Goal: Transaction & Acquisition: Purchase product/service

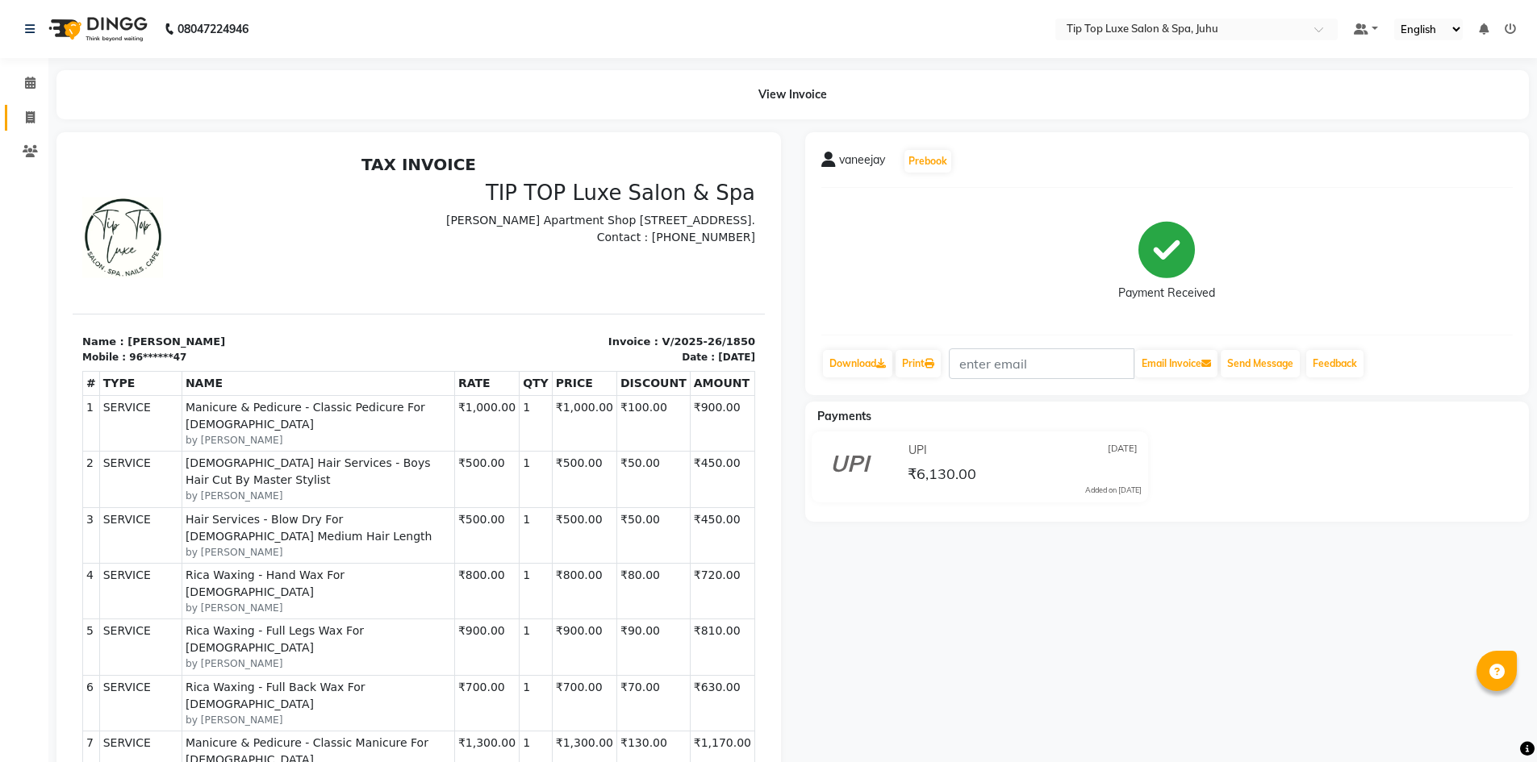
click at [27, 107] on link "Invoice" at bounding box center [24, 118] width 39 height 27
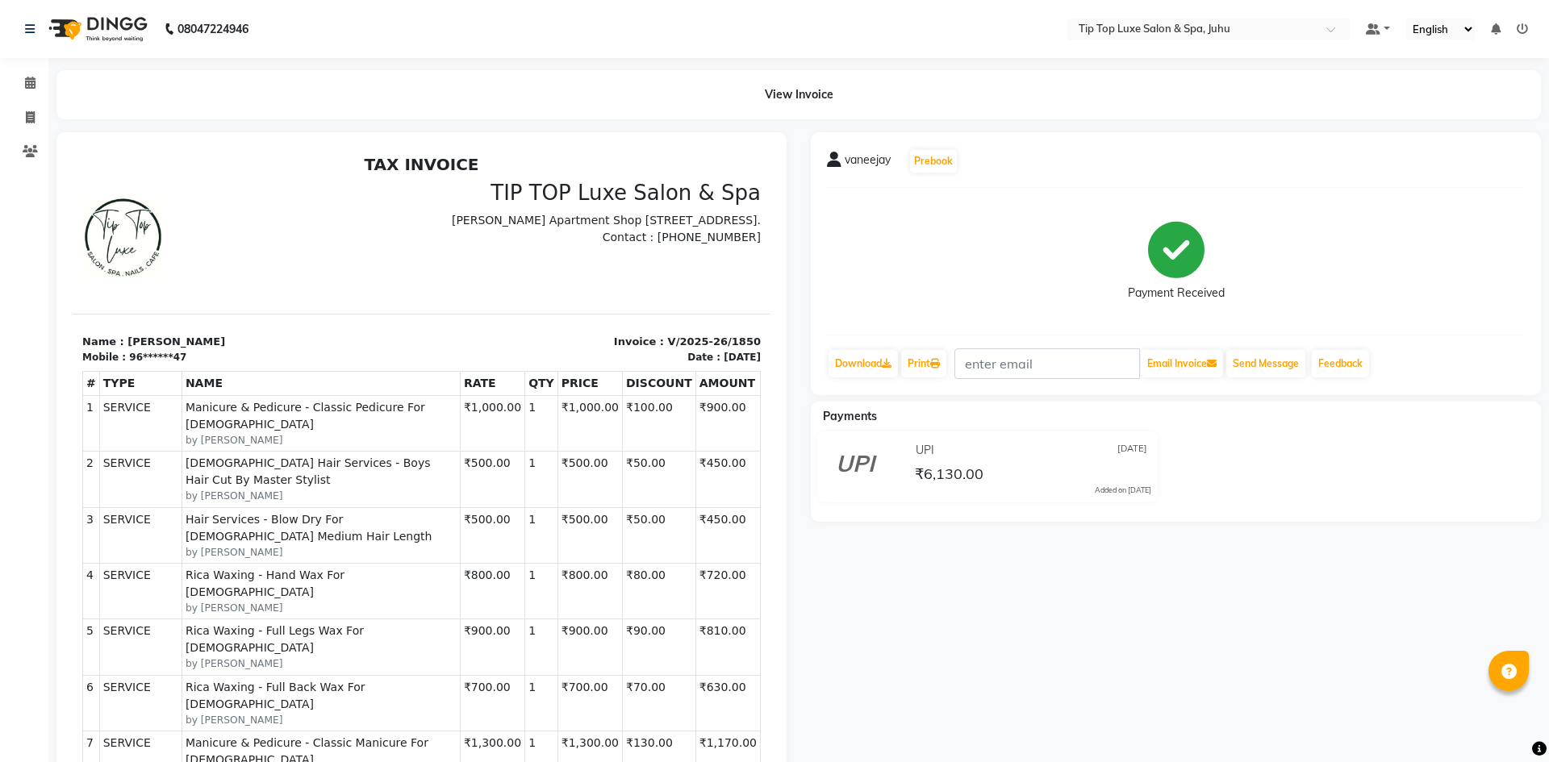
select select "8298"
select select "service"
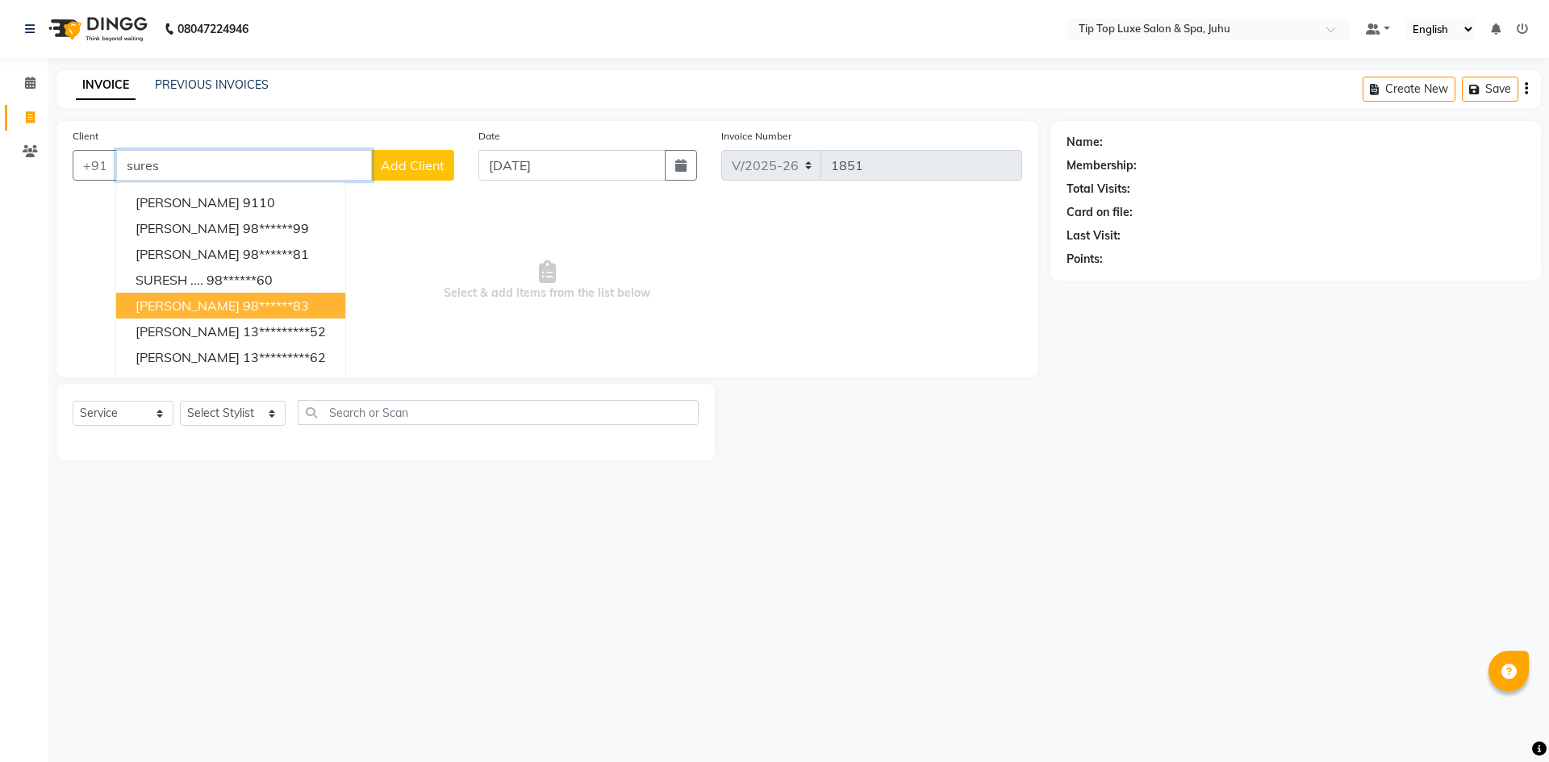
click at [243, 300] on ngb-highlight "98******83" at bounding box center [276, 306] width 66 height 16
type input "98******83"
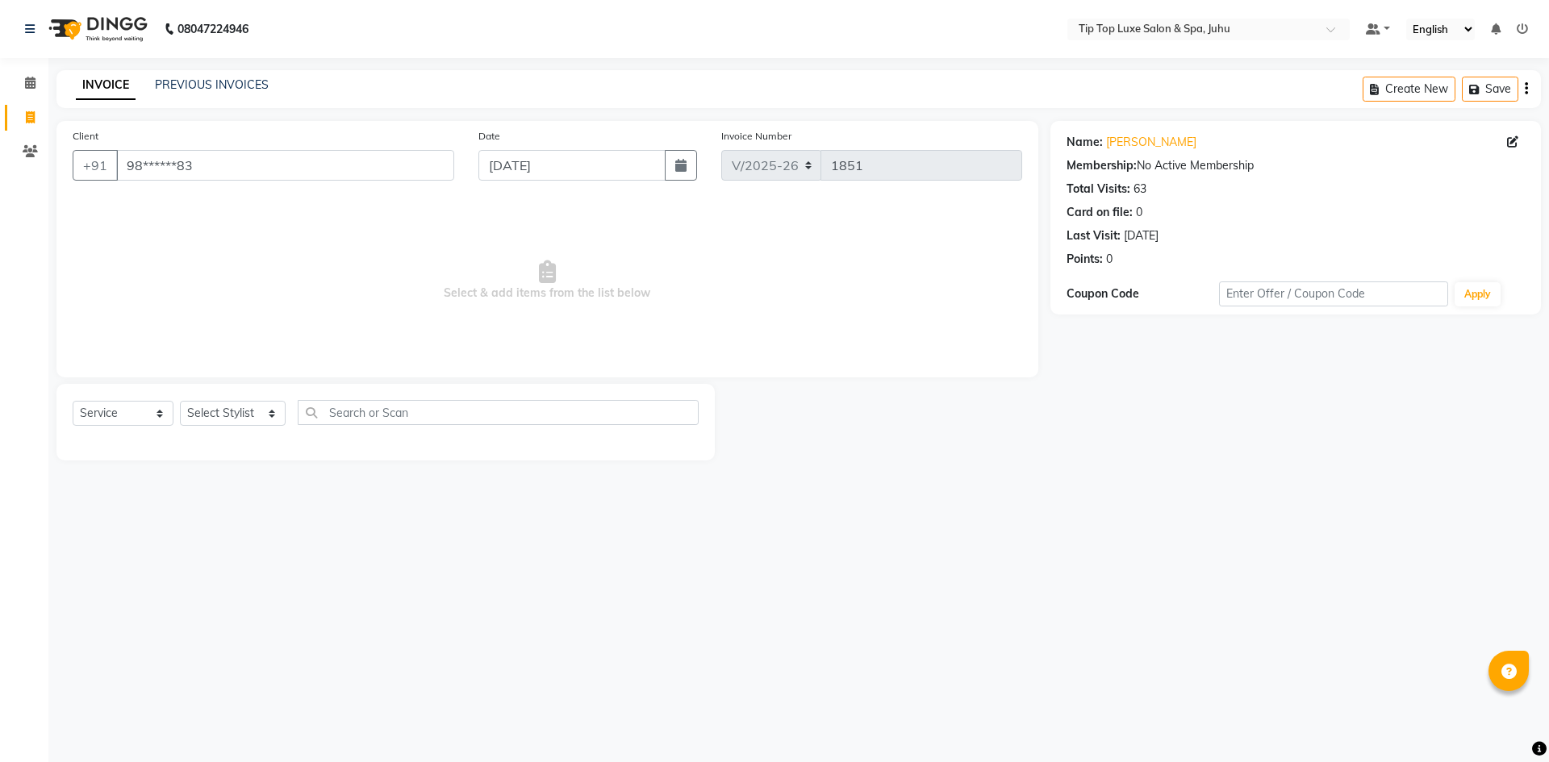
click at [366, 181] on div "Client +91 98******83" at bounding box center [264, 160] width 406 height 66
click at [366, 166] on input "98******83" at bounding box center [285, 165] width 338 height 31
select select "8298"
select select "service"
click at [220, 165] on input "Client" at bounding box center [285, 165] width 338 height 31
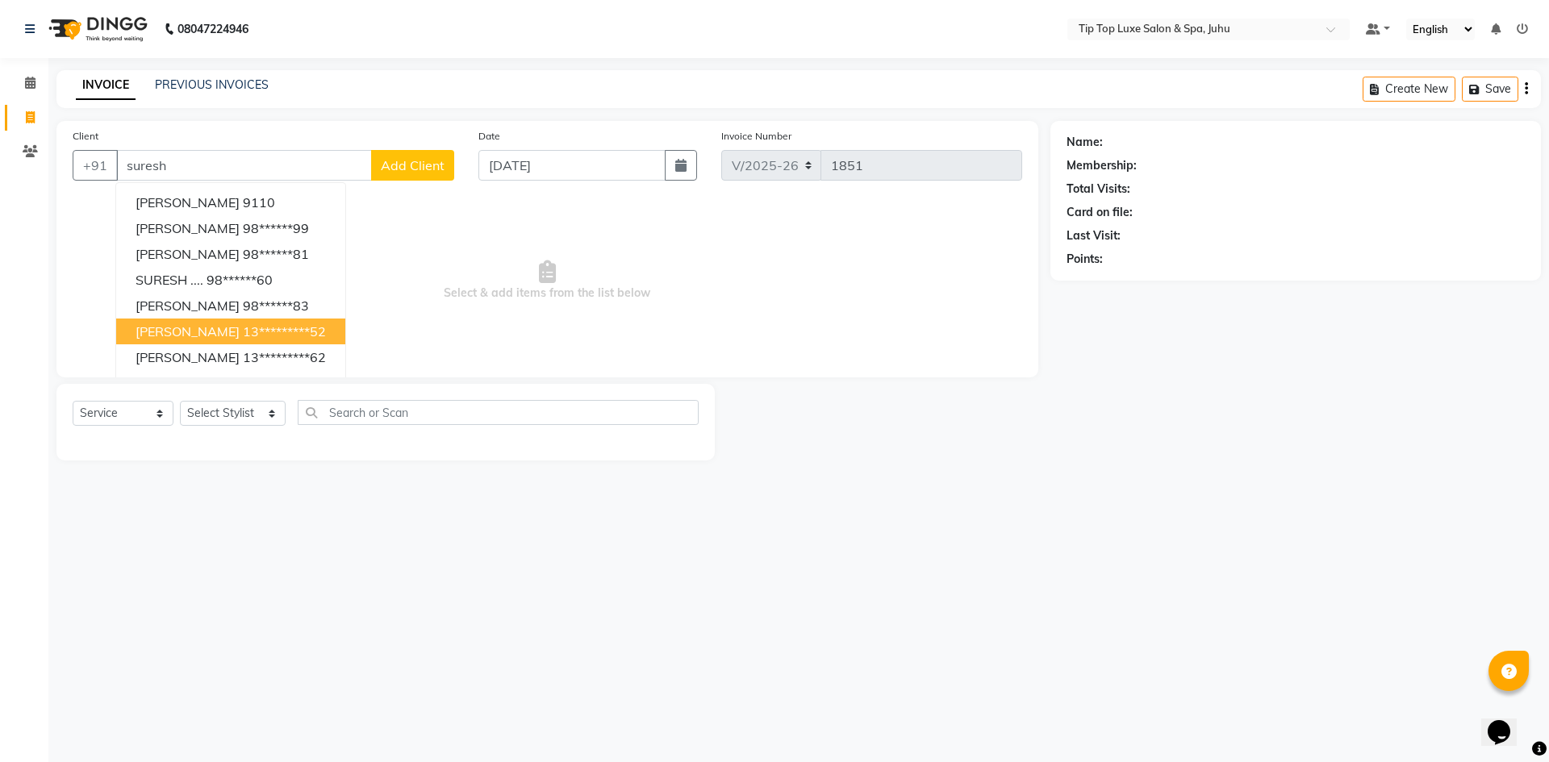
click at [298, 336] on ngb-highlight "13*********52" at bounding box center [284, 332] width 83 height 16
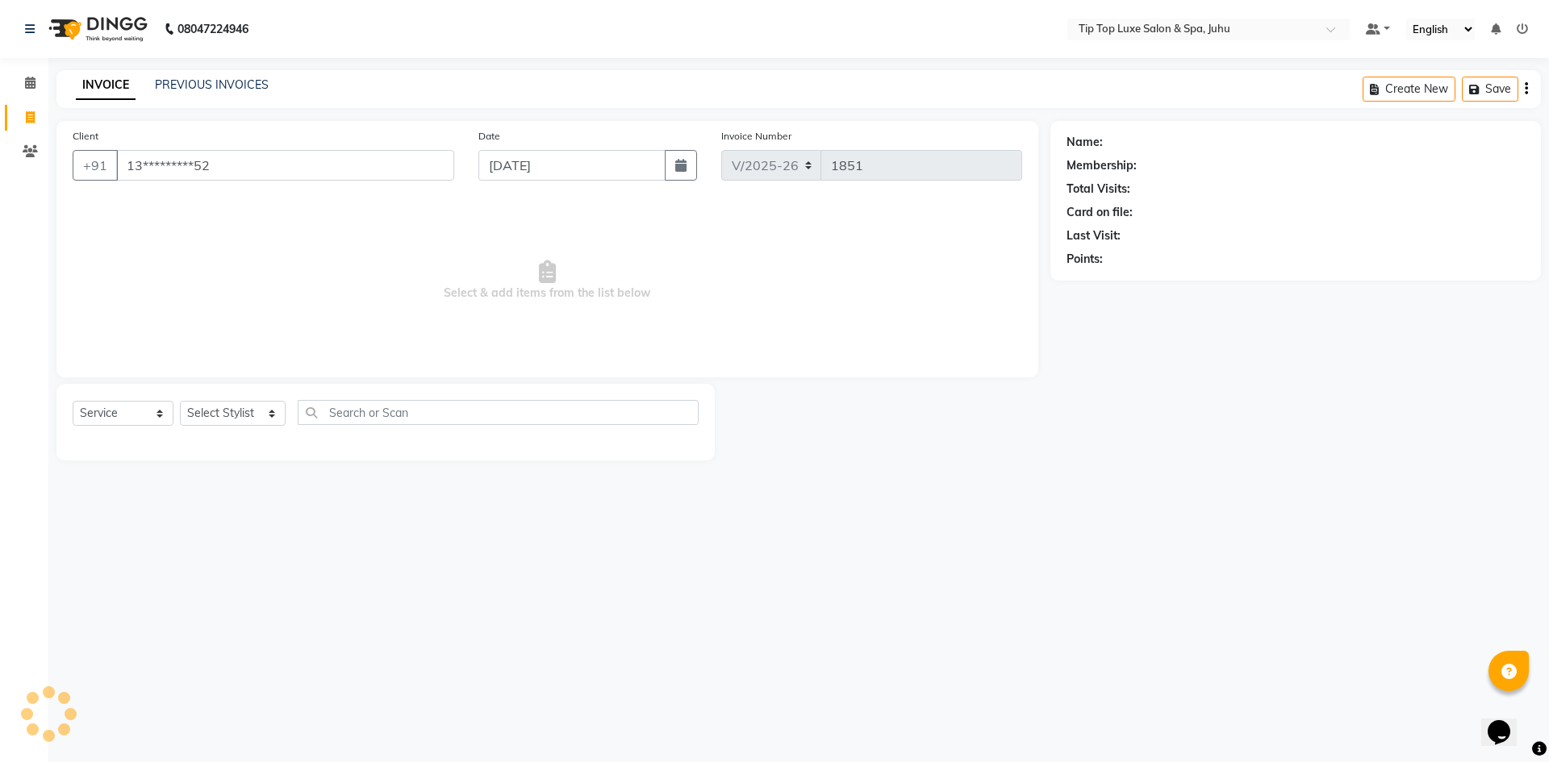
type input "13*********52"
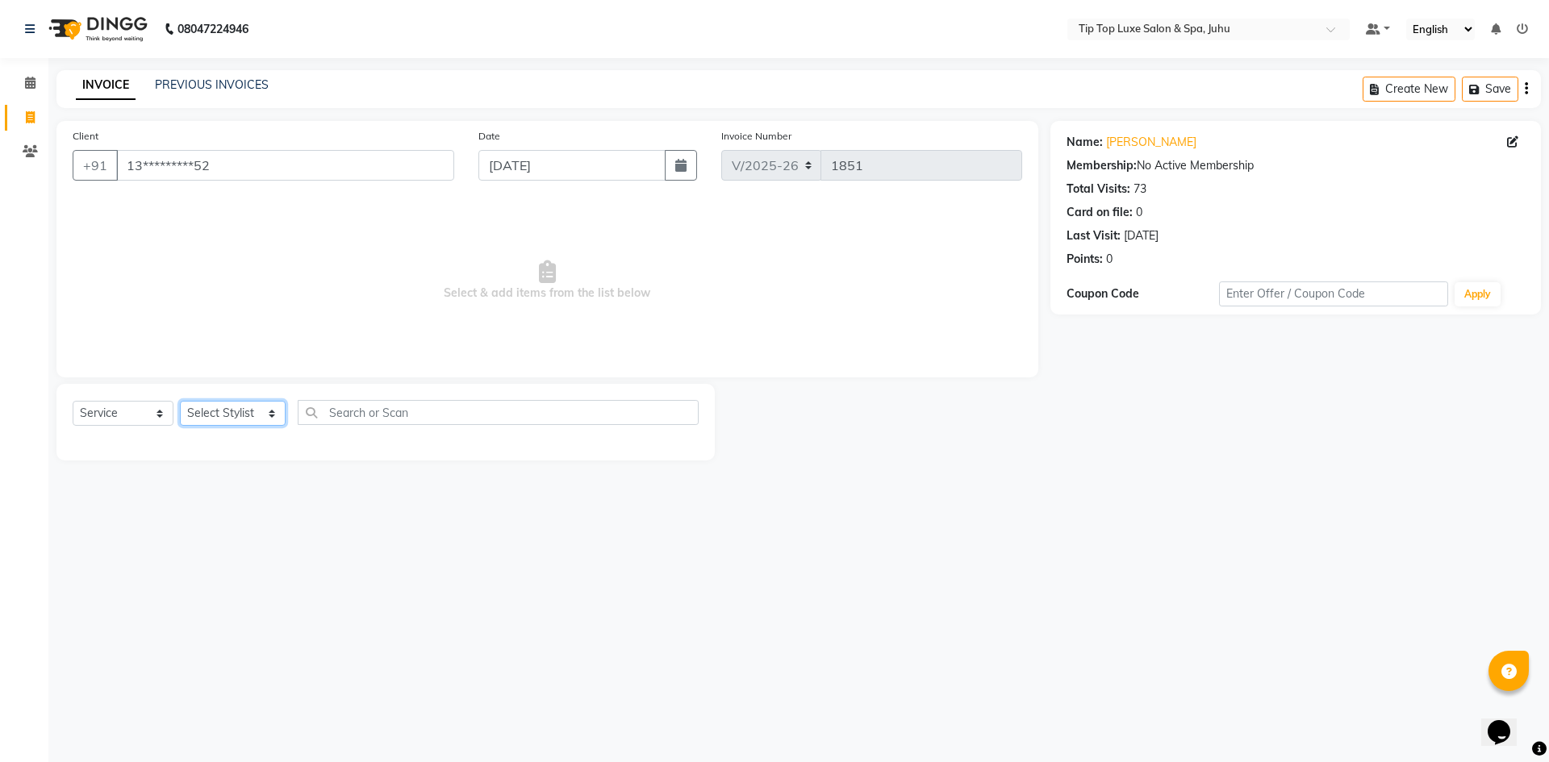
click at [210, 419] on select "Select Stylist [PERSON_NAME] admin [PERSON_NAME] creado ANAO [PERSON_NAME] Jyot…" at bounding box center [233, 413] width 106 height 25
select select "82314"
click at [180, 401] on select "Select Stylist [PERSON_NAME] admin [PERSON_NAME] creado ANAO [PERSON_NAME] Jyot…" at bounding box center [233, 413] width 106 height 25
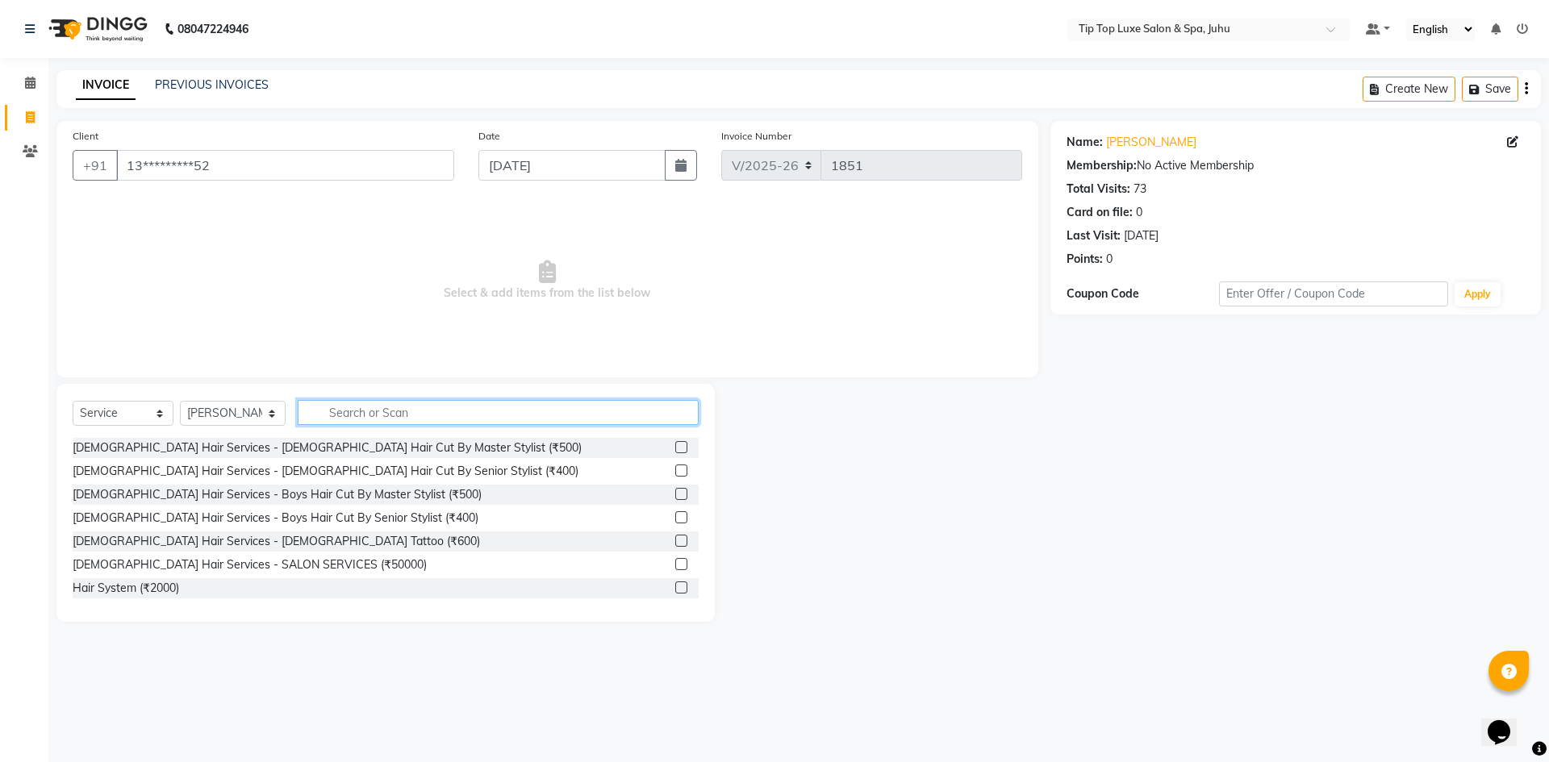
click at [488, 416] on input "text" at bounding box center [499, 412] width 402 height 25
type input "t"
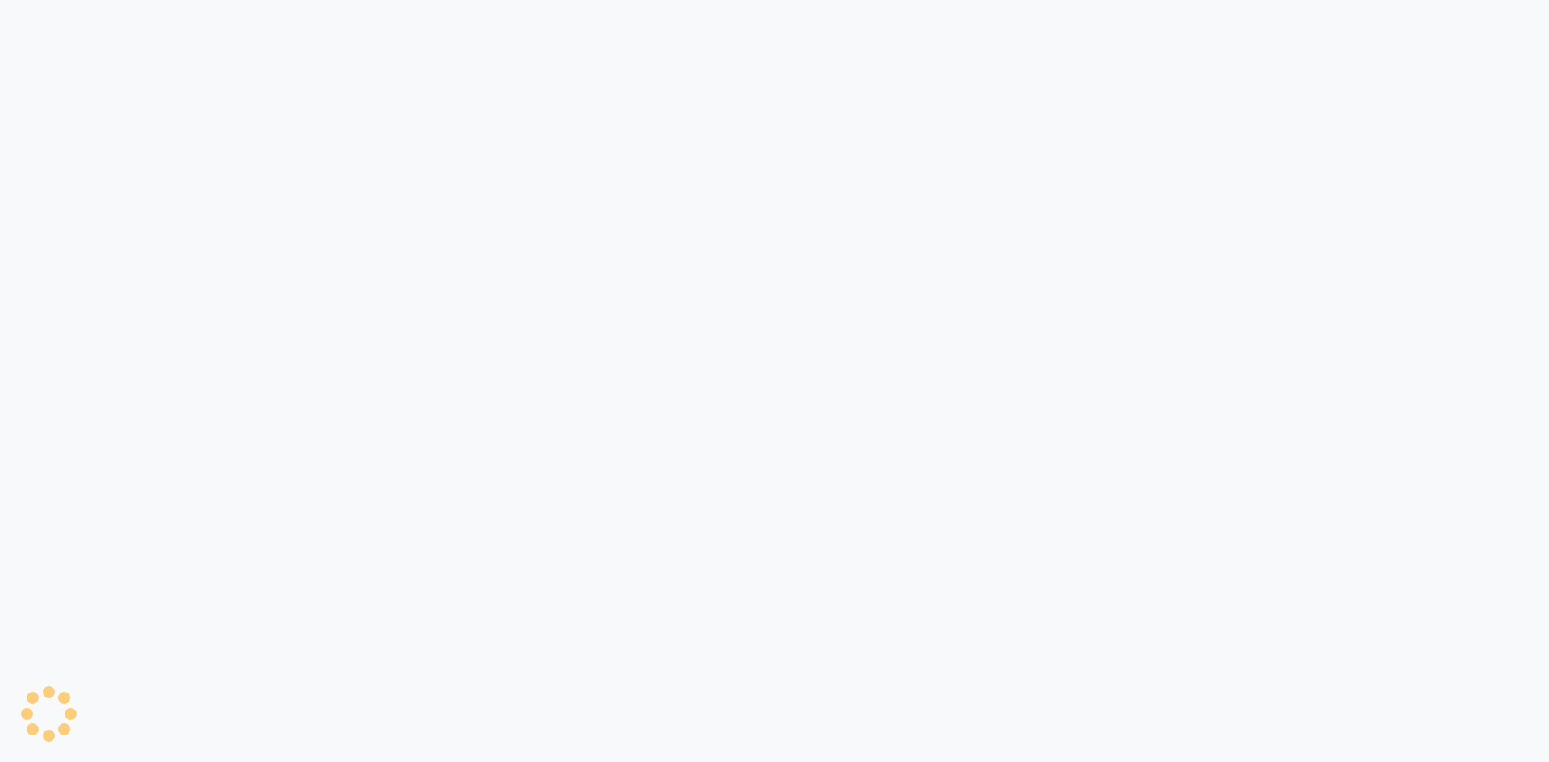
select select "8298"
select select "service"
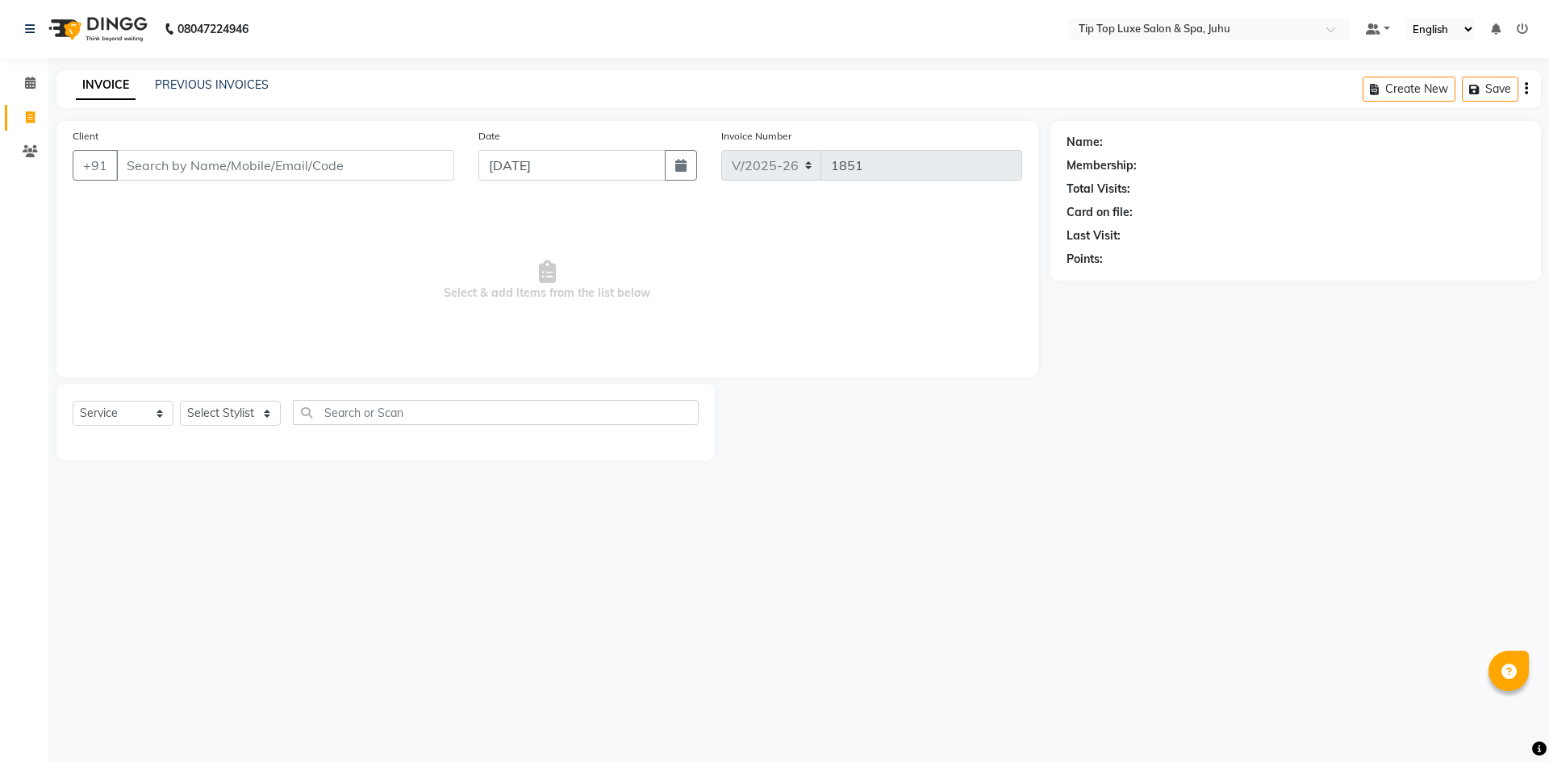
click at [290, 168] on input "Client" at bounding box center [285, 165] width 338 height 31
click at [290, 165] on input "Client" at bounding box center [285, 165] width 338 height 31
type input "90******30"
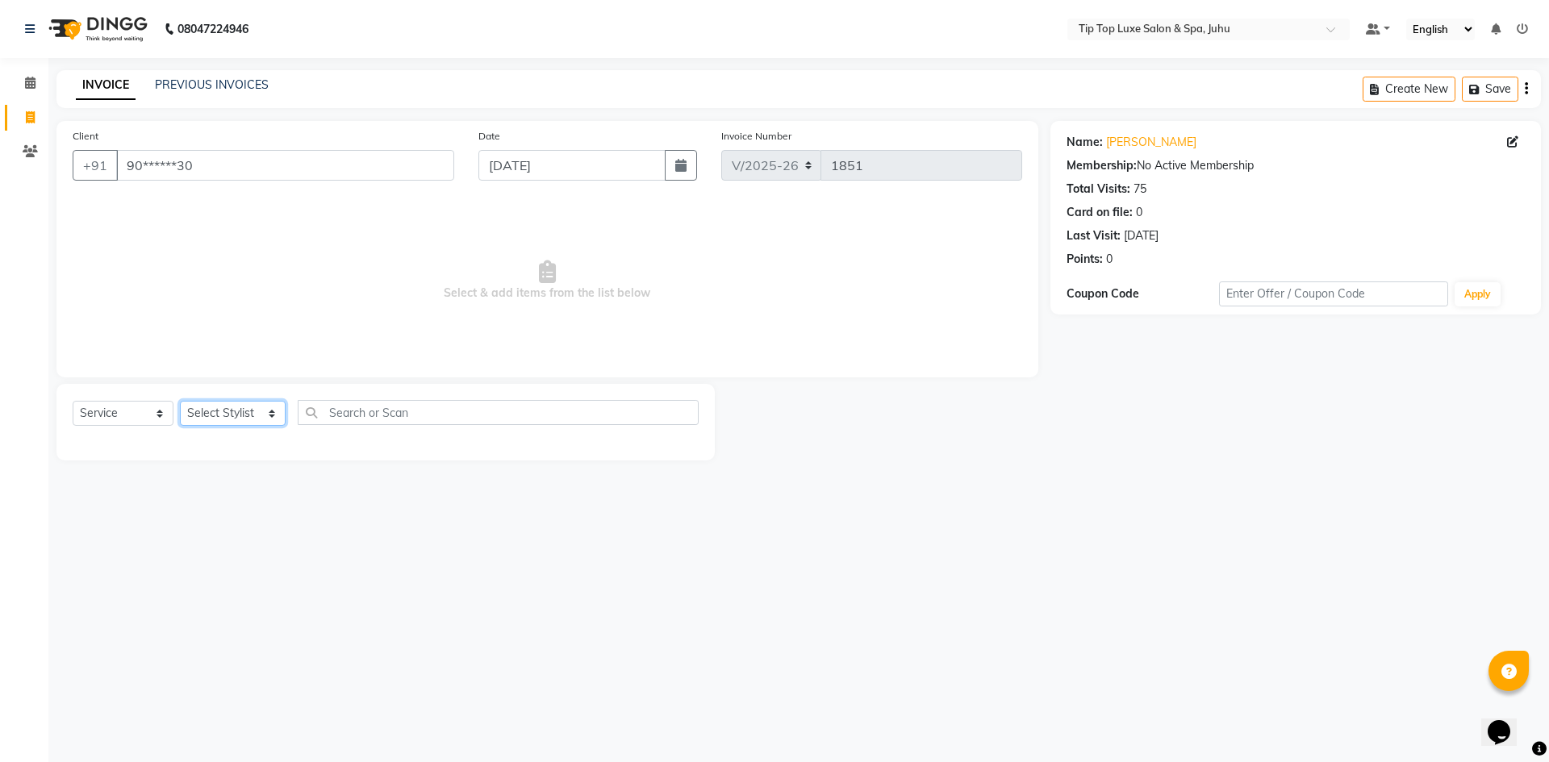
click at [249, 411] on select "Select Stylist [PERSON_NAME] admin [PERSON_NAME] creado ANAO [PERSON_NAME] Jyot…" at bounding box center [233, 413] width 106 height 25
select select "82314"
click at [180, 401] on select "Select Stylist [PERSON_NAME] admin [PERSON_NAME] creado ANAO [PERSON_NAME] Jyot…" at bounding box center [233, 413] width 106 height 25
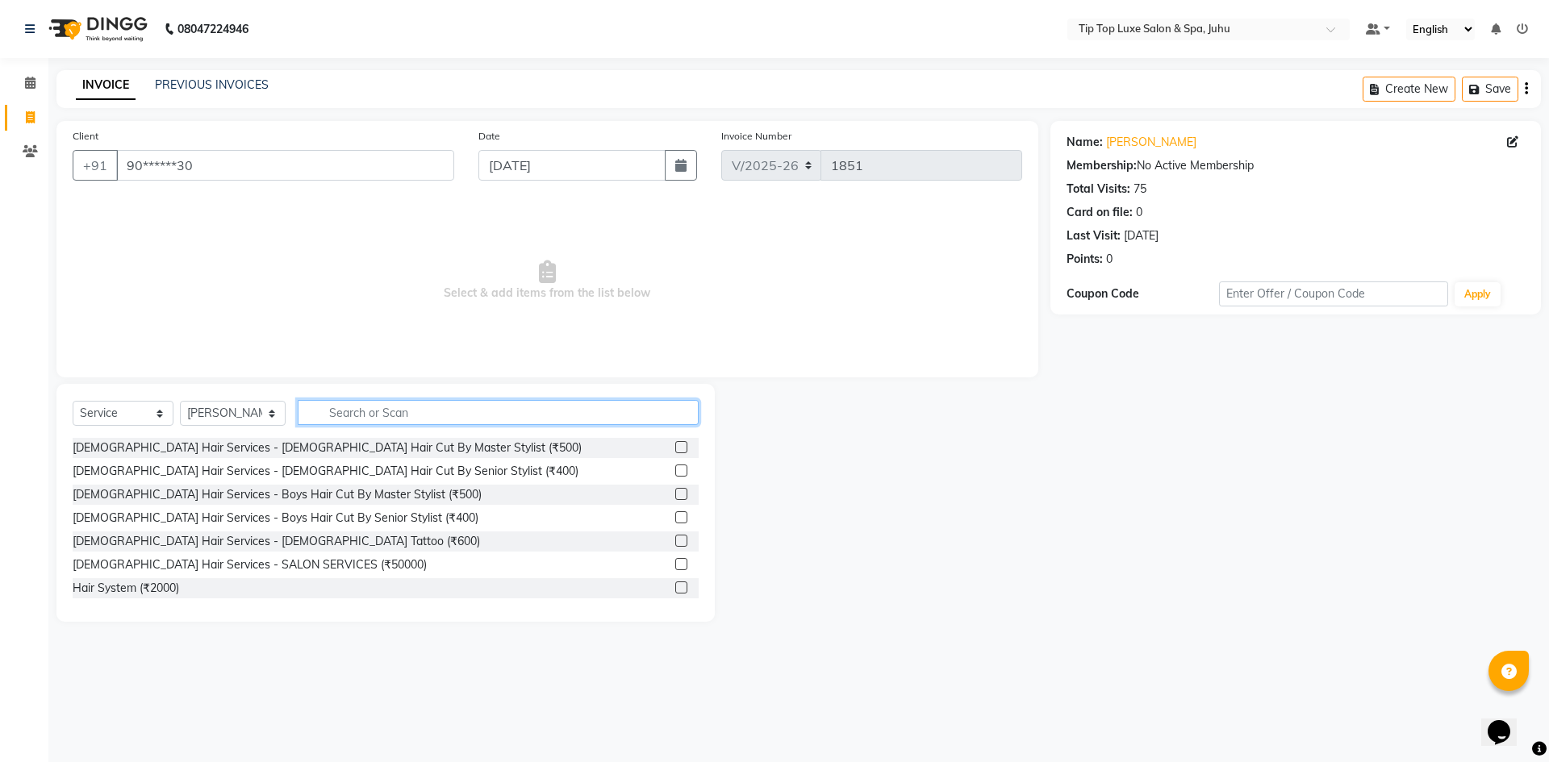
click at [430, 403] on input "text" at bounding box center [499, 412] width 402 height 25
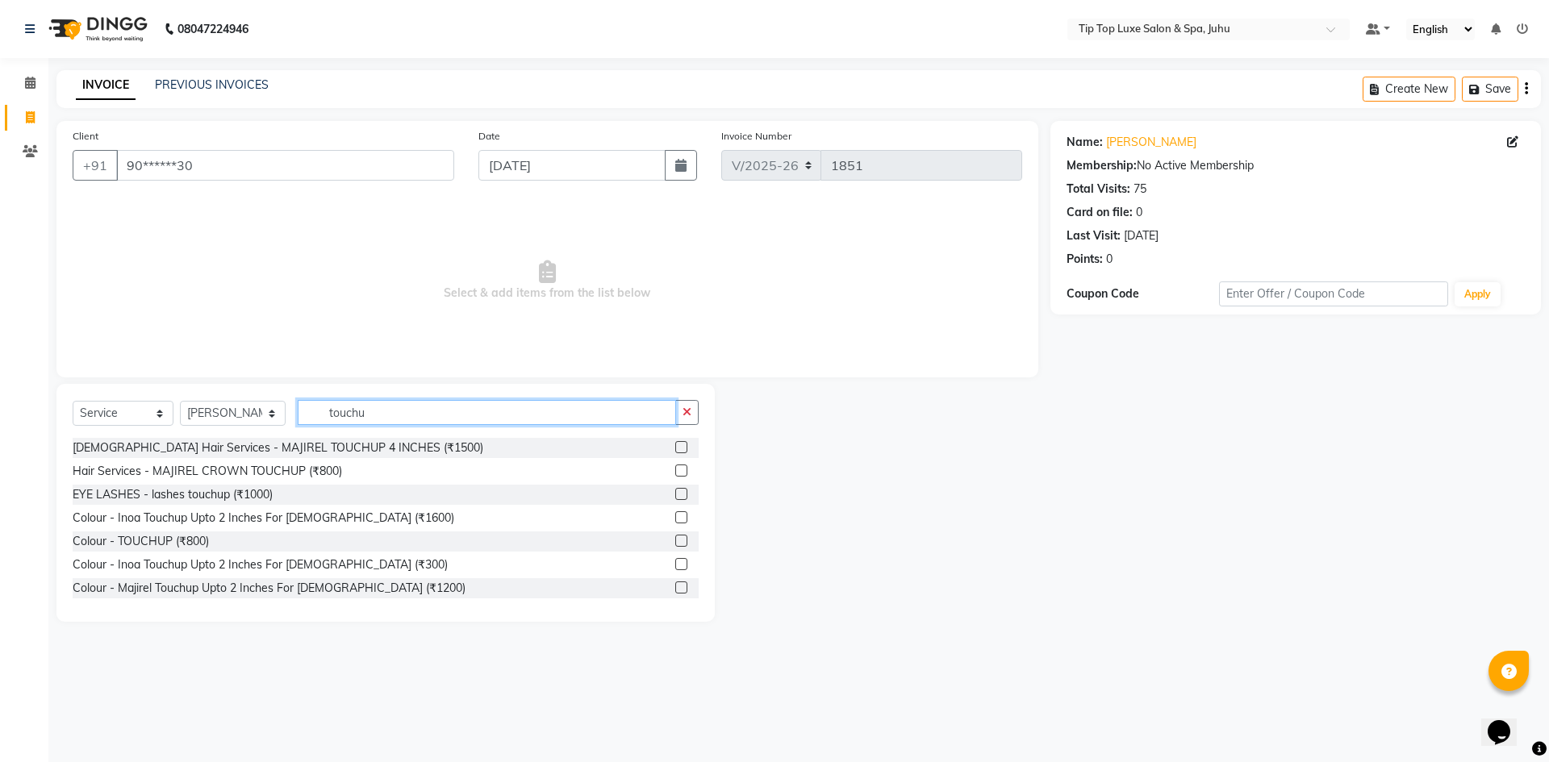
type input "touchu"
click at [675, 587] on label at bounding box center [681, 588] width 12 height 12
click at [675, 587] on input "checkbox" at bounding box center [680, 588] width 10 height 10
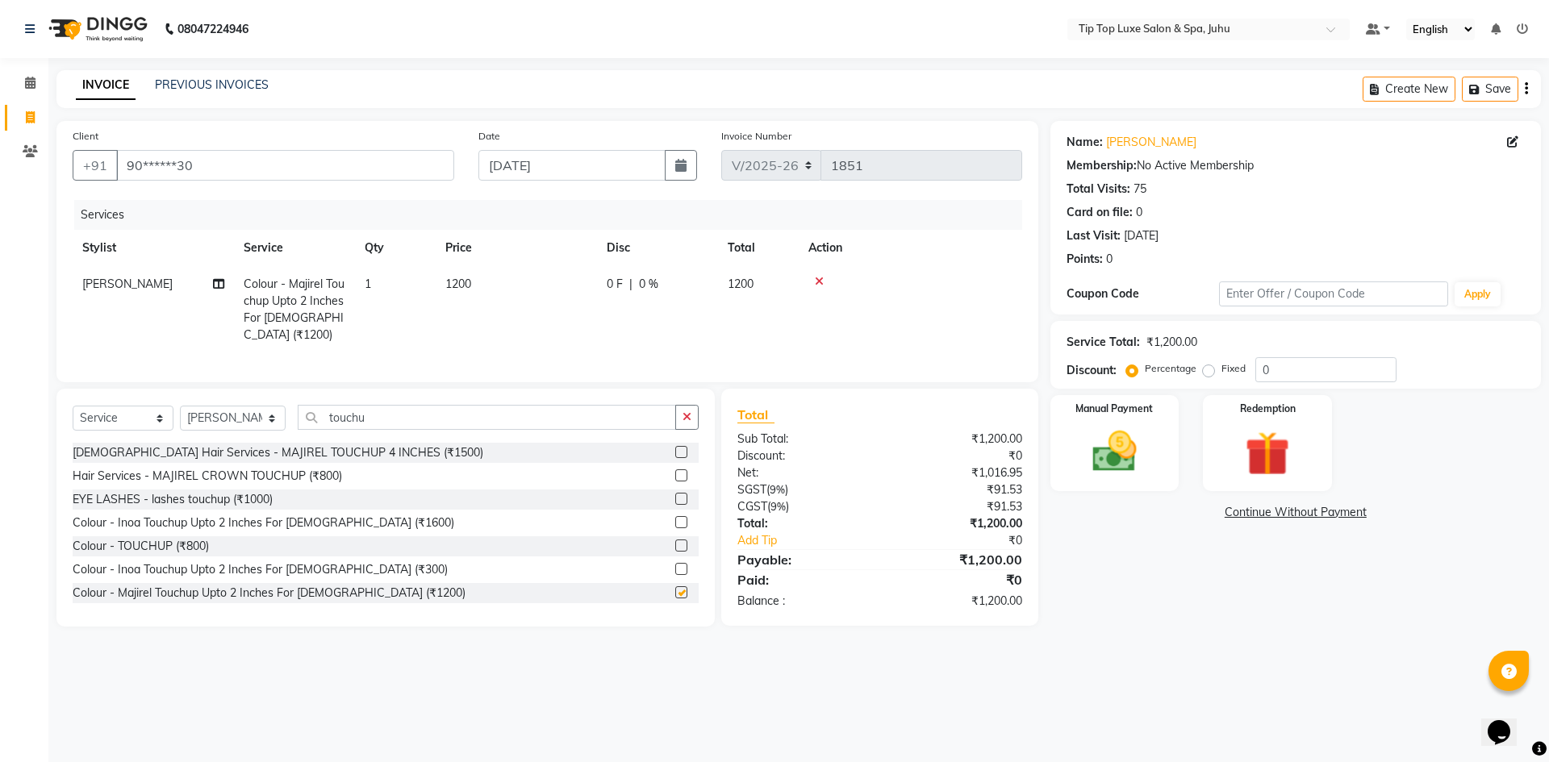
checkbox input "false"
click at [375, 412] on input "touchu" at bounding box center [487, 417] width 379 height 25
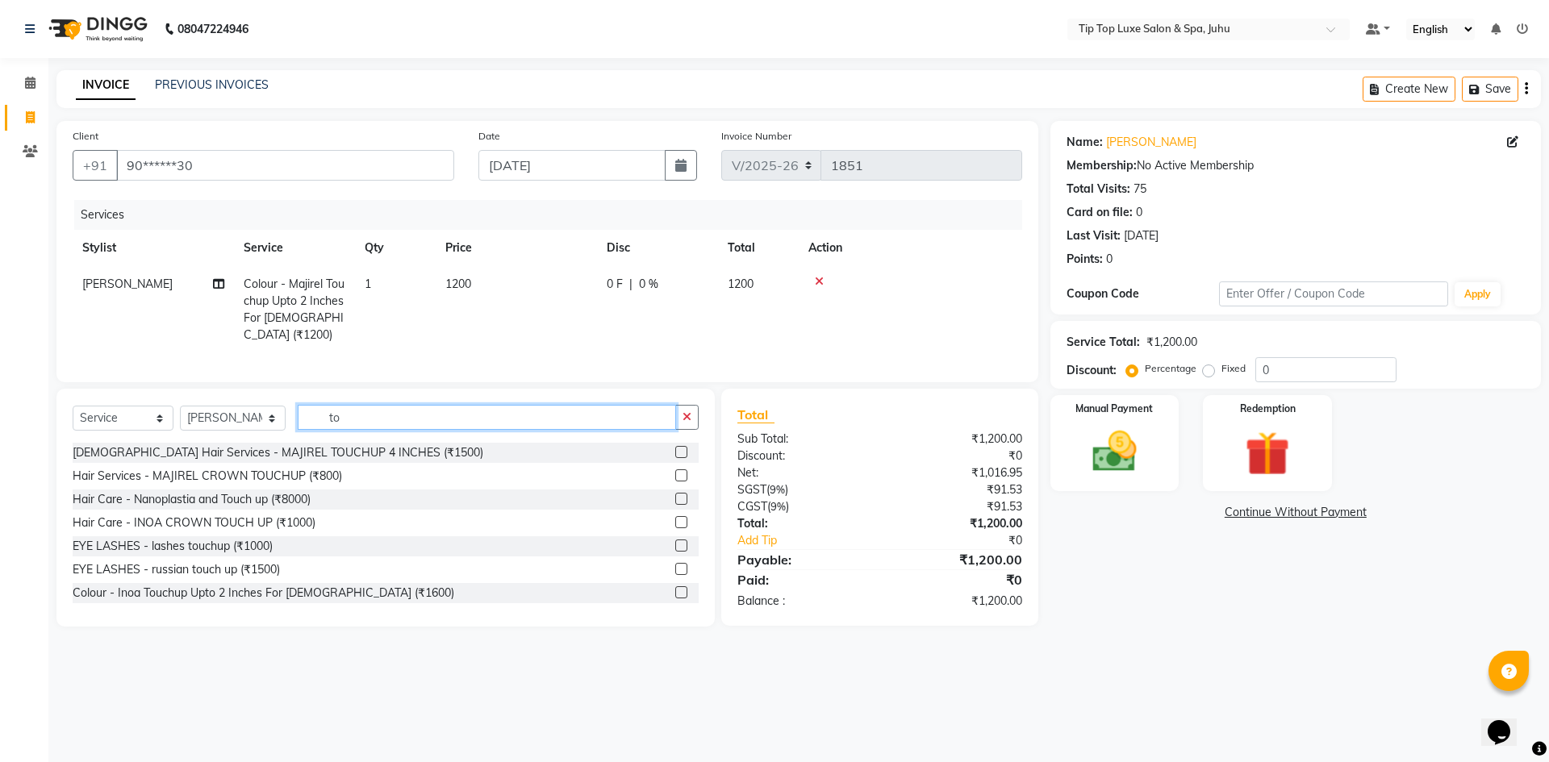
type input "t"
type input "highlights"
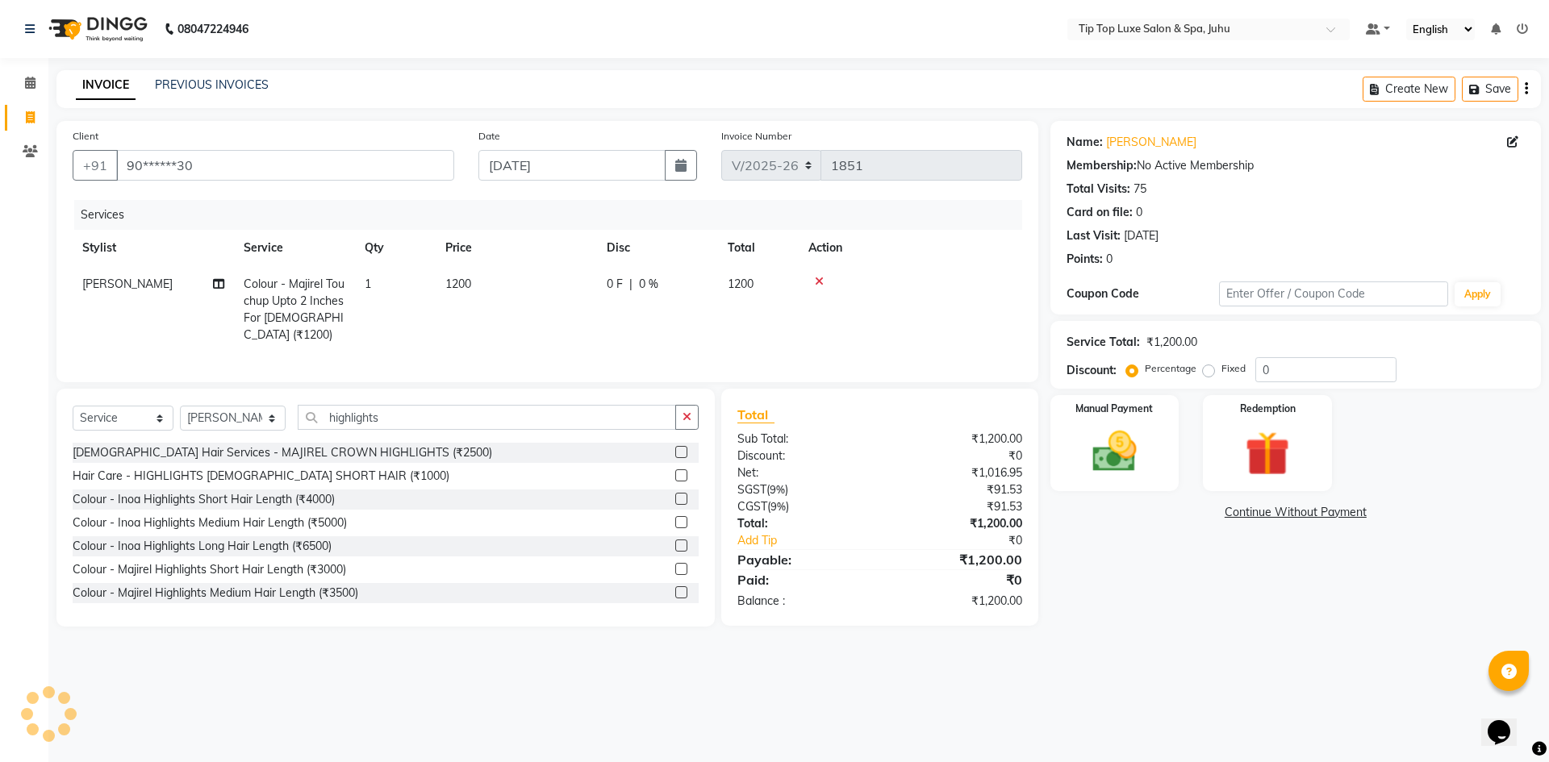
click at [675, 447] on label at bounding box center [681, 452] width 12 height 12
click at [675, 448] on input "checkbox" at bounding box center [680, 453] width 10 height 10
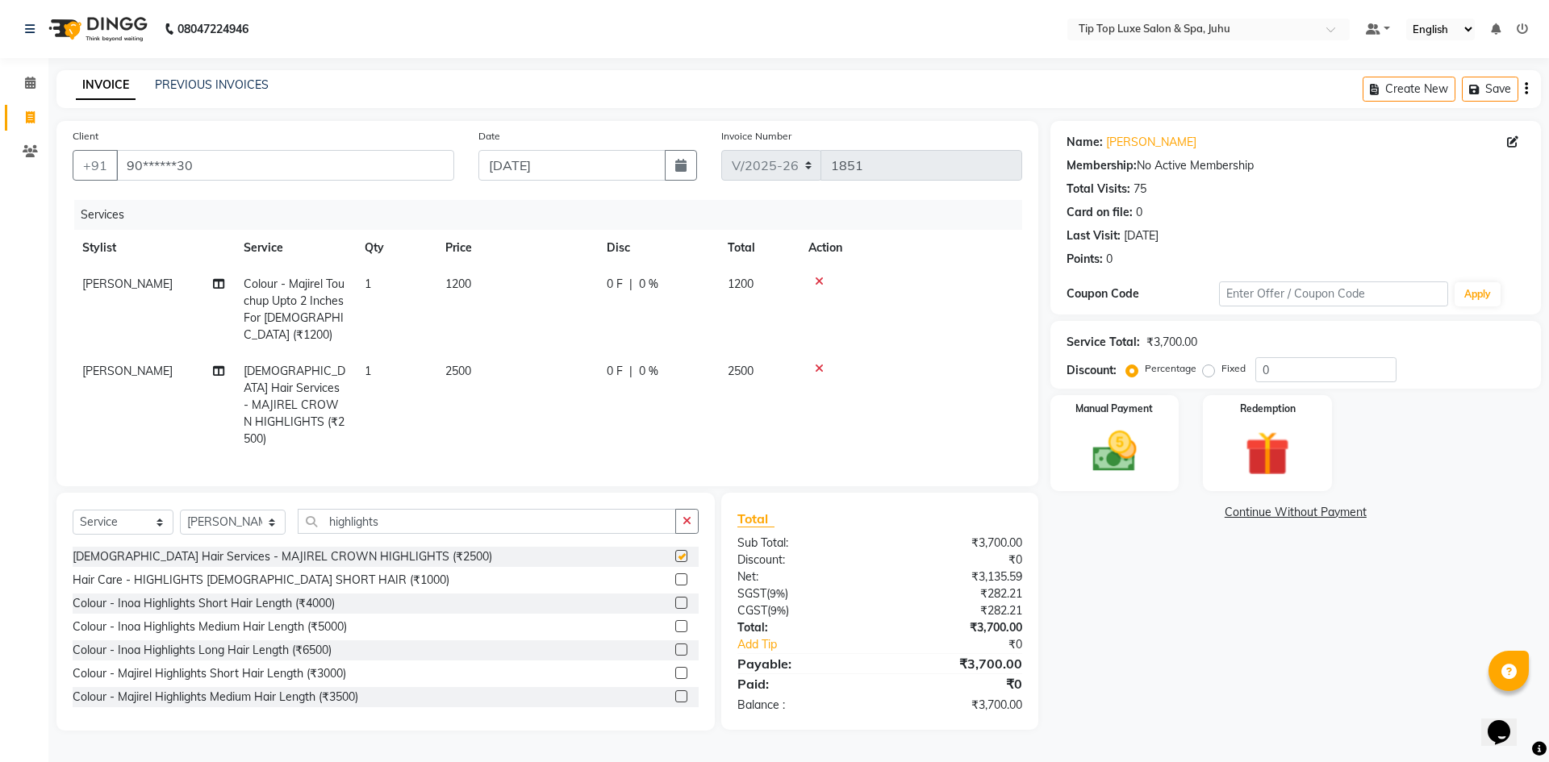
checkbox input "false"
click at [454, 364] on span "2500" at bounding box center [458, 371] width 26 height 15
select select "82314"
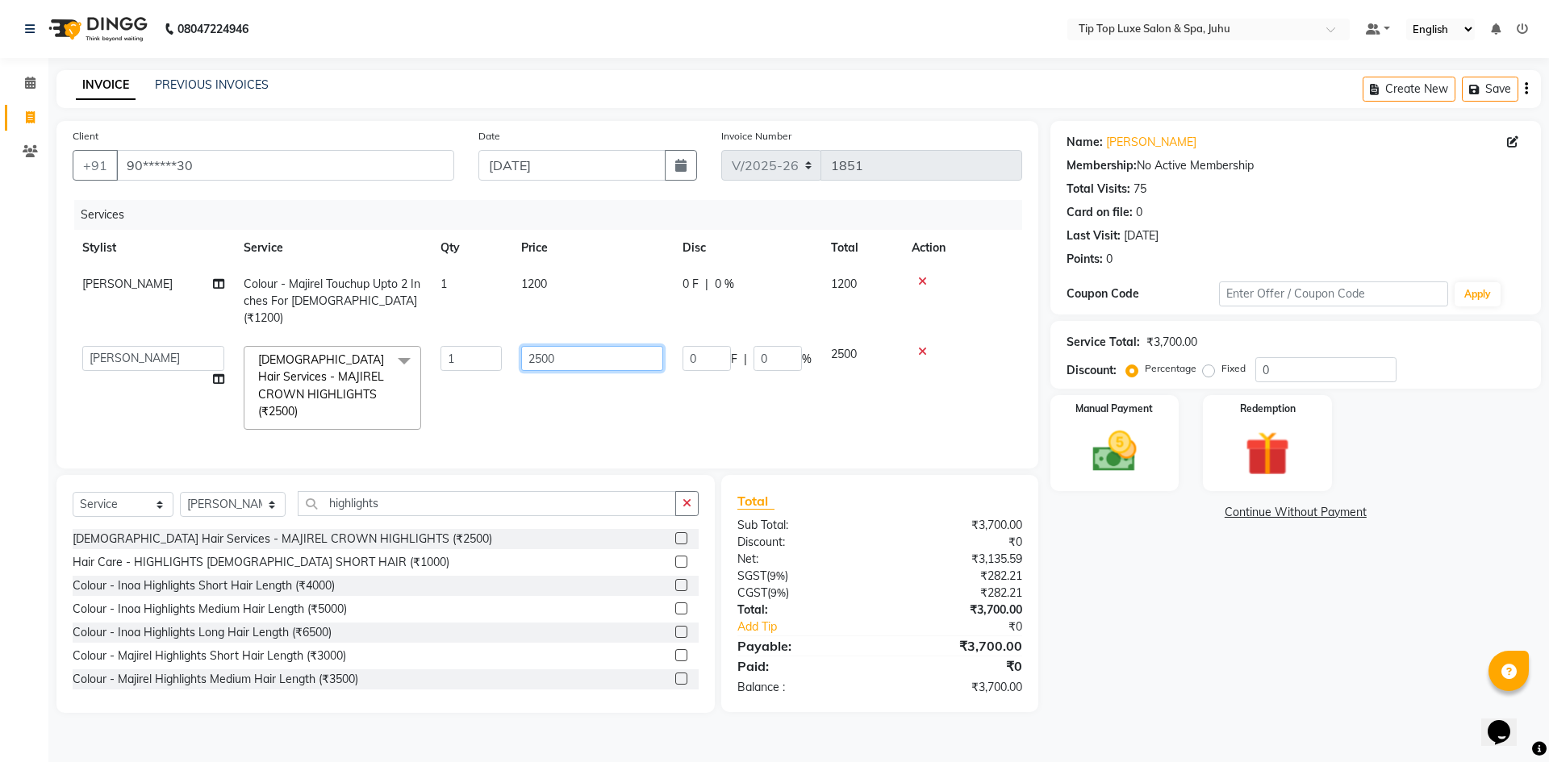
click at [532, 346] on input "2500" at bounding box center [592, 358] width 142 height 25
click at [537, 346] on input "2500" at bounding box center [592, 358] width 142 height 25
type input "4500"
click at [563, 374] on td "4500" at bounding box center [592, 387] width 161 height 103
select select "82314"
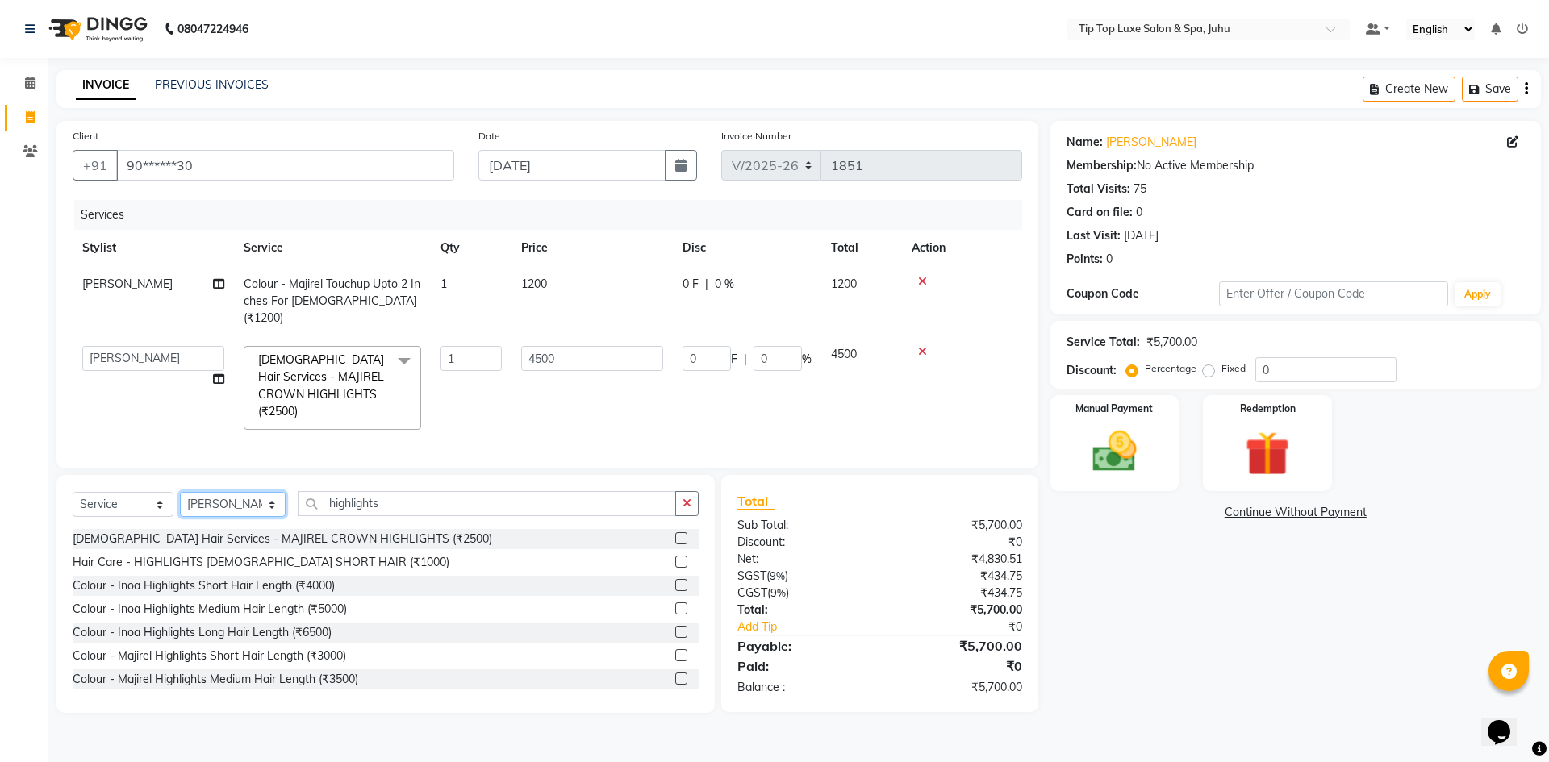
click at [257, 492] on select "Select Stylist [PERSON_NAME] admin [PERSON_NAME] creado ANAO [PERSON_NAME] Jyot…" at bounding box center [233, 504] width 106 height 25
click at [487, 491] on input "highlights" at bounding box center [487, 503] width 379 height 25
type input "h"
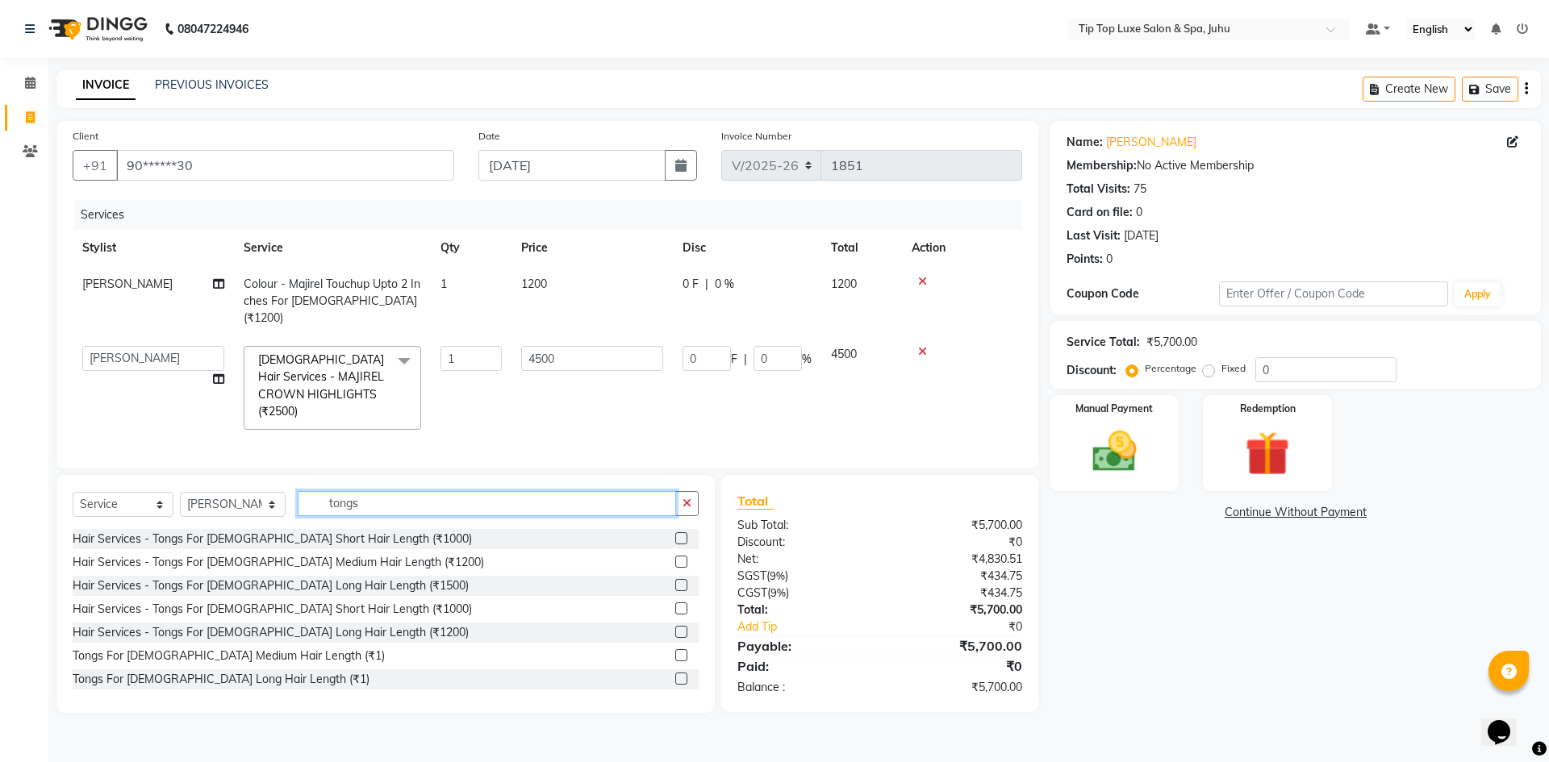
type input "tongs"
click at [675, 579] on label at bounding box center [681, 585] width 12 height 12
click at [675, 581] on input "checkbox" at bounding box center [680, 586] width 10 height 10
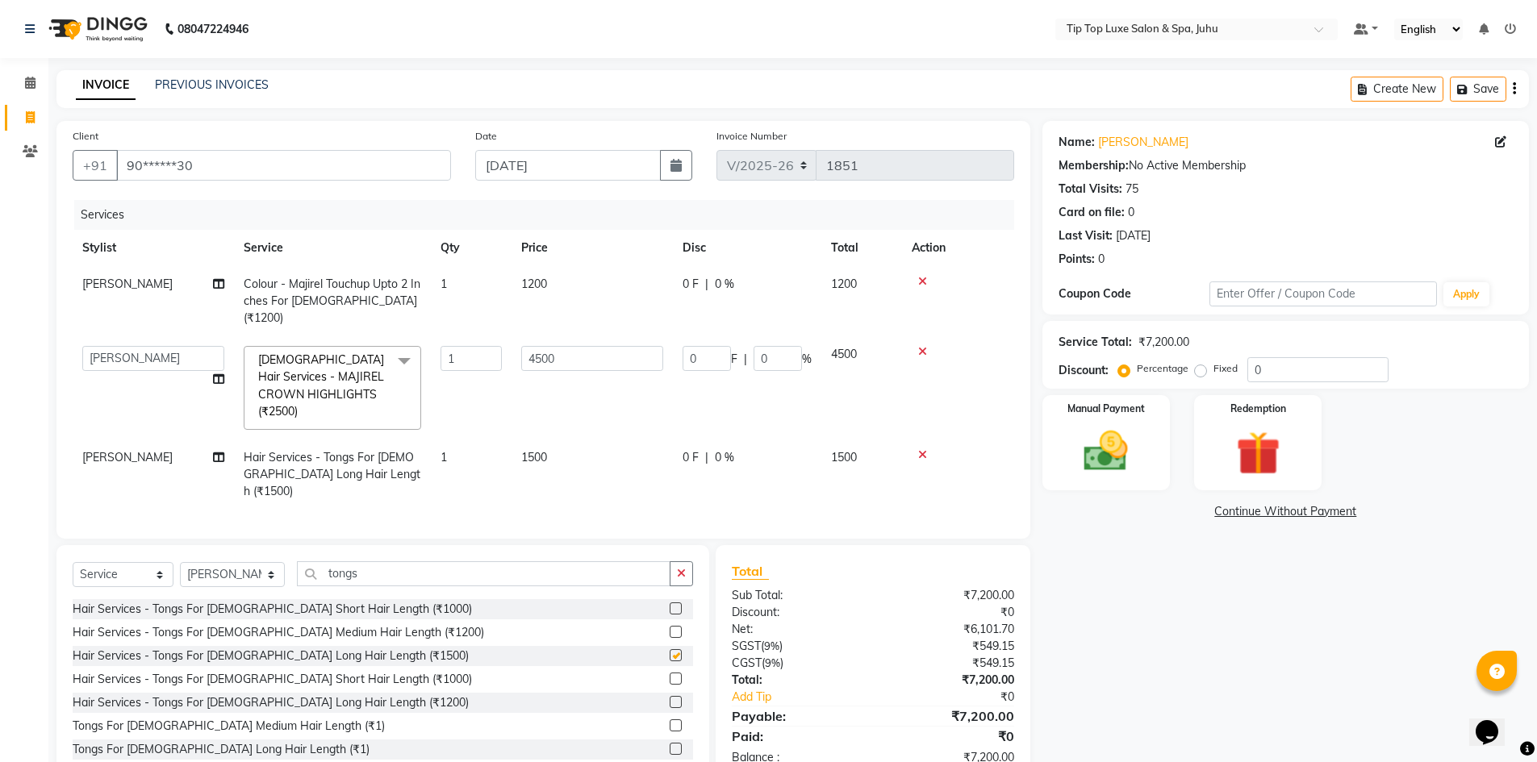
checkbox input "false"
click at [262, 562] on select "Select Stylist [PERSON_NAME] admin [PERSON_NAME] creado ANAO [PERSON_NAME] Jyot…" at bounding box center [232, 574] width 105 height 25
select select "82326"
click at [180, 562] on select "Select Stylist [PERSON_NAME] admin [PERSON_NAME] creado ANAO [PERSON_NAME] Jyot…" at bounding box center [232, 574] width 105 height 25
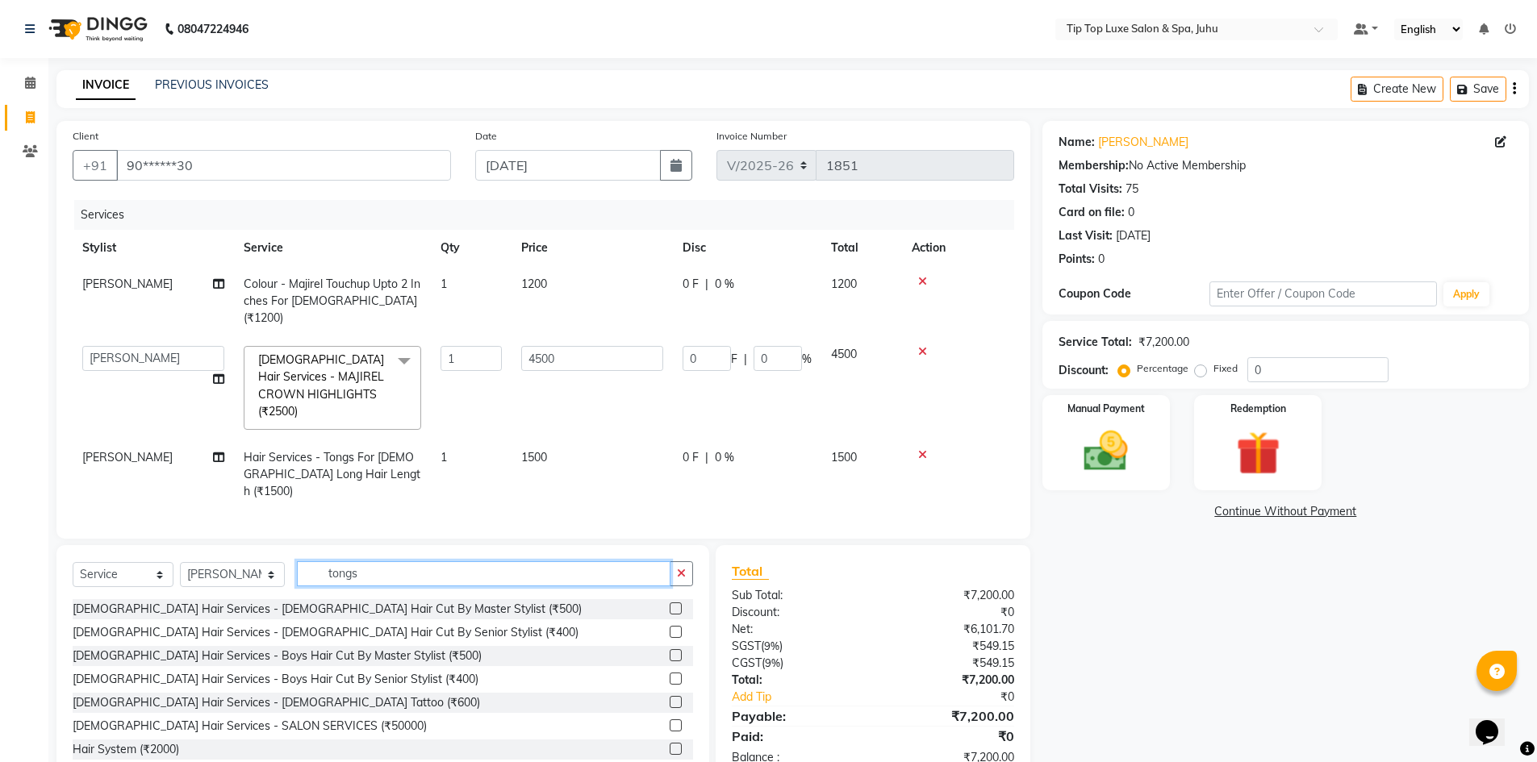
click at [406, 562] on input "tongs" at bounding box center [484, 574] width 374 height 25
type input "t"
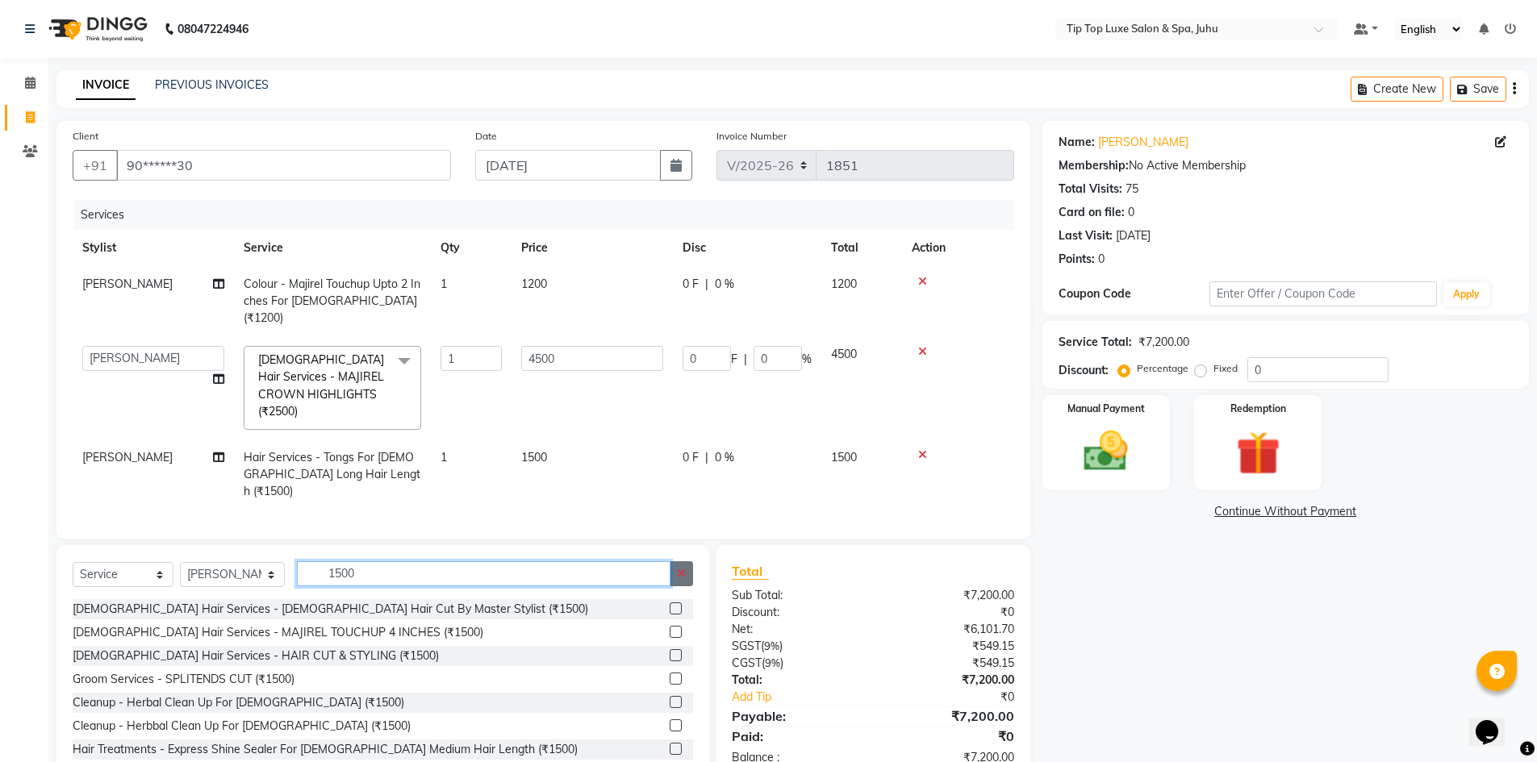
type input "1500"
click at [684, 568] on icon "button" at bounding box center [681, 573] width 9 height 11
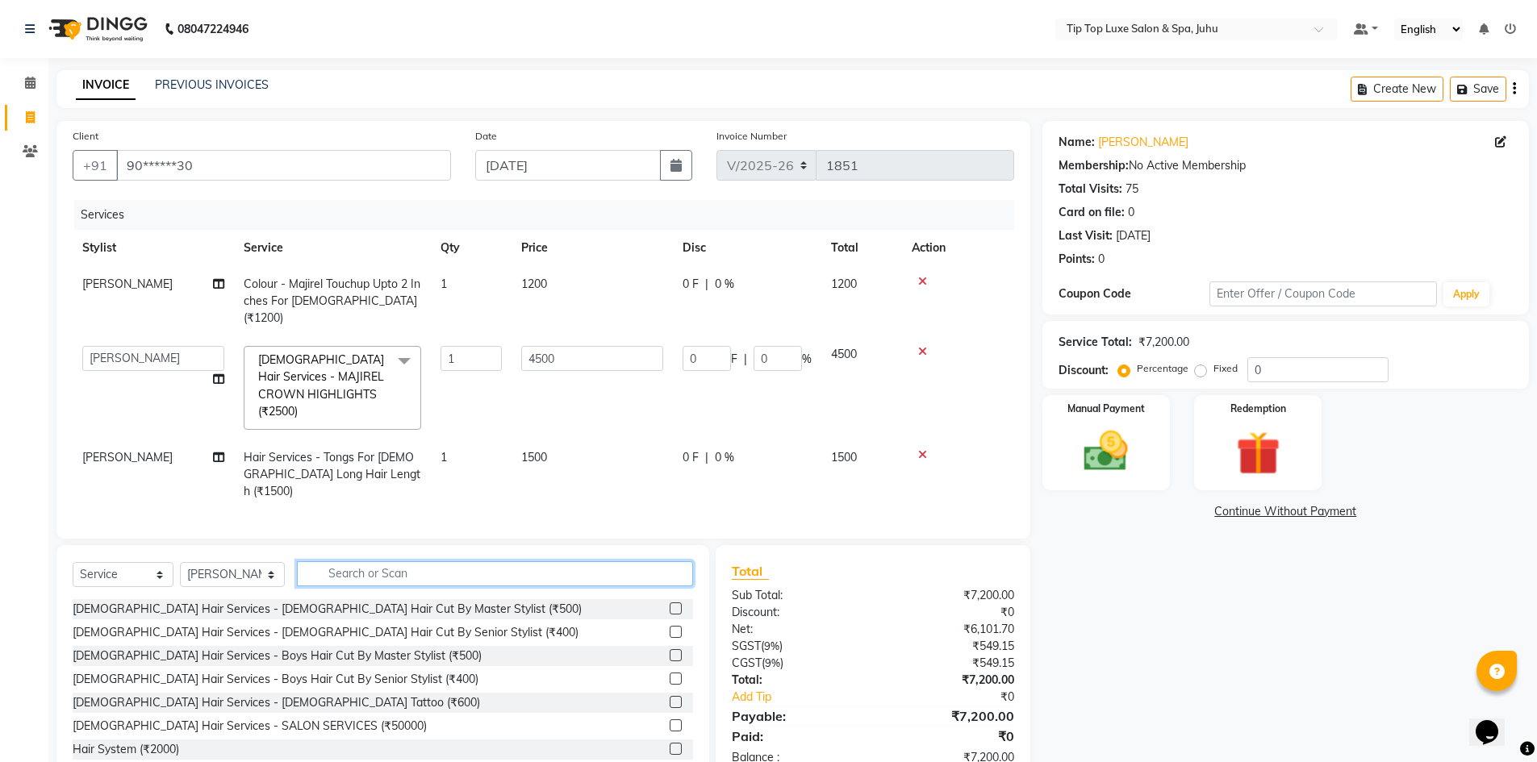
click at [684, 562] on input "text" at bounding box center [495, 574] width 396 height 25
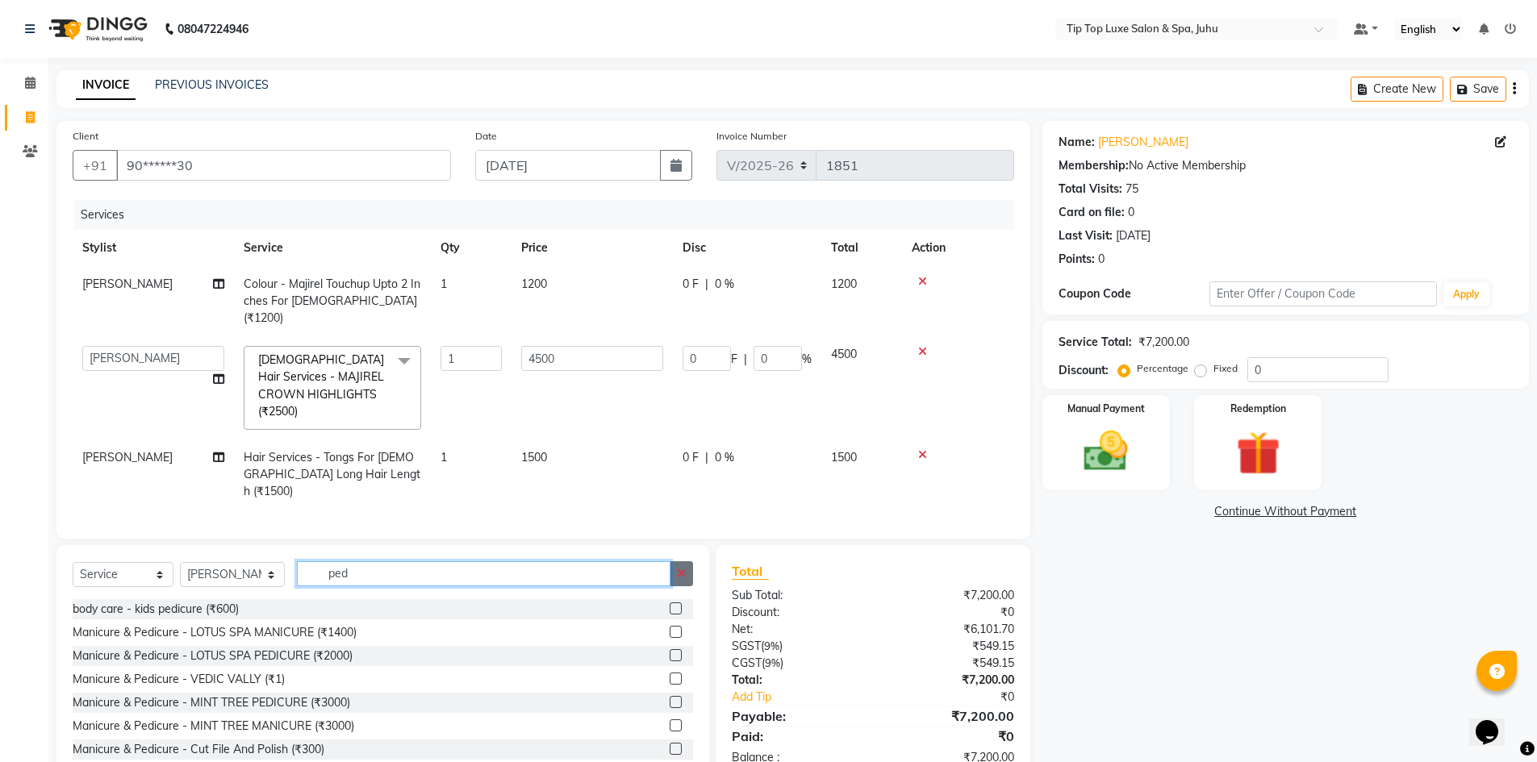
type input "ped"
click at [687, 562] on button "button" at bounding box center [681, 574] width 23 height 25
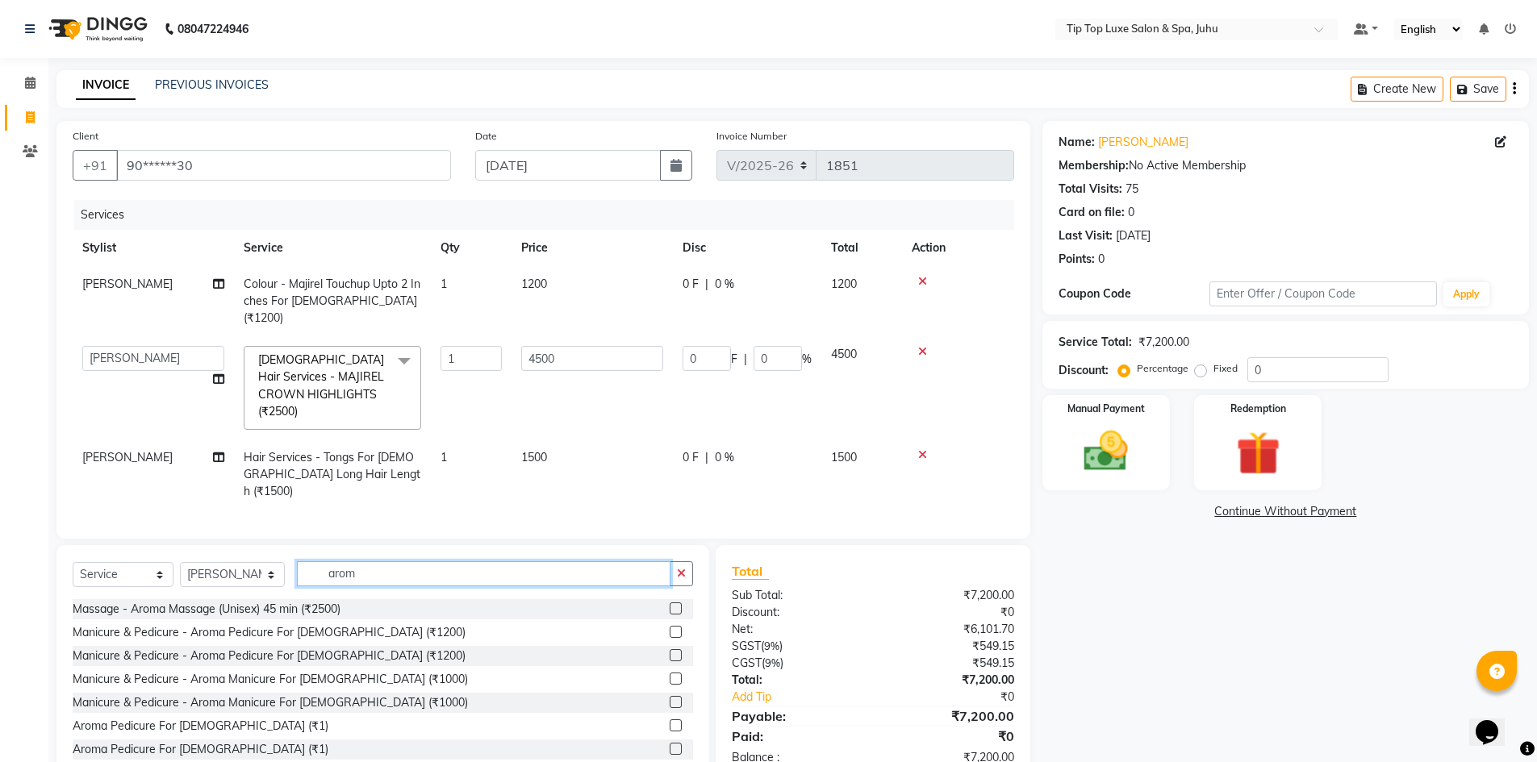
type input "arom"
click at [670, 650] on label at bounding box center [676, 656] width 12 height 12
click at [670, 651] on input "checkbox" at bounding box center [675, 656] width 10 height 10
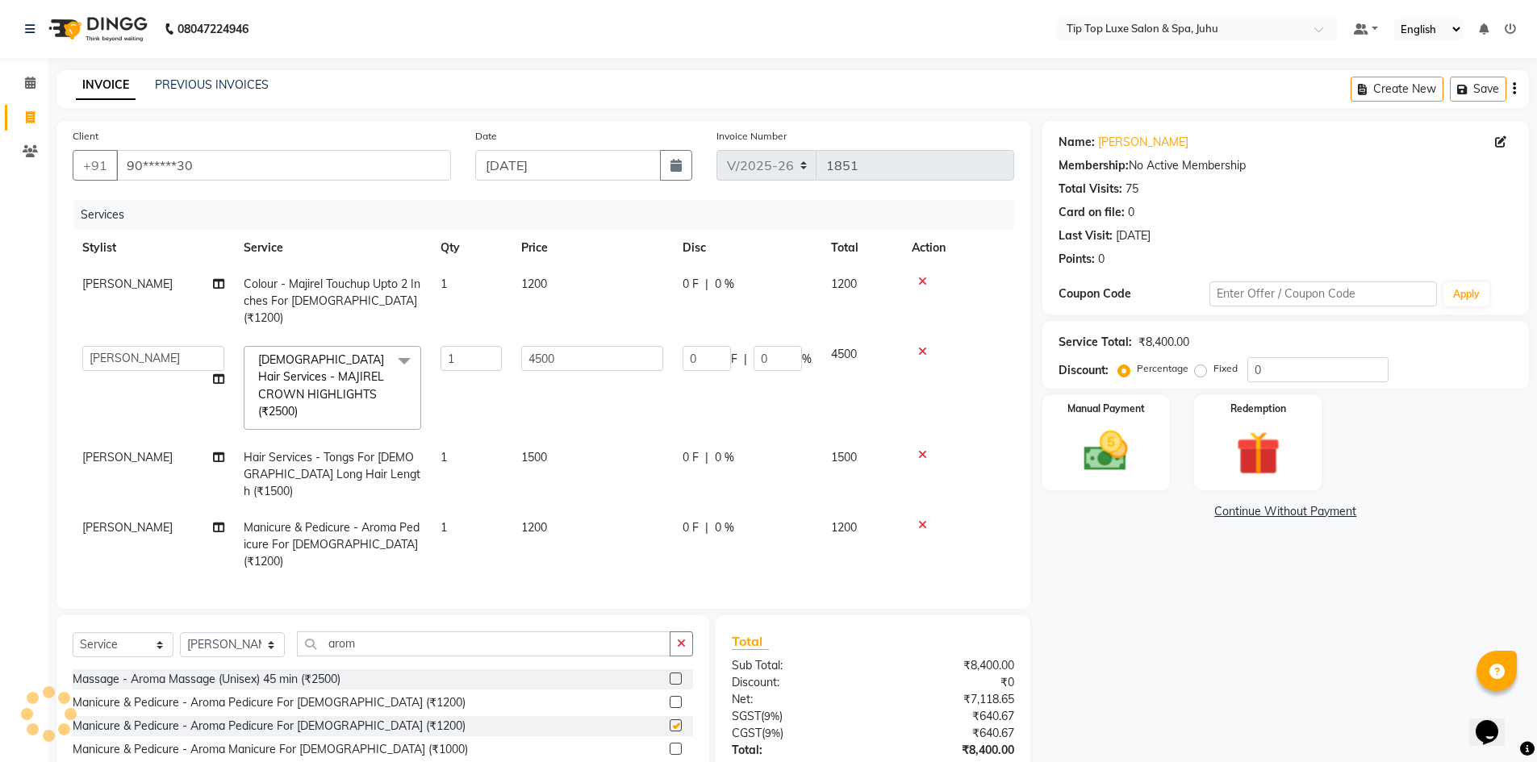
checkbox input "false"
click at [534, 510] on td "1200" at bounding box center [592, 545] width 161 height 70
select select "82326"
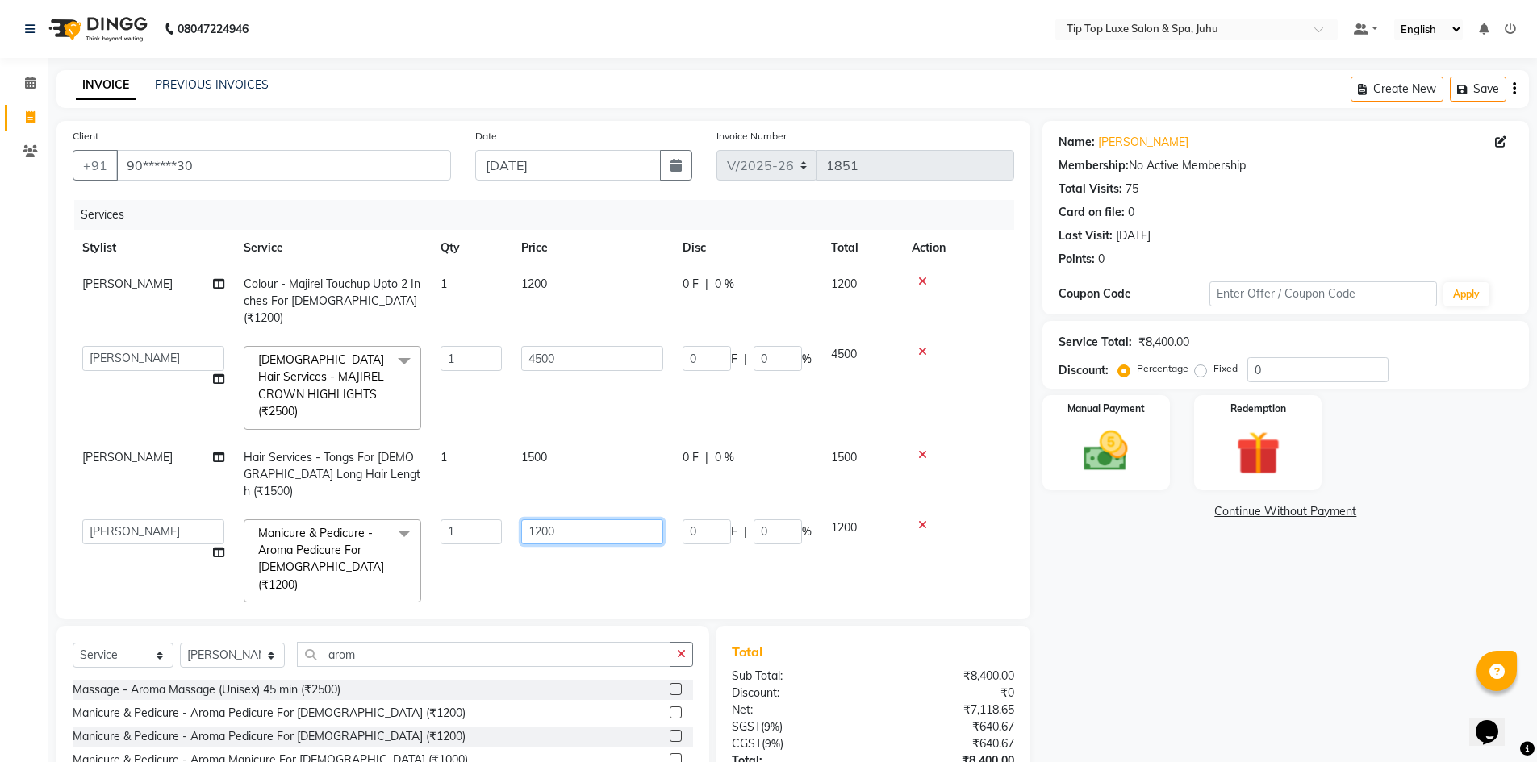
click at [549, 520] on input "1200" at bounding box center [592, 532] width 142 height 25
click at [546, 520] on input "1200" at bounding box center [592, 532] width 142 height 25
click at [541, 520] on input "1200" at bounding box center [592, 532] width 142 height 25
type input "1500"
drag, startPoint x: 670, startPoint y: 624, endPoint x: 699, endPoint y: 604, distance: 34.2
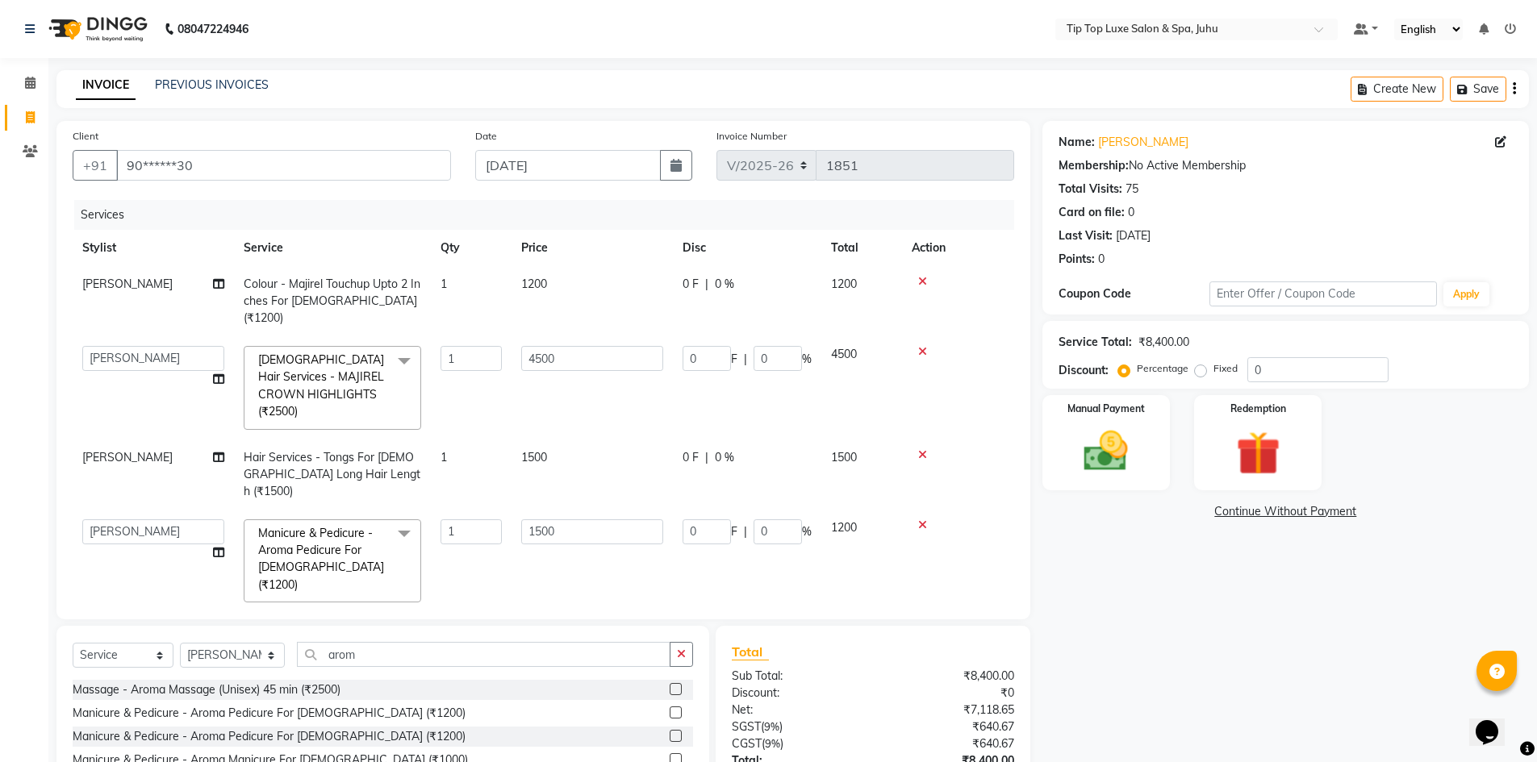
click at [697, 626] on div "Select Service Product Membership Package Voucher Prepaid Gift Card Select Styl…" at bounding box center [382, 745] width 653 height 238
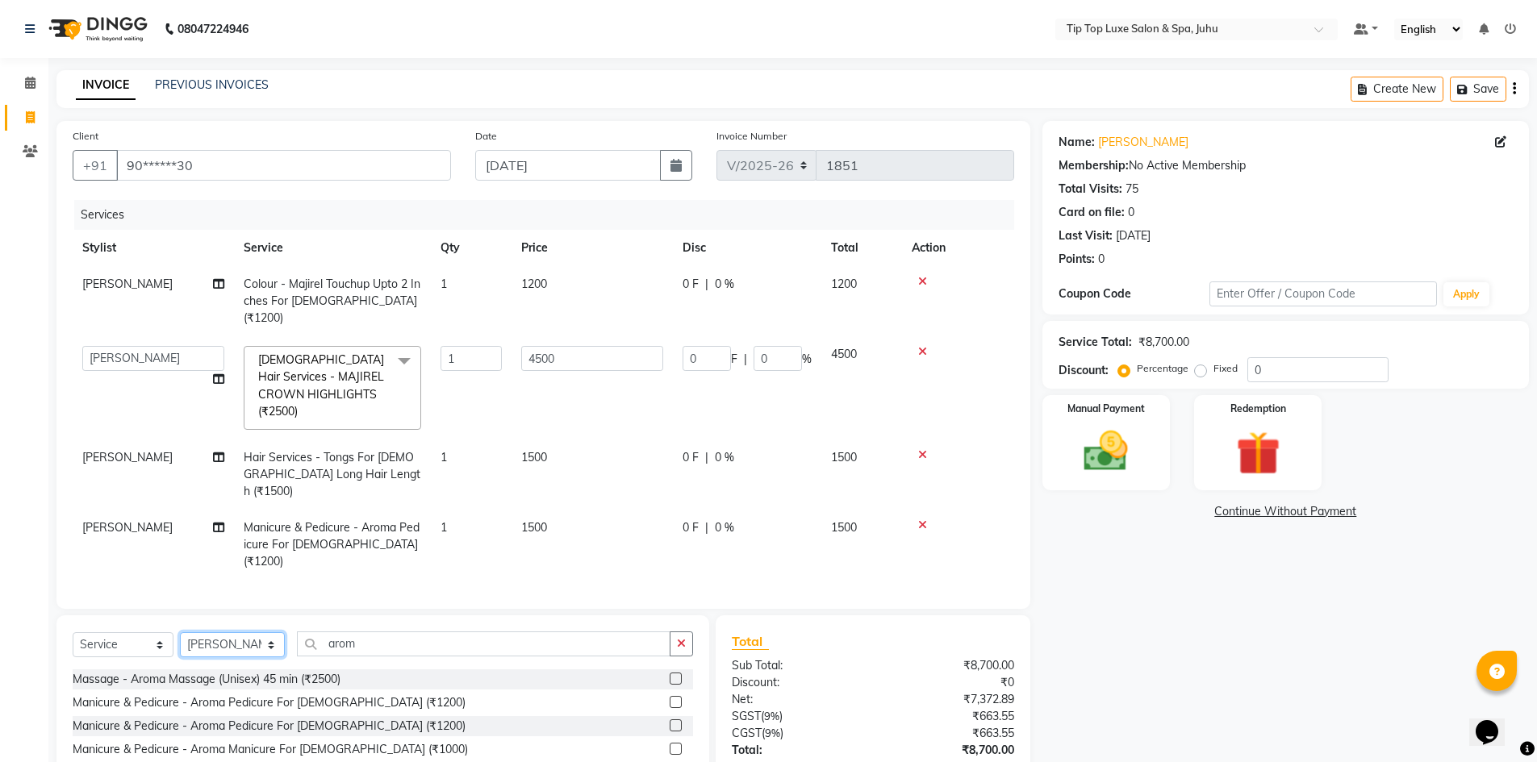
click at [254, 633] on select "Select Stylist [PERSON_NAME] admin [PERSON_NAME] creado ANAO [PERSON_NAME] Jyot…" at bounding box center [232, 645] width 105 height 25
select select "88024"
click at [180, 633] on select "Select Stylist [PERSON_NAME] admin [PERSON_NAME] creado ANAO [PERSON_NAME] Jyot…" at bounding box center [232, 645] width 105 height 25
click at [696, 616] on div "Select Service Product Membership Package Voucher Prepaid Gift Card Select Styl…" at bounding box center [382, 735] width 653 height 238
click at [680, 638] on icon "button" at bounding box center [681, 643] width 9 height 11
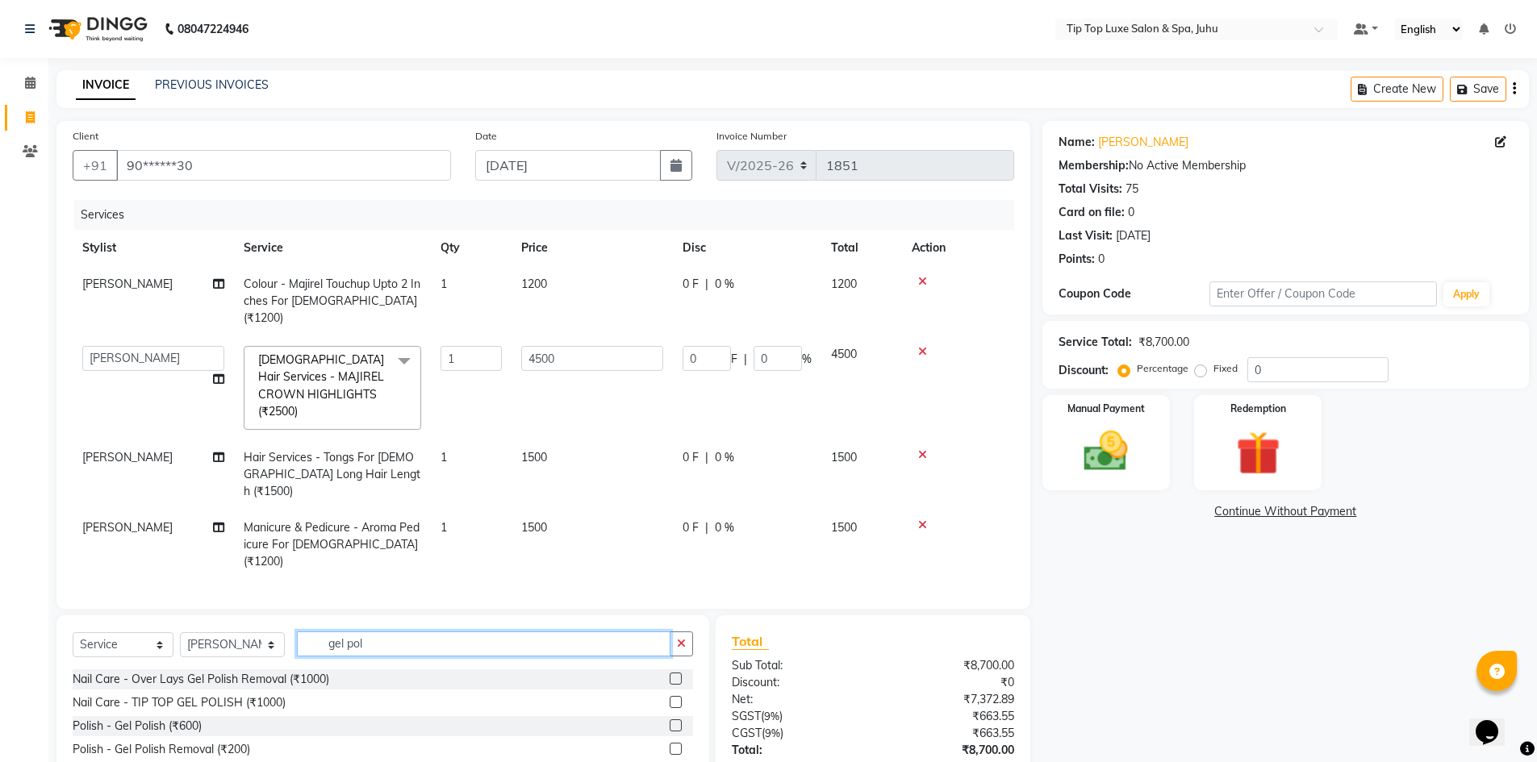
type input "gel pol"
click at [670, 696] on label at bounding box center [676, 702] width 12 height 12
click at [670, 698] on input "checkbox" at bounding box center [675, 703] width 10 height 10
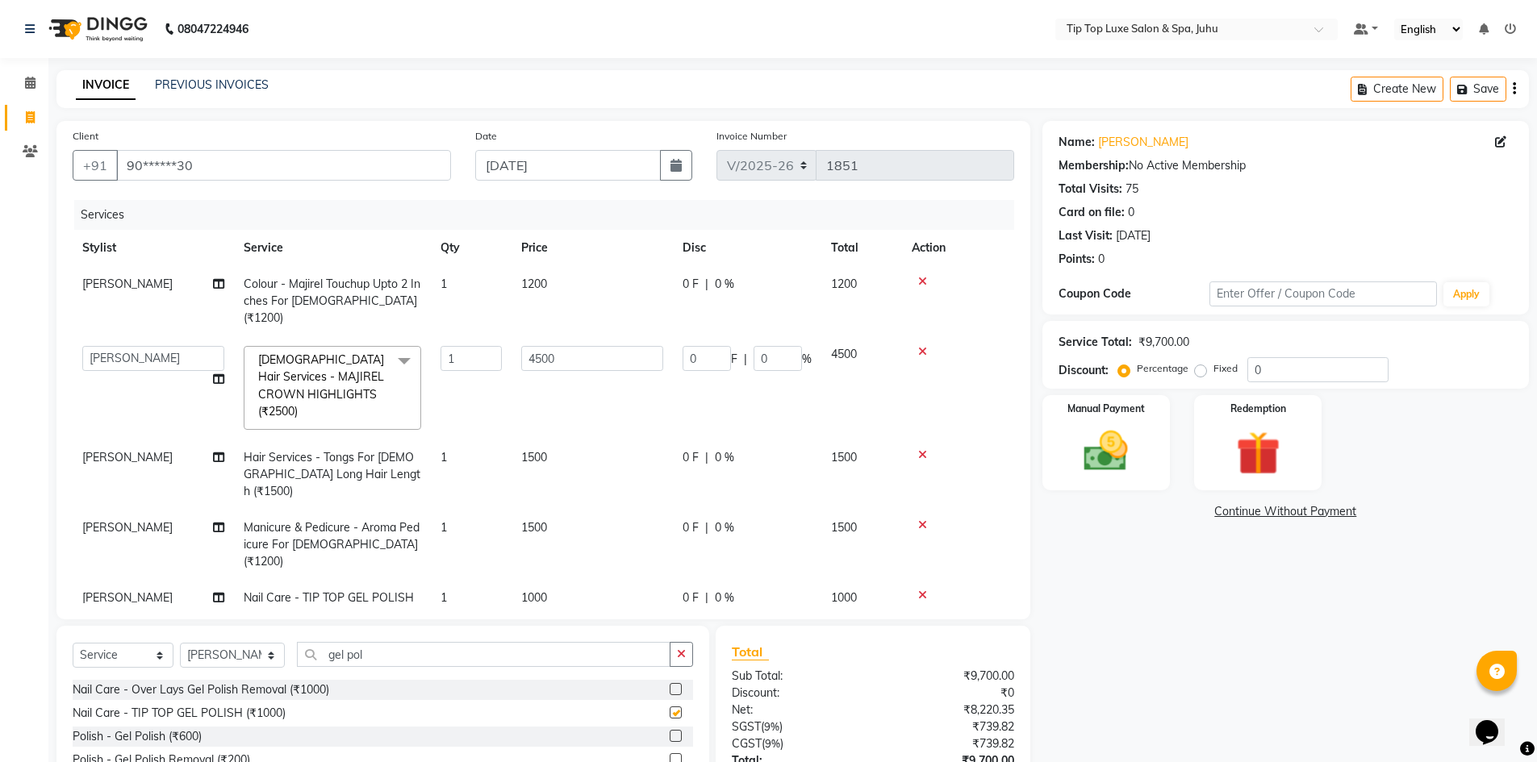
checkbox input "false"
click at [138, 646] on select "Select Service Product Membership Package Voucher Prepaid Gift Card" at bounding box center [123, 655] width 101 height 25
select select "product"
click at [73, 643] on select "Select Service Product Membership Package Voucher Prepaid Gift Card" at bounding box center [123, 655] width 101 height 25
click at [267, 643] on select "Select Stylist [PERSON_NAME] admin [PERSON_NAME] creado ANAO [PERSON_NAME] Jyot…" at bounding box center [232, 655] width 105 height 25
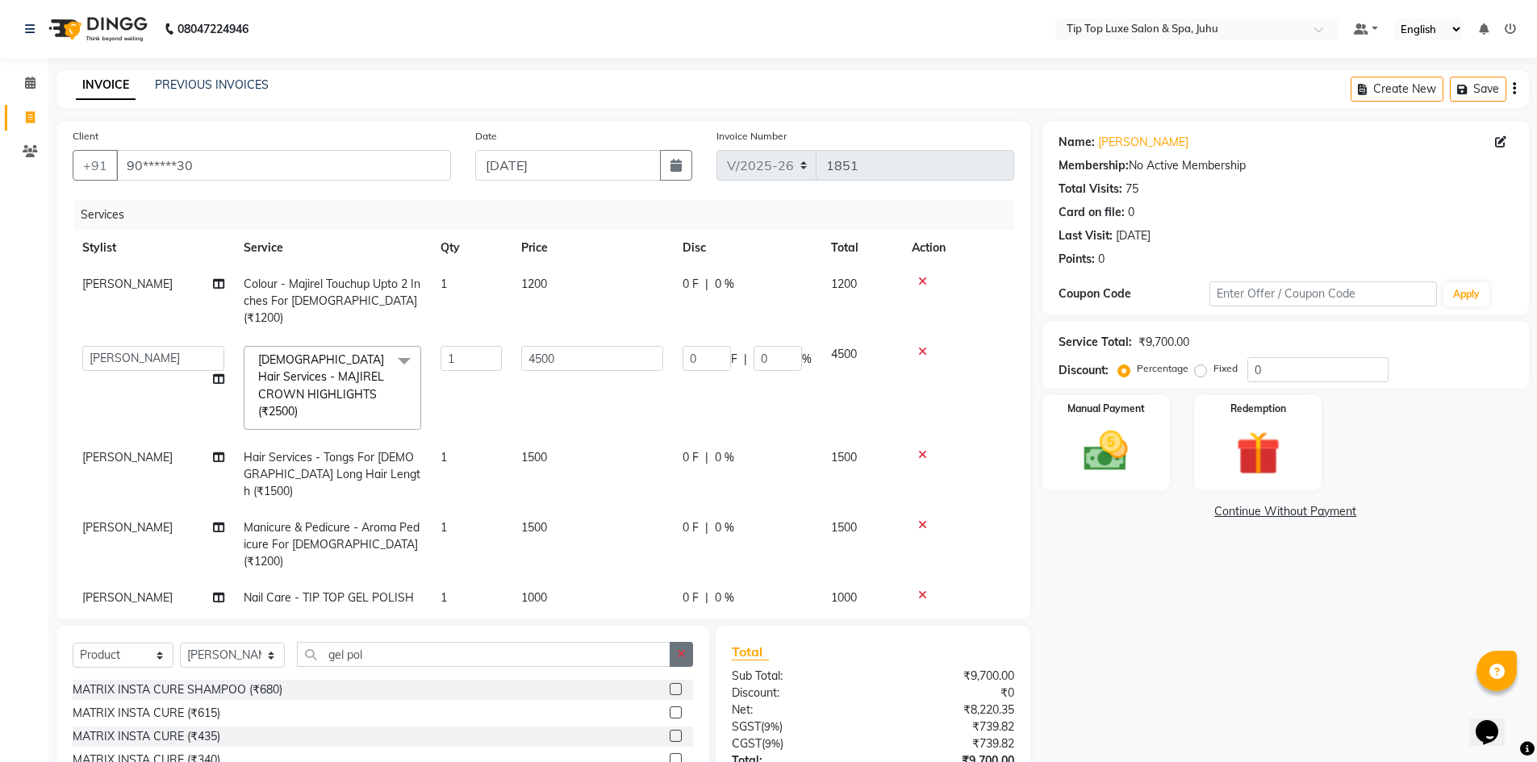
click at [688, 642] on button "button" at bounding box center [681, 654] width 23 height 25
click at [252, 643] on select "Select Stylist [PERSON_NAME] admin [PERSON_NAME] creado ANAO [PERSON_NAME] Jyot…" at bounding box center [232, 655] width 105 height 25
select select "82314"
click at [180, 643] on select "Select Stylist [PERSON_NAME] admin [PERSON_NAME] creado ANAO [PERSON_NAME] Jyot…" at bounding box center [232, 655] width 105 height 25
click at [345, 642] on input "text" at bounding box center [495, 654] width 396 height 25
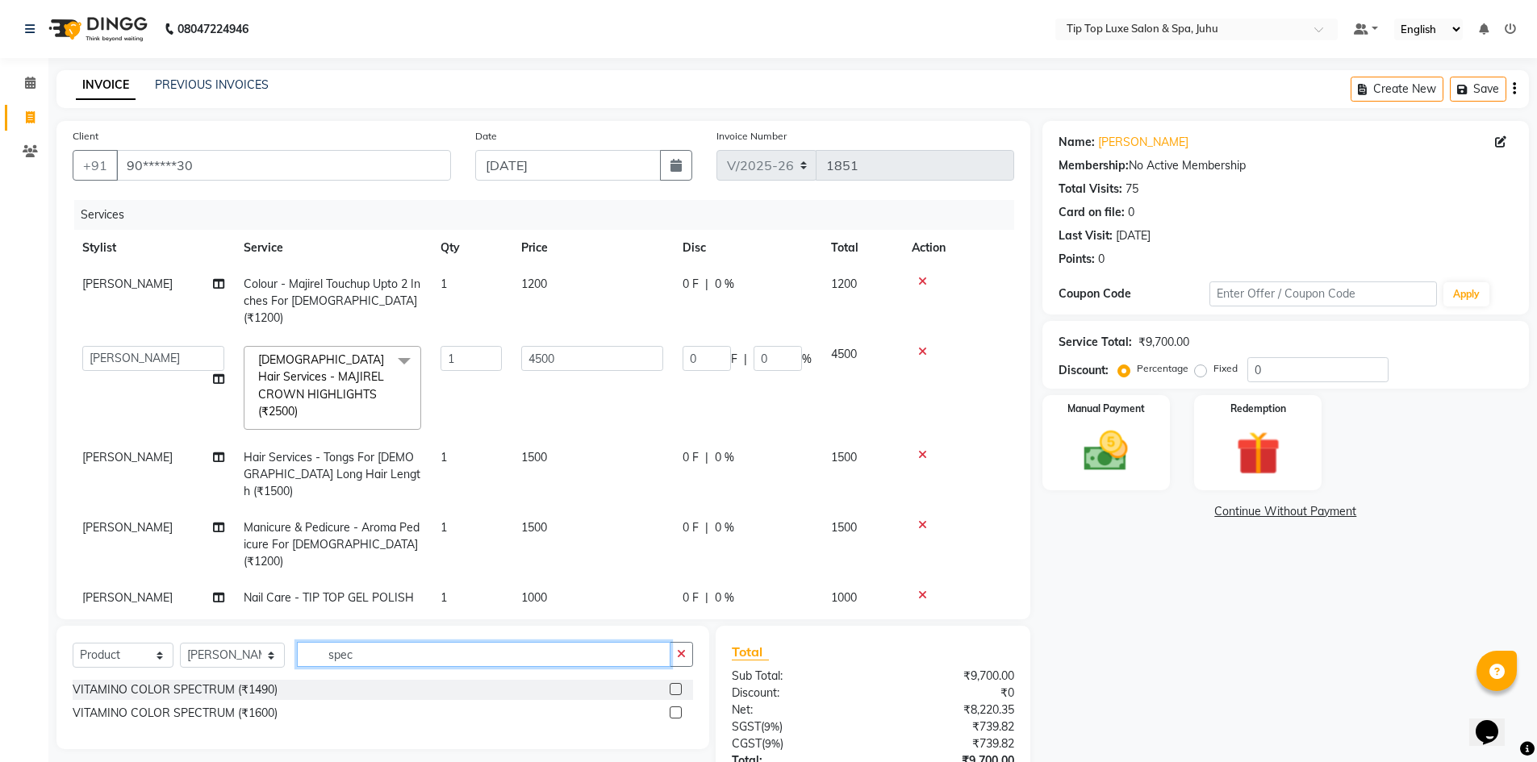
type input "spec"
click at [675, 683] on label at bounding box center [676, 689] width 12 height 12
click at [675, 685] on input "checkbox" at bounding box center [675, 690] width 10 height 10
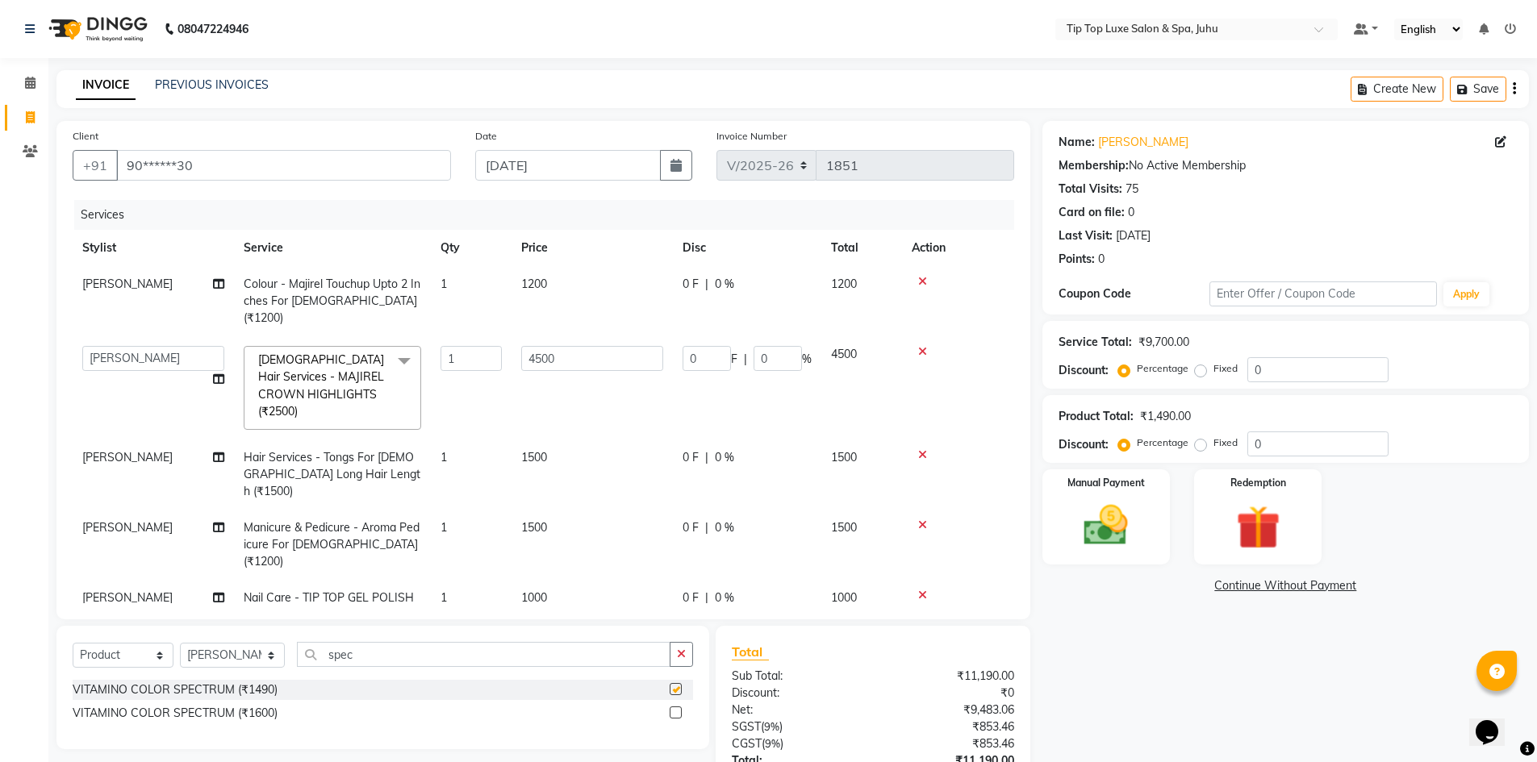
checkbox input "false"
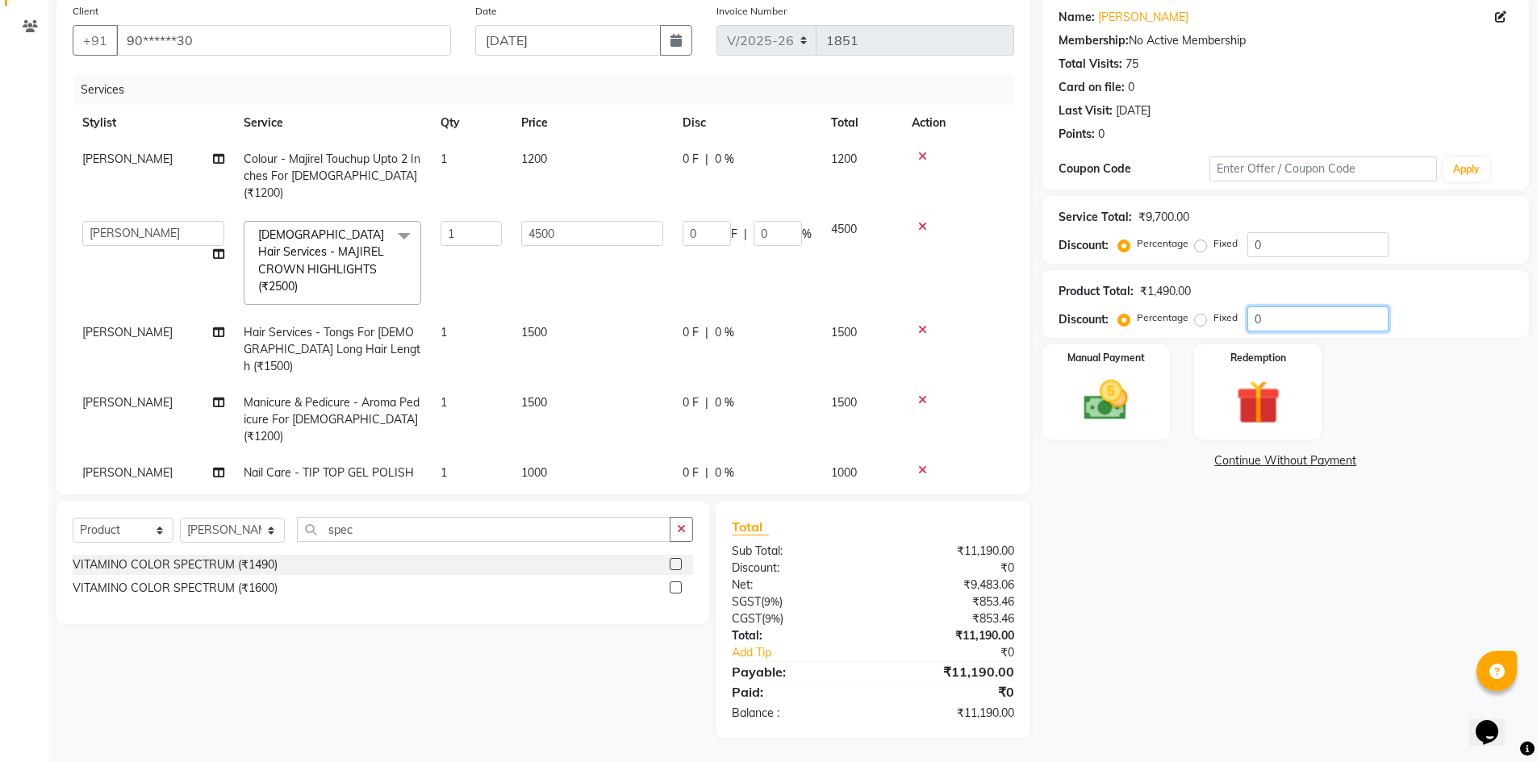
click at [1300, 323] on input "0" at bounding box center [1317, 319] width 141 height 25
click at [1261, 254] on input "0" at bounding box center [1317, 244] width 141 height 25
type input "5"
type input "225"
type input "5"
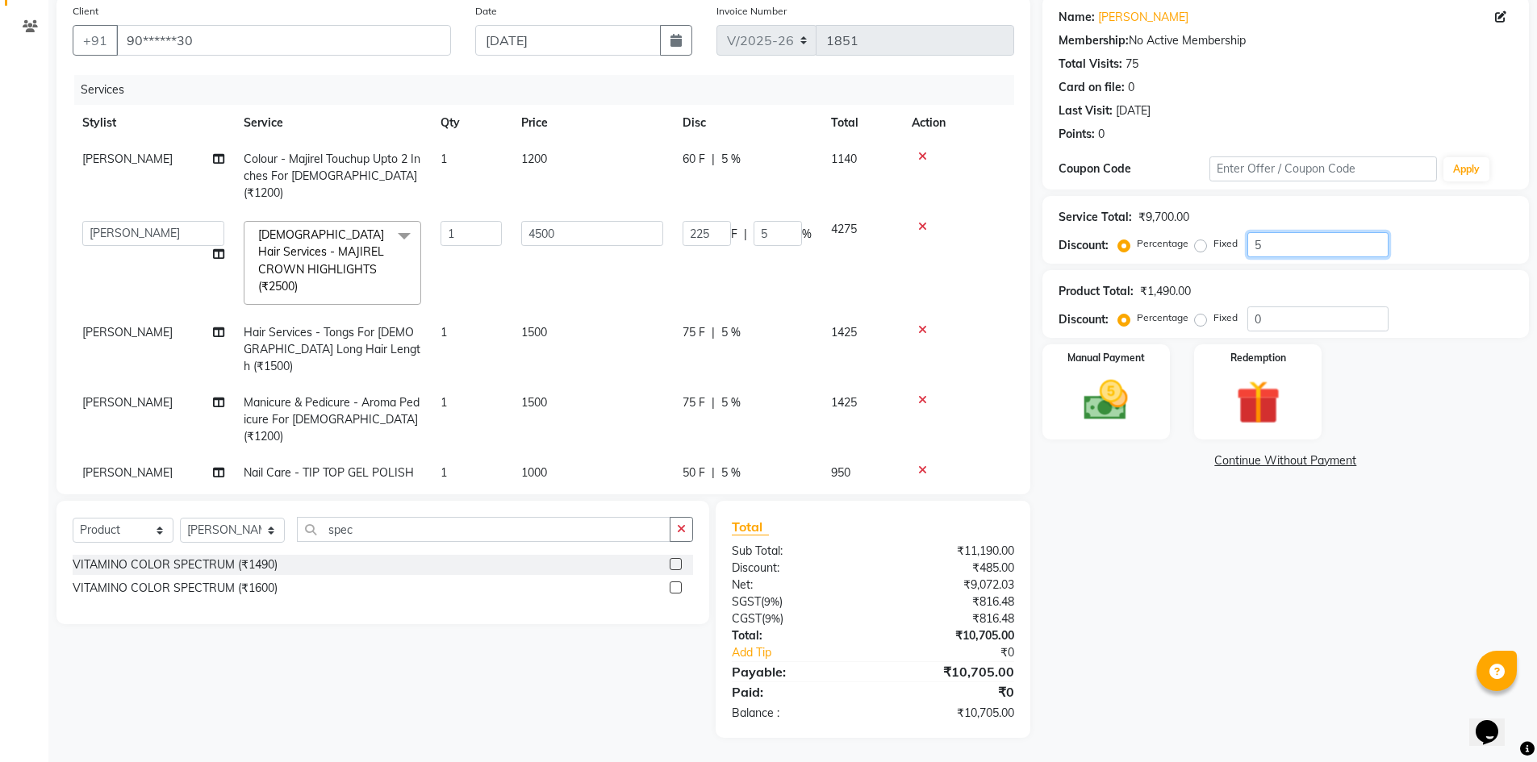
type input "5"
click at [1109, 576] on div "Name: [PERSON_NAME] Membership: No Active Membership Total Visits: 75 Card on f…" at bounding box center [1291, 367] width 499 height 742
click at [1098, 571] on div "Name: [PERSON_NAME] Membership: No Active Membership Total Visits: 75 Card on f…" at bounding box center [1291, 367] width 499 height 742
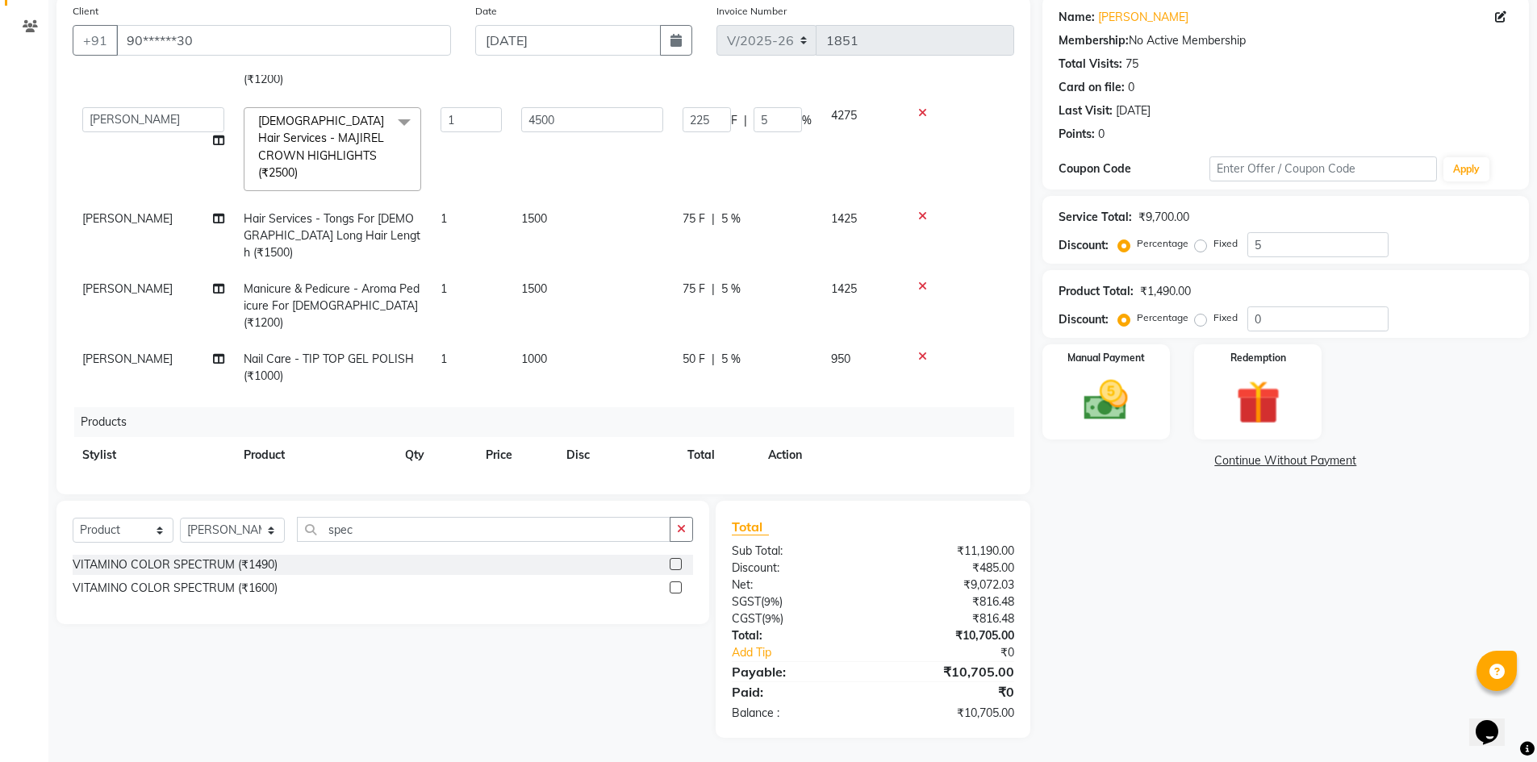
scroll to position [119, 0]
click at [776, 478] on icon at bounding box center [779, 483] width 9 height 11
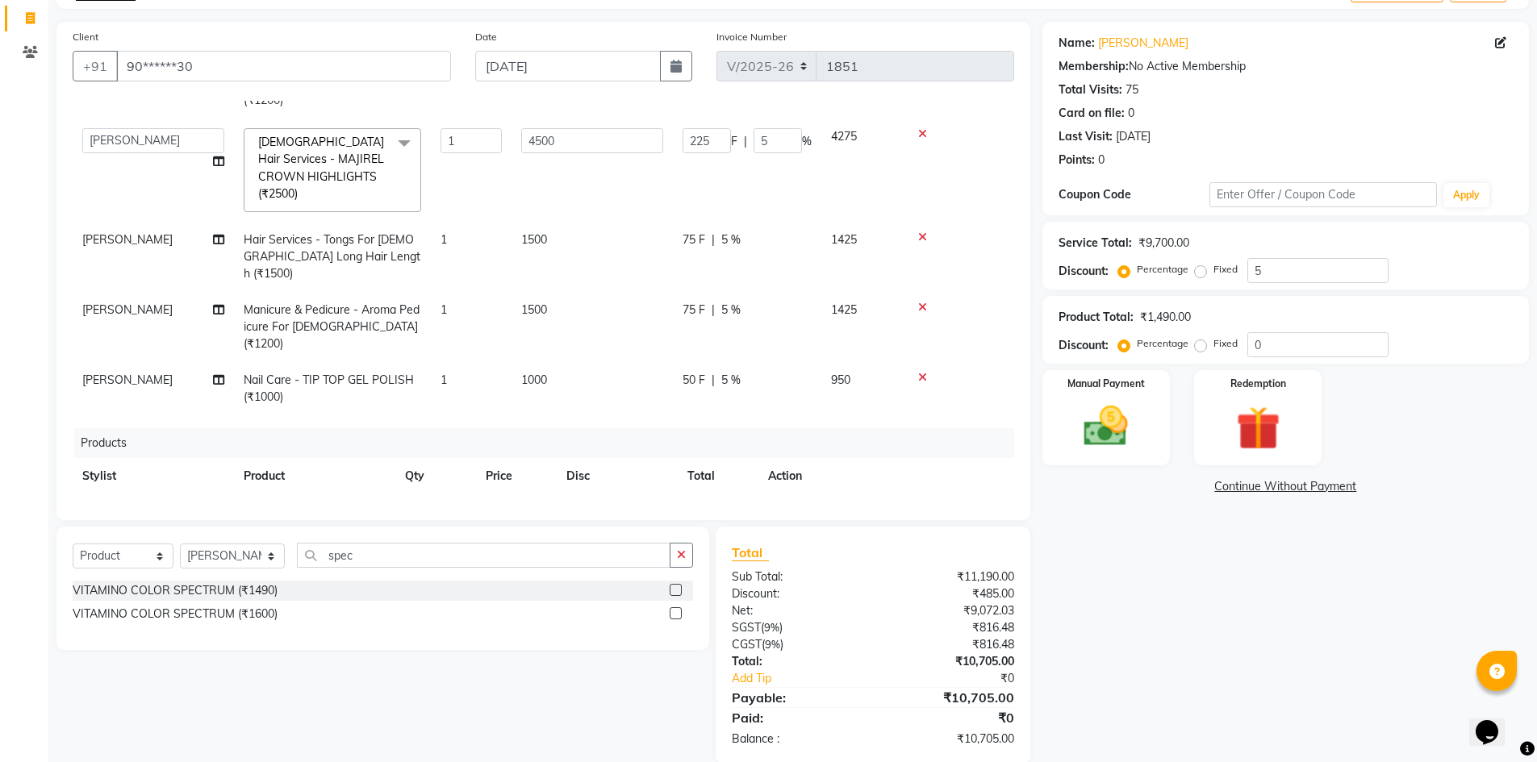
scroll to position [0, 0]
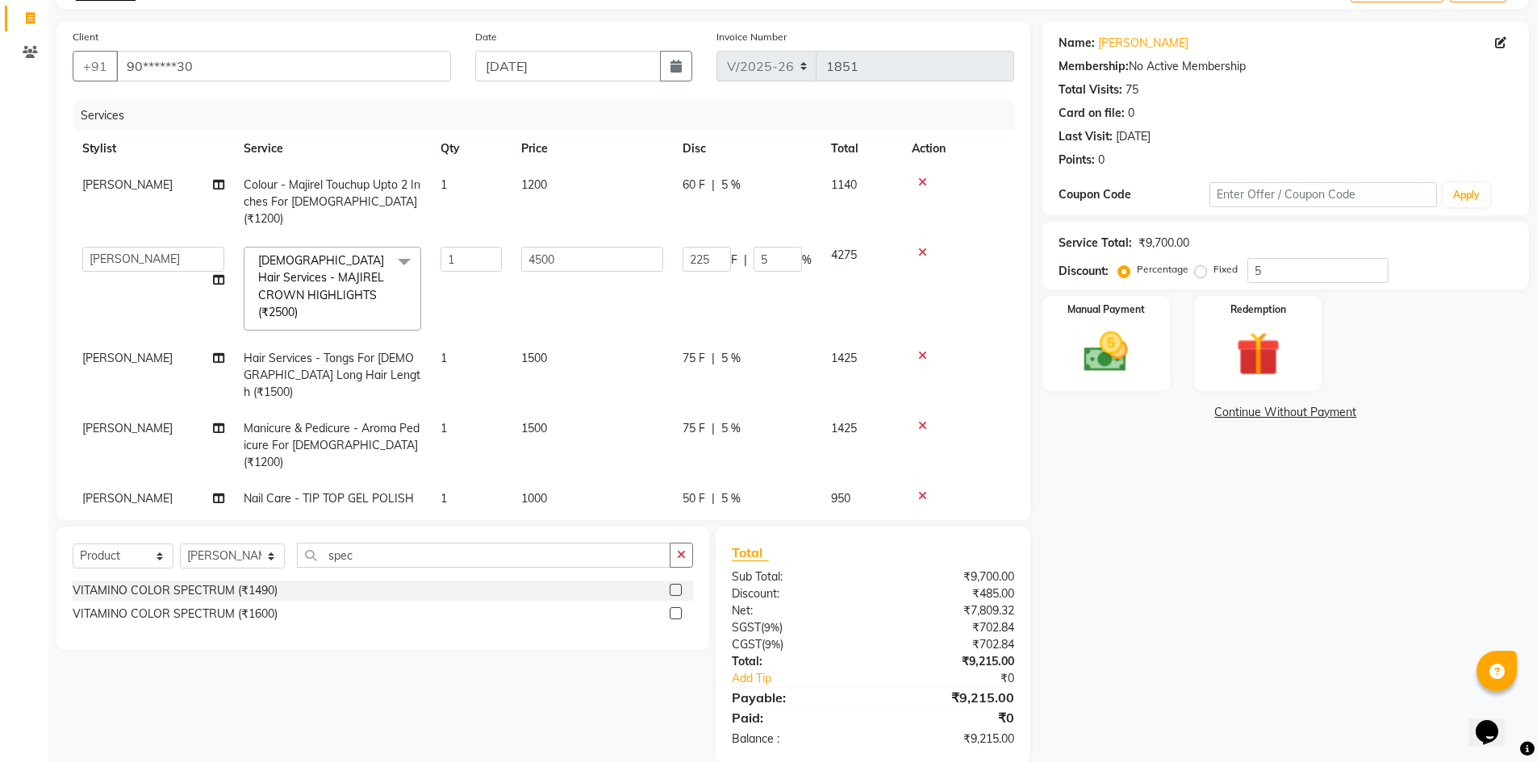
click at [680, 608] on label at bounding box center [676, 614] width 12 height 12
click at [680, 609] on input "checkbox" at bounding box center [675, 614] width 10 height 10
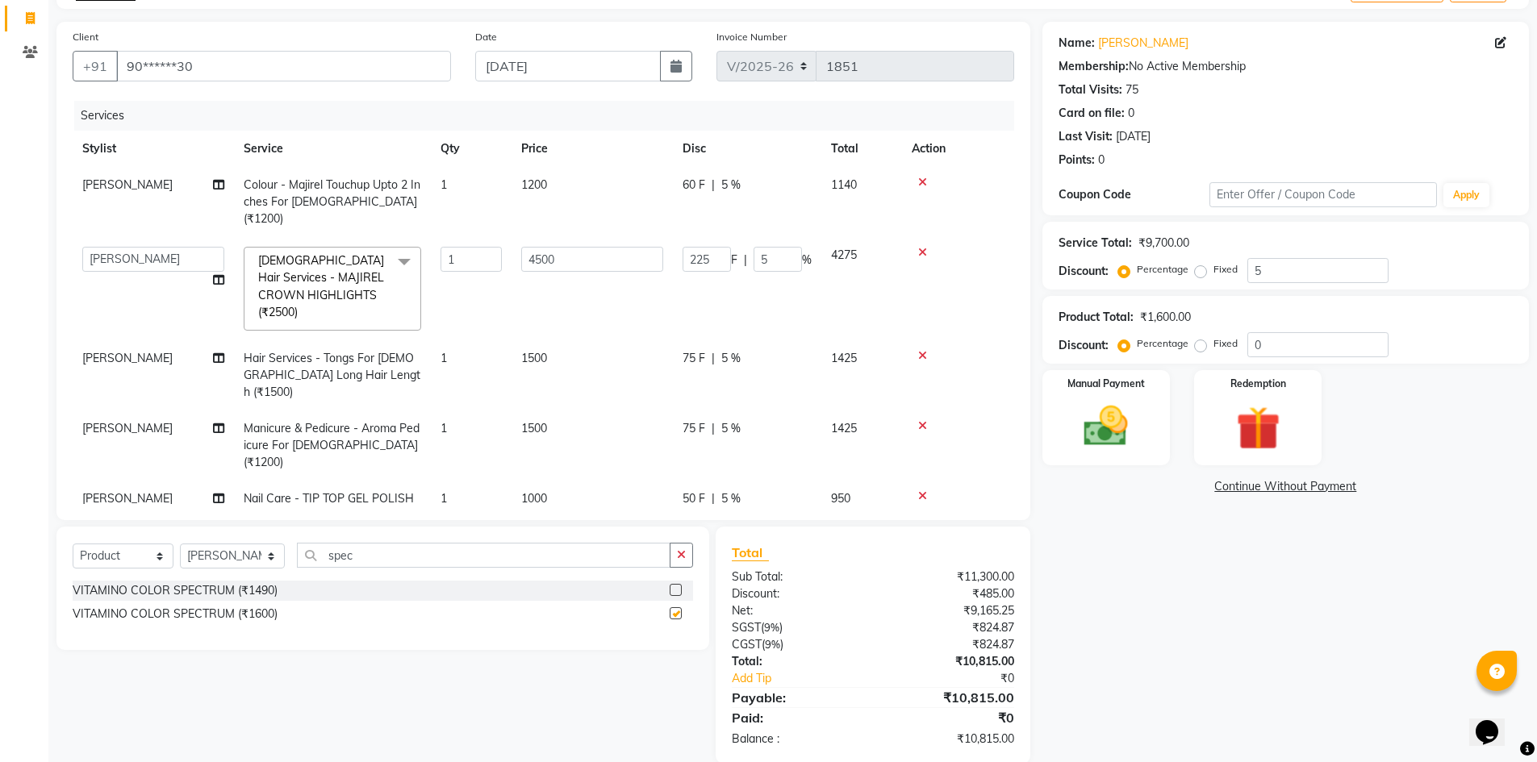
scroll to position [125, 0]
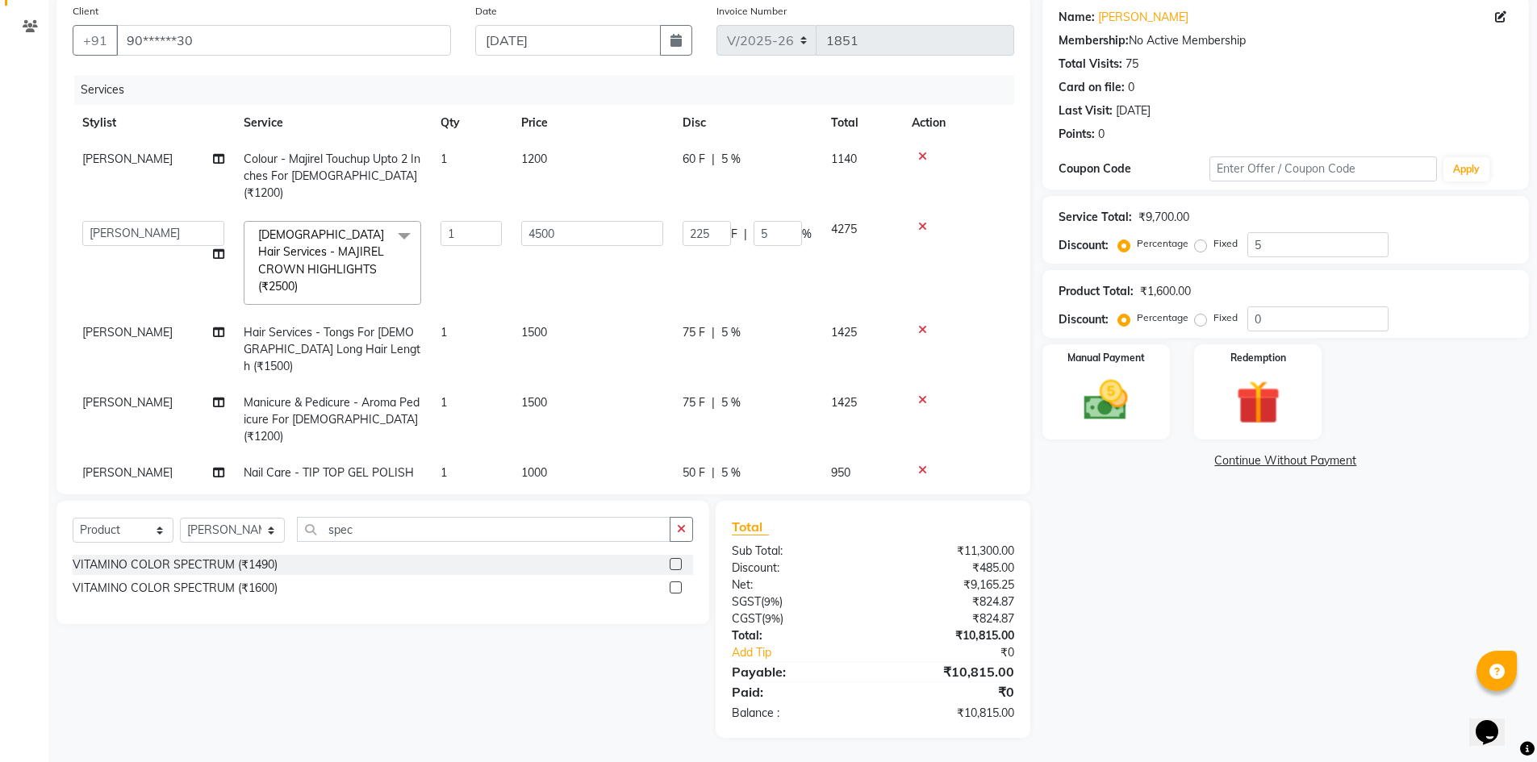
checkbox input "false"
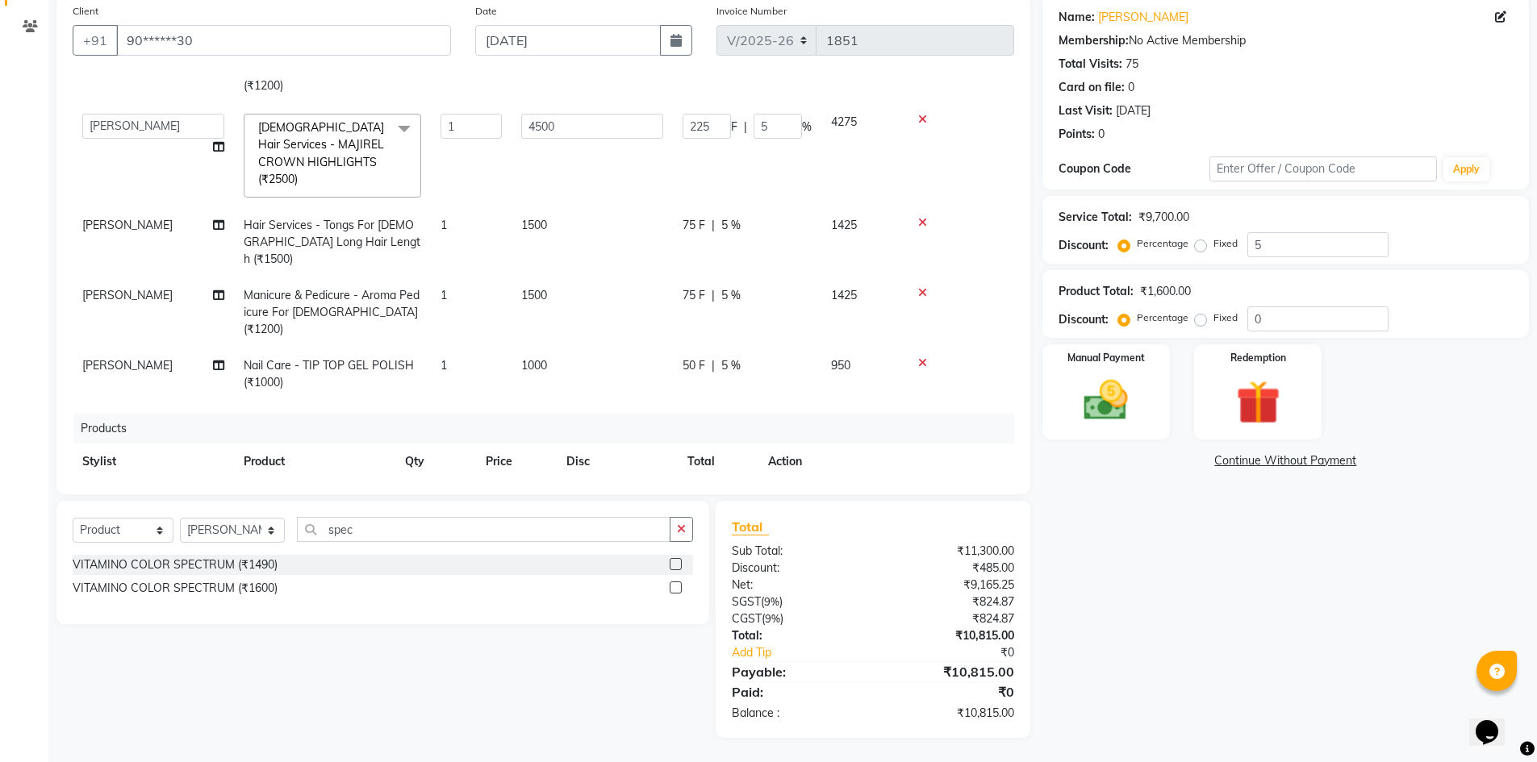
scroll to position [119, 0]
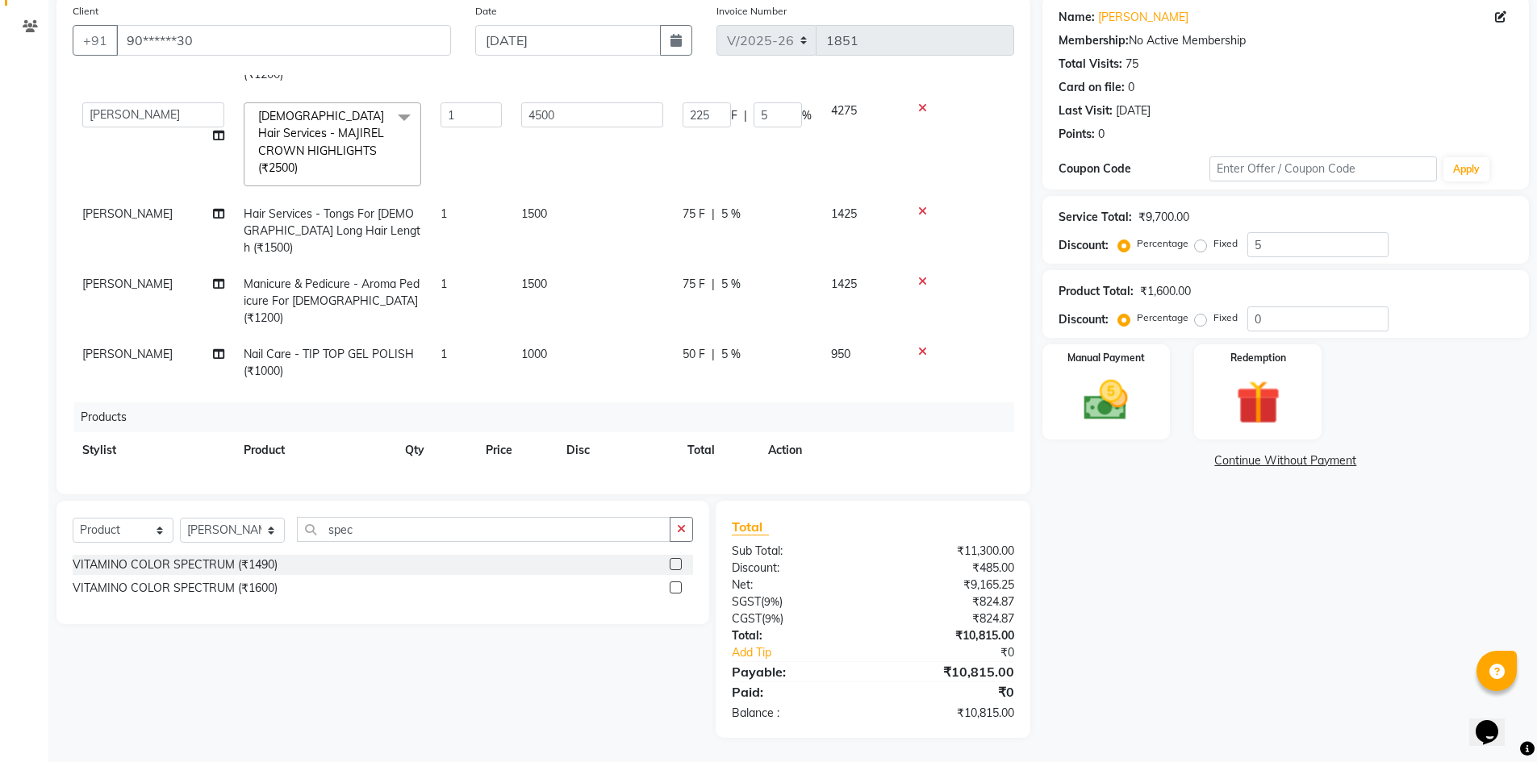
click at [778, 478] on icon at bounding box center [779, 483] width 9 height 11
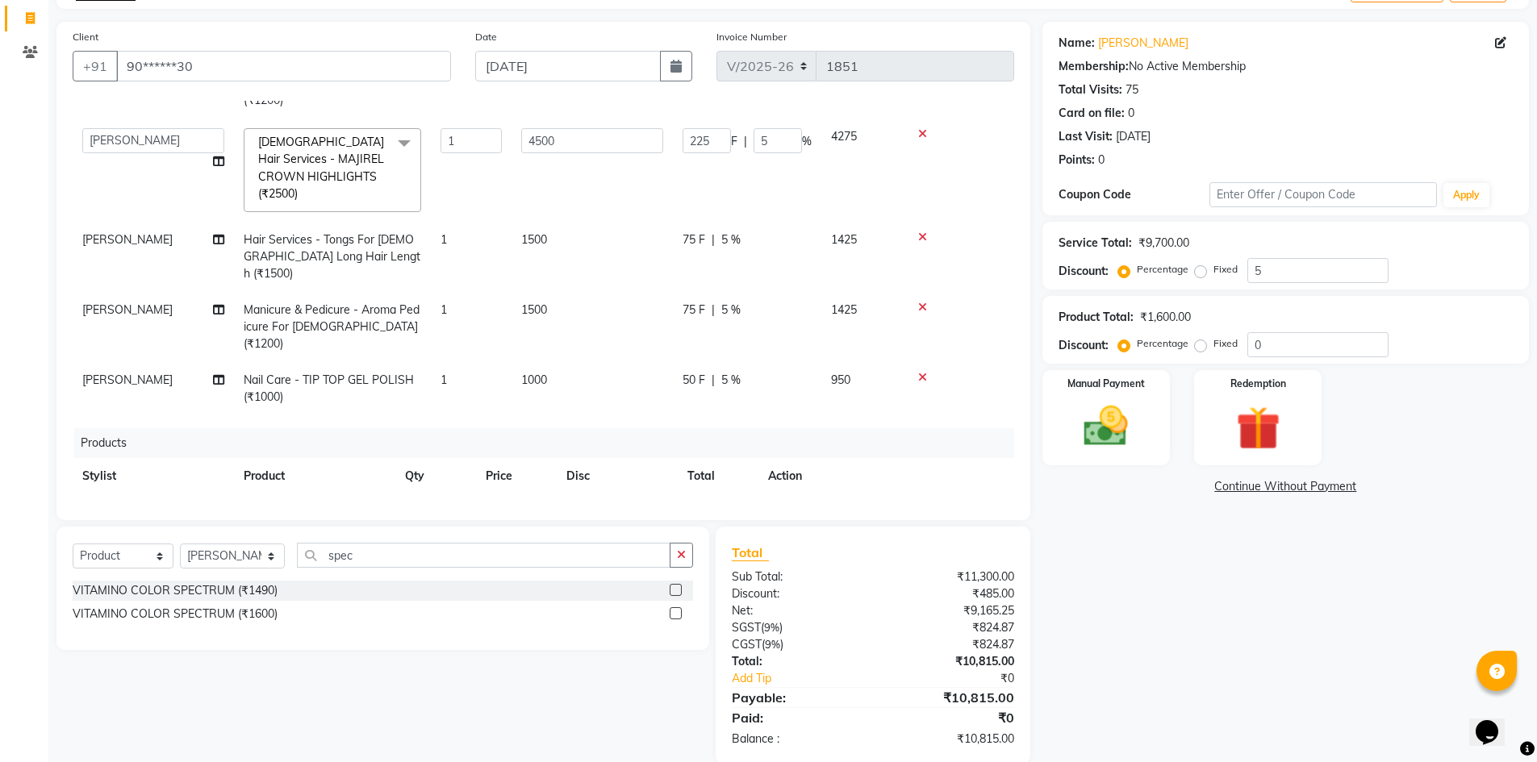
scroll to position [0, 0]
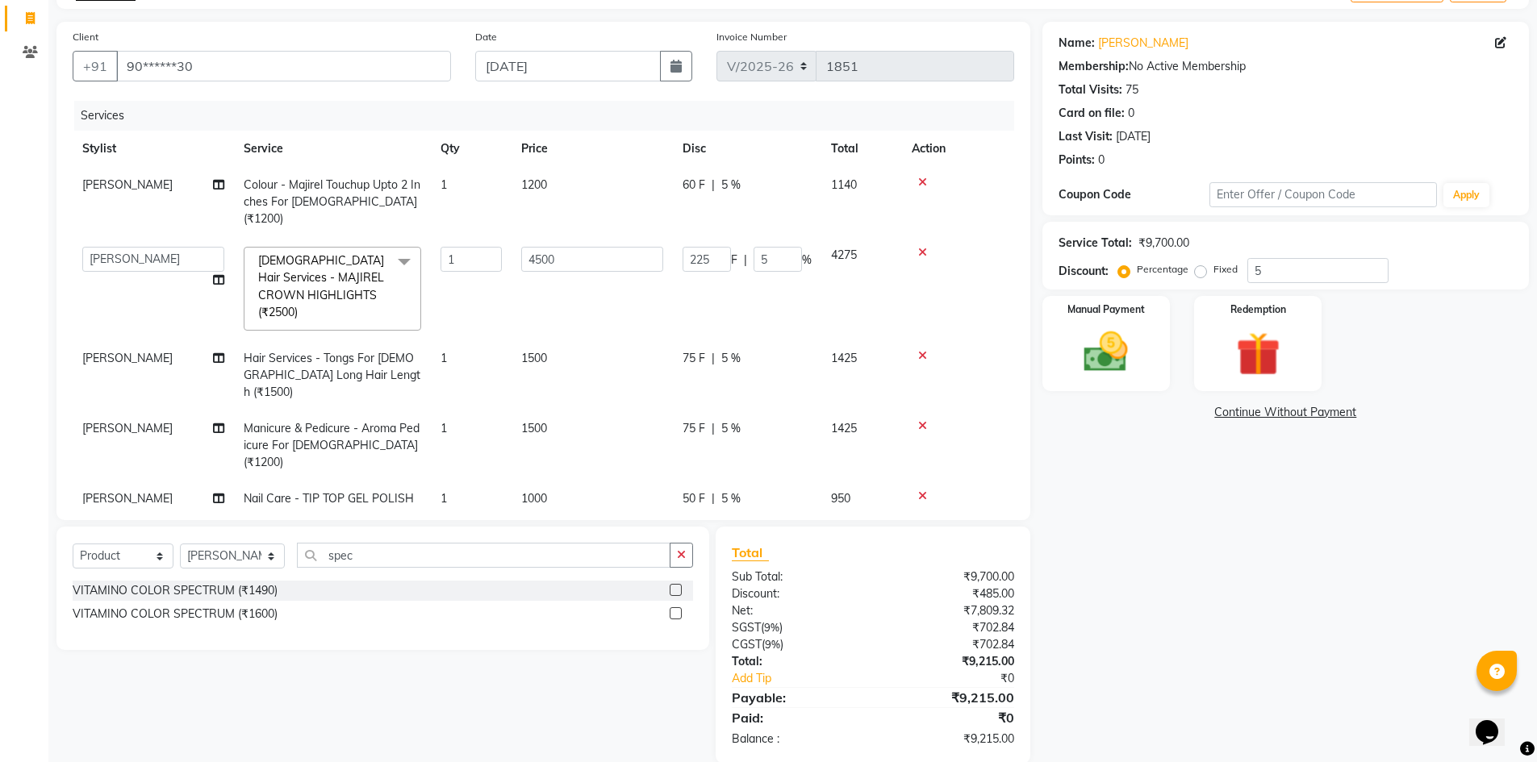
click at [676, 584] on label at bounding box center [676, 590] width 12 height 12
click at [676, 586] on input "checkbox" at bounding box center [675, 591] width 10 height 10
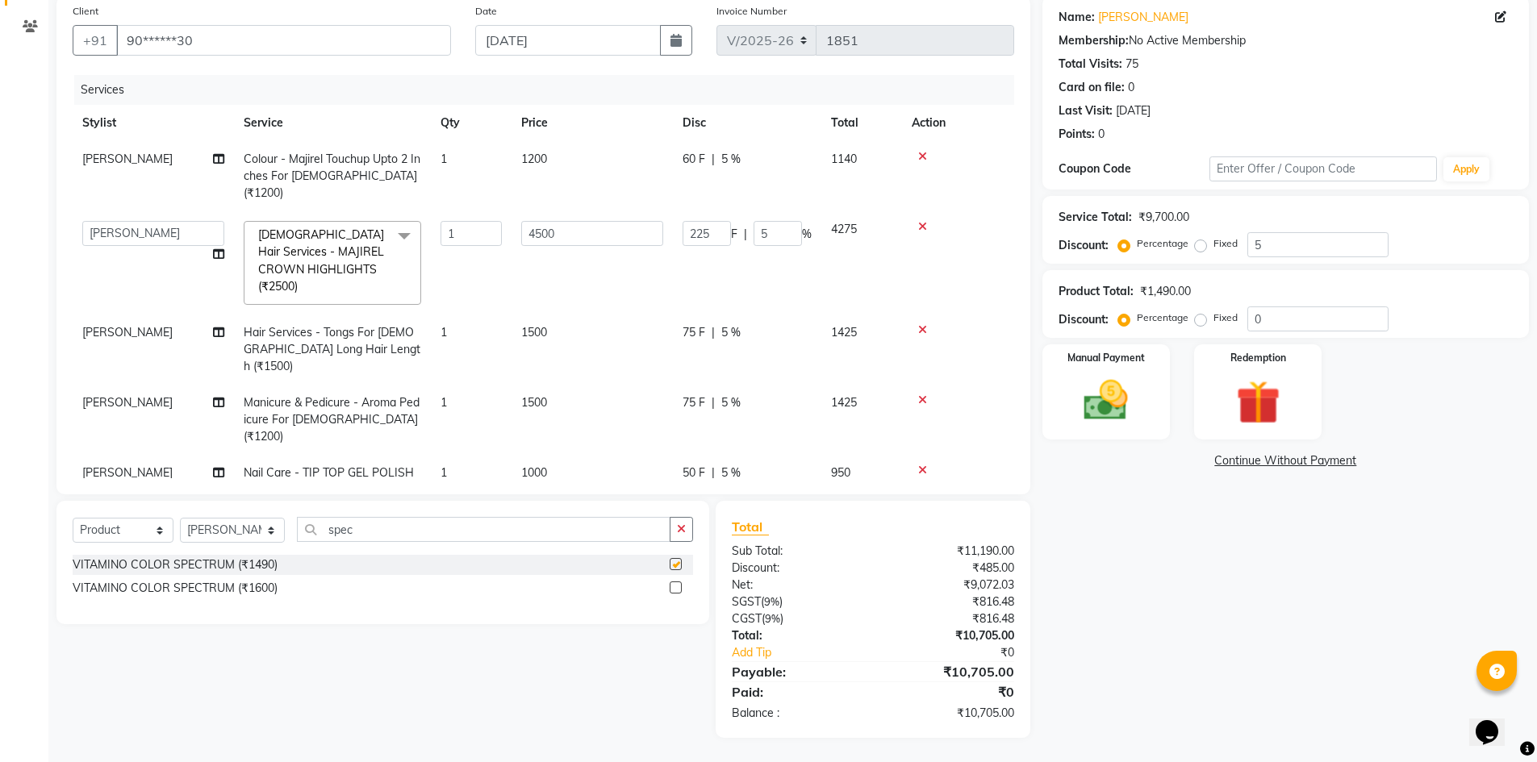
checkbox input "false"
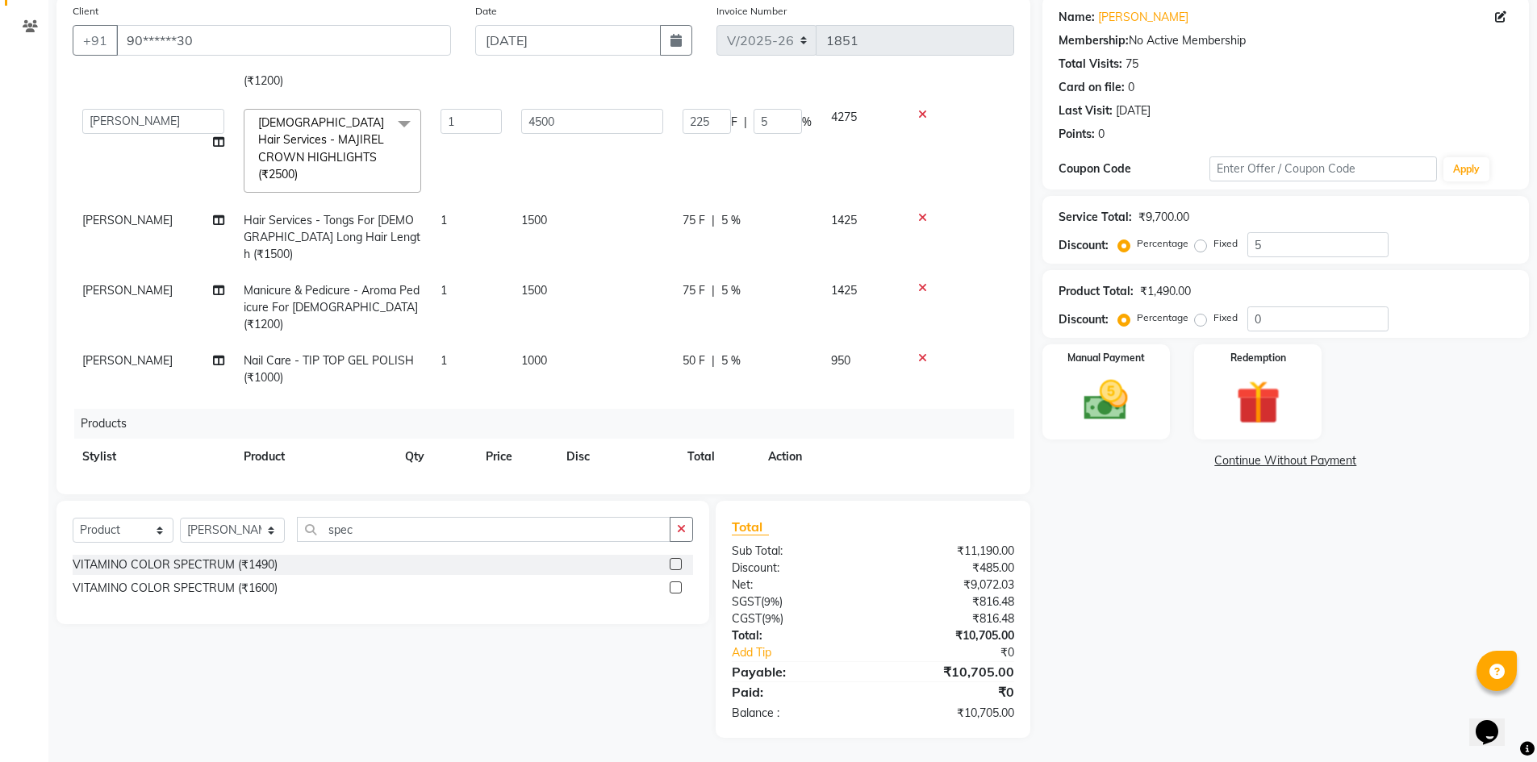
scroll to position [119, 0]
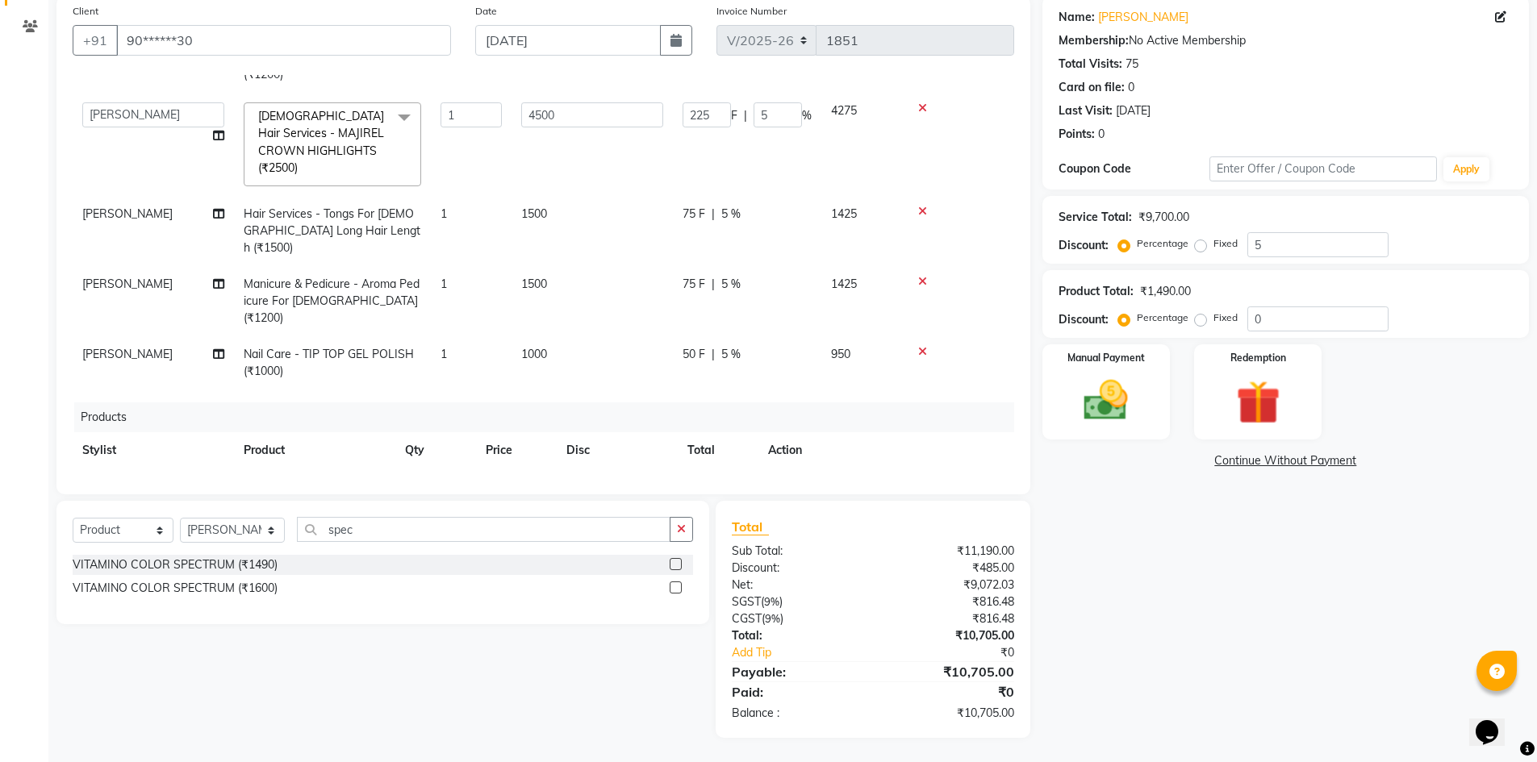
drag, startPoint x: 995, startPoint y: 293, endPoint x: 1000, endPoint y: 282, distance: 12.3
click at [1000, 336] on td at bounding box center [958, 362] width 112 height 53
click at [775, 478] on icon at bounding box center [779, 483] width 9 height 11
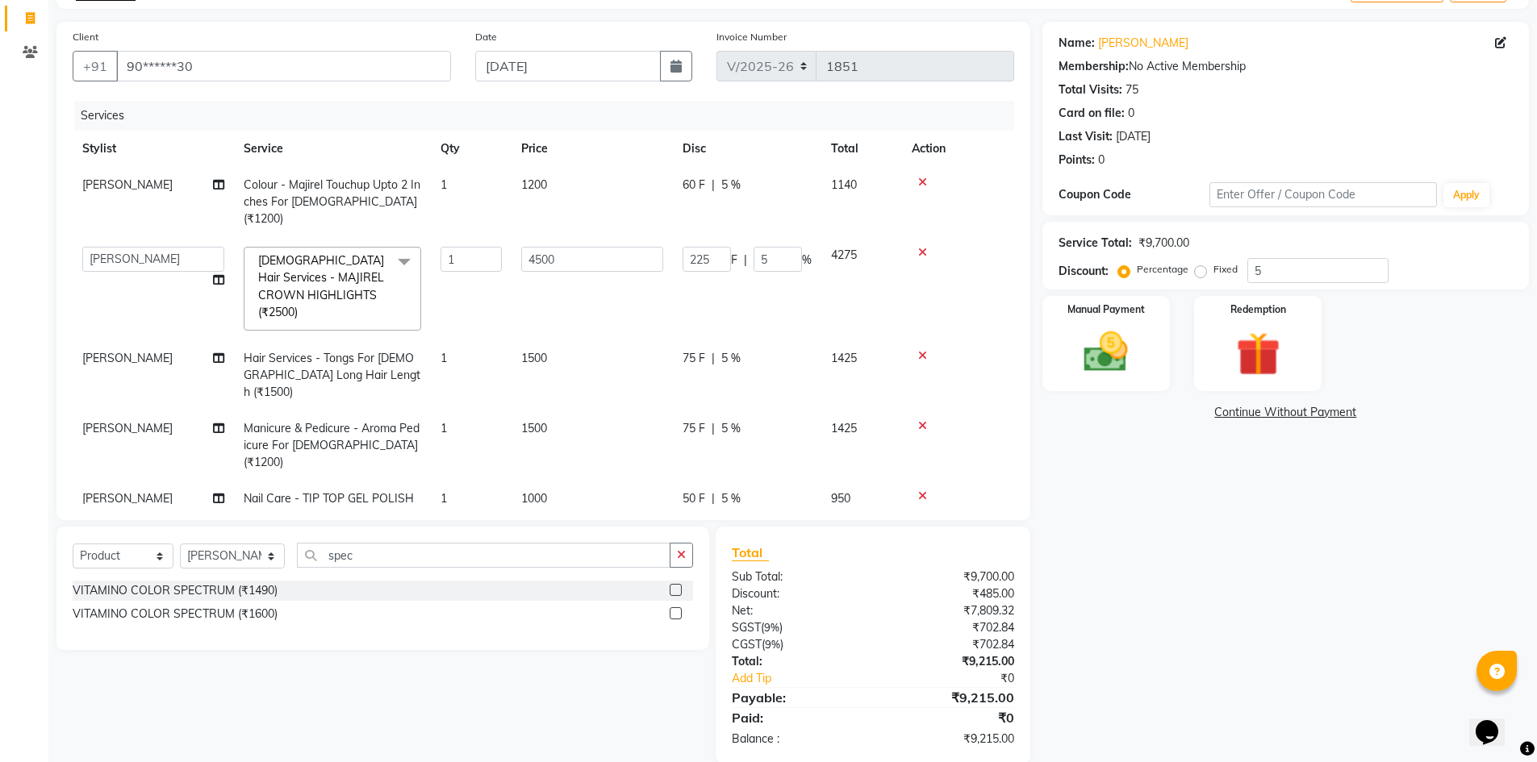
click at [1084, 483] on div "Name: [PERSON_NAME] Membership: No Active Membership Total Visits: 75 Card on f…" at bounding box center [1291, 393] width 499 height 742
click at [1082, 494] on div "Name: [PERSON_NAME] Membership: No Active Membership Total Visits: 75 Card on f…" at bounding box center [1291, 393] width 499 height 742
drag, startPoint x: 1076, startPoint y: 497, endPoint x: 1067, endPoint y: 501, distance: 9.7
click at [1076, 499] on div "Name: [PERSON_NAME] Membership: No Active Membership Total Visits: 75 Card on f…" at bounding box center [1291, 393] width 499 height 742
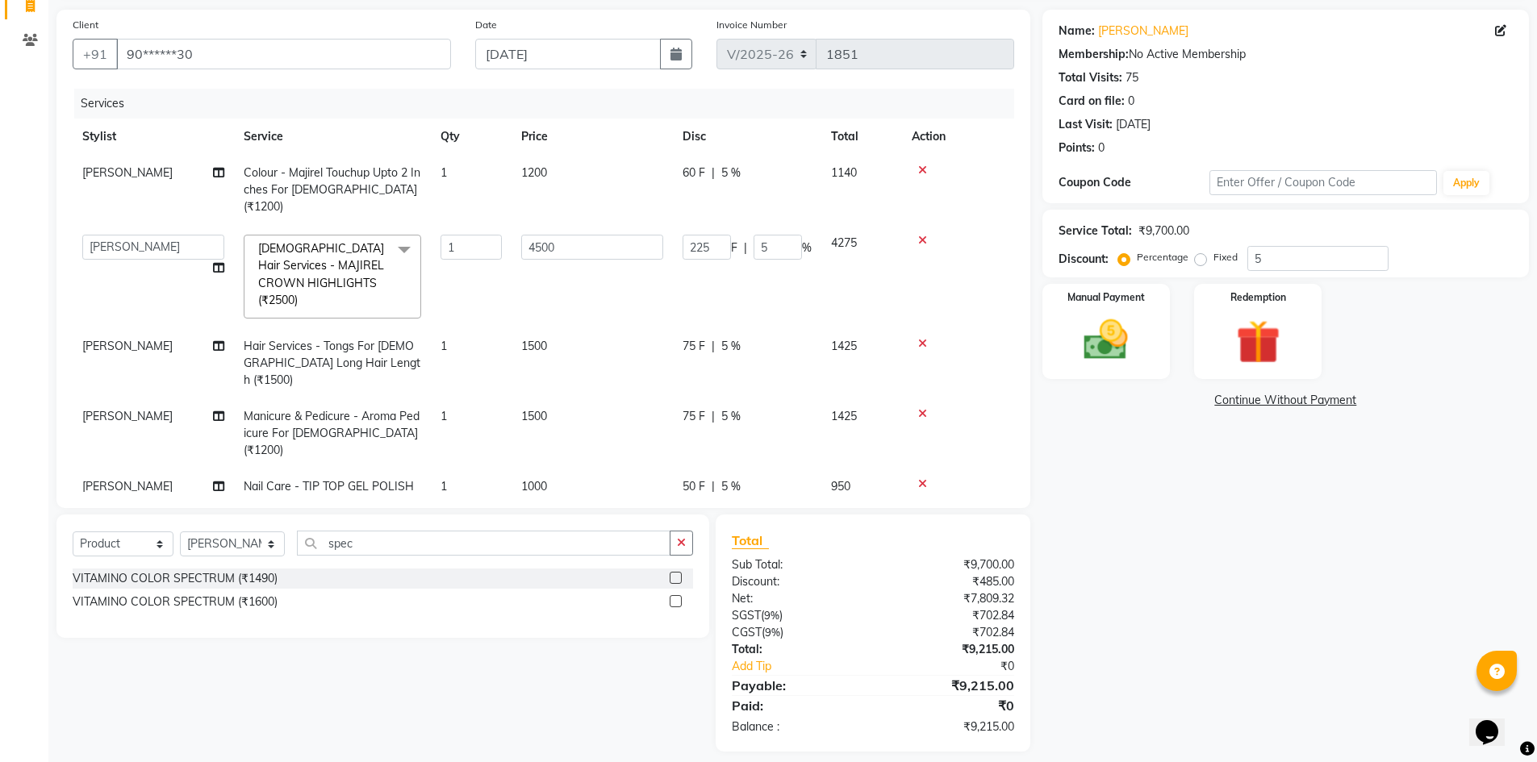
click at [857, 172] on span "1140" at bounding box center [844, 172] width 26 height 15
select select "82314"
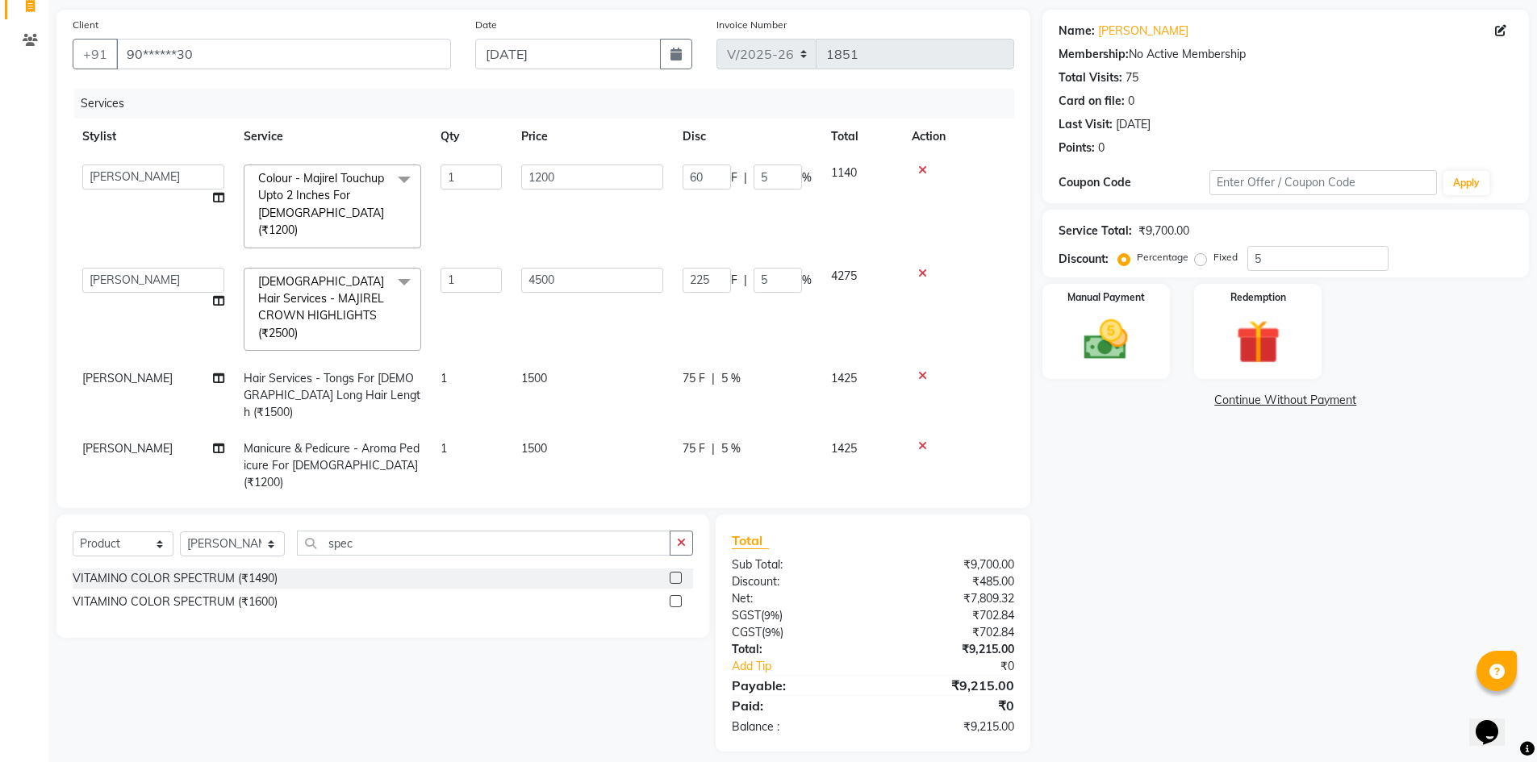
scroll to position [125, 0]
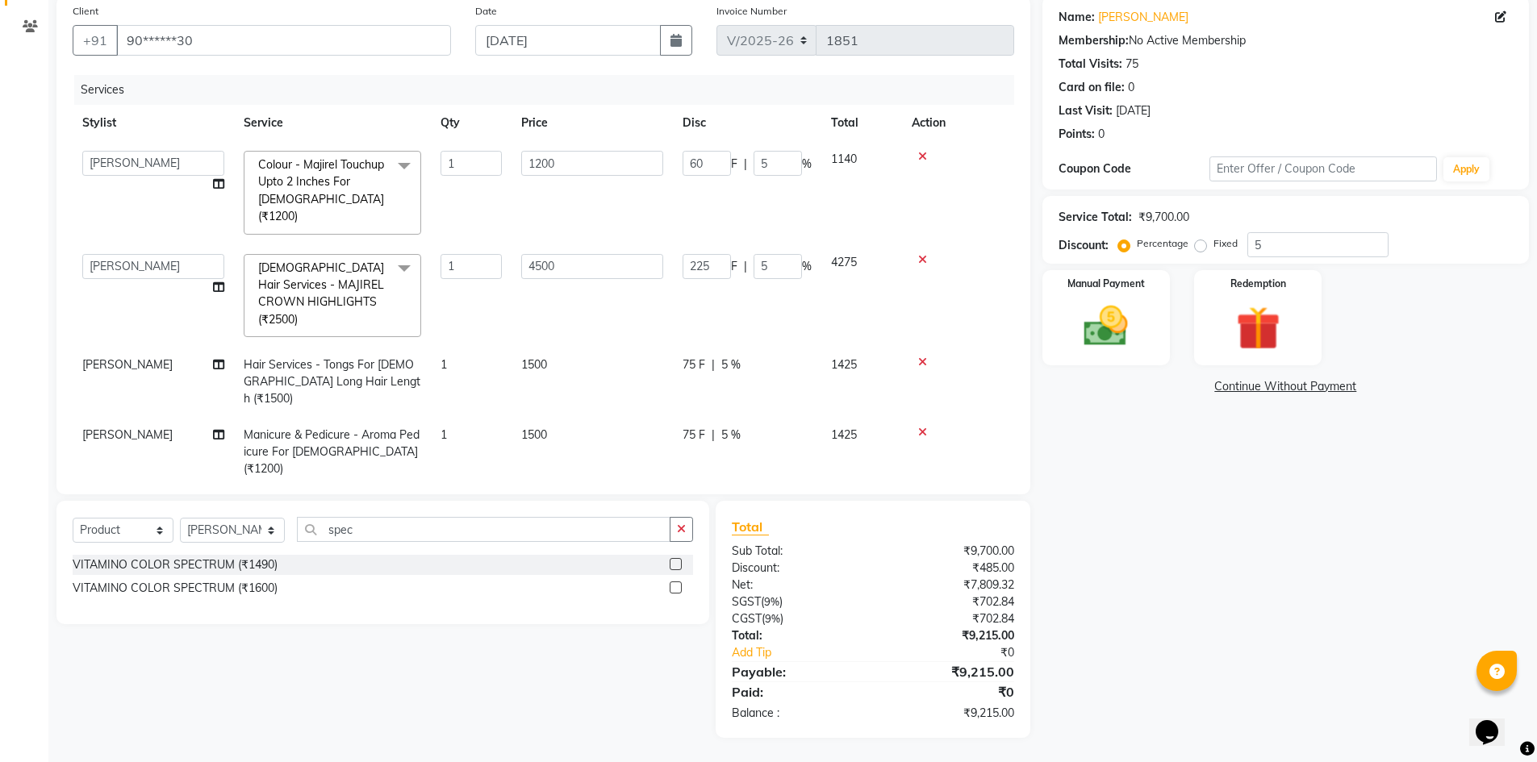
click at [867, 164] on td "1140" at bounding box center [861, 192] width 81 height 103
click at [859, 158] on td "1140" at bounding box center [861, 192] width 81 height 103
click at [857, 157] on span "1140" at bounding box center [844, 159] width 26 height 15
click at [594, 170] on input "1200" at bounding box center [592, 163] width 142 height 25
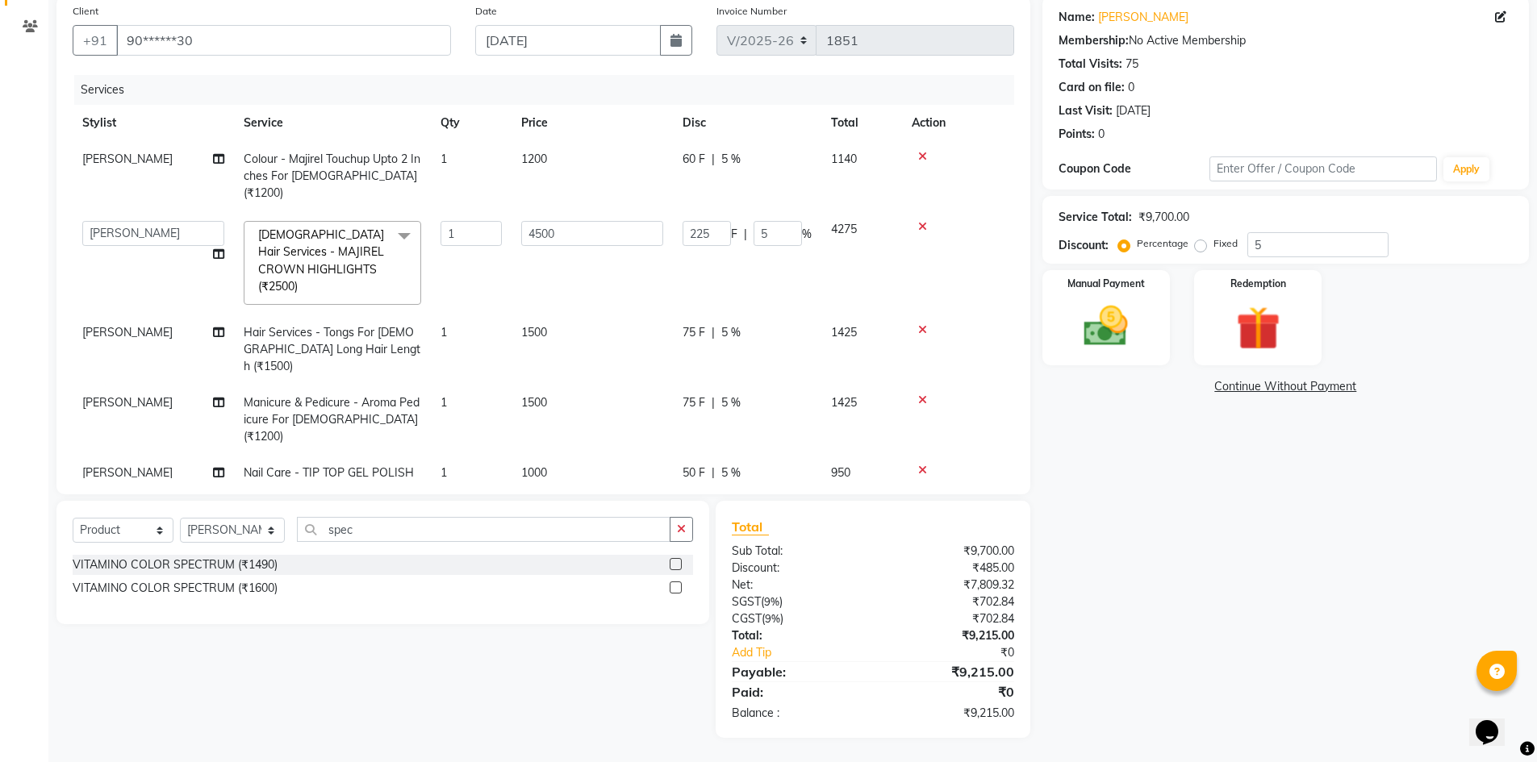
scroll to position [99, 0]
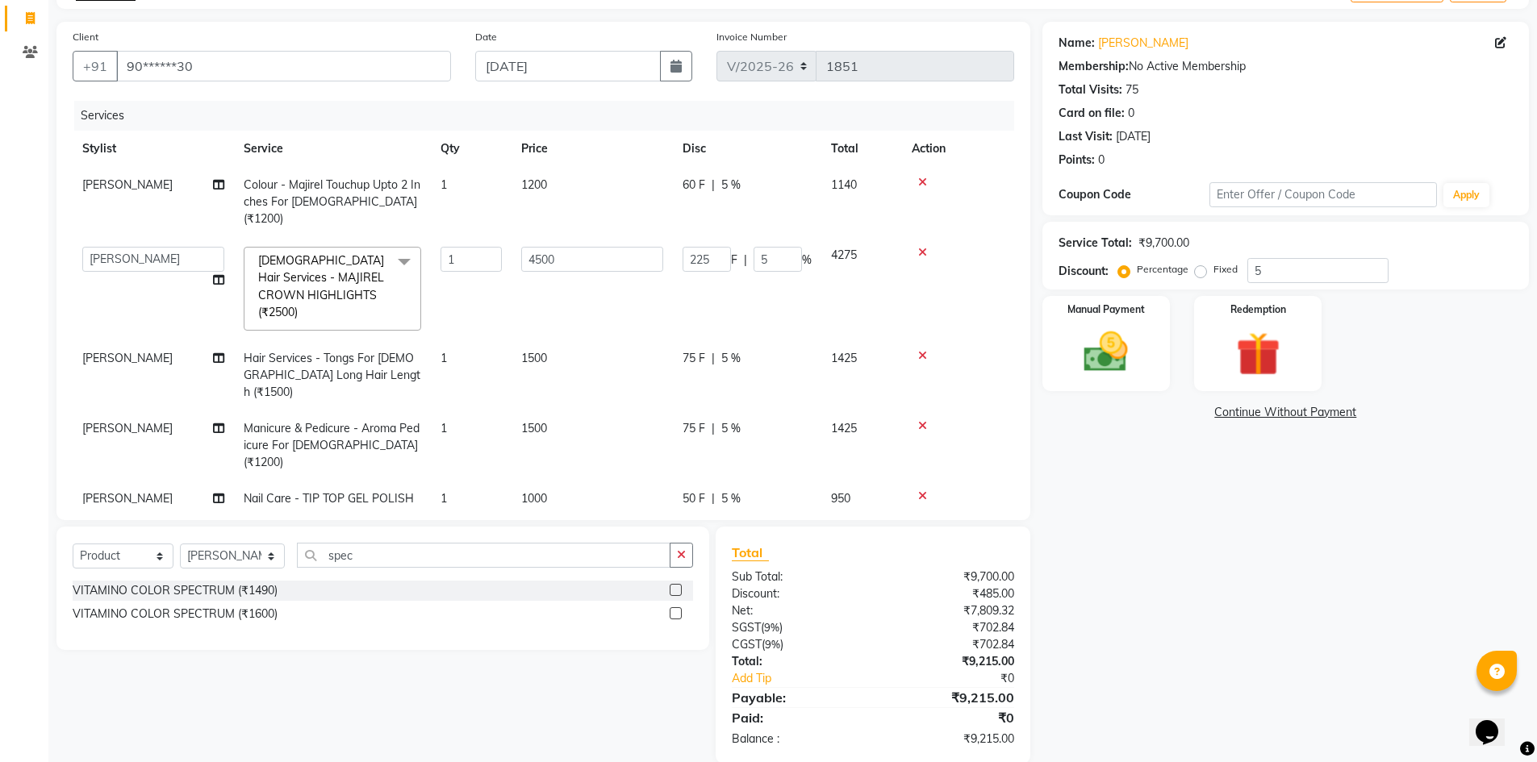
click at [1076, 478] on div "Name: [PERSON_NAME] Membership: No Active Membership Total Visits: 75 Card on f…" at bounding box center [1291, 393] width 499 height 742
click at [679, 584] on label at bounding box center [676, 590] width 12 height 12
click at [679, 586] on input "checkbox" at bounding box center [675, 591] width 10 height 10
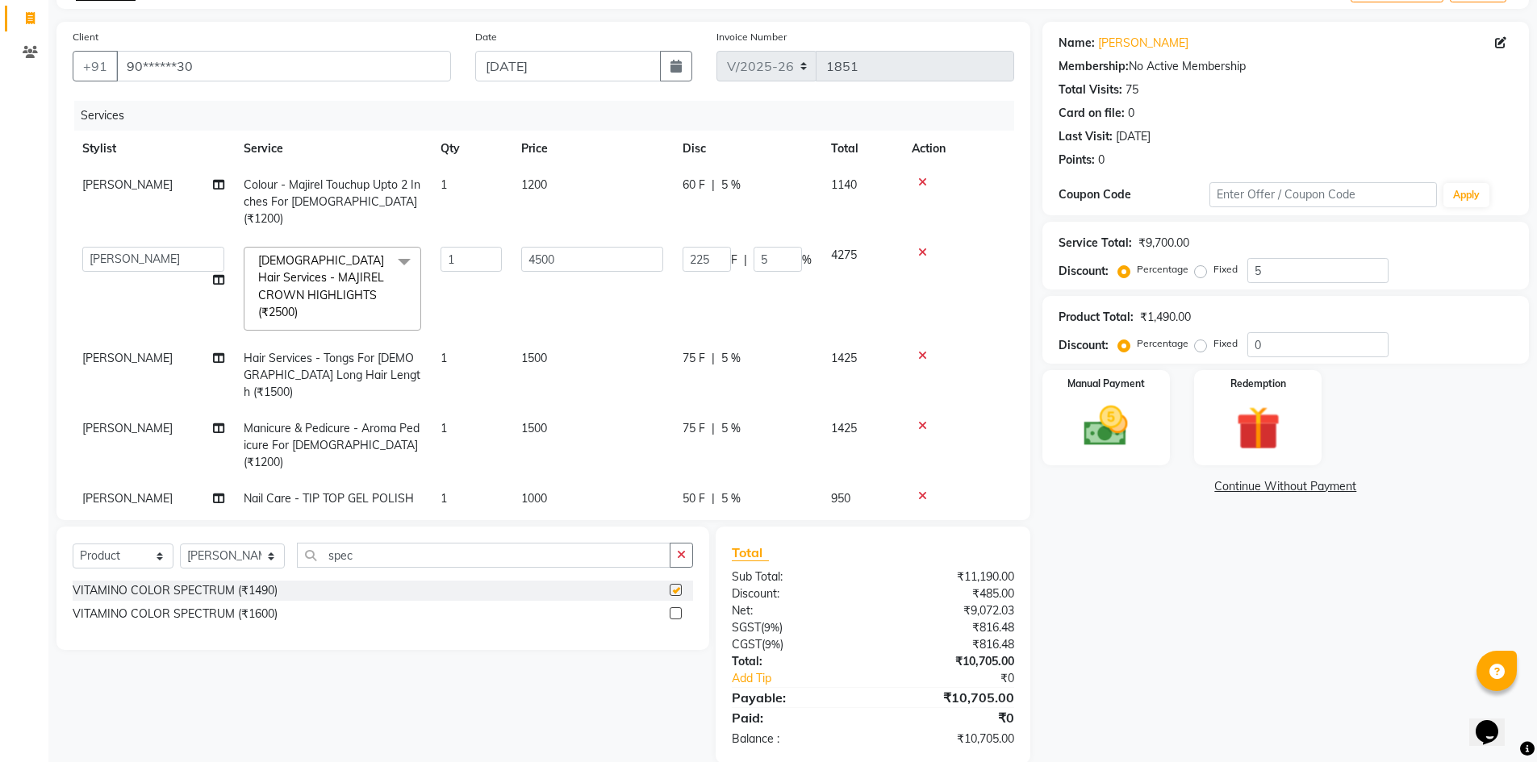
scroll to position [125, 0]
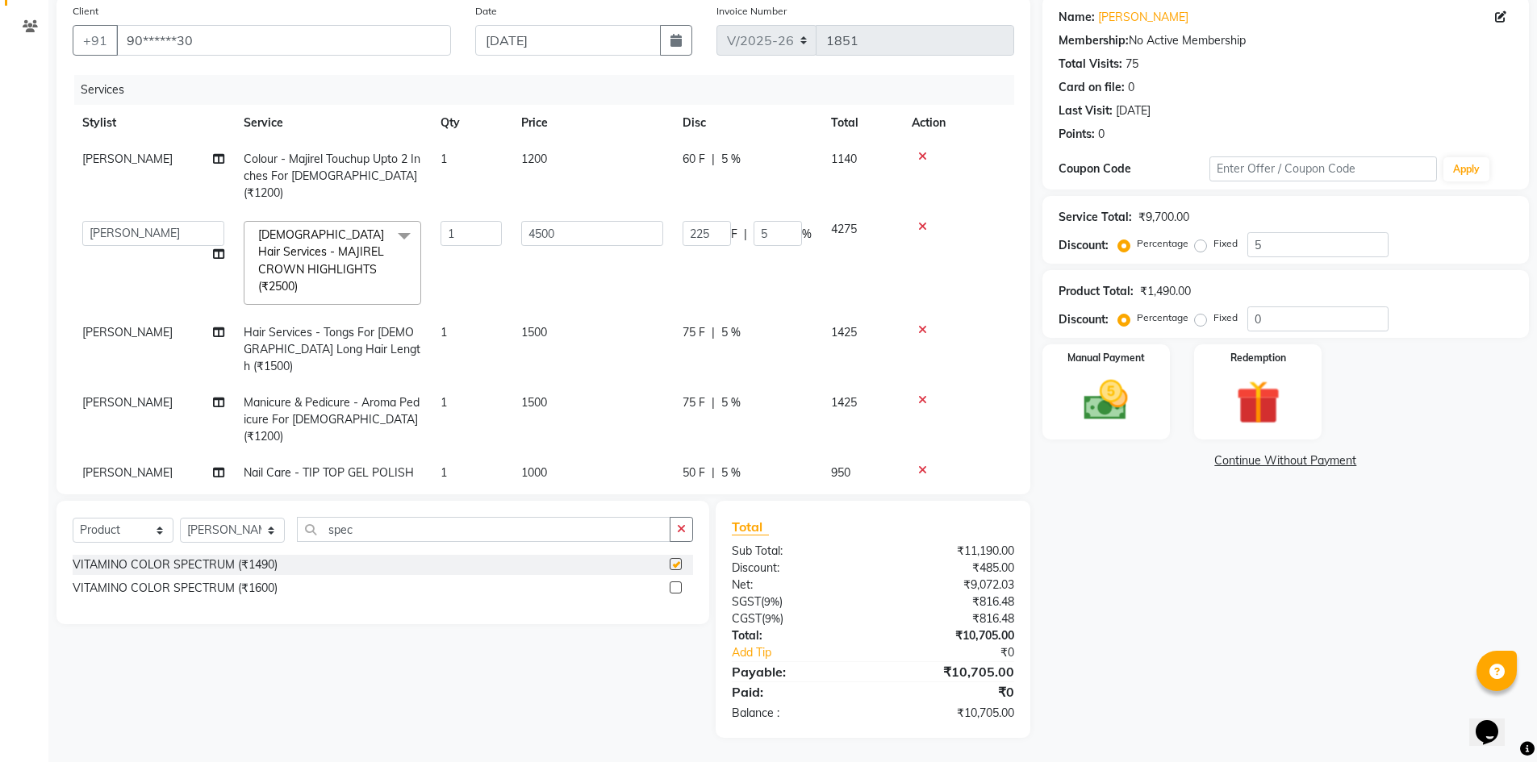
checkbox input "false"
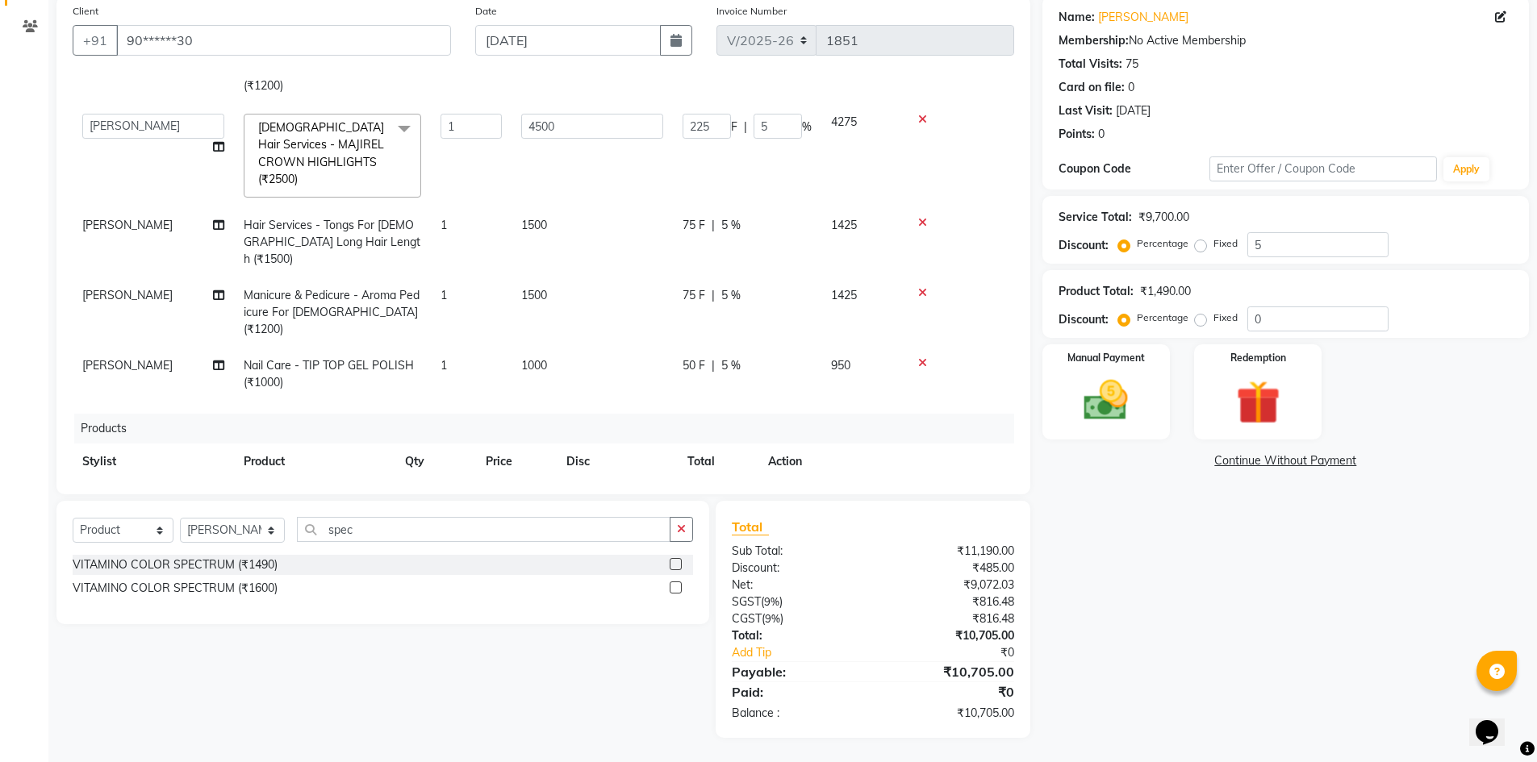
scroll to position [119, 0]
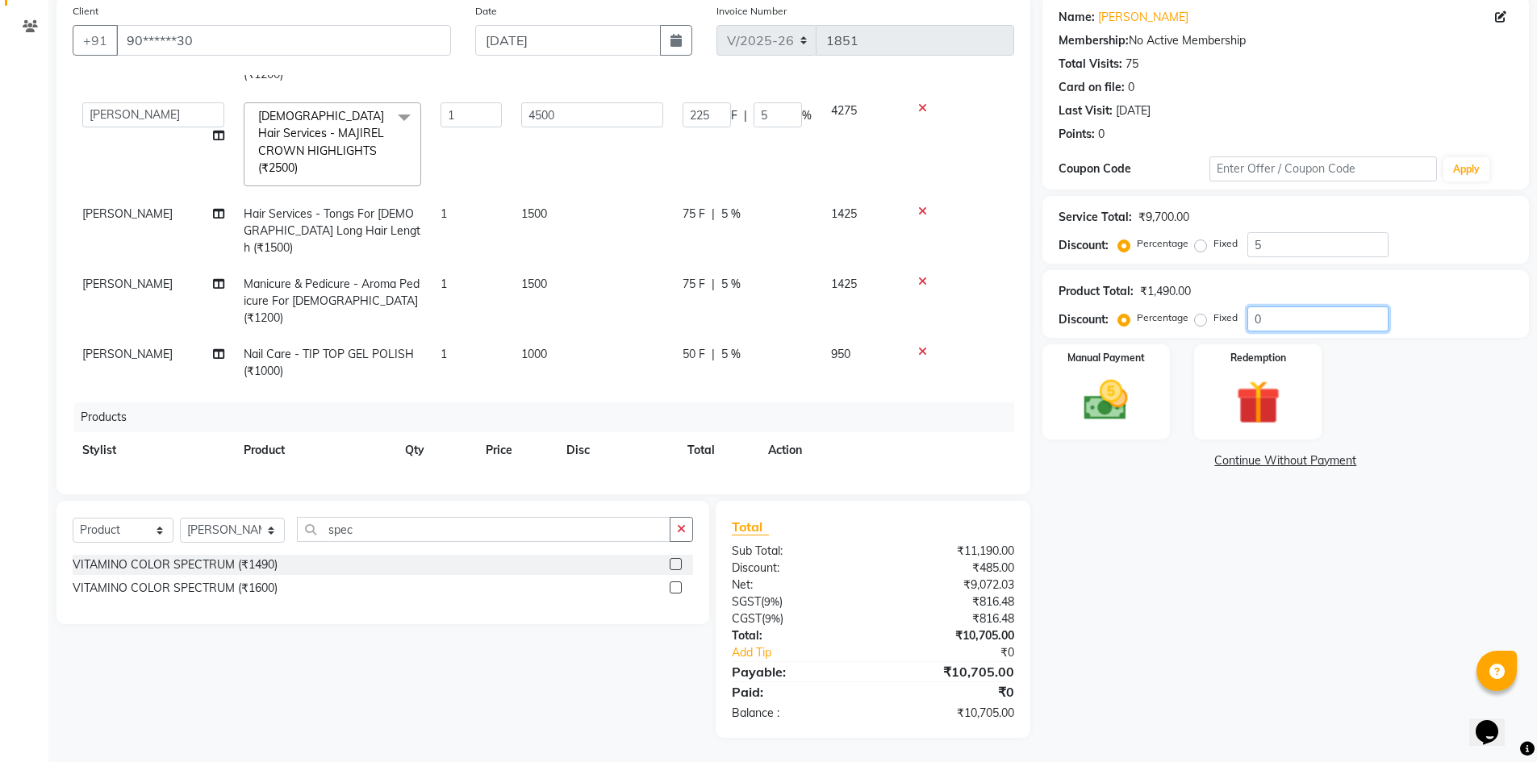
click at [1288, 311] on input "0" at bounding box center [1317, 319] width 141 height 25
type input "5"
click at [1131, 500] on div "Name: [PERSON_NAME] Membership: No Active Membership Total Visits: 75 Card on f…" at bounding box center [1291, 367] width 499 height 742
click at [1310, 314] on input "5" at bounding box center [1317, 319] width 141 height 25
click at [1095, 582] on div "Name: [PERSON_NAME] Membership: No Active Membership Total Visits: 75 Card on f…" at bounding box center [1291, 367] width 499 height 742
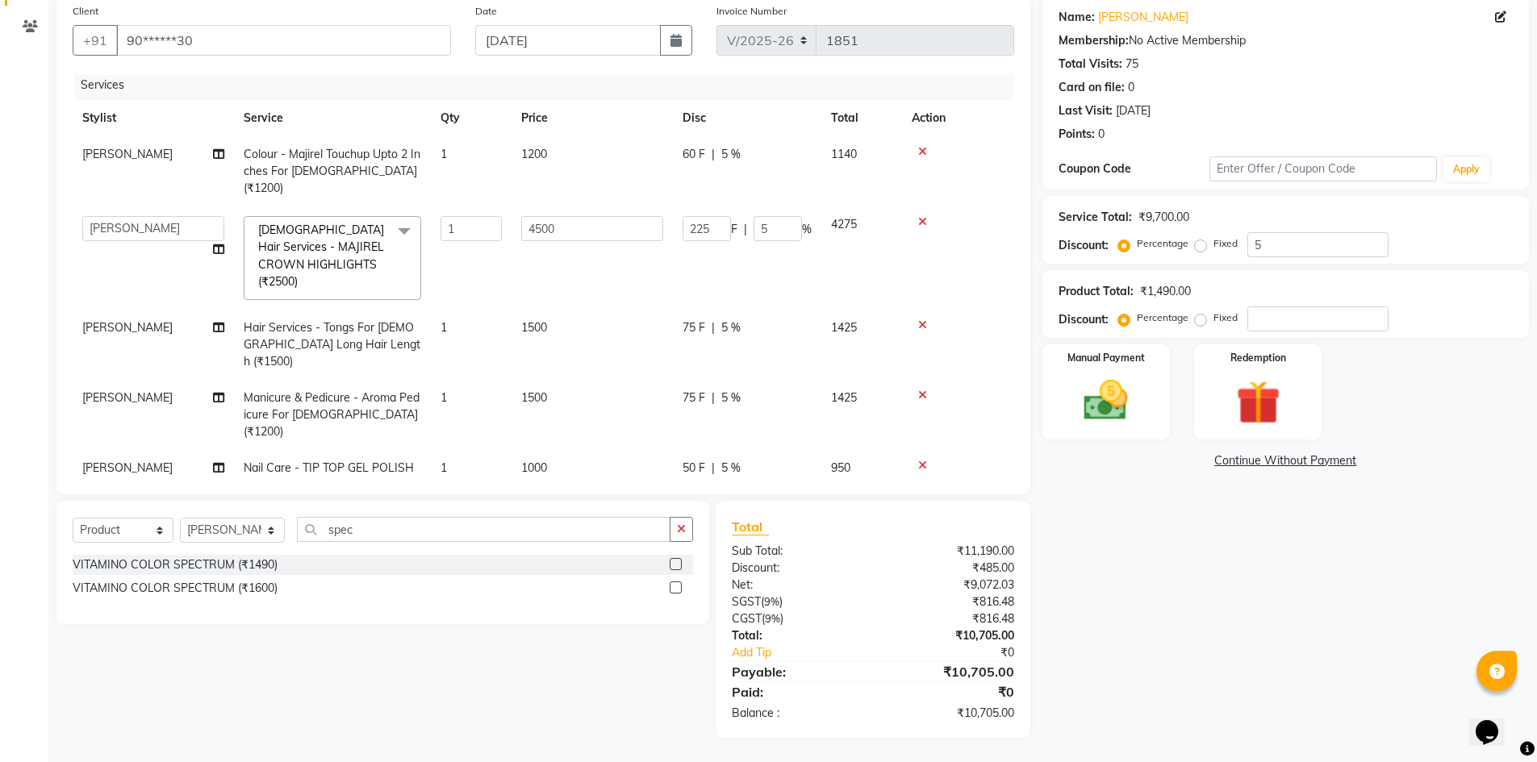
scroll to position [0, 0]
click at [536, 167] on td "1200" at bounding box center [592, 176] width 161 height 70
select select "82314"
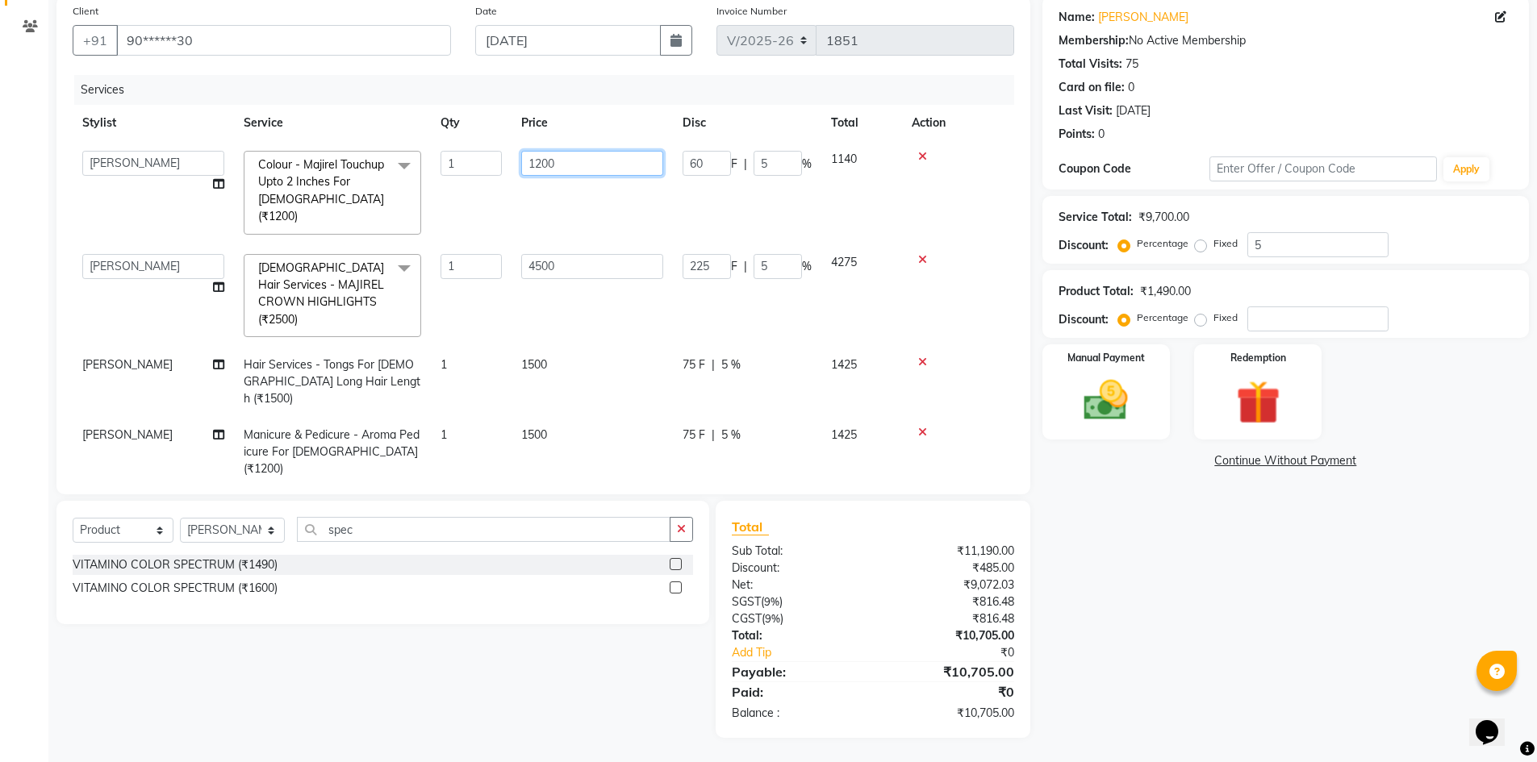
click at [538, 164] on input "1200" at bounding box center [592, 163] width 142 height 25
click at [543, 167] on input "1200" at bounding box center [592, 163] width 142 height 25
type input "1100"
click at [575, 209] on tbody "[PERSON_NAME] admin [PERSON_NAME] creado ANAO [PERSON_NAME] Jyoti Kailash [PERS…" at bounding box center [544, 340] width 942 height 399
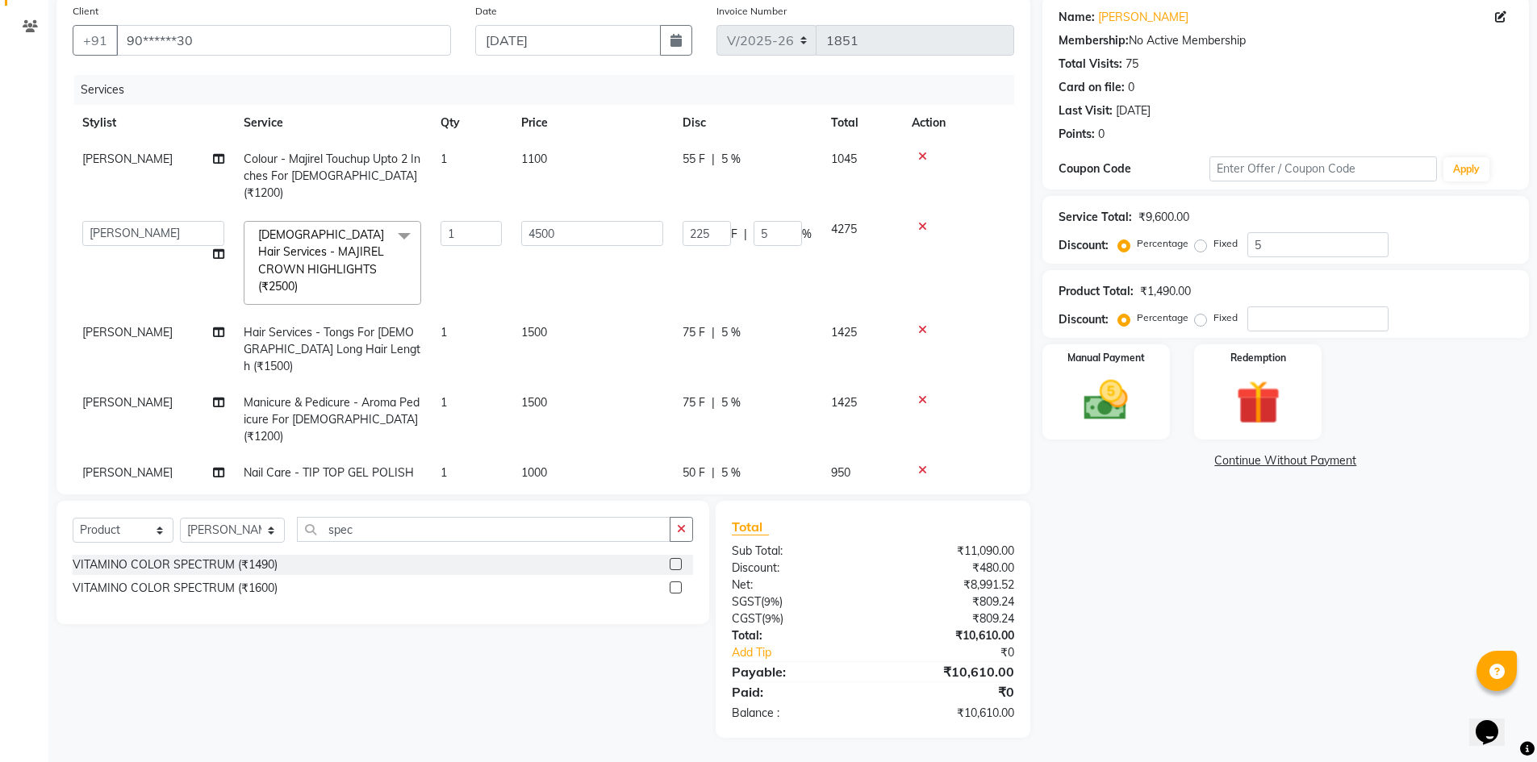
click at [540, 157] on span "1100" at bounding box center [534, 159] width 26 height 15
select select "82314"
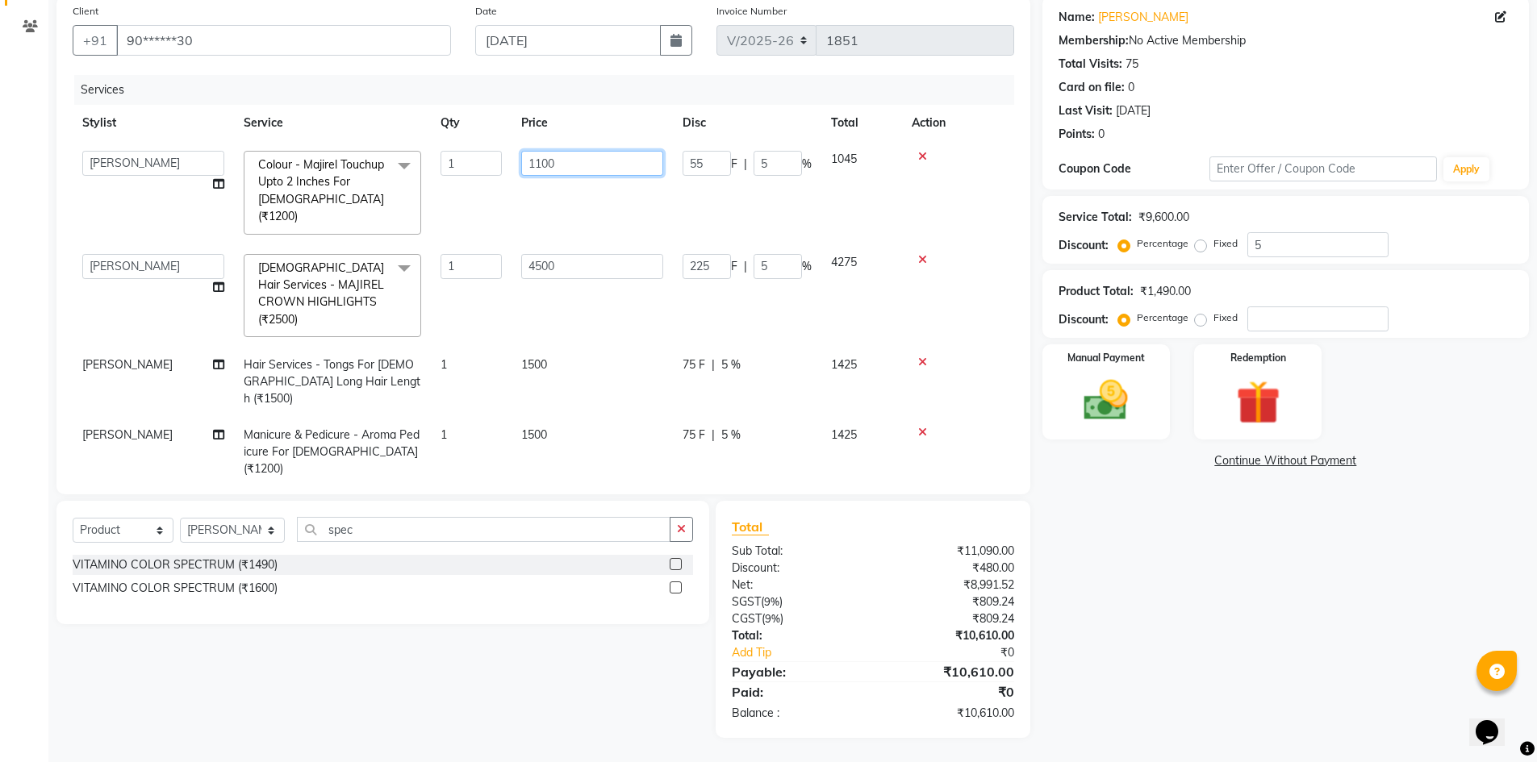
click at [550, 165] on input "1100" at bounding box center [592, 163] width 142 height 25
type input "1150"
click at [572, 193] on td "1150" at bounding box center [592, 192] width 161 height 103
select select "82314"
click at [577, 196] on td "1150" at bounding box center [592, 192] width 161 height 103
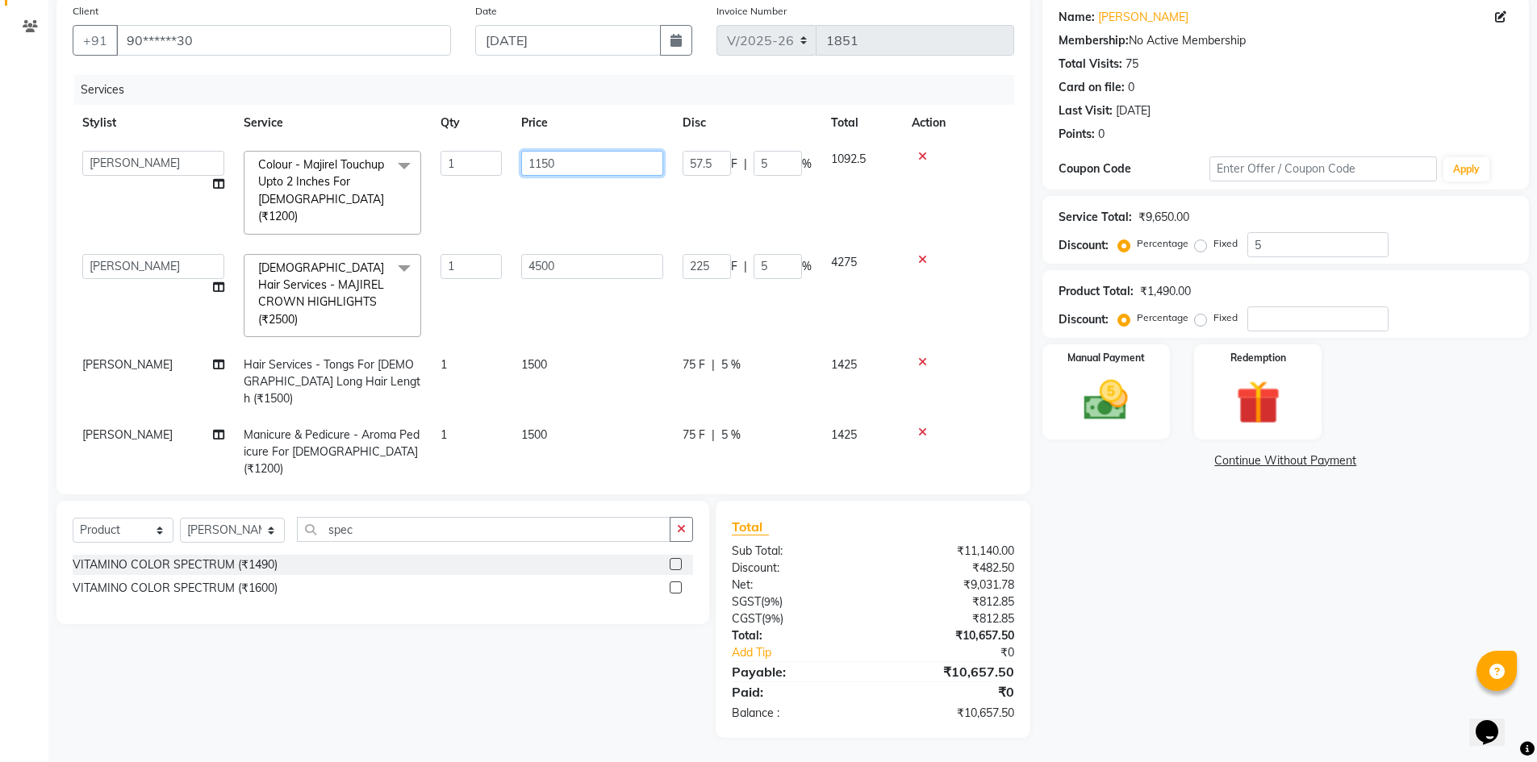
click at [586, 166] on input "1150" at bounding box center [592, 163] width 142 height 25
click at [554, 168] on input "1150" at bounding box center [592, 163] width 142 height 25
click at [573, 167] on input "1150" at bounding box center [592, 163] width 142 height 25
type input "1170"
click at [569, 199] on tbody "[PERSON_NAME] admin [PERSON_NAME] creado ANAO [PERSON_NAME] Jyoti Kailash [PERS…" at bounding box center [544, 340] width 942 height 399
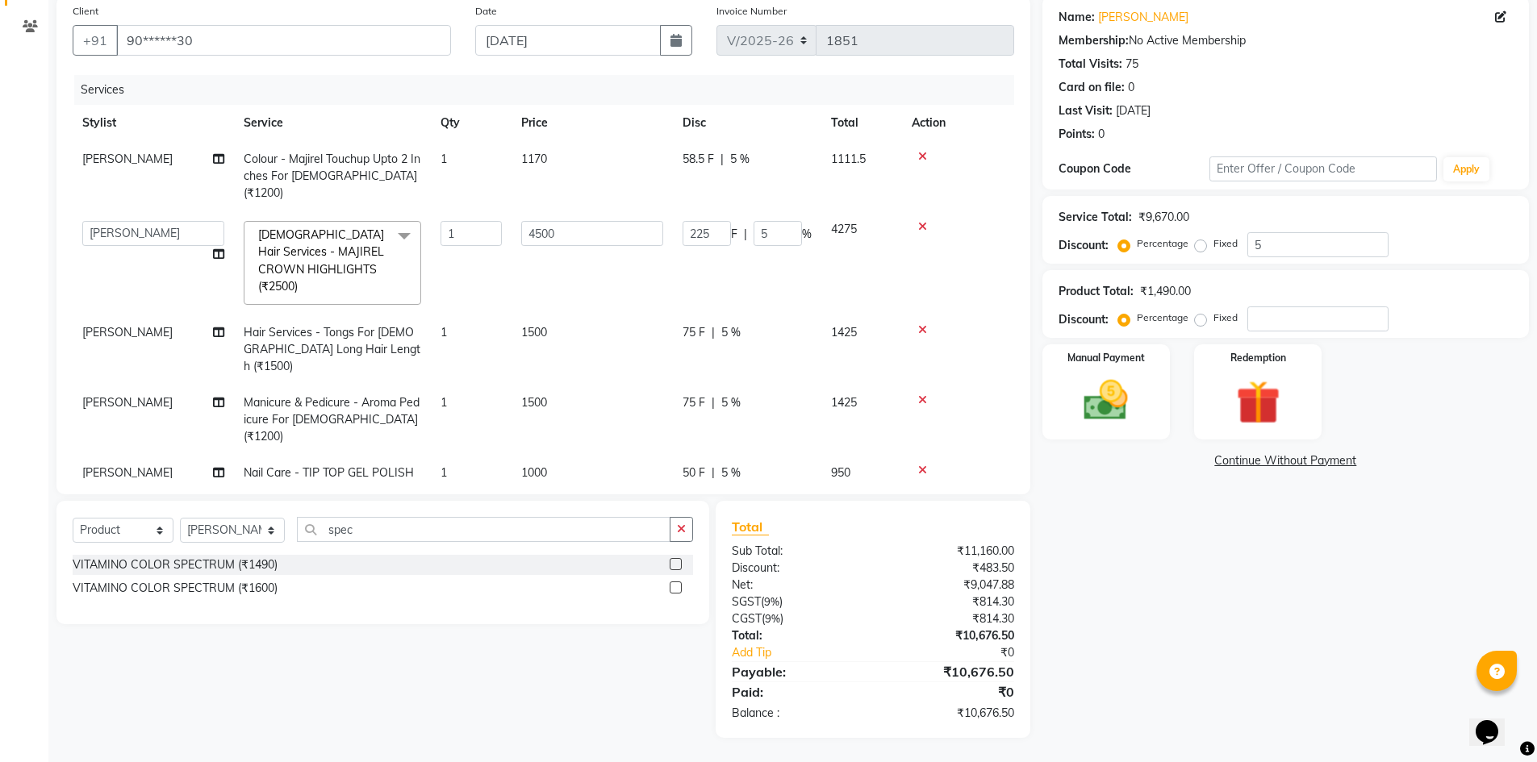
click at [541, 164] on span "1170" at bounding box center [534, 159] width 26 height 15
select select "82314"
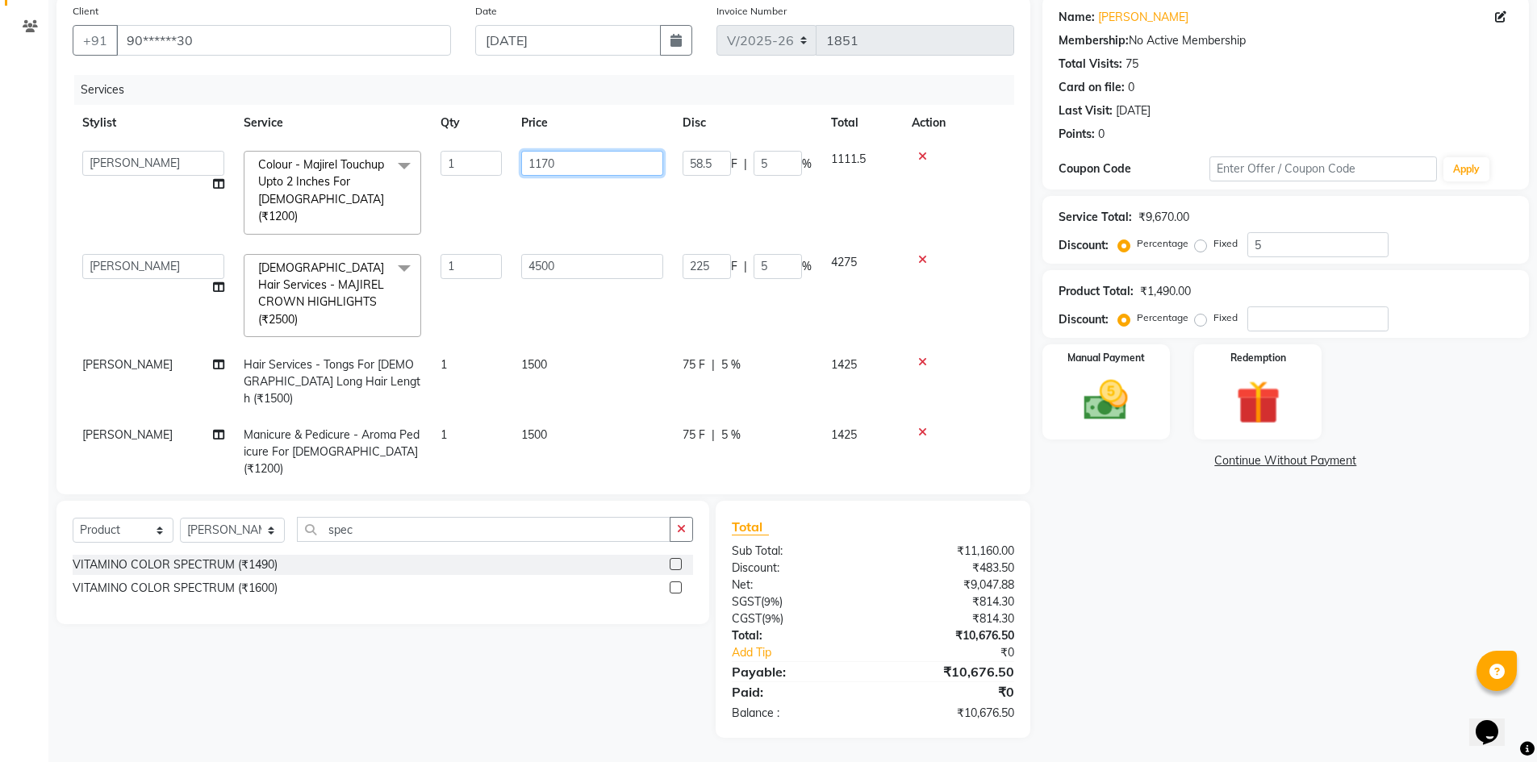
click at [562, 159] on input "1170" at bounding box center [592, 163] width 142 height 25
type input "1190"
click at [564, 162] on input "1190" at bounding box center [592, 163] width 142 height 25
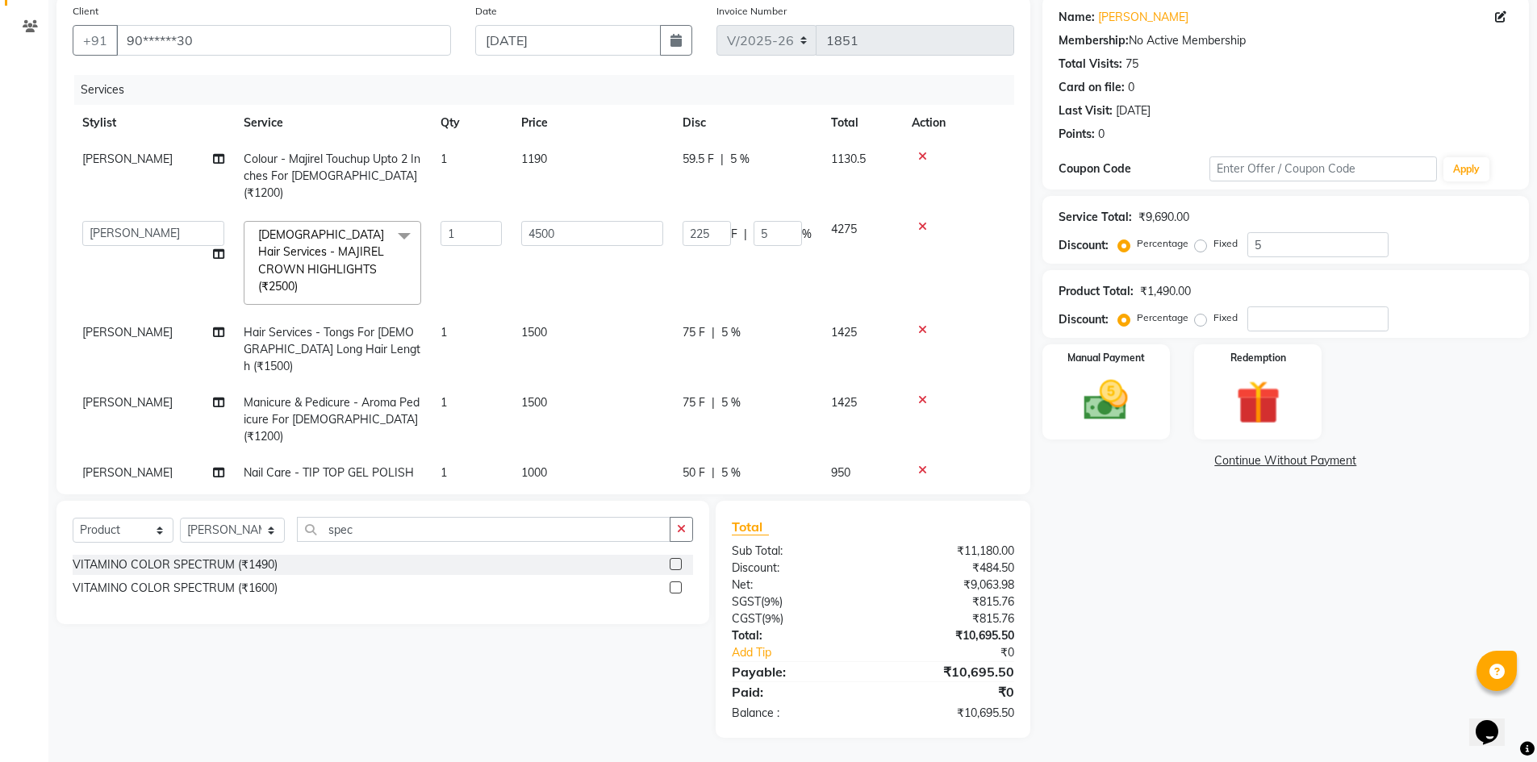
click at [571, 191] on td "1190" at bounding box center [592, 176] width 161 height 70
select select "82314"
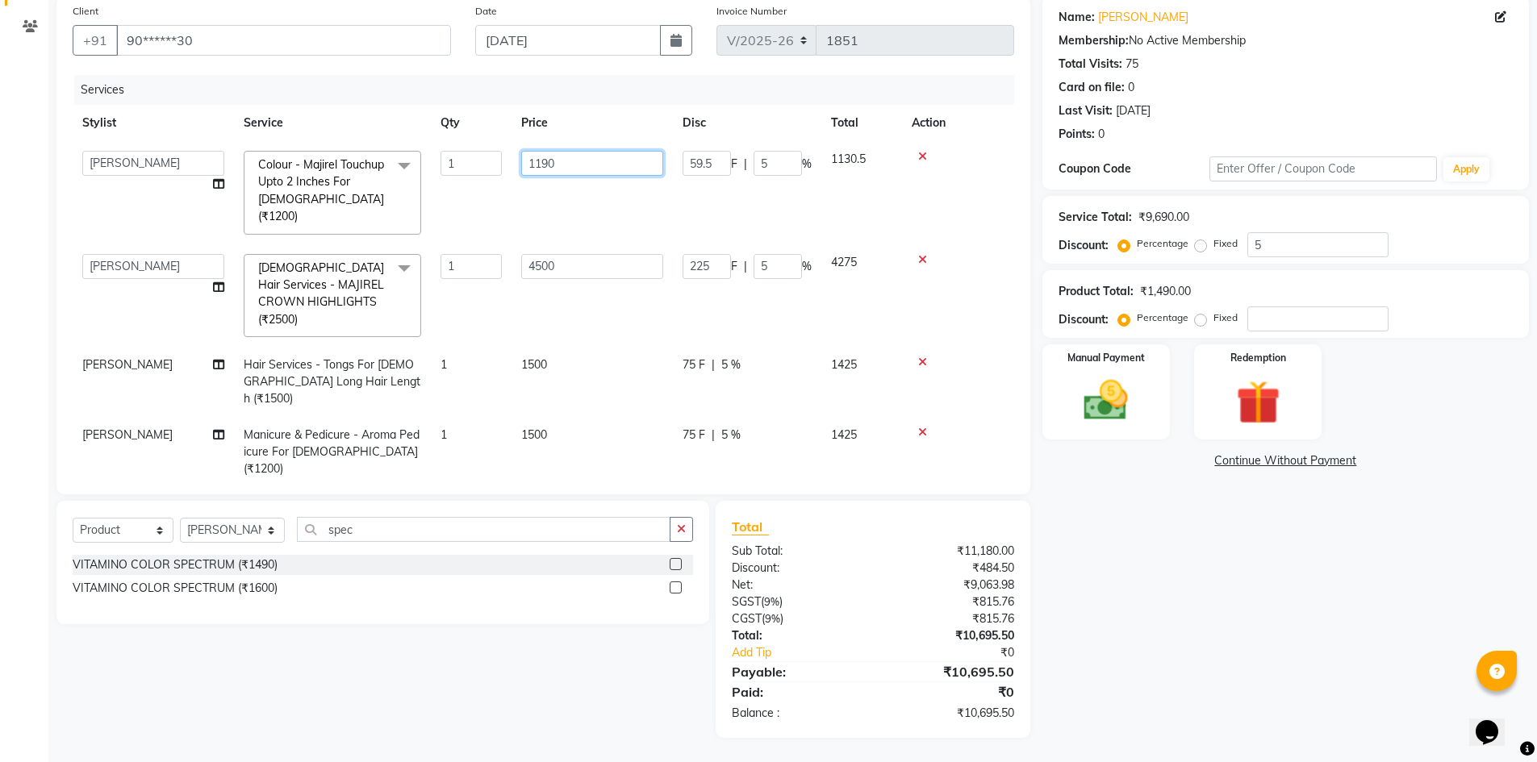
click at [604, 174] on input "1190" at bounding box center [592, 163] width 142 height 25
type input "1189"
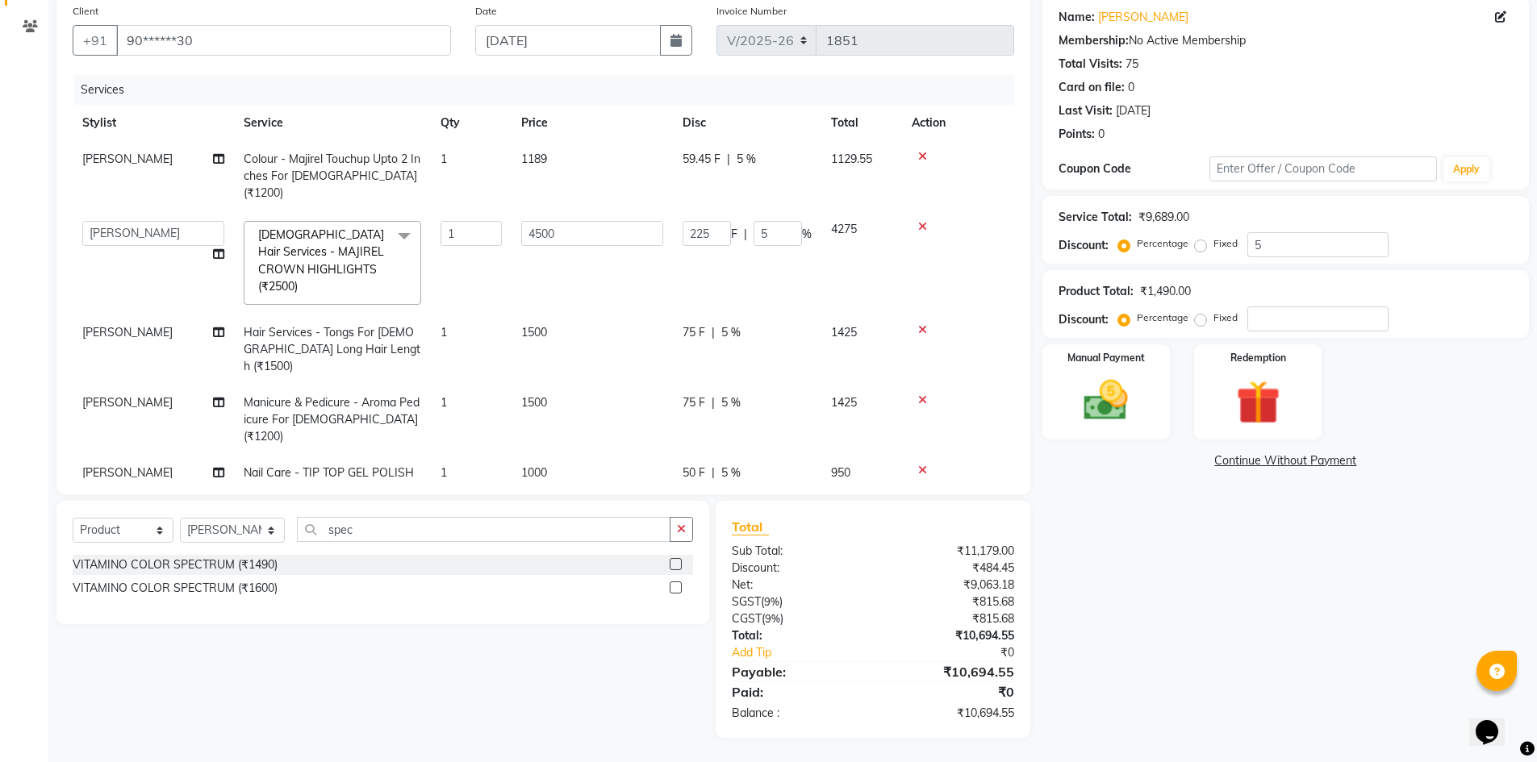
click at [553, 201] on tbody "[PERSON_NAME] Colour - Majirel Touchup Upto 2 Inches For [DEMOGRAPHIC_DATA] (₹1…" at bounding box center [544, 324] width 942 height 367
click at [569, 157] on td "1189" at bounding box center [592, 176] width 161 height 70
select select "82314"
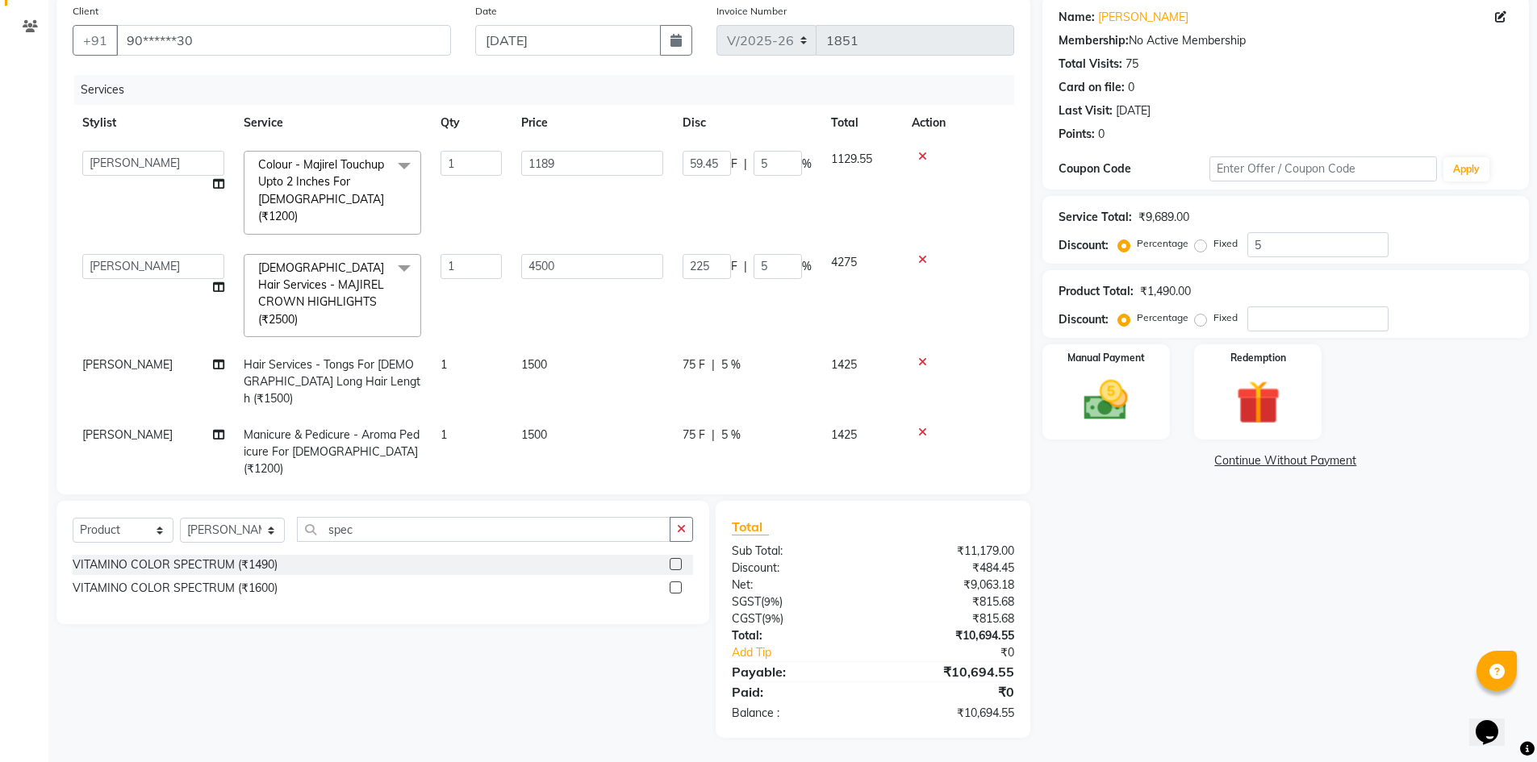
click at [569, 157] on input "1189" at bounding box center [592, 163] width 142 height 25
type input "1185"
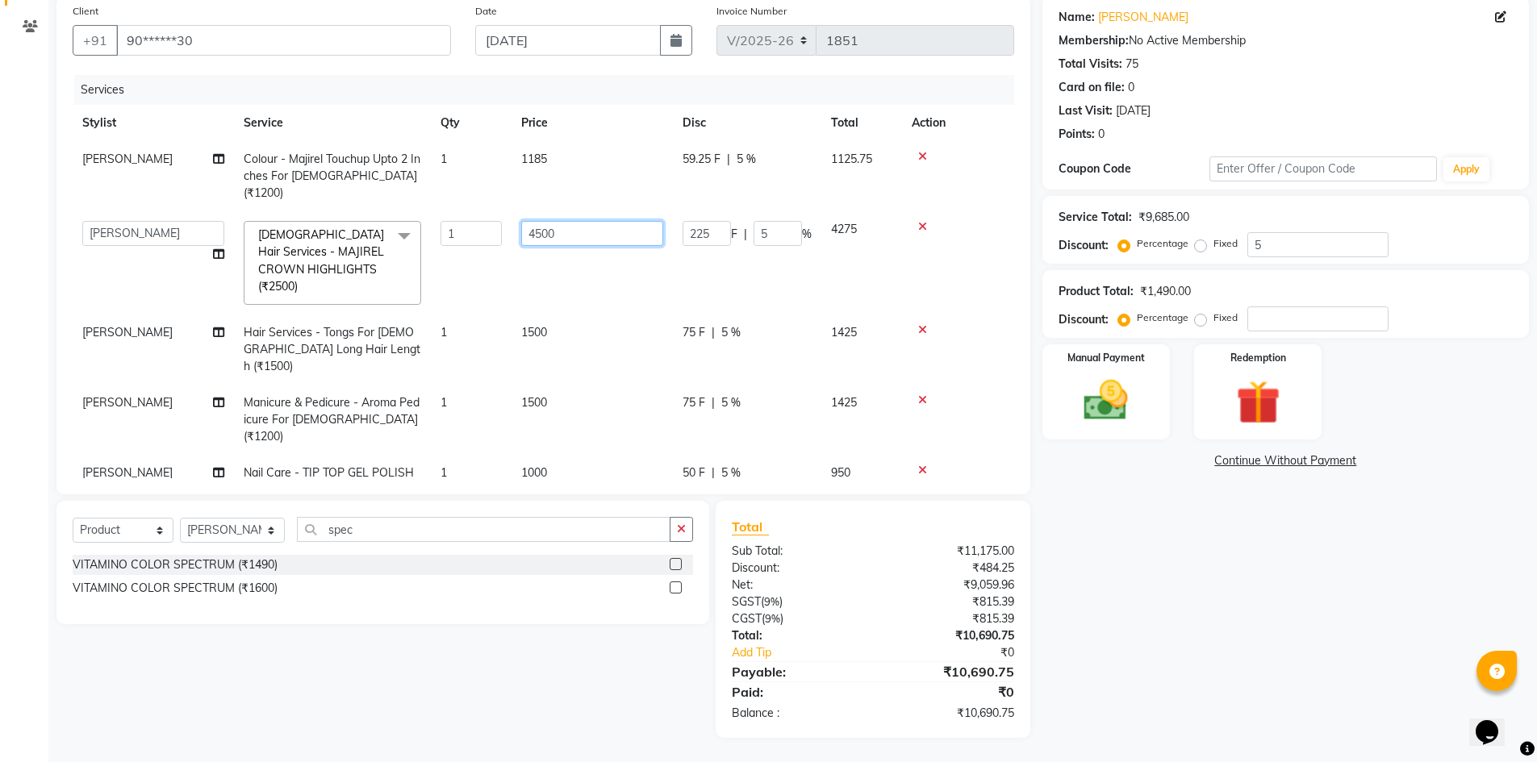
click at [600, 223] on tbody "[PERSON_NAME] Colour - Majirel Touchup Upto 2 Inches For [DEMOGRAPHIC_DATA] (₹1…" at bounding box center [544, 324] width 942 height 367
click at [1131, 615] on div "Name: [PERSON_NAME] Membership: No Active Membership Total Visits: 75 Card on f…" at bounding box center [1291, 367] width 499 height 742
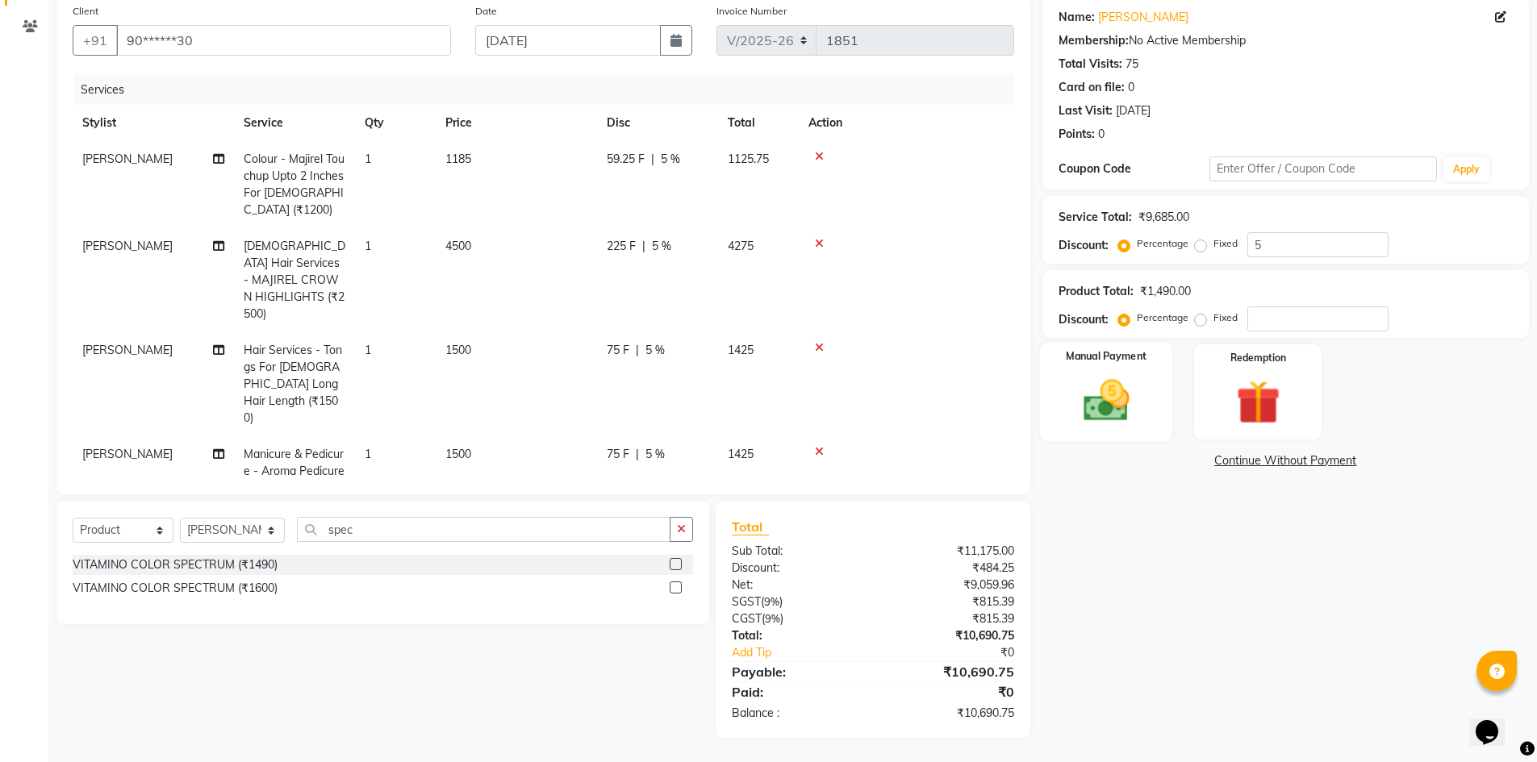
click at [1088, 426] on img at bounding box center [1106, 400] width 74 height 52
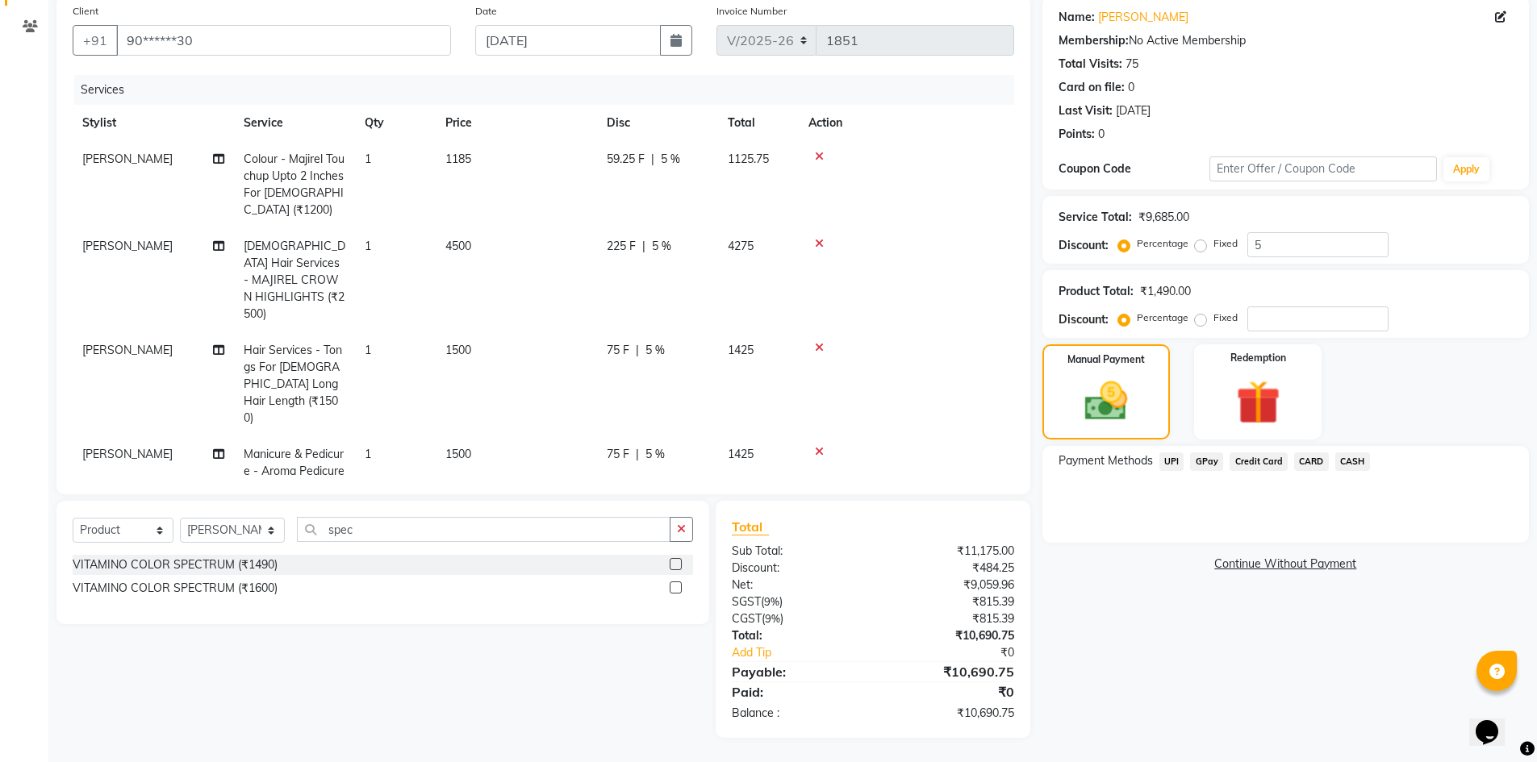
click at [1309, 458] on span "CARD" at bounding box center [1311, 462] width 35 height 19
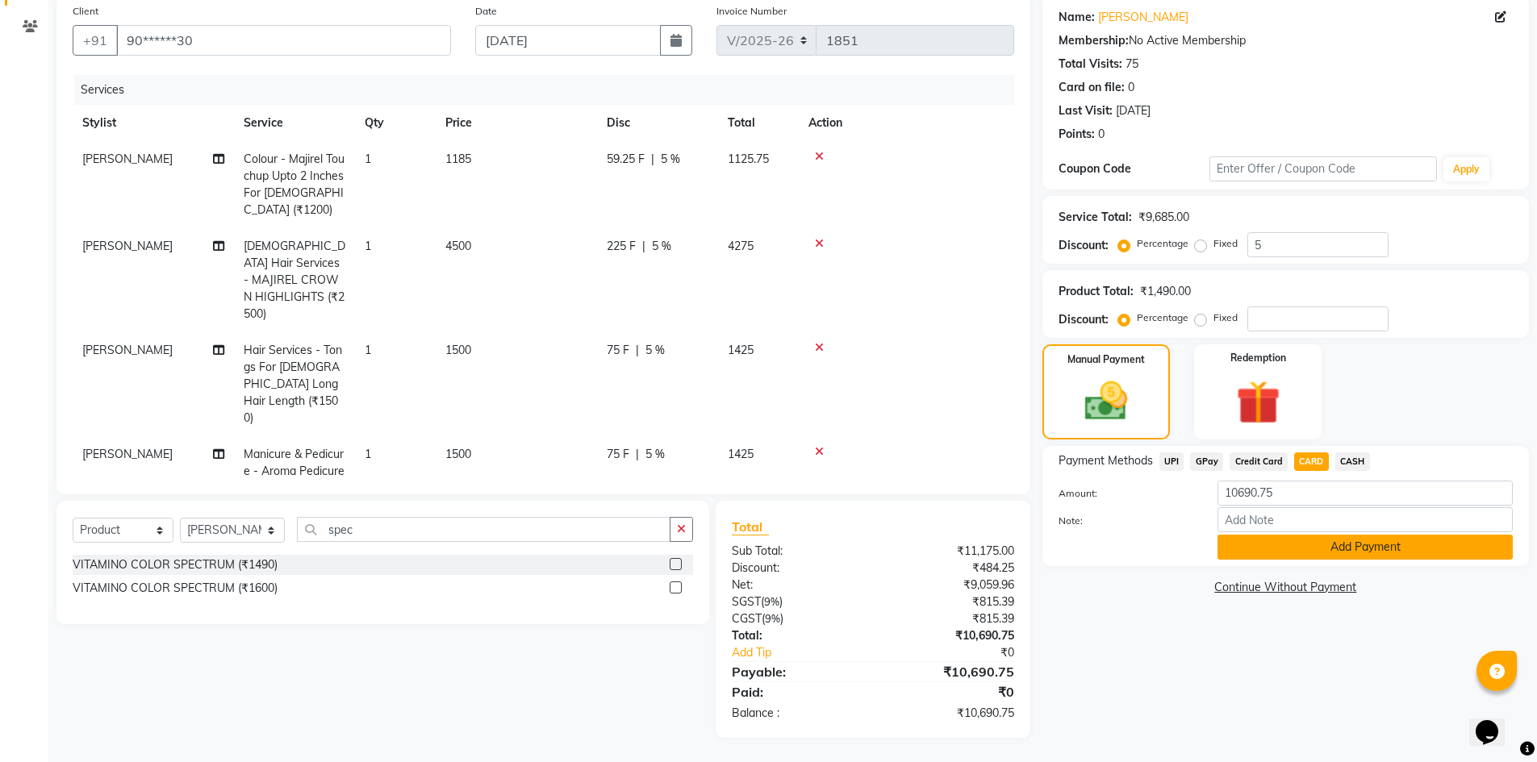
click at [1326, 550] on button "Add Payment" at bounding box center [1365, 547] width 295 height 25
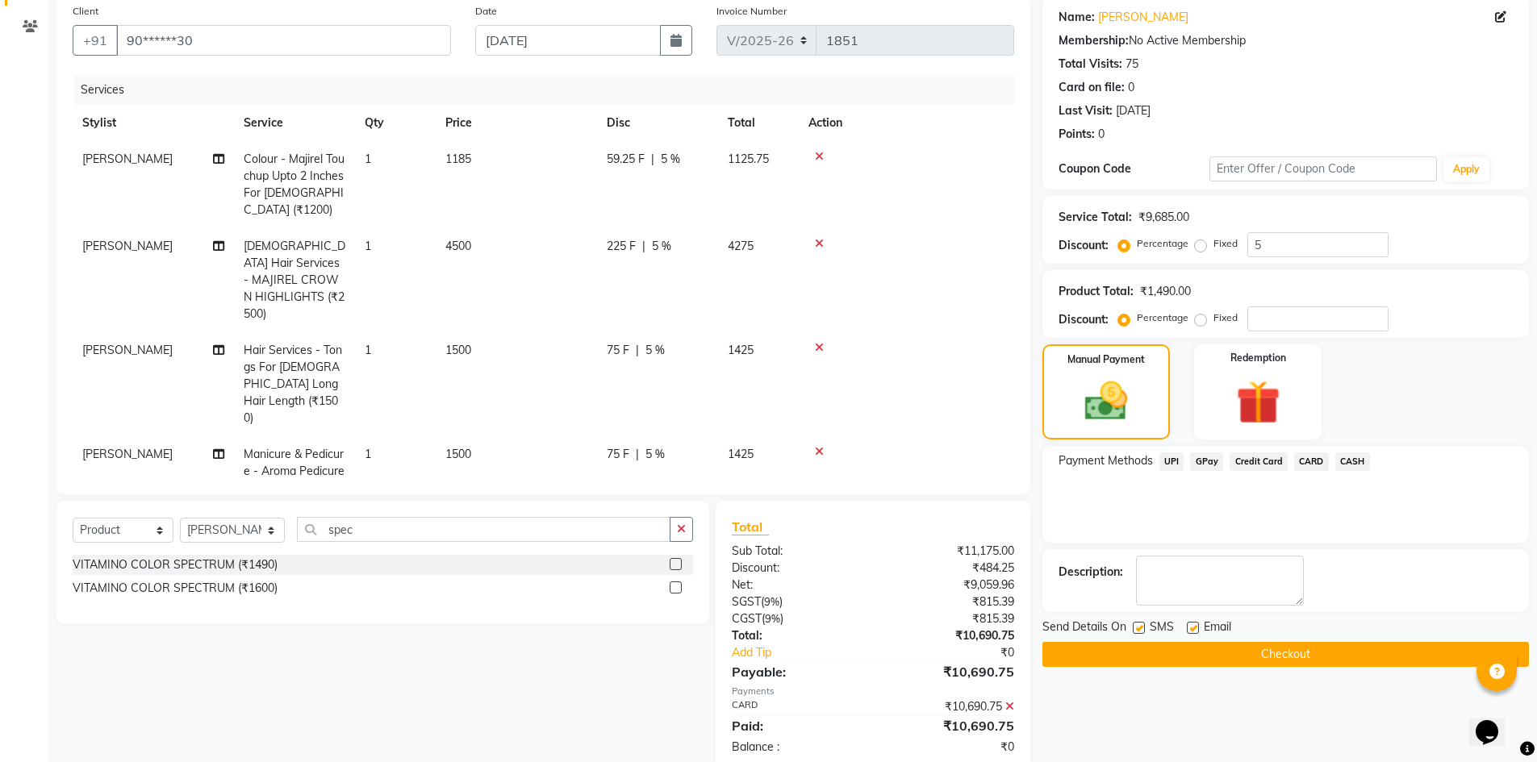
click at [1305, 644] on button "Checkout" at bounding box center [1285, 654] width 487 height 25
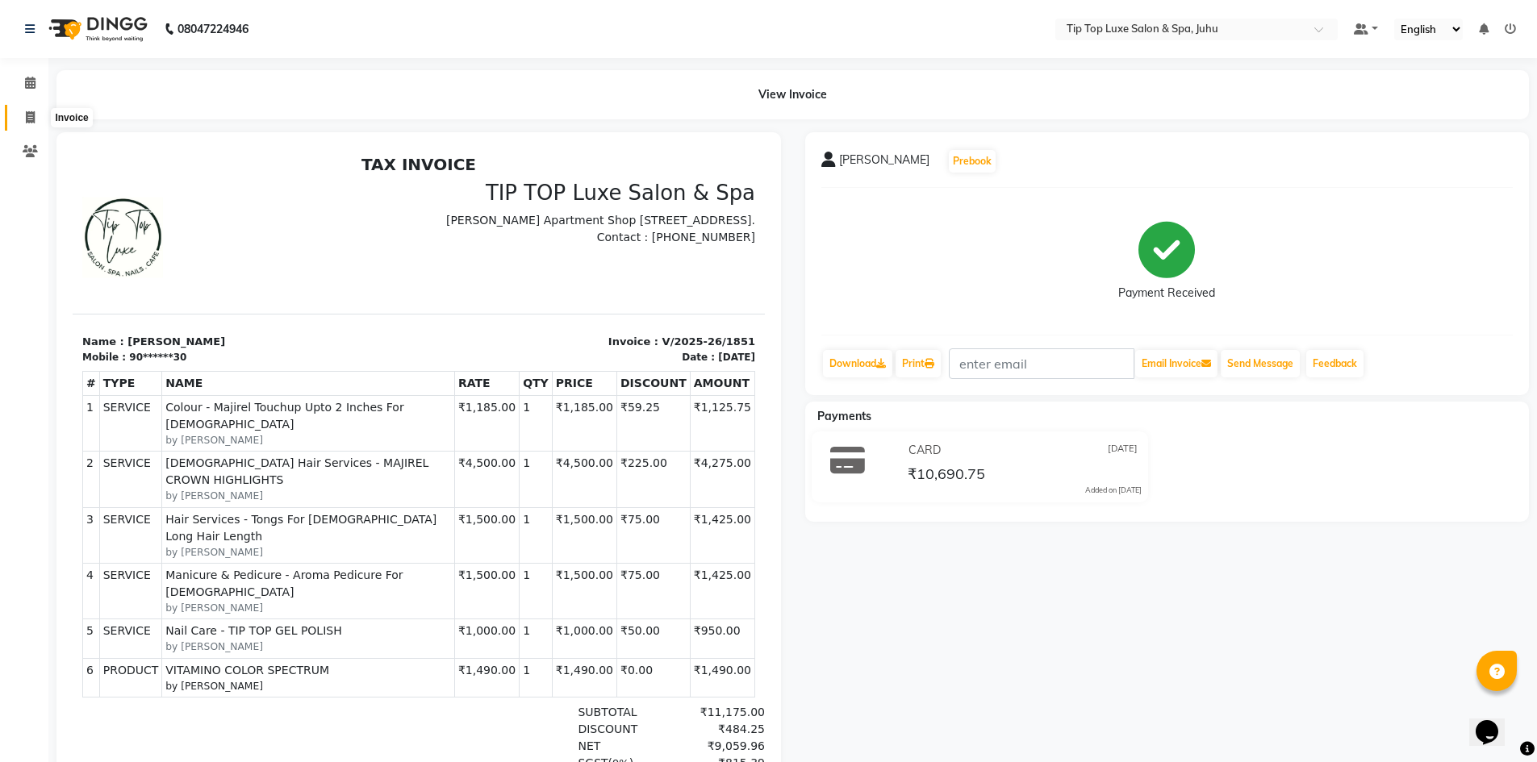
click at [29, 118] on icon at bounding box center [30, 117] width 9 height 12
select select "8298"
select select "service"
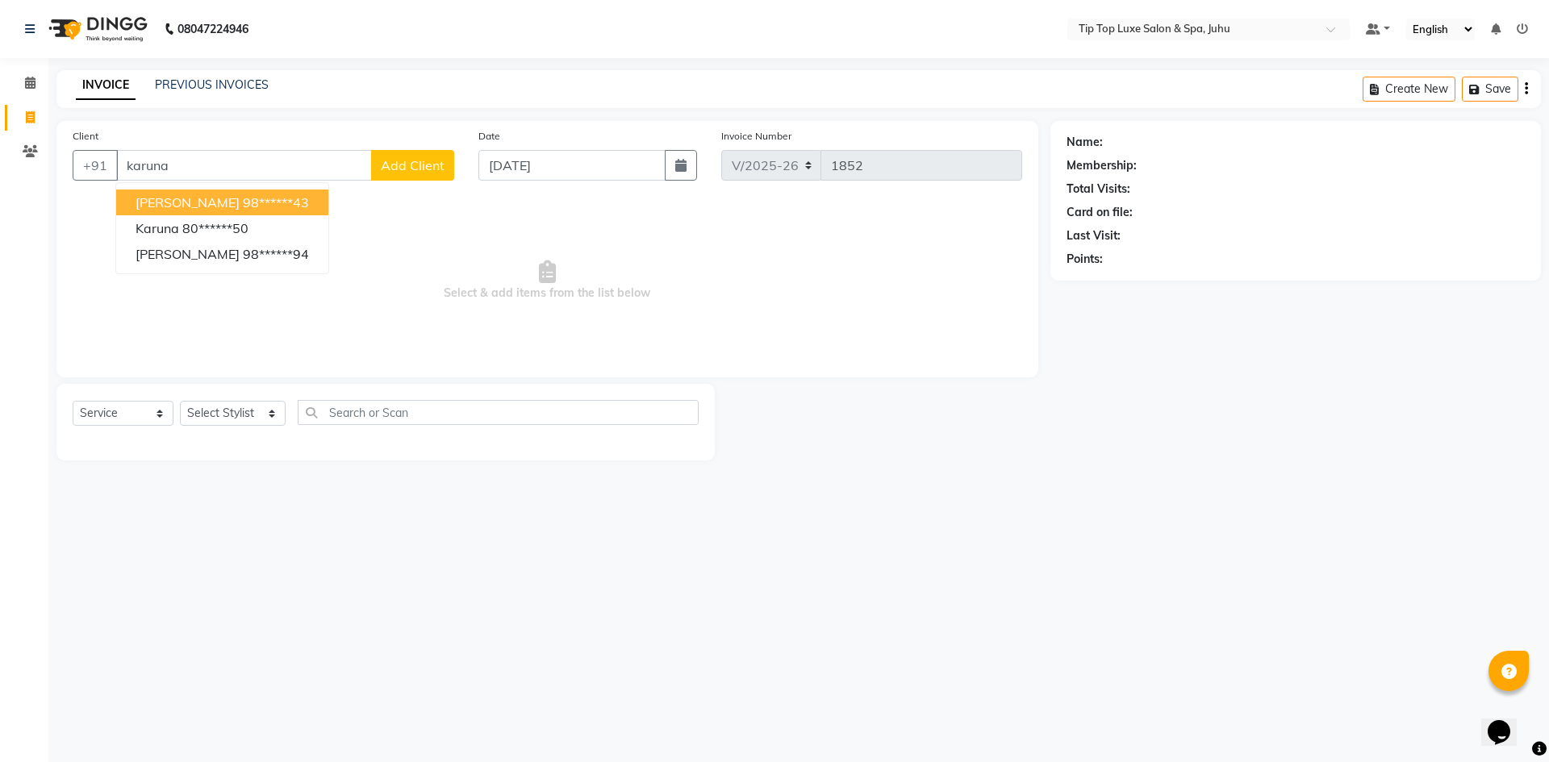
click at [290, 191] on button "[PERSON_NAME] 98******43" at bounding box center [222, 203] width 212 height 26
type input "98******43"
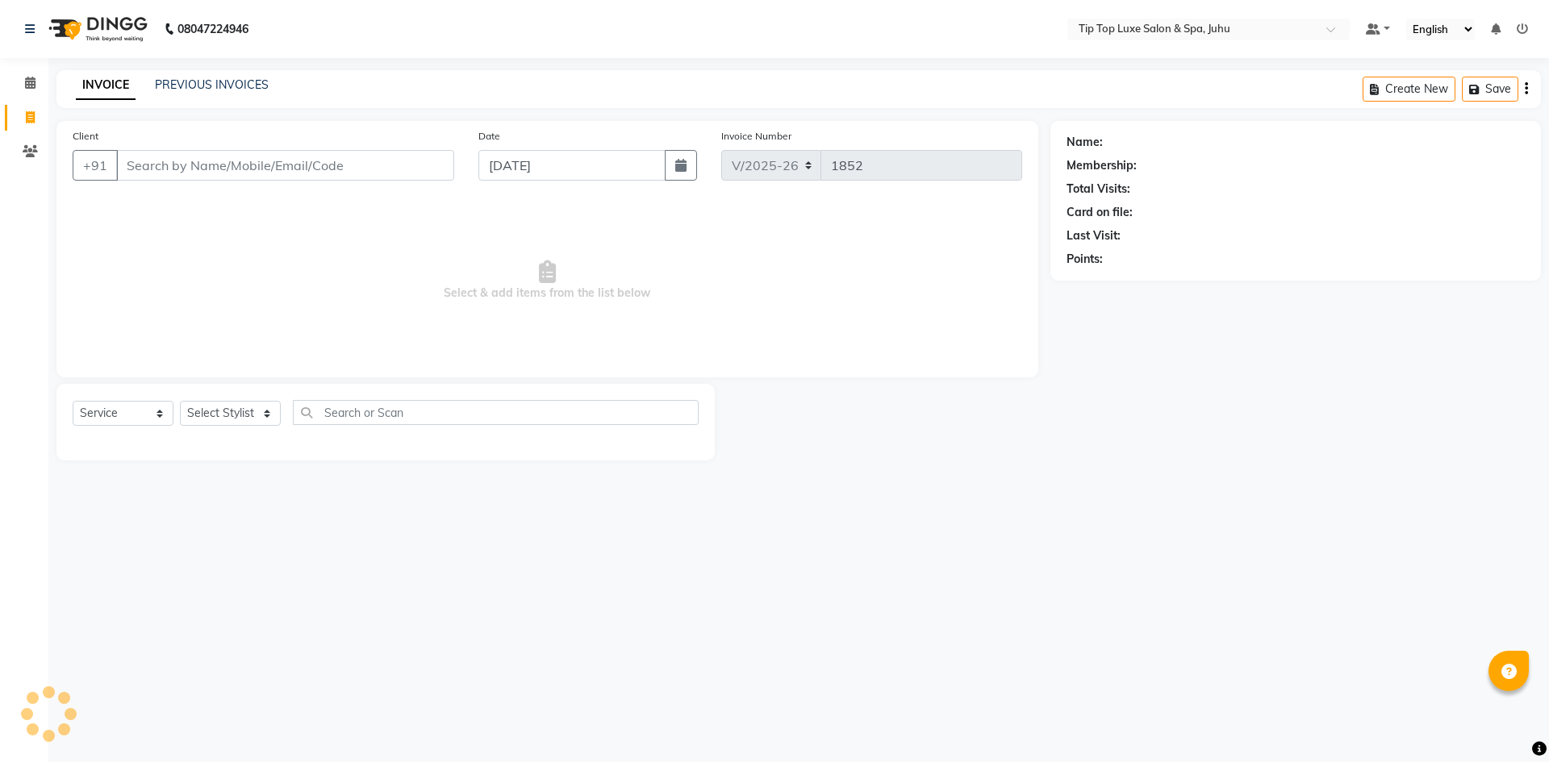
select select "8298"
select select "service"
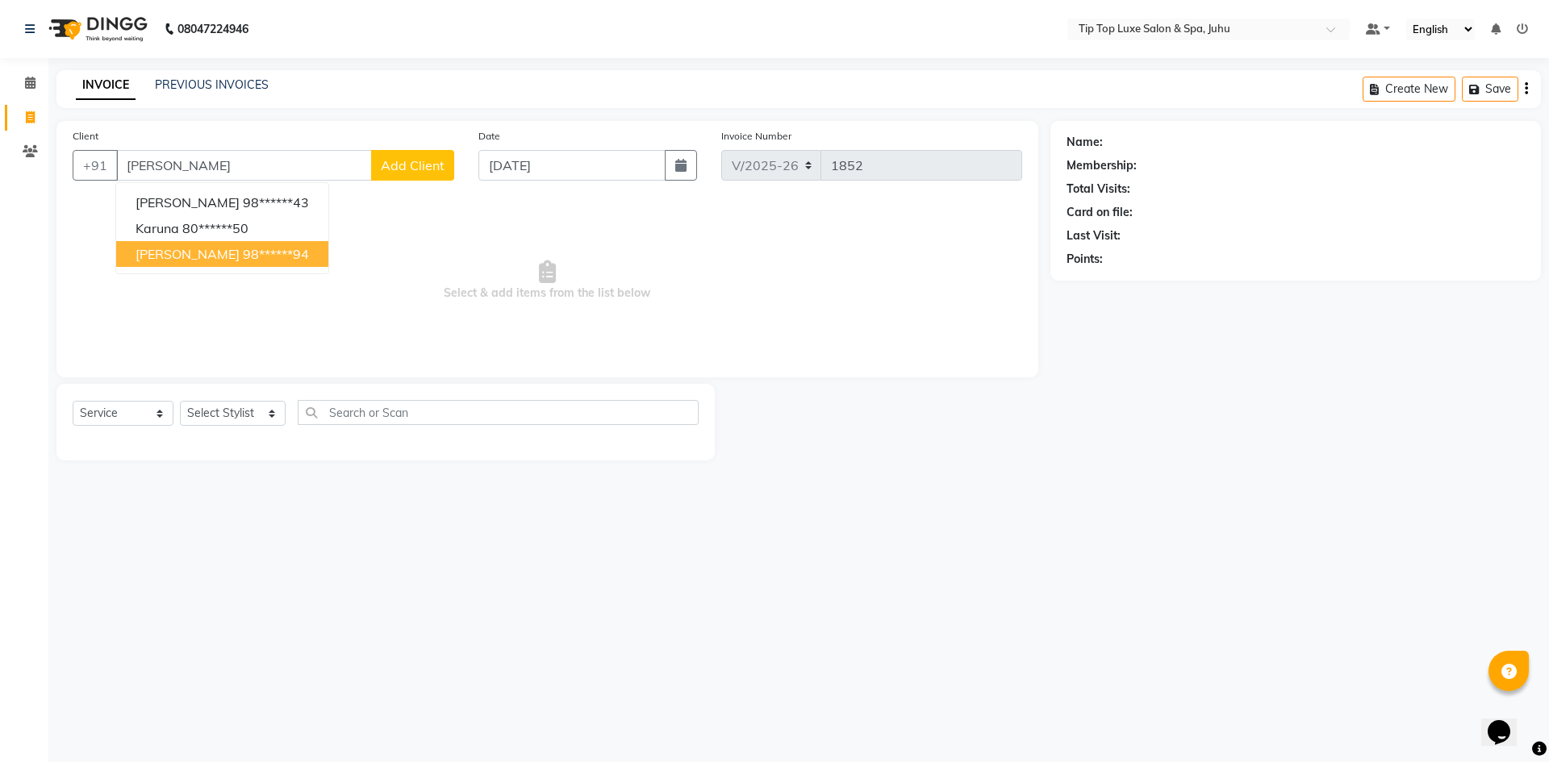
click at [228, 260] on span "[PERSON_NAME]" at bounding box center [188, 254] width 104 height 16
type input "98******94"
select select "1: Object"
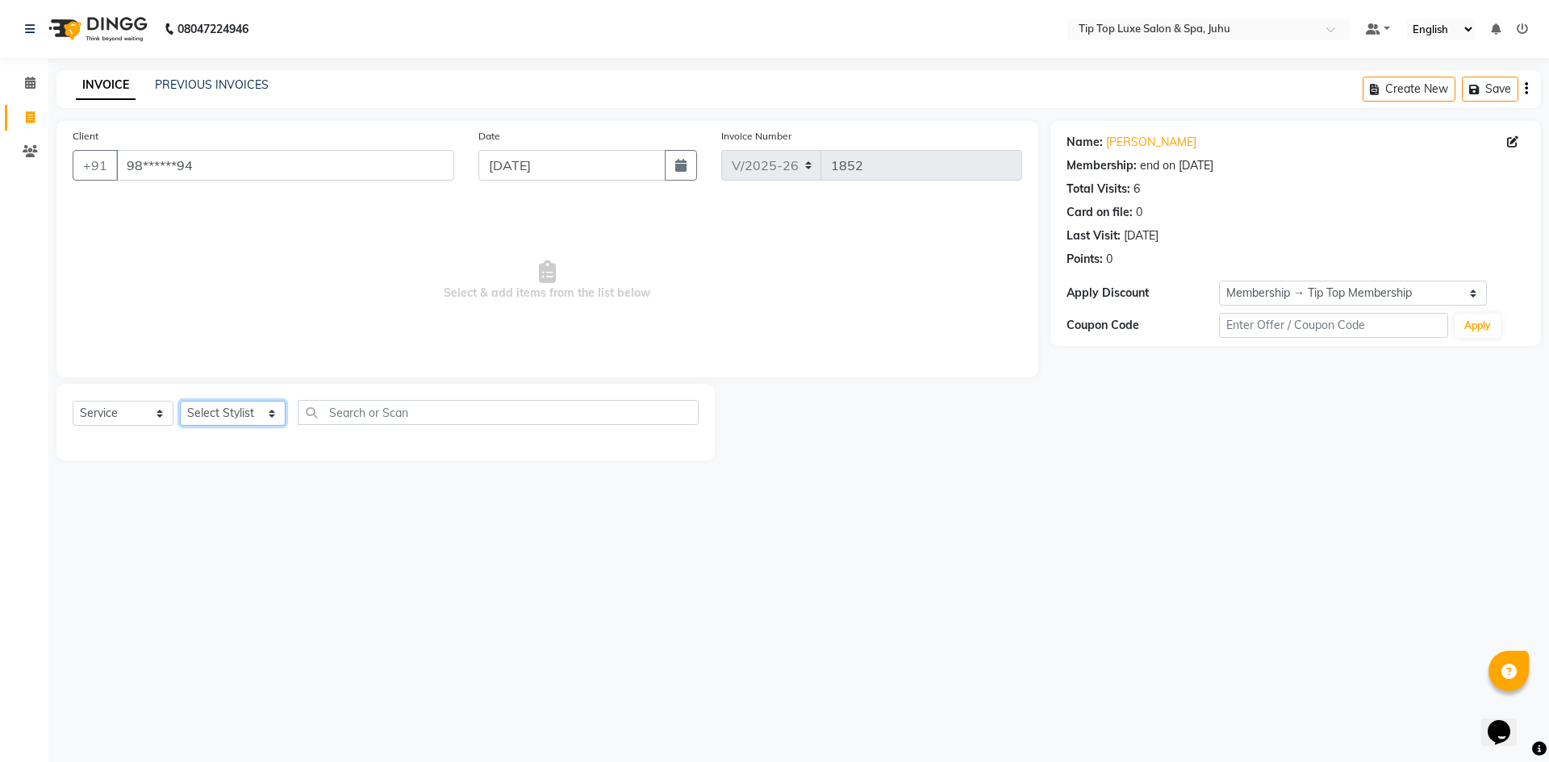
click at [236, 420] on select "Select Stylist [PERSON_NAME] admin [PERSON_NAME] creado ANAO [PERSON_NAME] Jyot…" at bounding box center [233, 413] width 106 height 25
click at [180, 401] on select "Select Stylist [PERSON_NAME] admin [PERSON_NAME] creado ANAO [PERSON_NAME] Jyot…" at bounding box center [233, 413] width 106 height 25
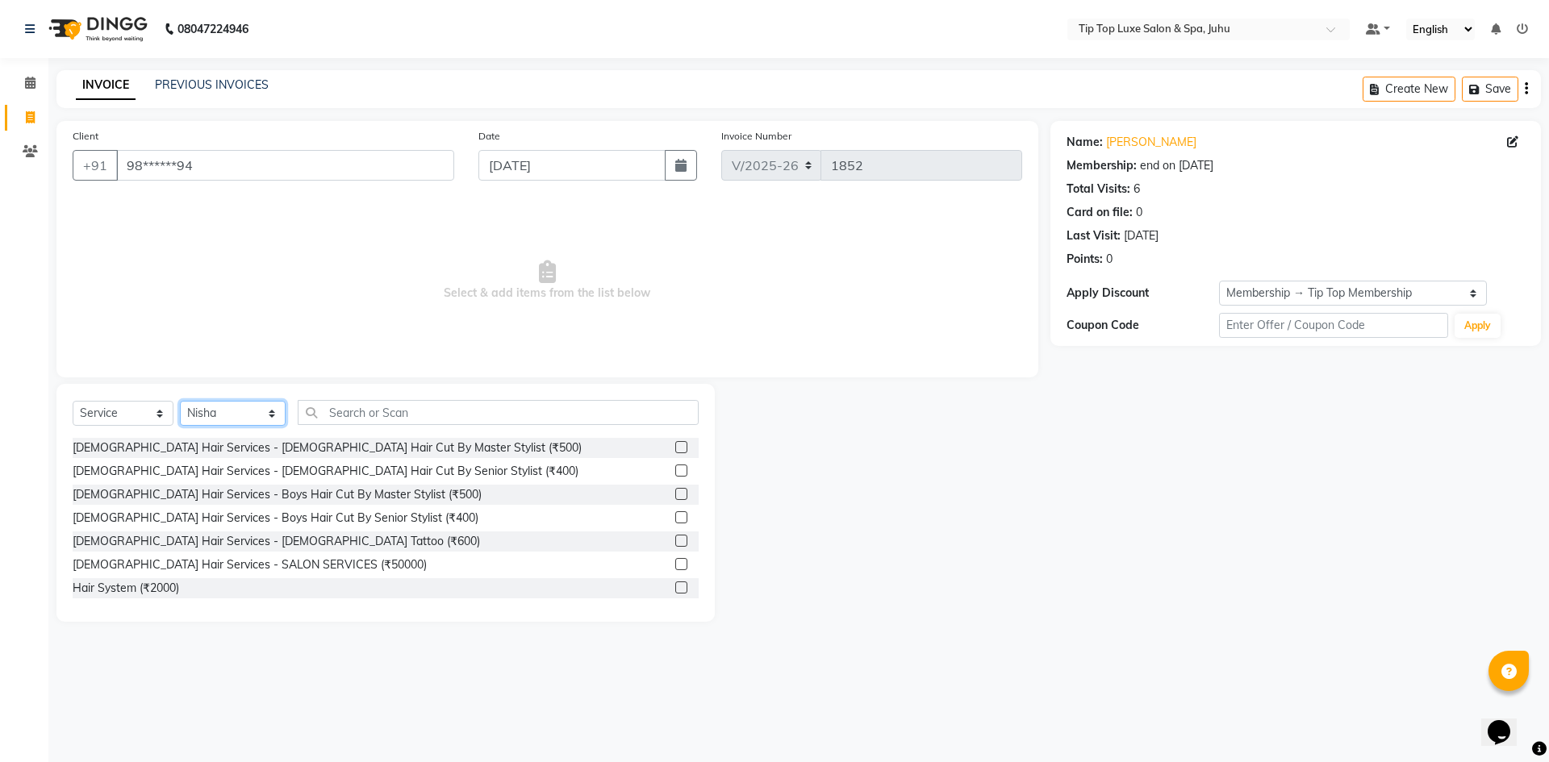
click at [265, 424] on select "Select Stylist [PERSON_NAME] admin [PERSON_NAME] creado ANAO [PERSON_NAME] Jyot…" at bounding box center [233, 413] width 106 height 25
select select "82321"
click at [180, 401] on select "Select Stylist [PERSON_NAME] admin [PERSON_NAME] creado ANAO [PERSON_NAME] Jyot…" at bounding box center [233, 413] width 106 height 25
click at [358, 414] on input "text" at bounding box center [499, 412] width 402 height 25
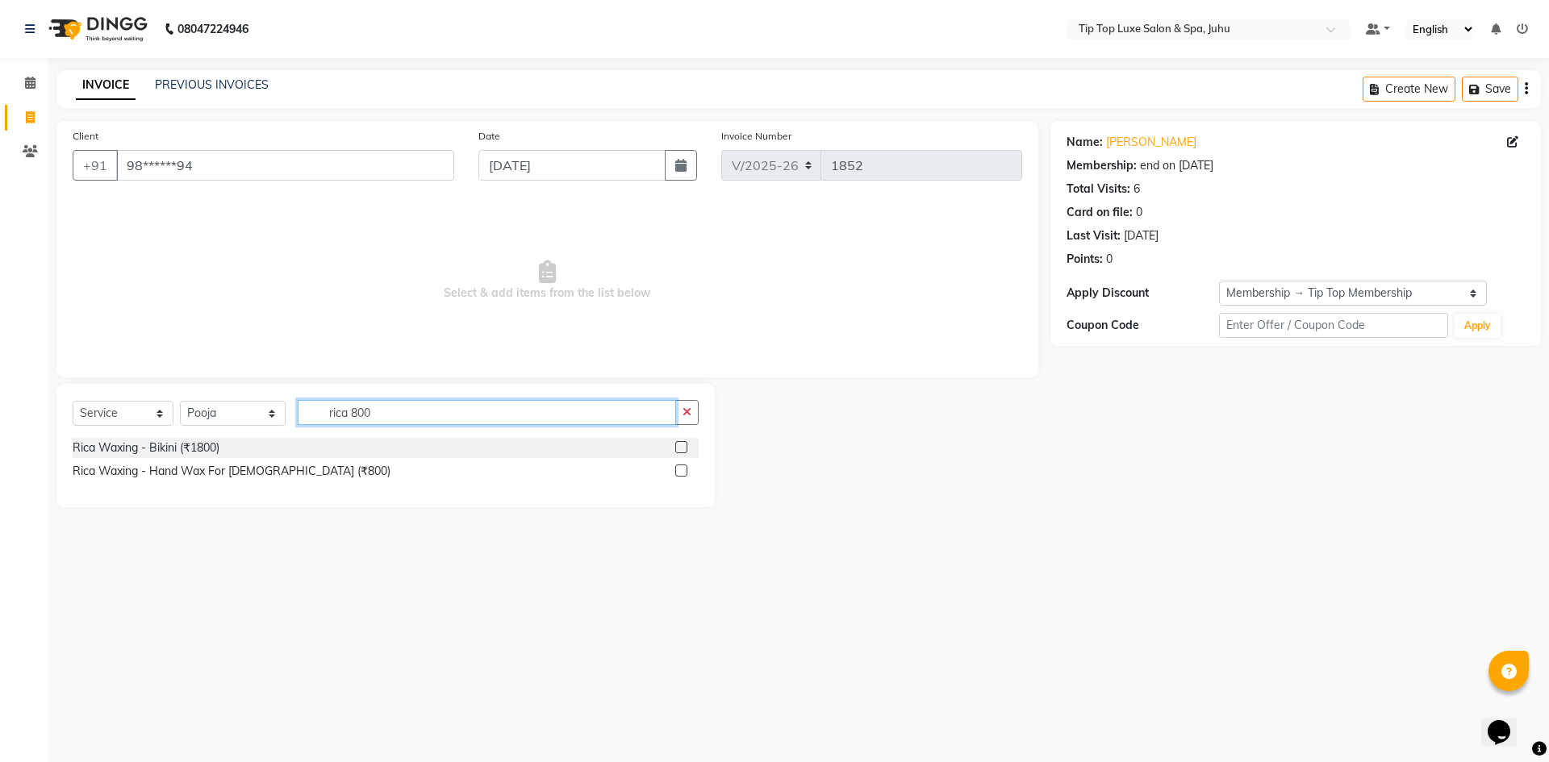
type input "rica 800"
click at [678, 474] on label at bounding box center [681, 471] width 12 height 12
click at [678, 474] on input "checkbox" at bounding box center [680, 471] width 10 height 10
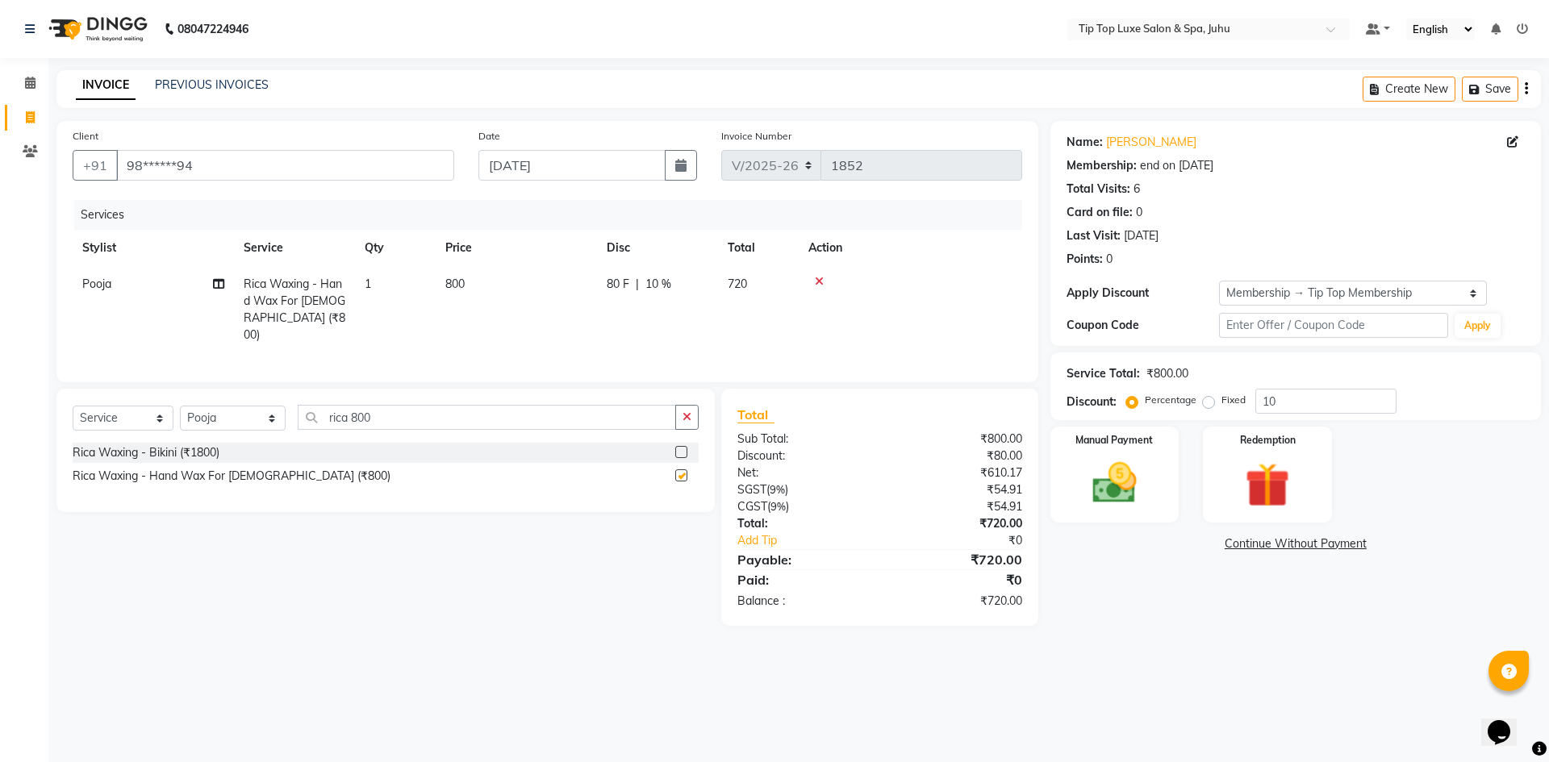
checkbox input "false"
click at [353, 418] on input "rica 800" at bounding box center [487, 417] width 379 height 25
type input "rica 900"
click at [686, 451] on label at bounding box center [681, 452] width 12 height 12
click at [686, 451] on input "checkbox" at bounding box center [680, 453] width 10 height 10
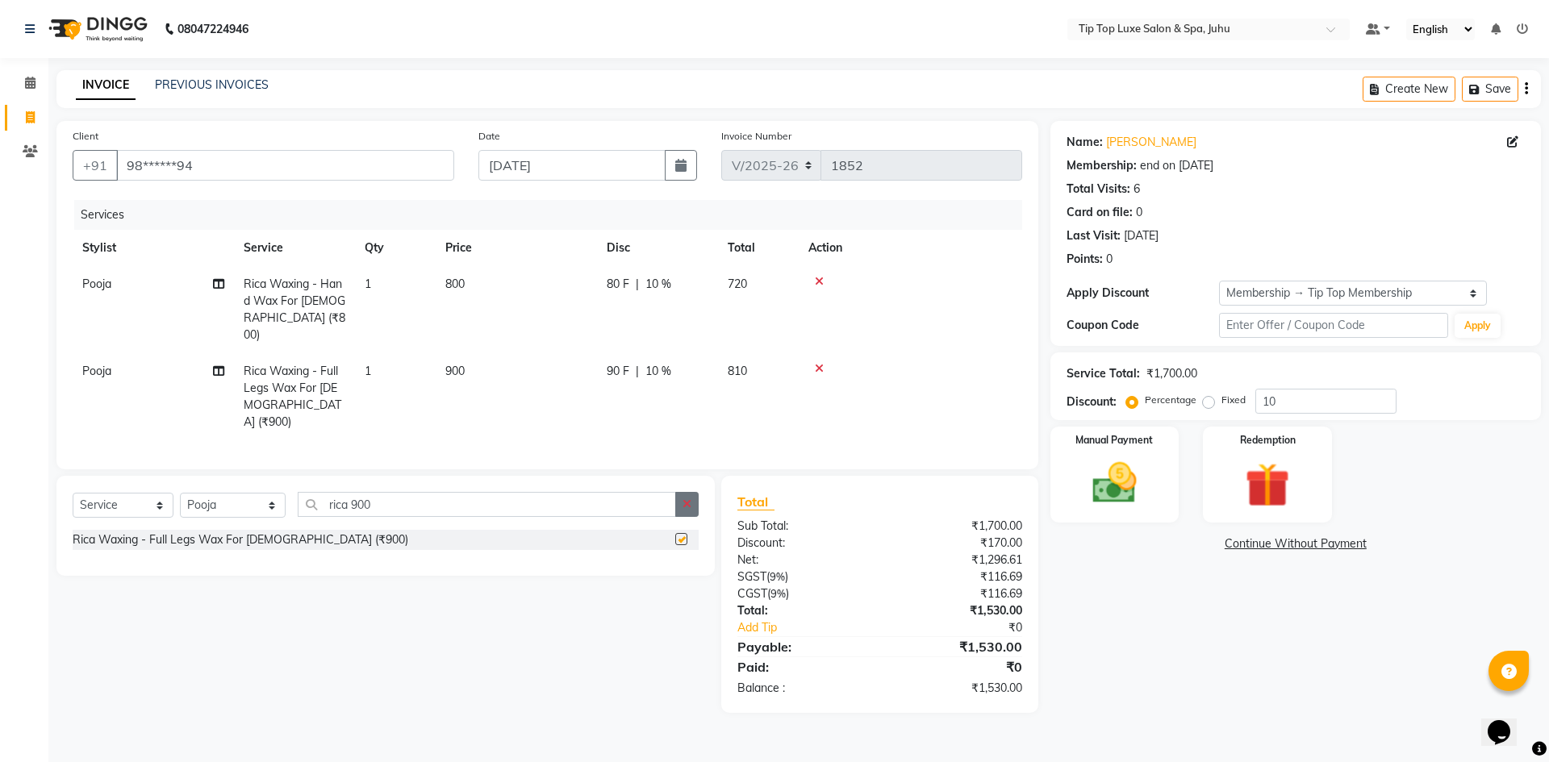
checkbox input "false"
click at [680, 492] on button "button" at bounding box center [686, 504] width 23 height 25
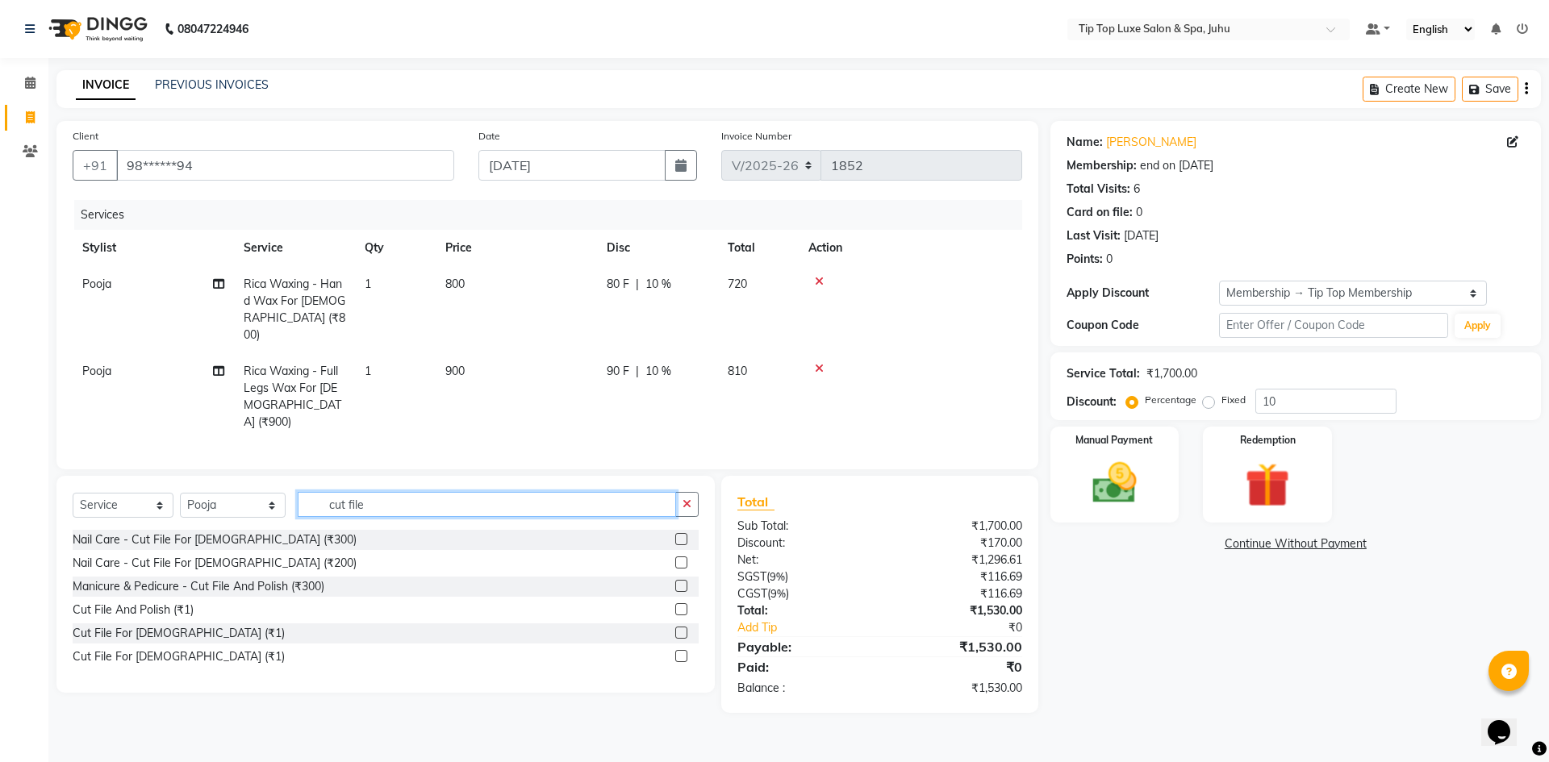
type input "cut file"
click at [684, 580] on label at bounding box center [681, 586] width 12 height 12
click at [684, 582] on input "checkbox" at bounding box center [680, 587] width 10 height 10
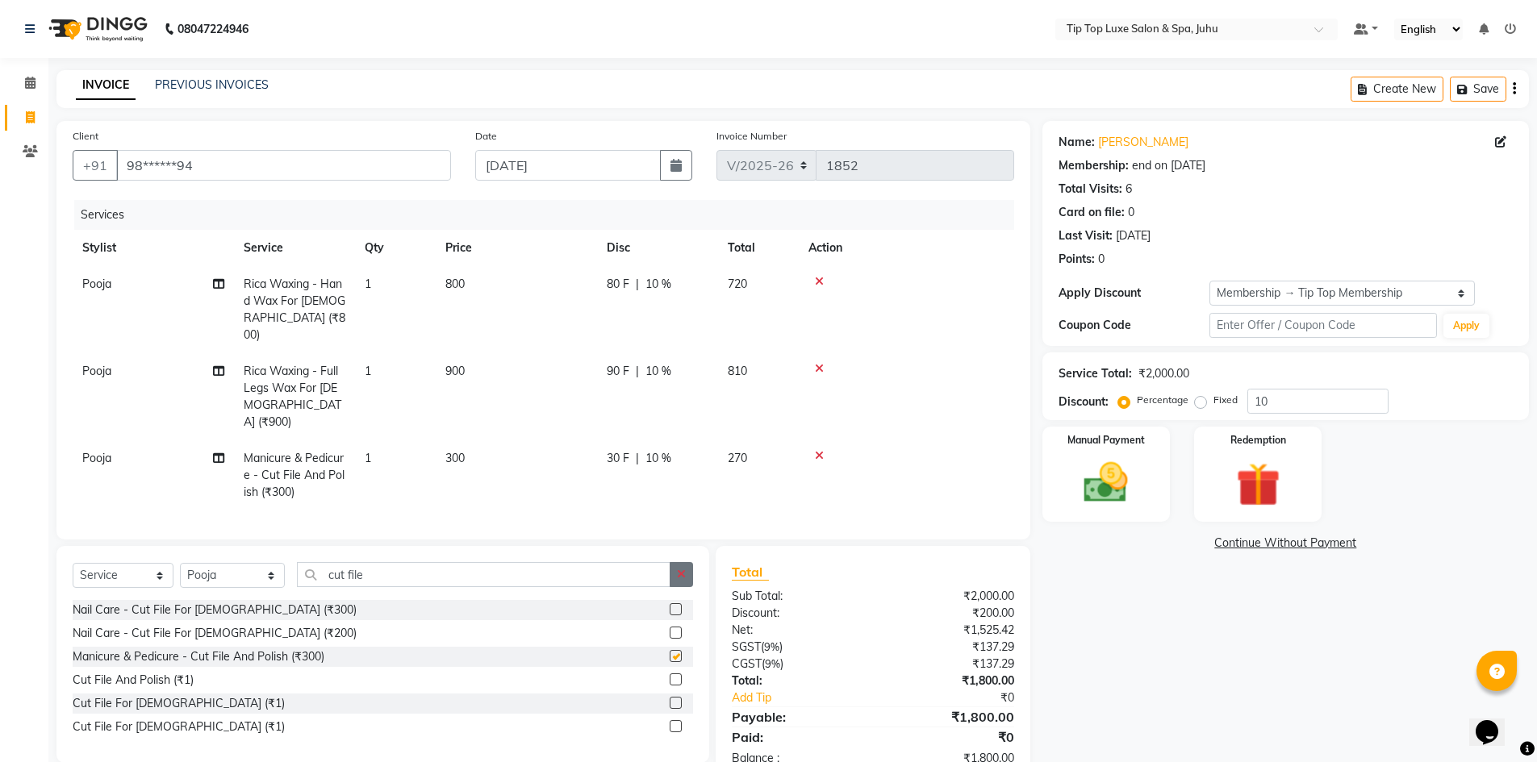
checkbox input "false"
click at [687, 562] on button "button" at bounding box center [681, 574] width 23 height 25
type input "upp"
click at [681, 627] on label at bounding box center [676, 633] width 12 height 12
click at [680, 629] on input "checkbox" at bounding box center [675, 634] width 10 height 10
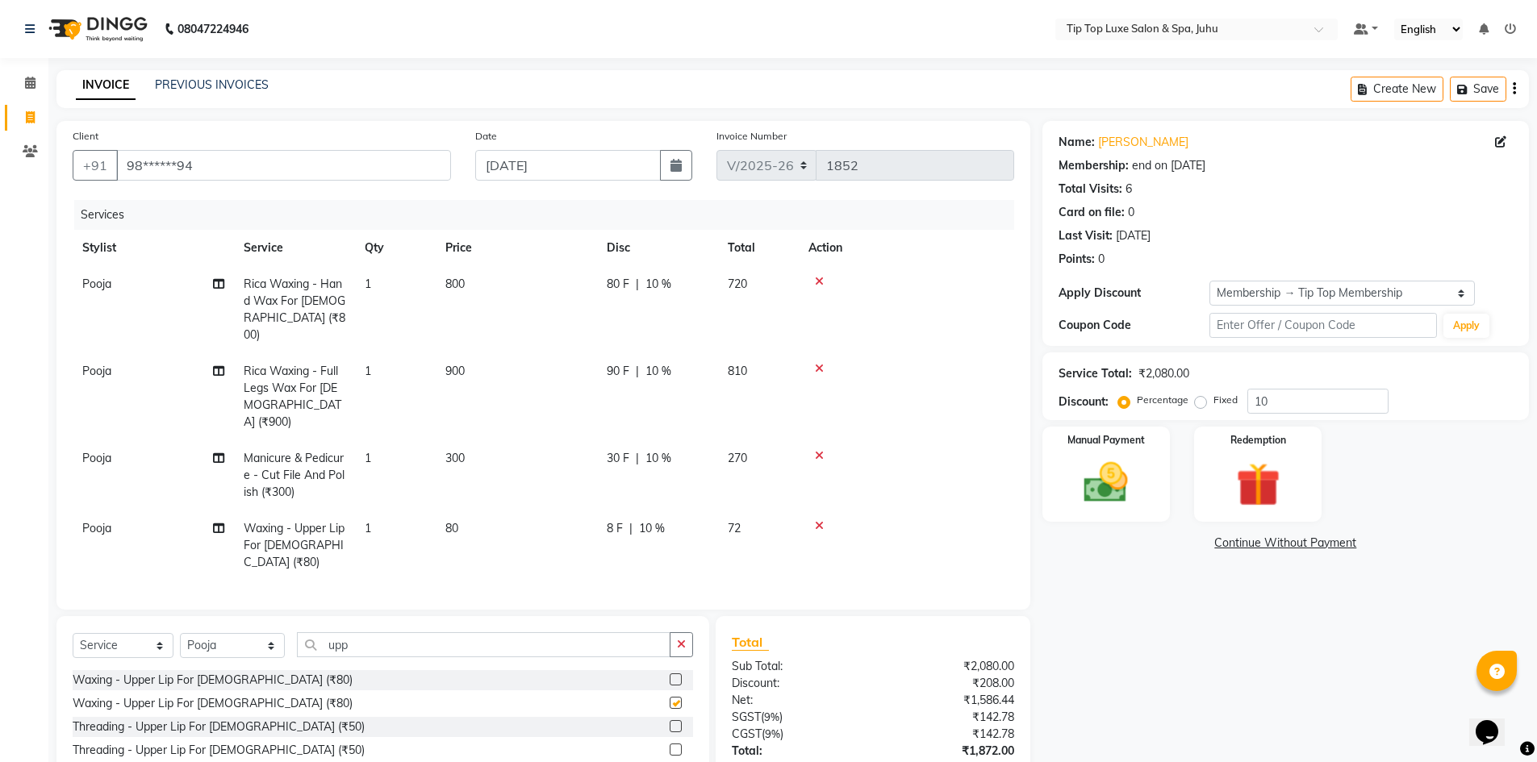
checkbox input "false"
click at [822, 520] on icon at bounding box center [819, 525] width 9 height 11
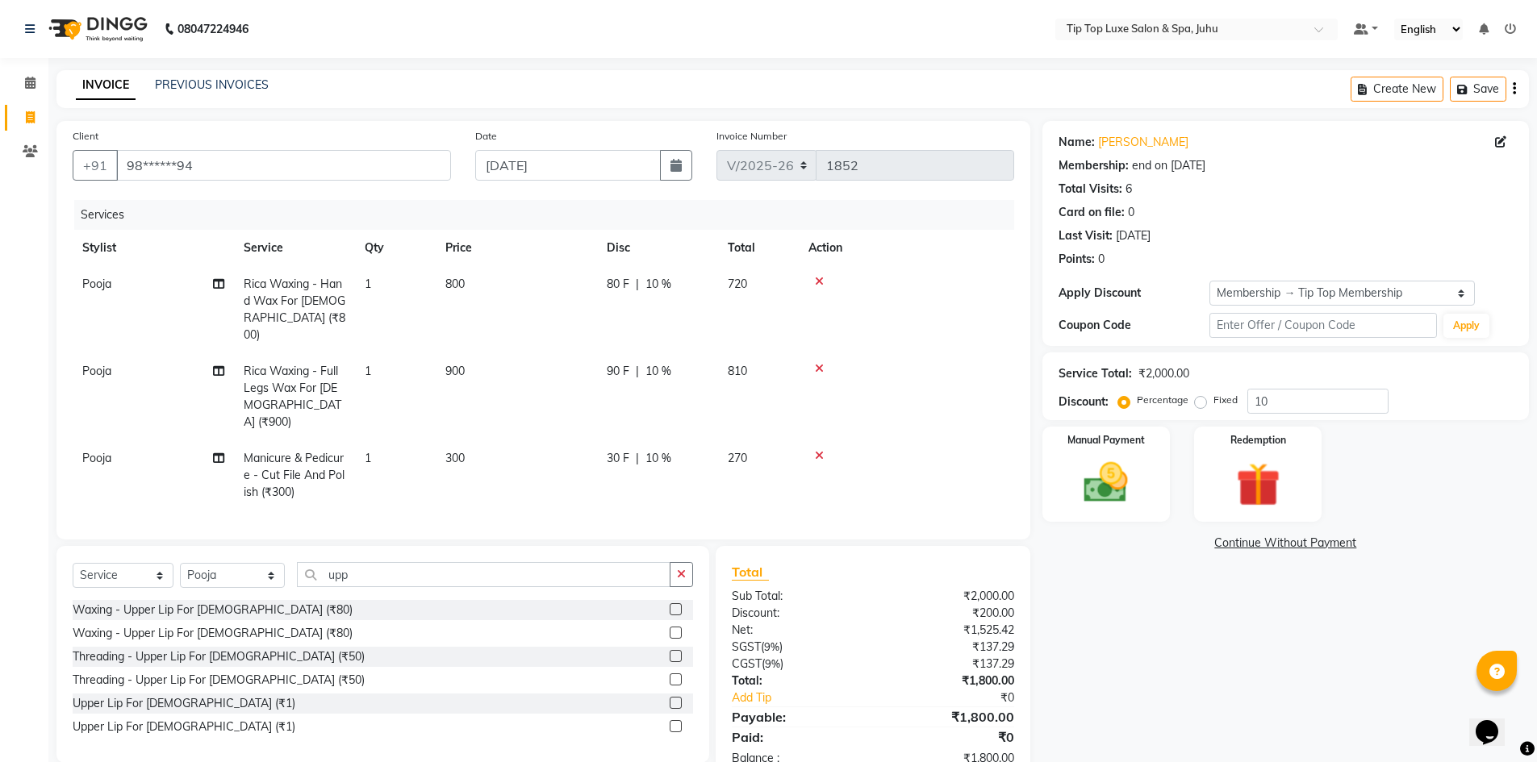
click at [675, 674] on label at bounding box center [676, 680] width 12 height 12
click at [675, 675] on input "checkbox" at bounding box center [675, 680] width 10 height 10
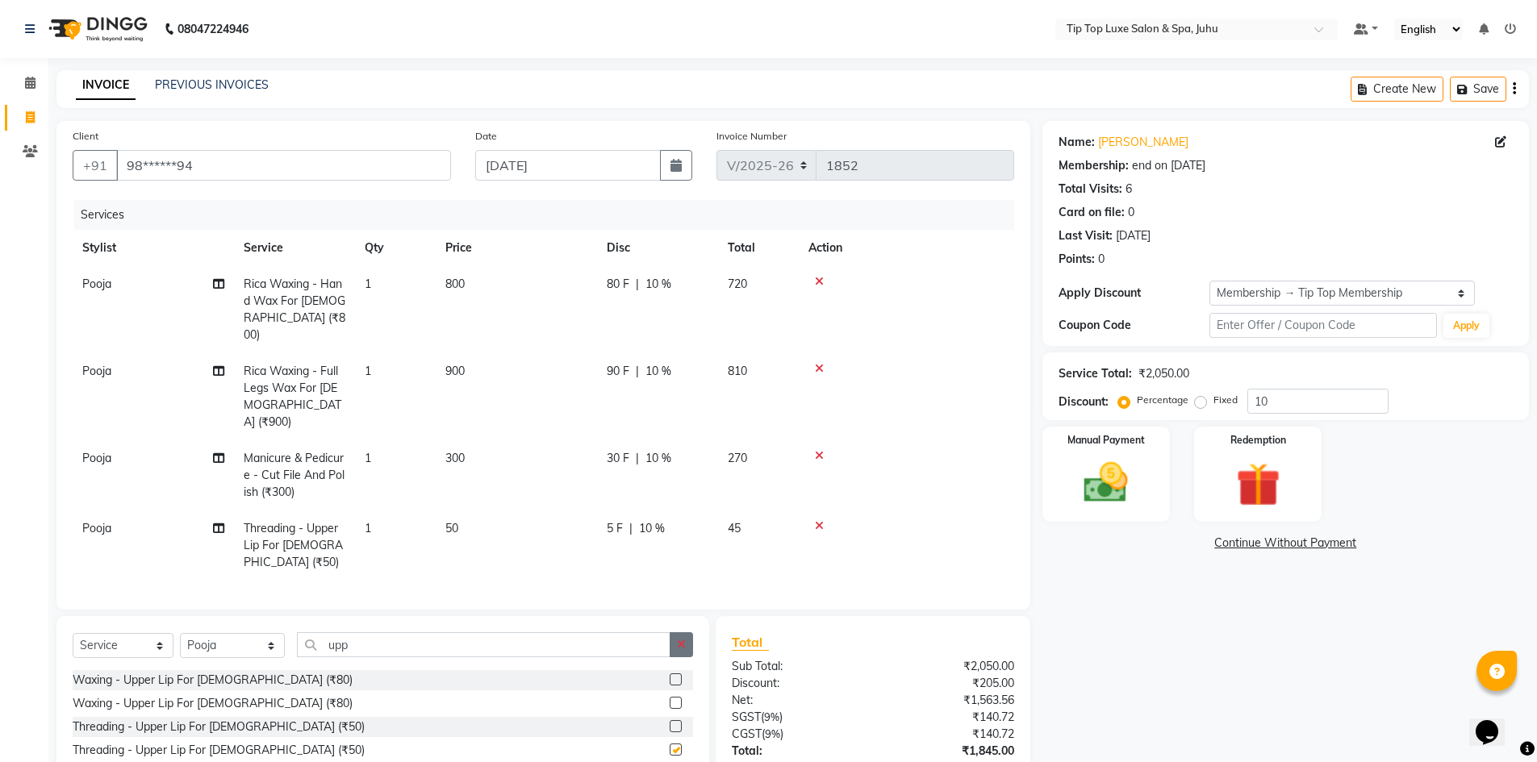
checkbox input "false"
click at [686, 633] on button "button" at bounding box center [681, 645] width 23 height 25
type input "chin"
click at [670, 744] on label at bounding box center [676, 750] width 12 height 12
click at [670, 746] on input "checkbox" at bounding box center [675, 751] width 10 height 10
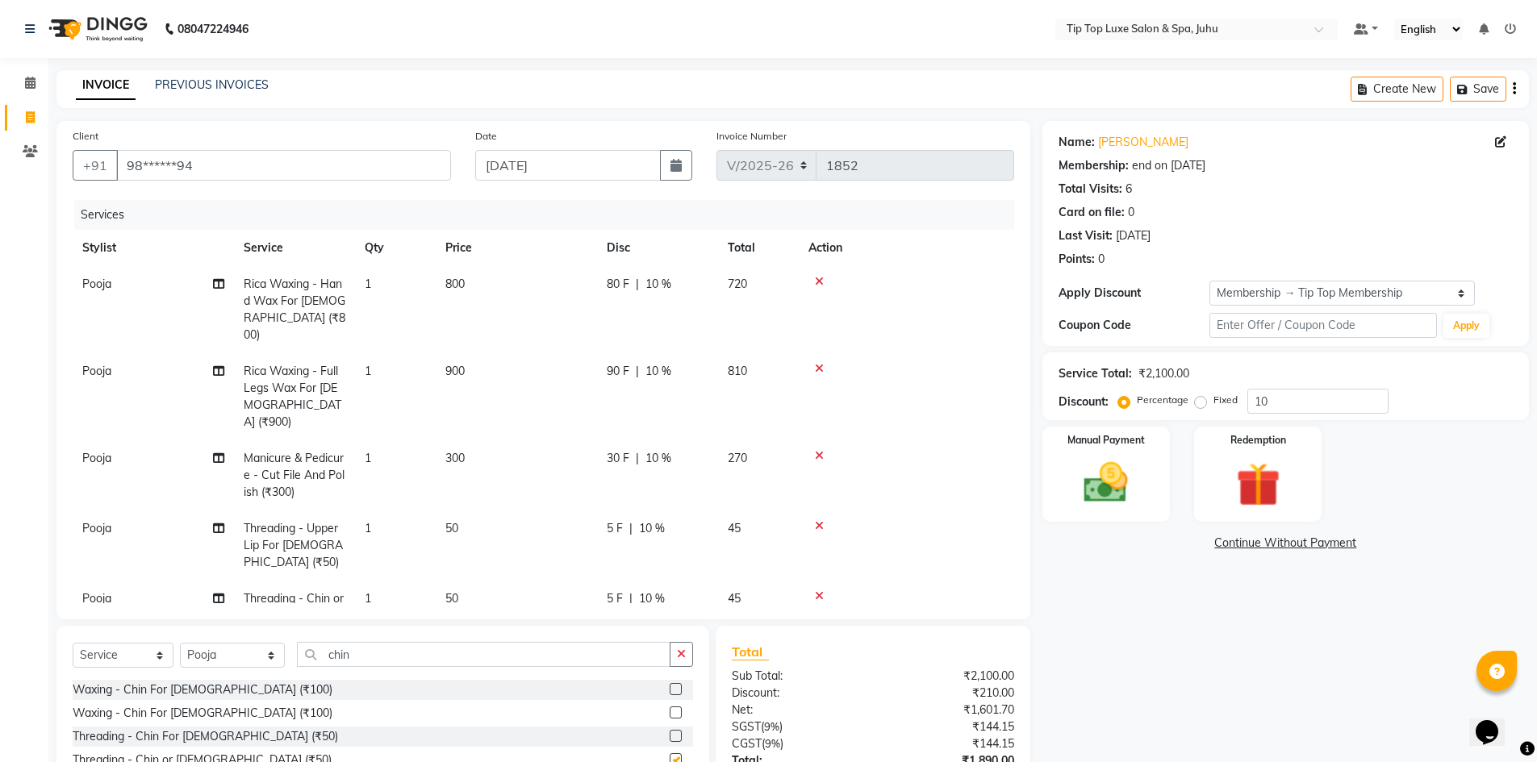
checkbox input "false"
click at [682, 662] on button "button" at bounding box center [681, 654] width 23 height 25
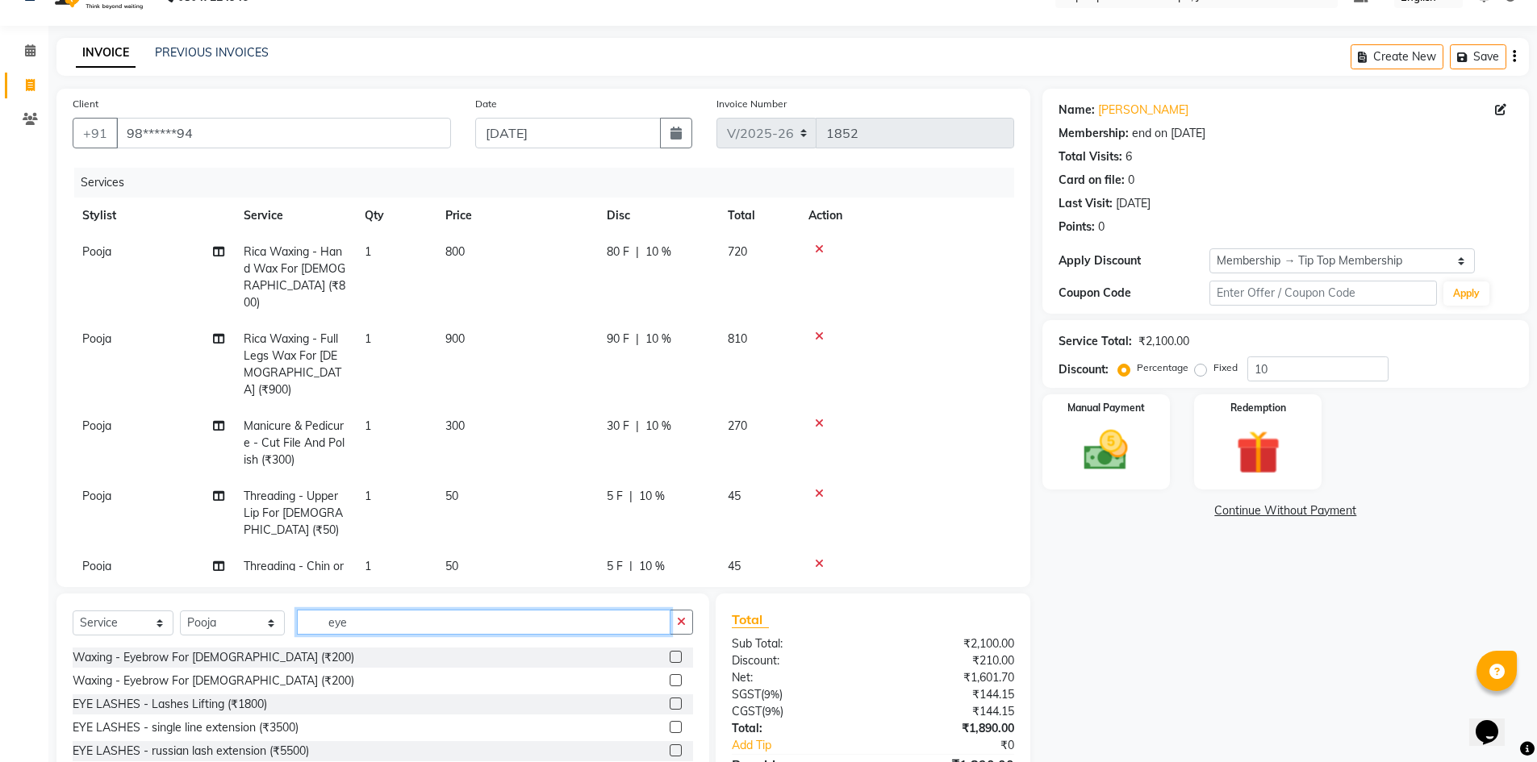
scroll to position [126, 0]
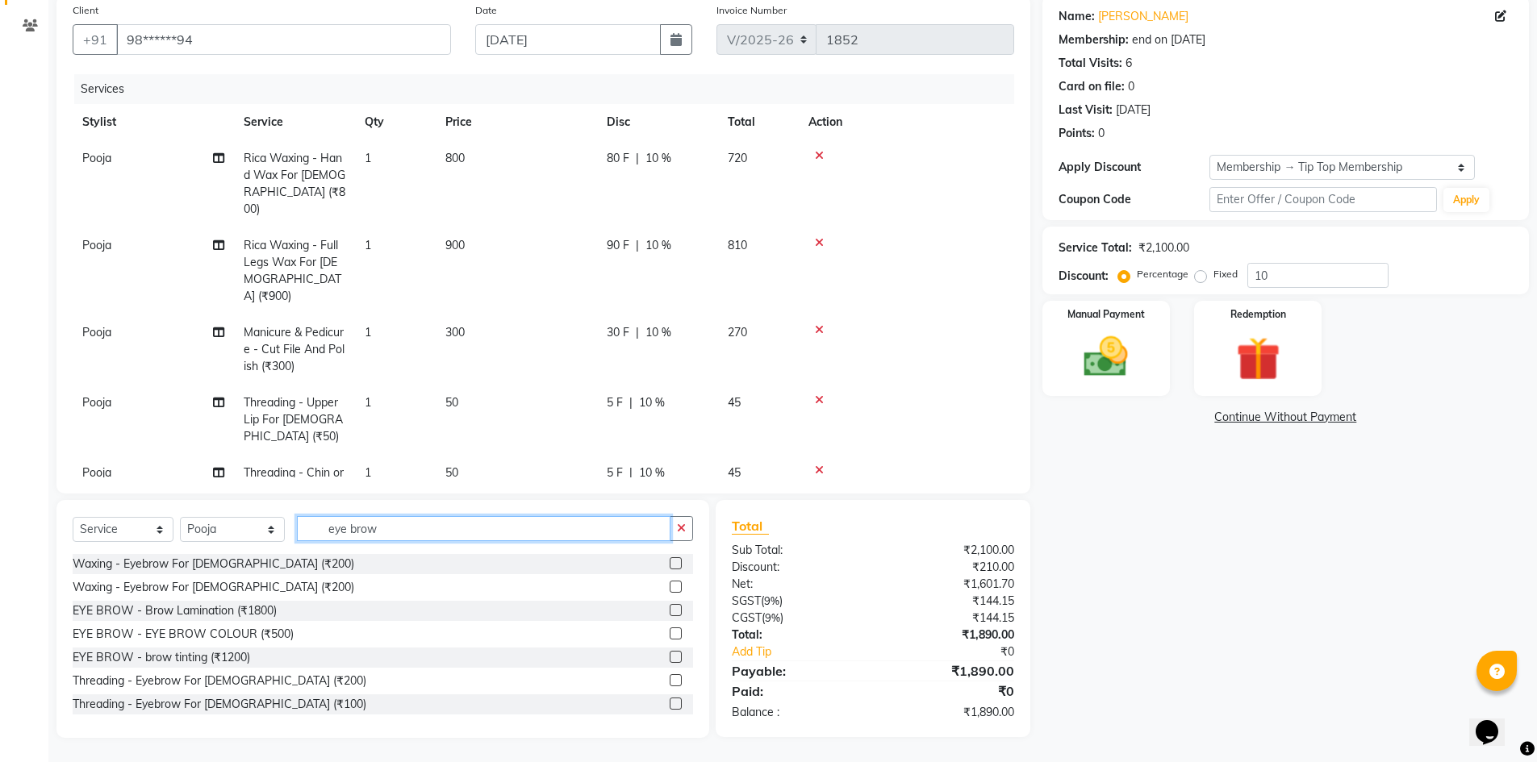
type input "eye brow"
click at [670, 706] on label at bounding box center [676, 704] width 12 height 12
click at [670, 706] on input "checkbox" at bounding box center [675, 705] width 10 height 10
checkbox input "false"
click at [675, 465] on div "5 F | 10 %" at bounding box center [658, 473] width 102 height 17
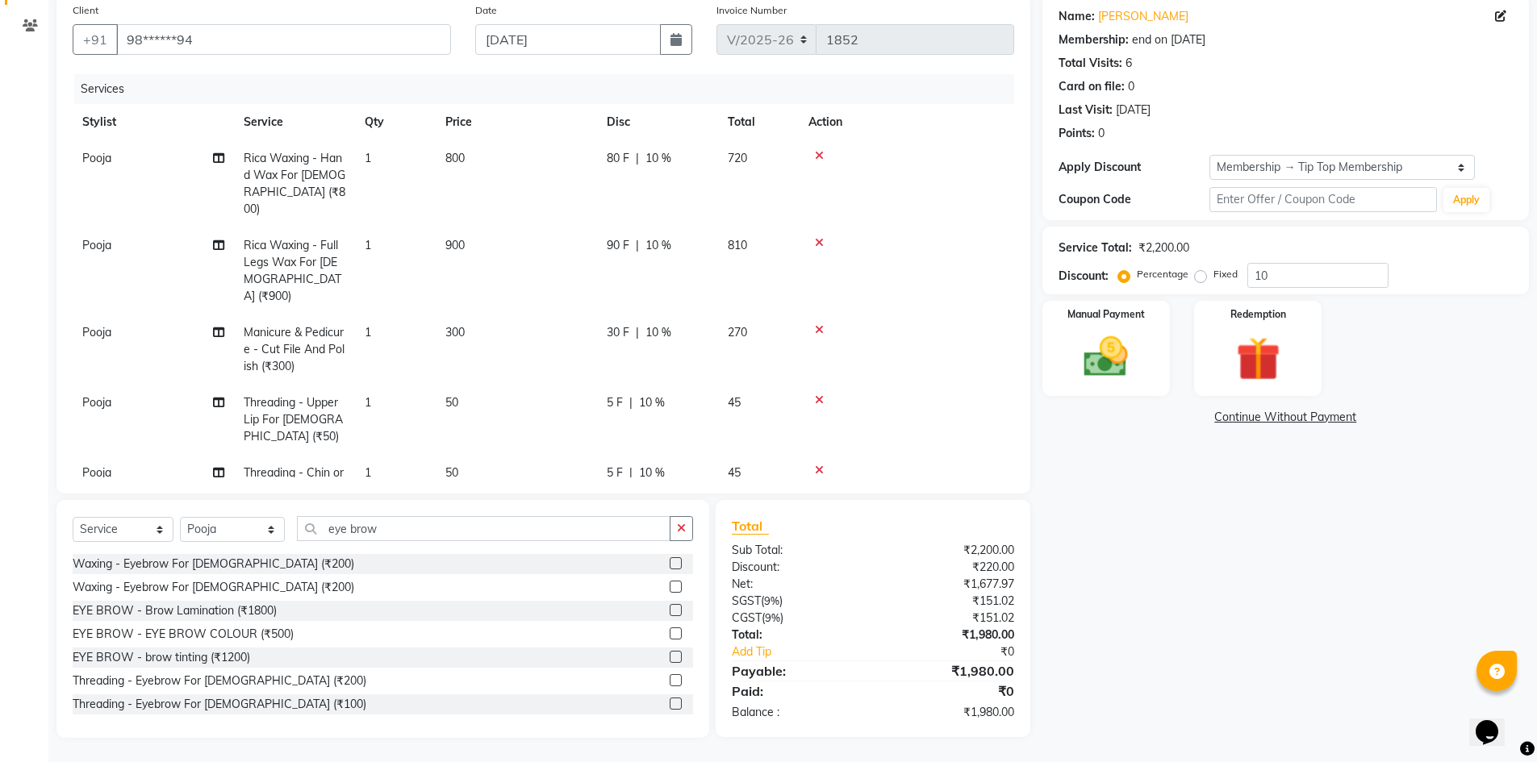
select select "82321"
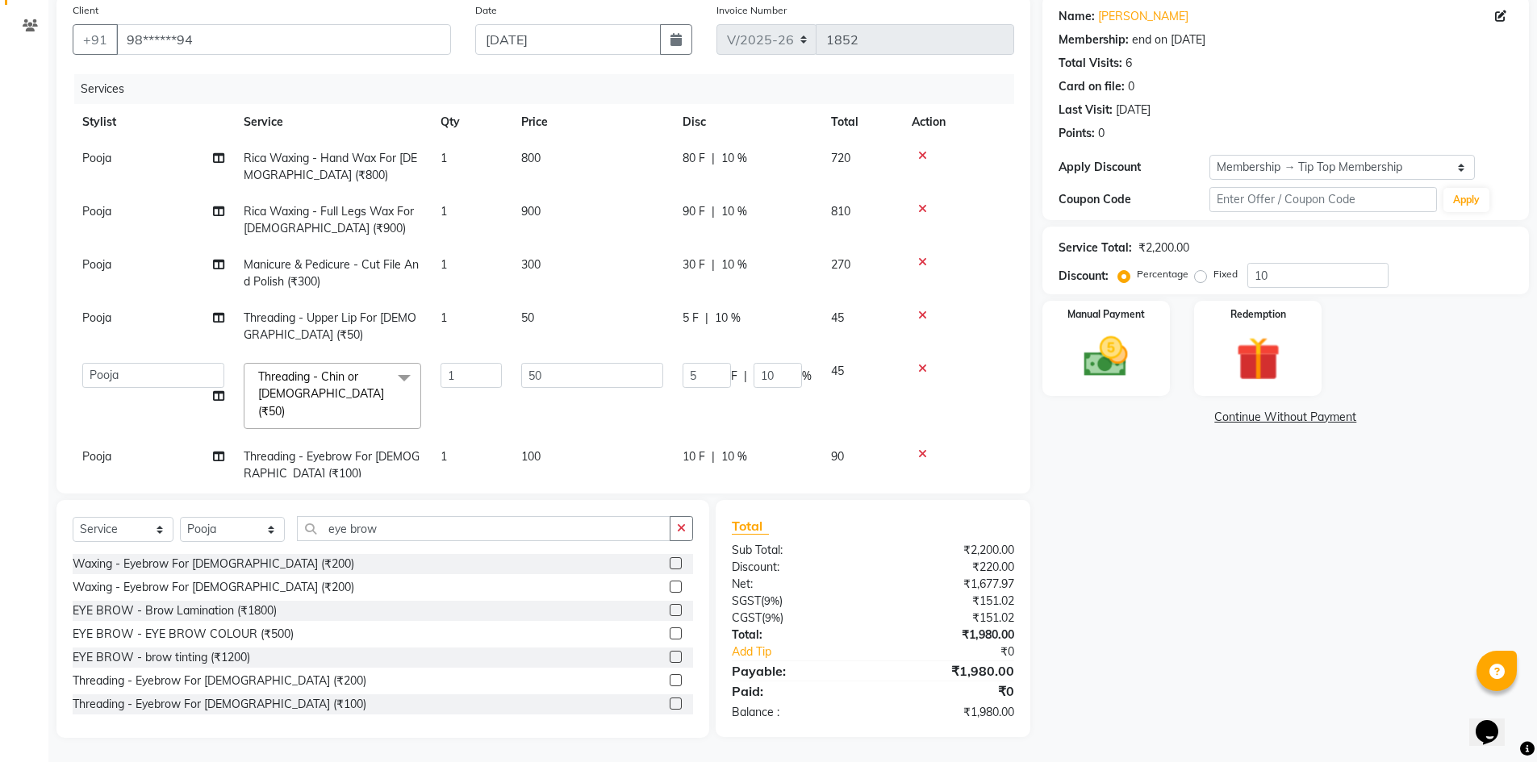
click at [757, 449] on div "10 F | 10 %" at bounding box center [747, 457] width 129 height 17
select select "82321"
click at [774, 449] on input "10" at bounding box center [778, 461] width 48 height 25
type input "1"
click at [775, 375] on input "10" at bounding box center [778, 375] width 48 height 25
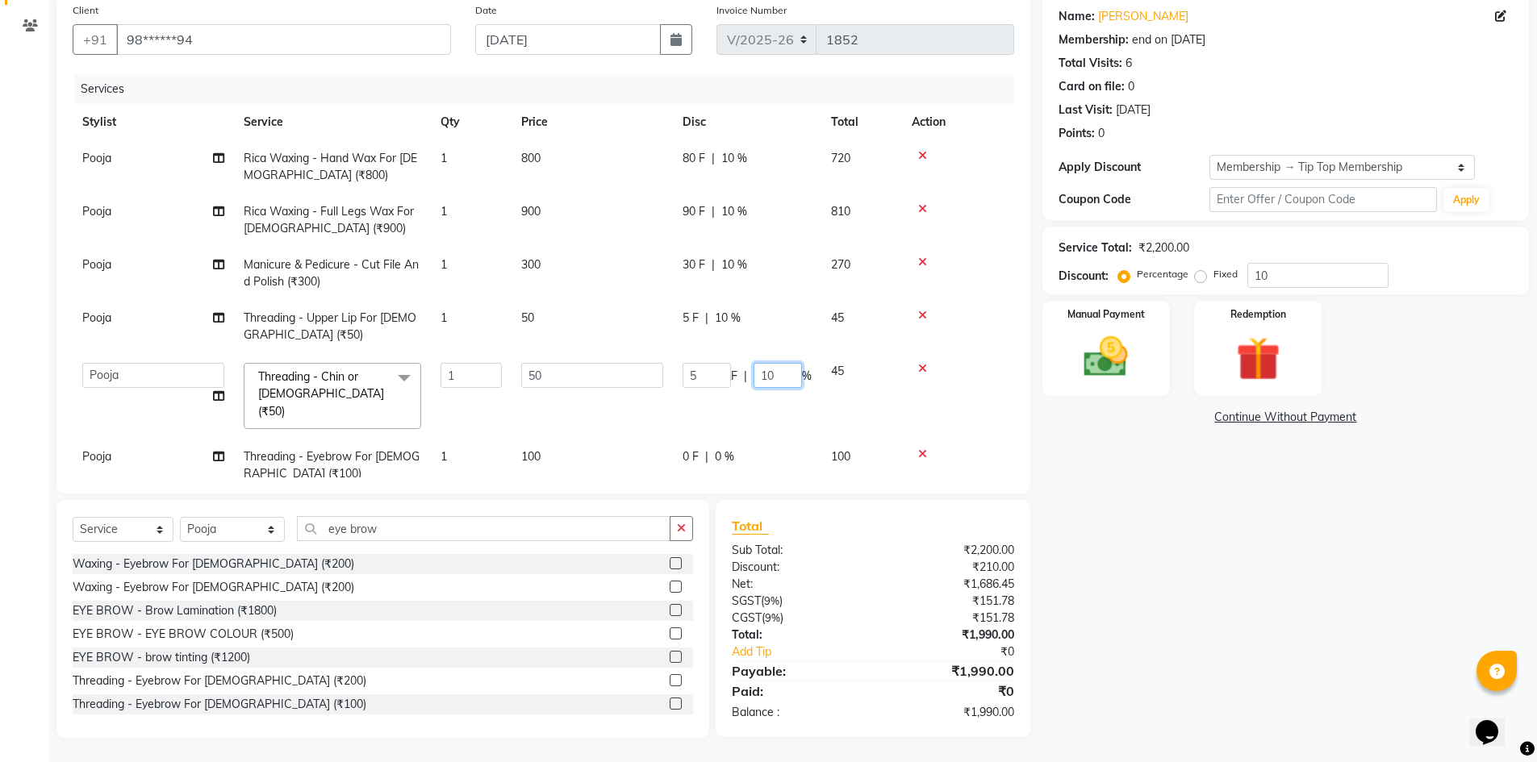
type input "1"
click at [735, 315] on tbody "Pooja Rica Waxing - Hand Wax For Female (₹800) 1 800 80 F | 10 % 720 Pooja Rica…" at bounding box center [544, 316] width 942 height 352
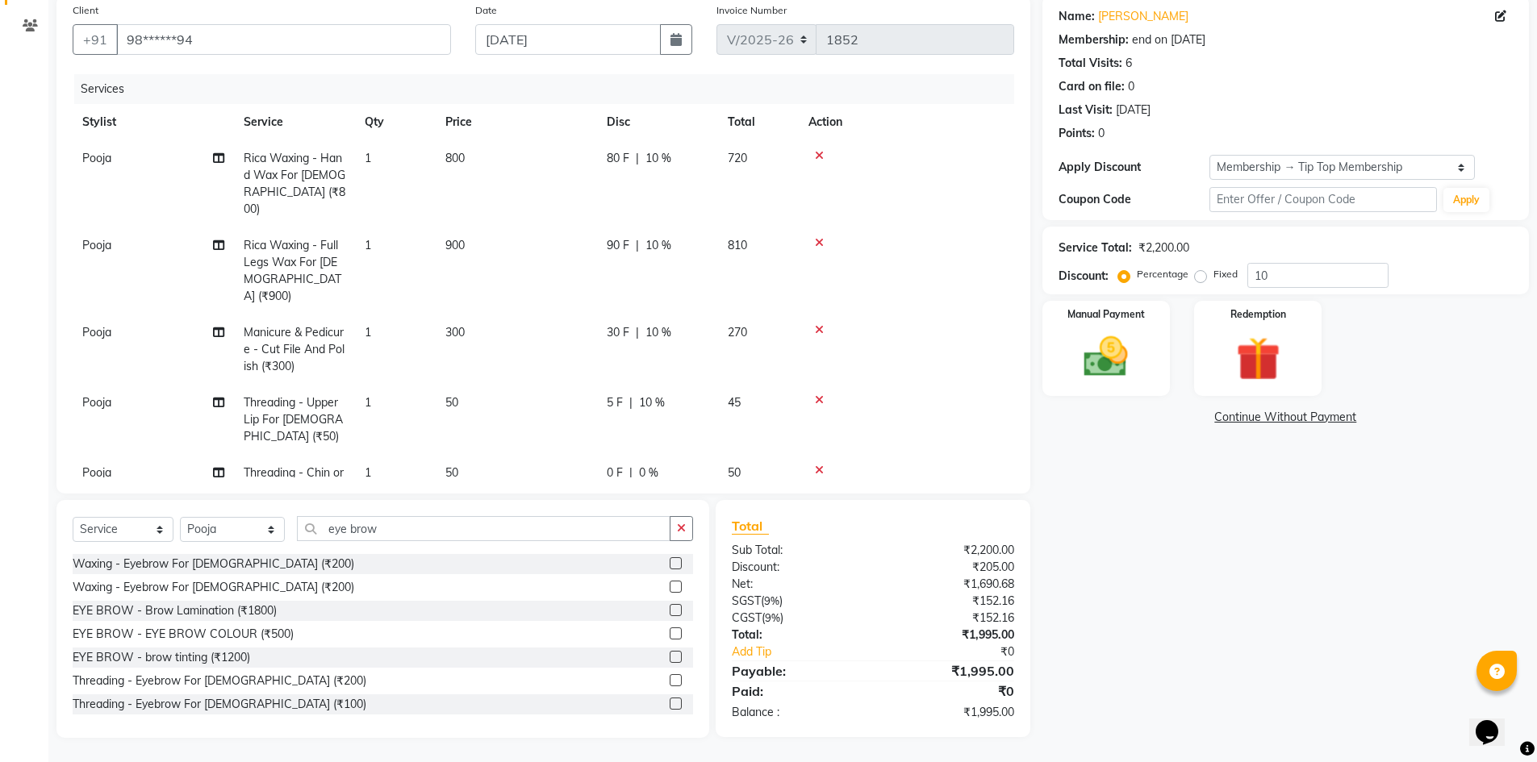
click at [662, 324] on span "10 %" at bounding box center [658, 332] width 26 height 17
select select "82321"
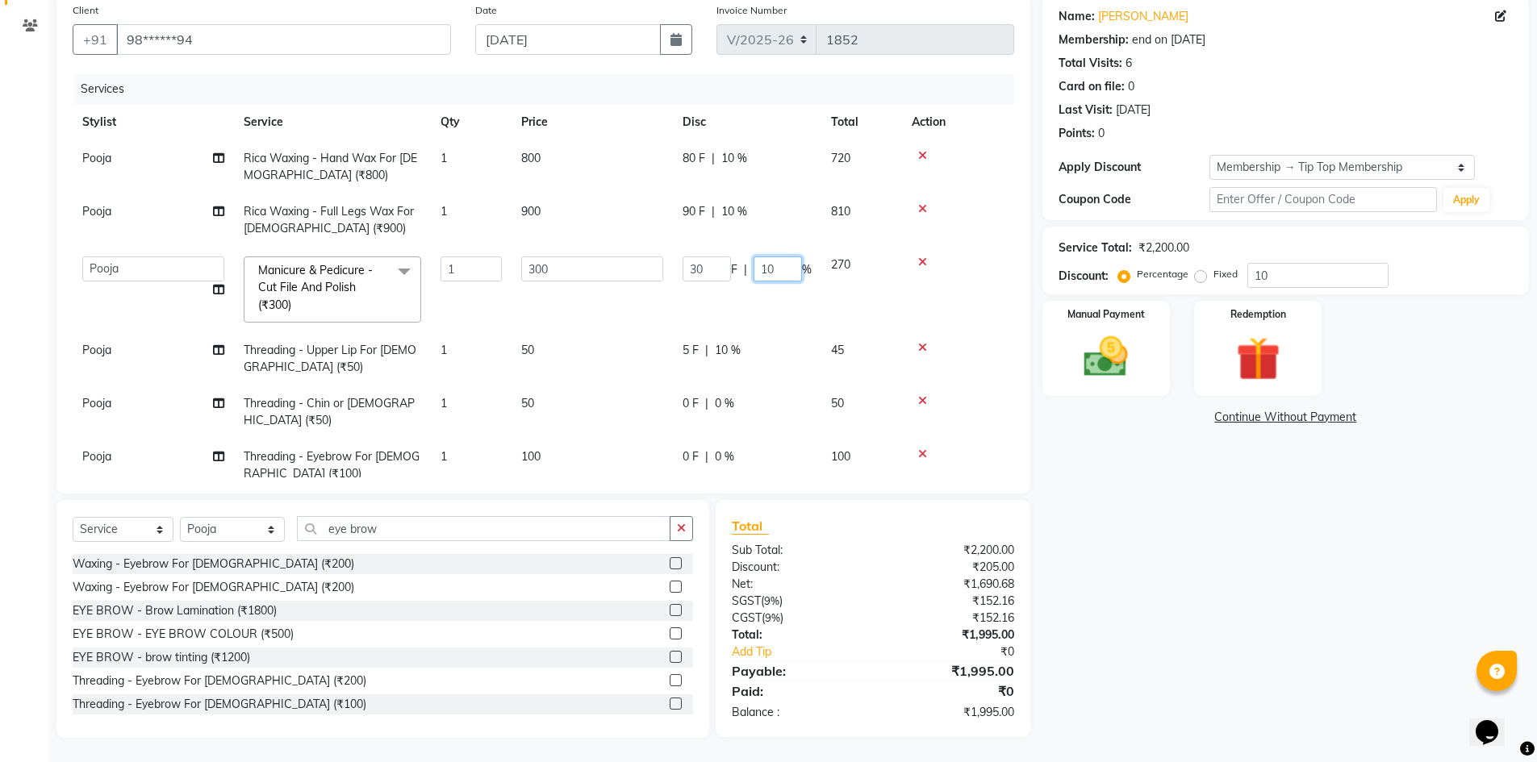
click at [782, 268] on input "10" at bounding box center [778, 269] width 48 height 25
type input "1"
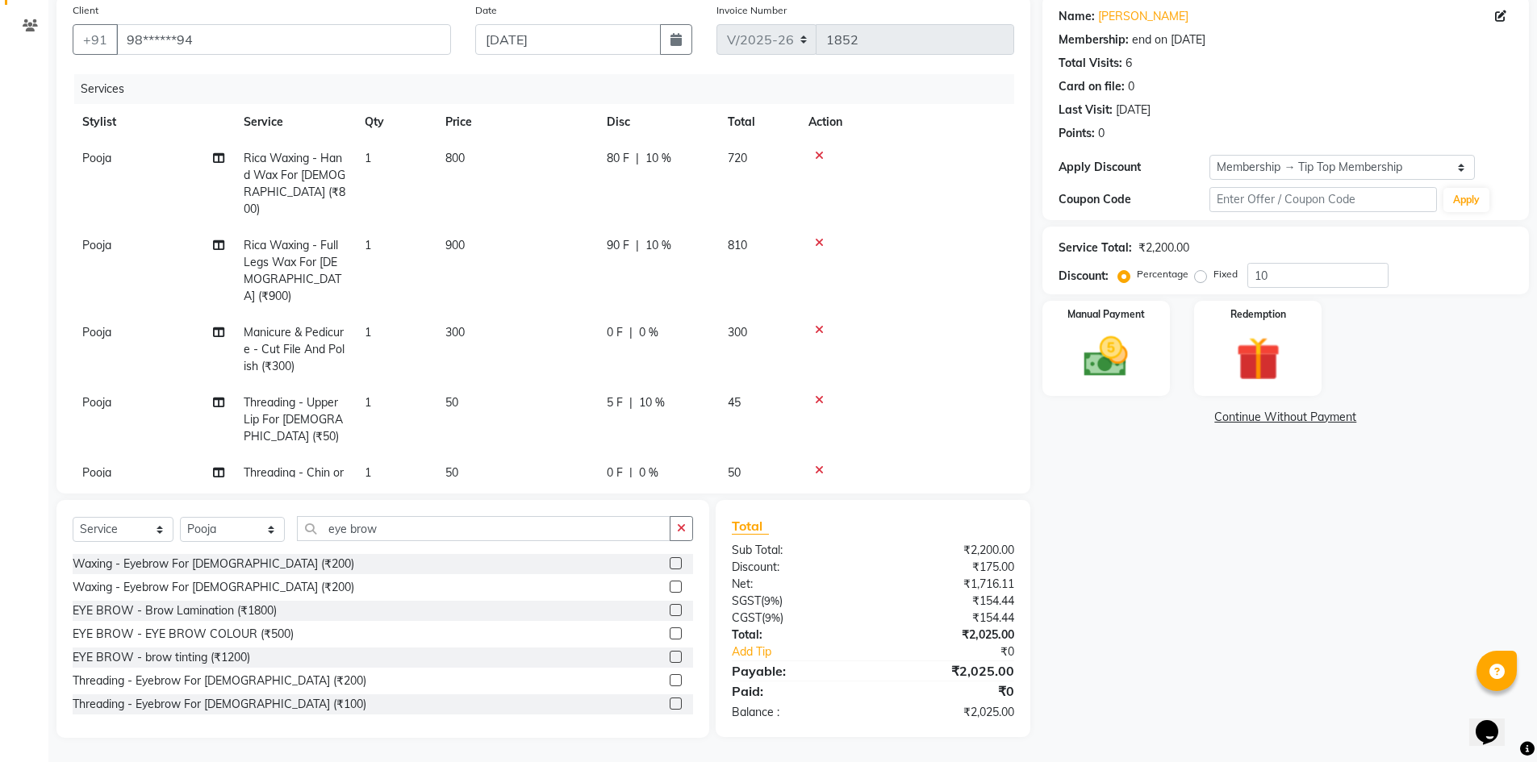
click at [1236, 597] on div "Name: Karuna Chhabria Membership: end on 01-07-2026 Total Visits: 6 Card on fil…" at bounding box center [1291, 366] width 499 height 743
click at [679, 395] on div "5 F | 10 %" at bounding box center [658, 403] width 102 height 17
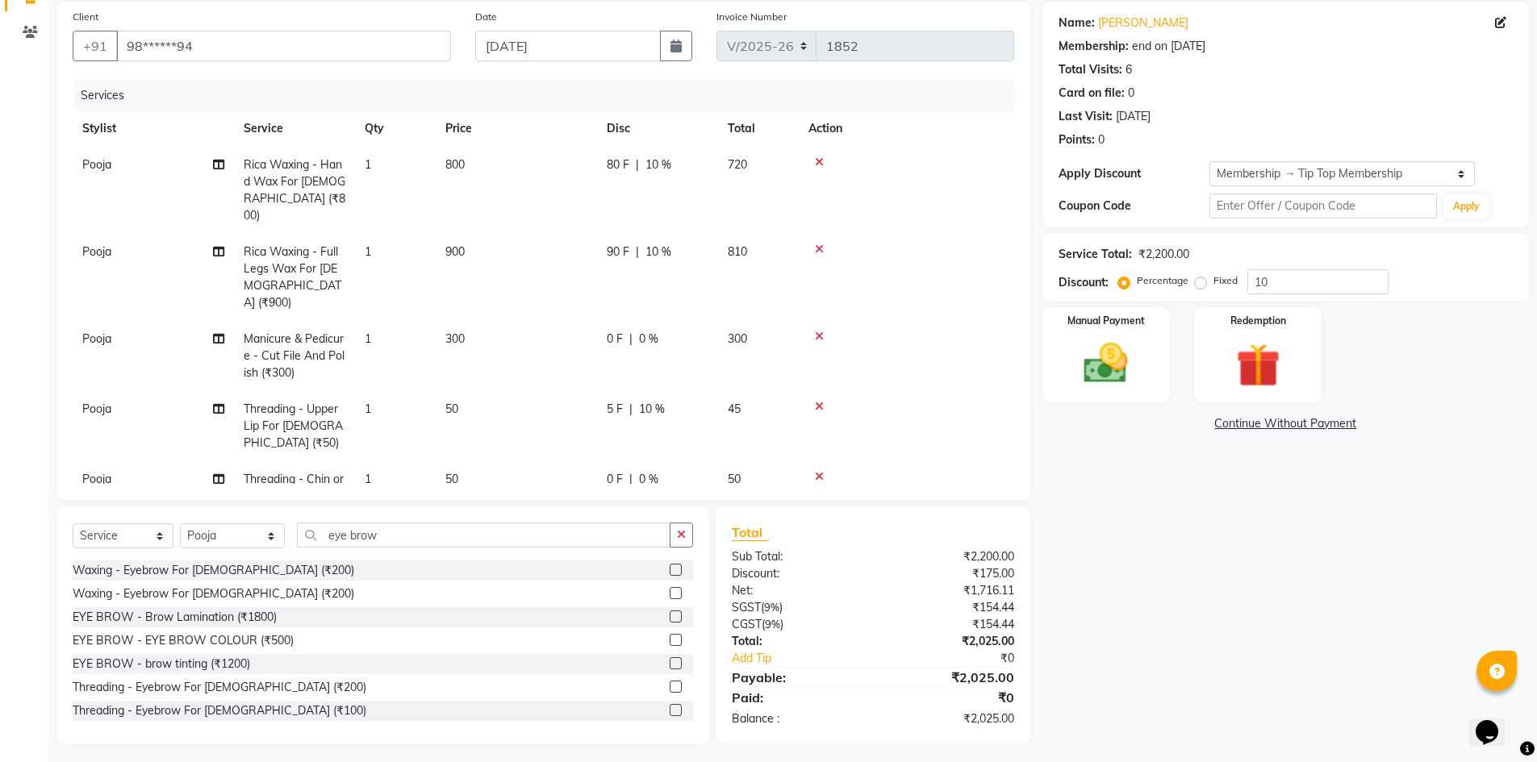
select select "82321"
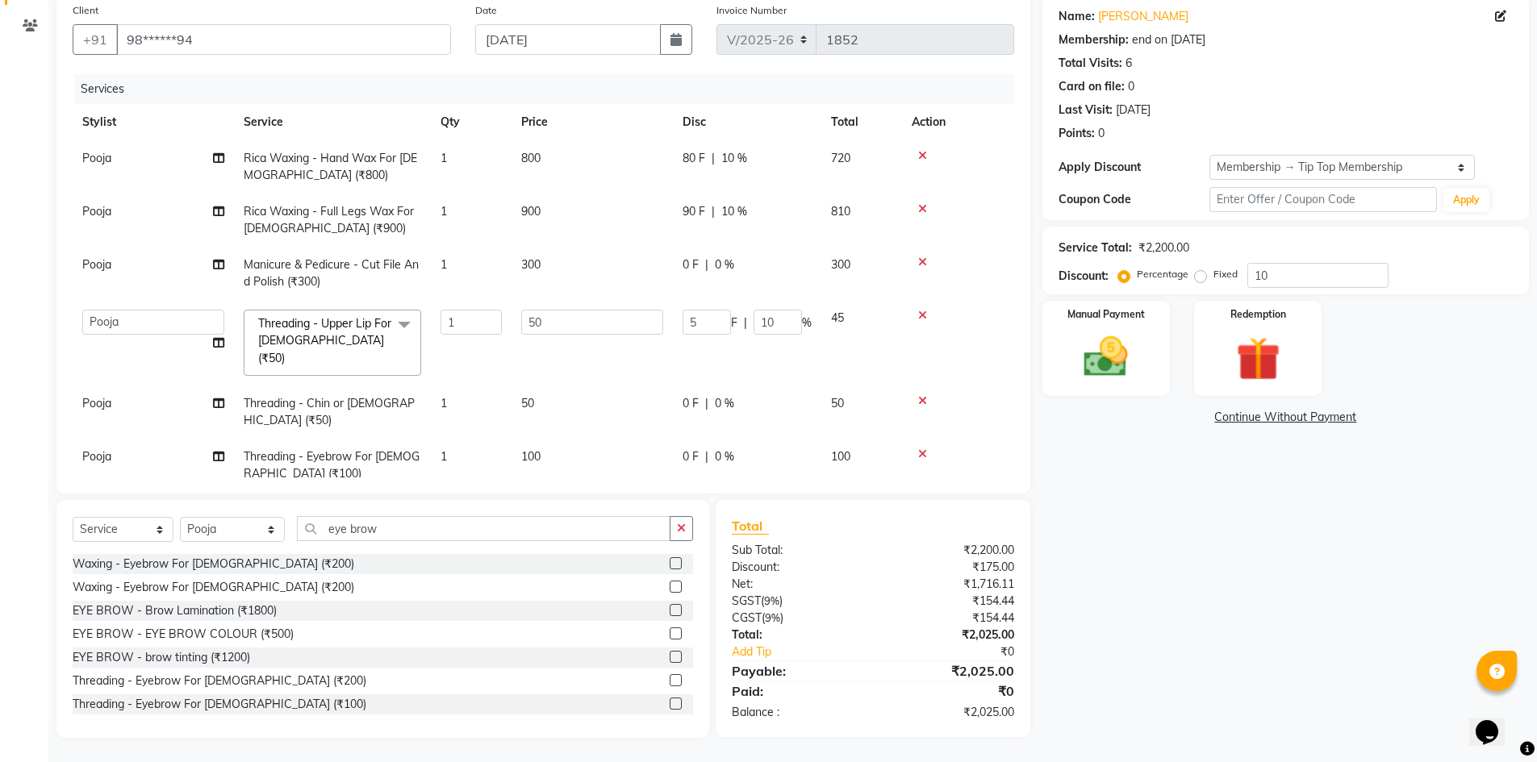
scroll to position [119, 0]
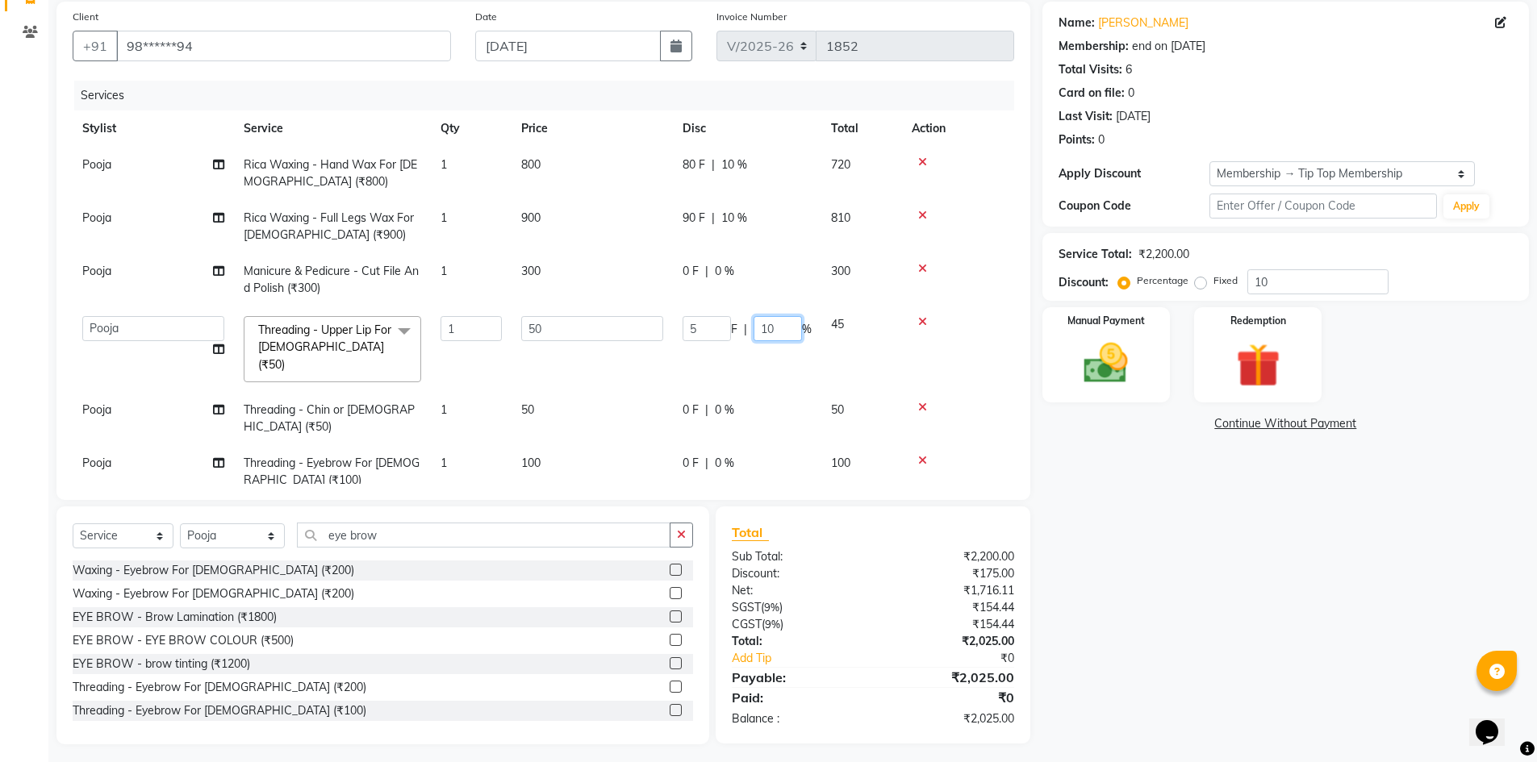
click at [790, 324] on input "10" at bounding box center [778, 328] width 48 height 25
type input "1"
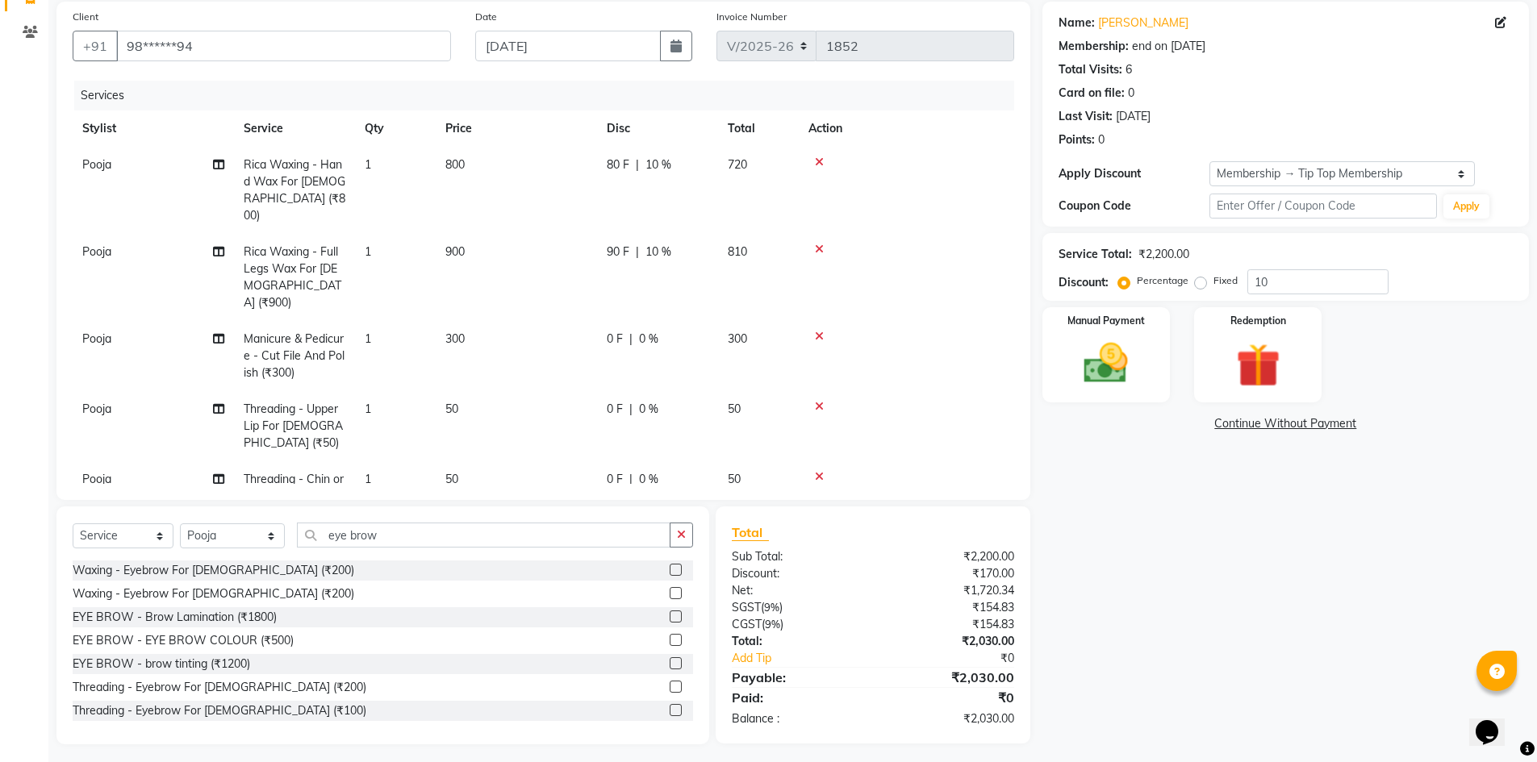
click at [1114, 529] on div "Name: Karuna Chhabria Membership: end on 01-07-2026 Total Visits: 6 Card on fil…" at bounding box center [1291, 373] width 499 height 743
click at [681, 531] on icon "button" at bounding box center [681, 534] width 9 height 11
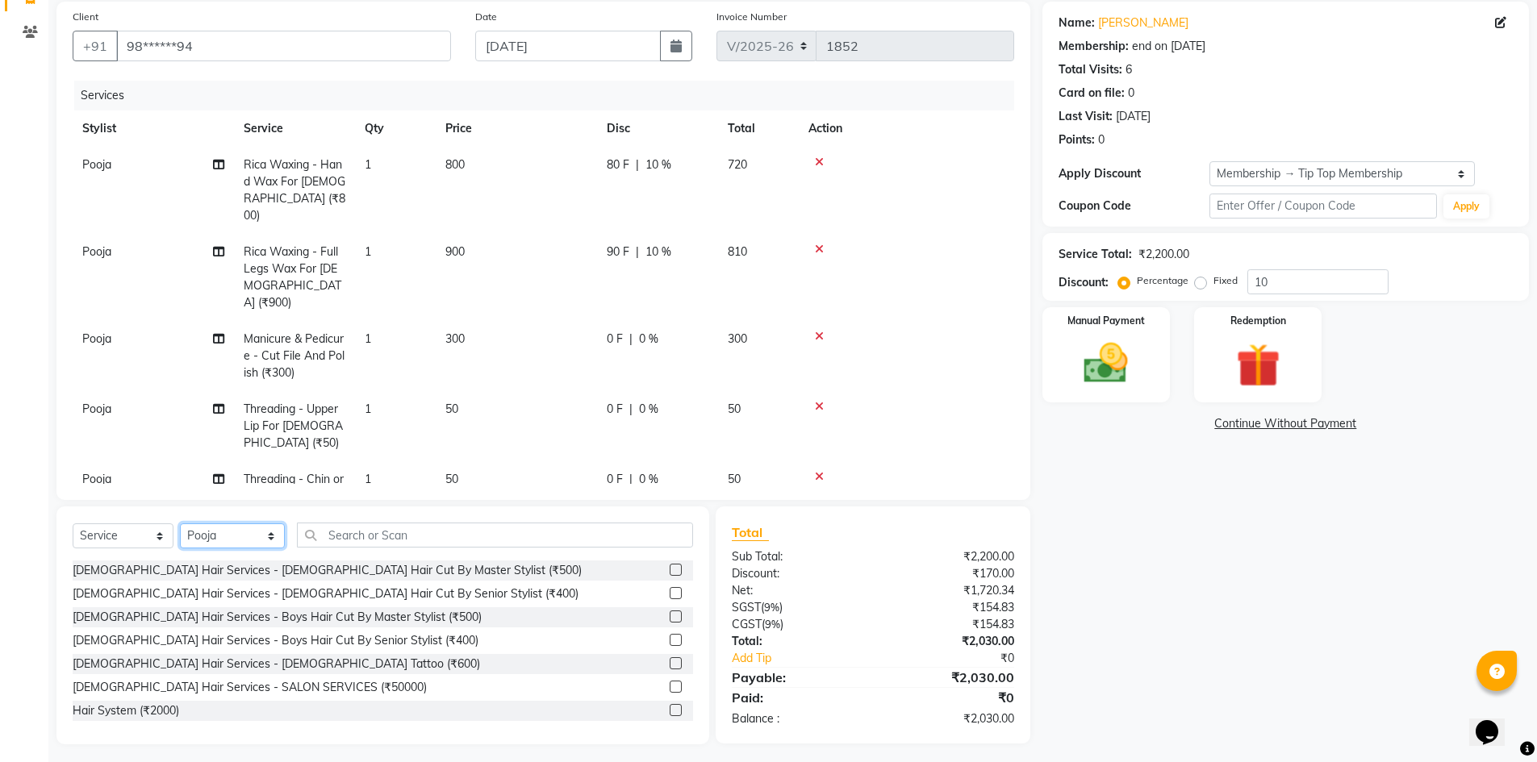
click at [254, 541] on select "Select Stylist [PERSON_NAME] admin [PERSON_NAME] creado ANAO [PERSON_NAME] Jyot…" at bounding box center [232, 536] width 105 height 25
select select "82308"
click at [180, 524] on select "Select Stylist [PERSON_NAME] admin [PERSON_NAME] creado ANAO [PERSON_NAME] Jyot…" at bounding box center [232, 536] width 105 height 25
click at [384, 516] on div "Select Service Product Membership Package Voucher Prepaid Gift Card Select Styl…" at bounding box center [382, 626] width 653 height 238
click at [386, 529] on input "text" at bounding box center [495, 535] width 396 height 25
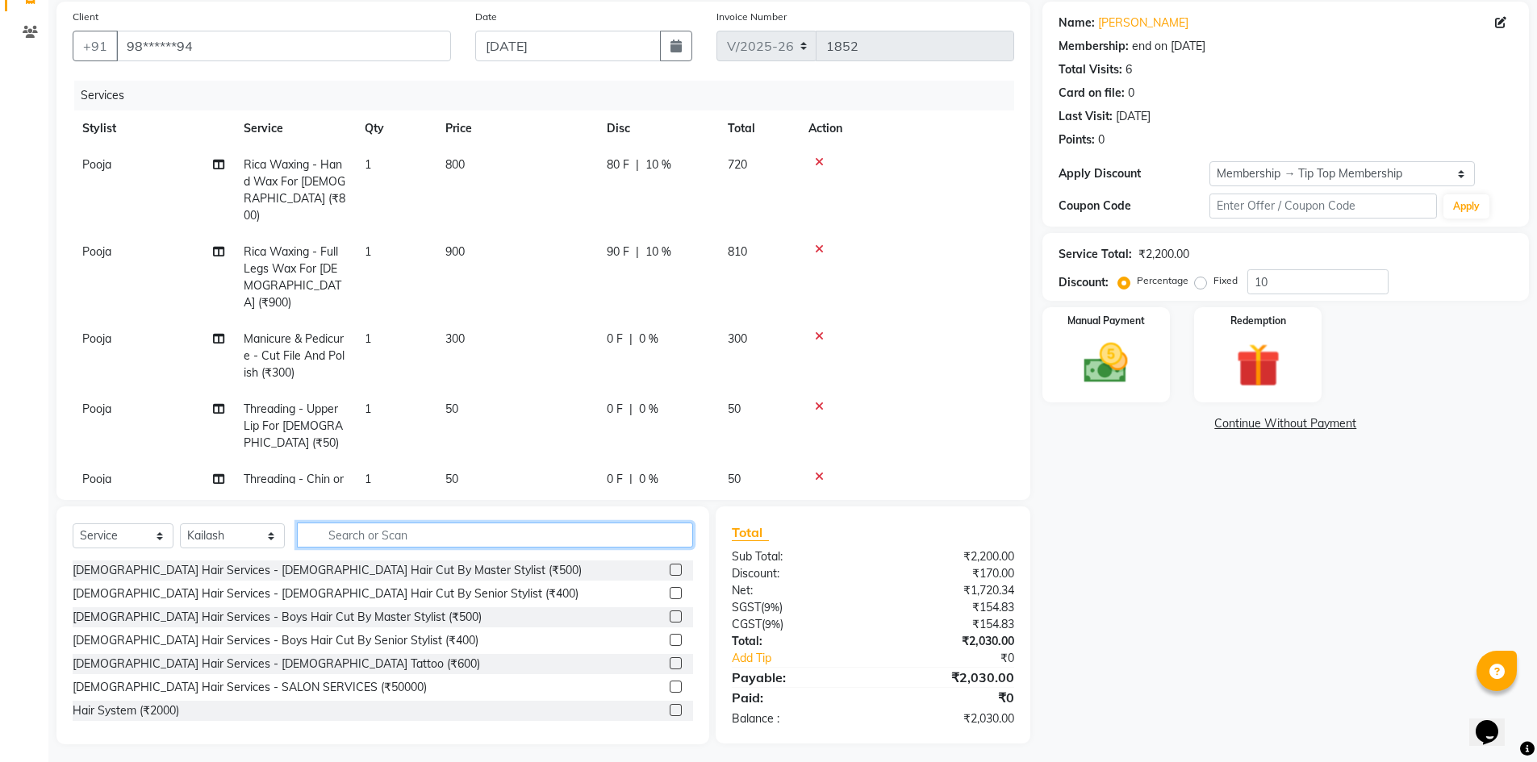
type input "v"
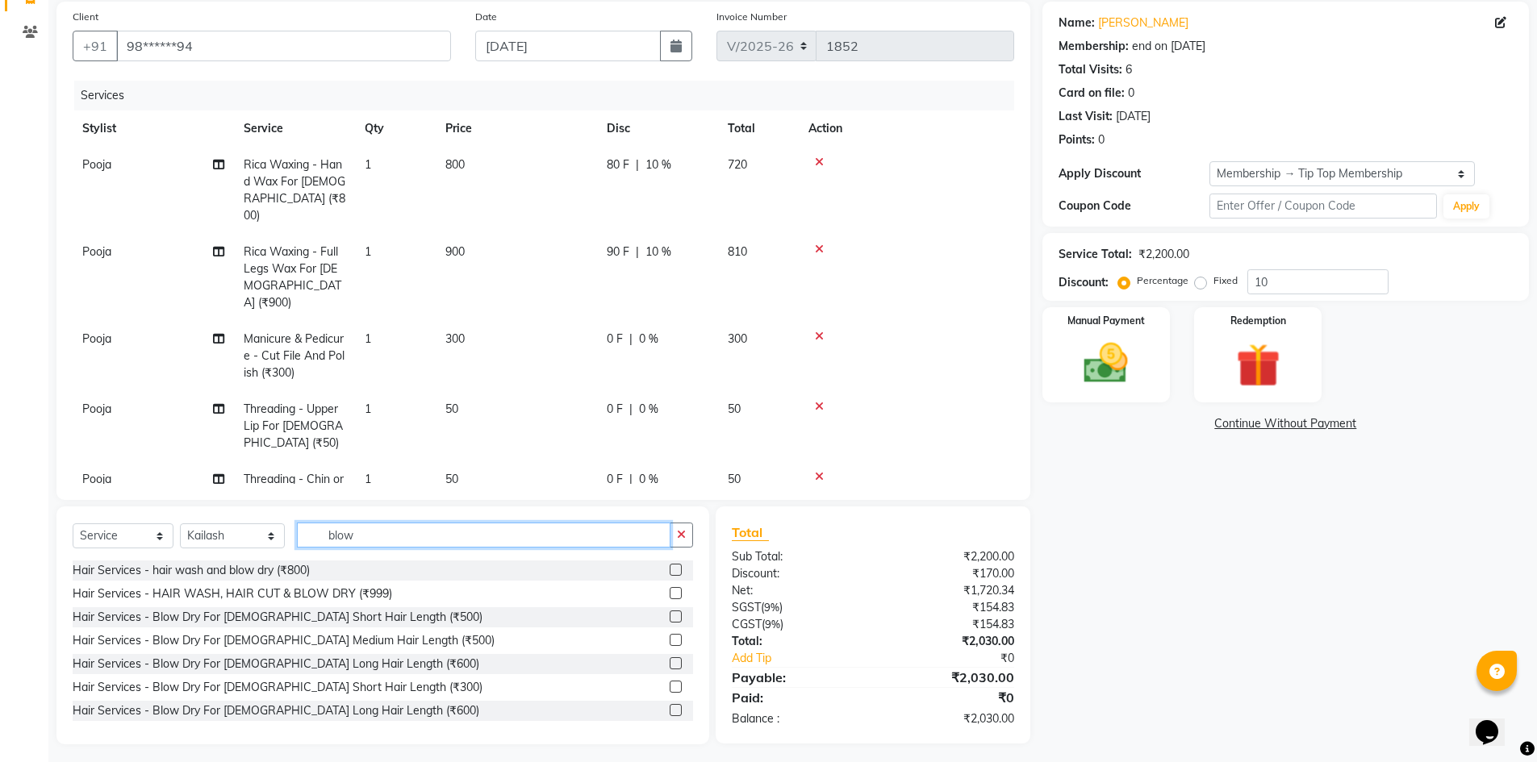
type input "blow"
click at [670, 638] on label at bounding box center [676, 640] width 12 height 12
click at [670, 638] on input "checkbox" at bounding box center [675, 641] width 10 height 10
checkbox input "false"
click at [1123, 365] on img at bounding box center [1106, 363] width 74 height 52
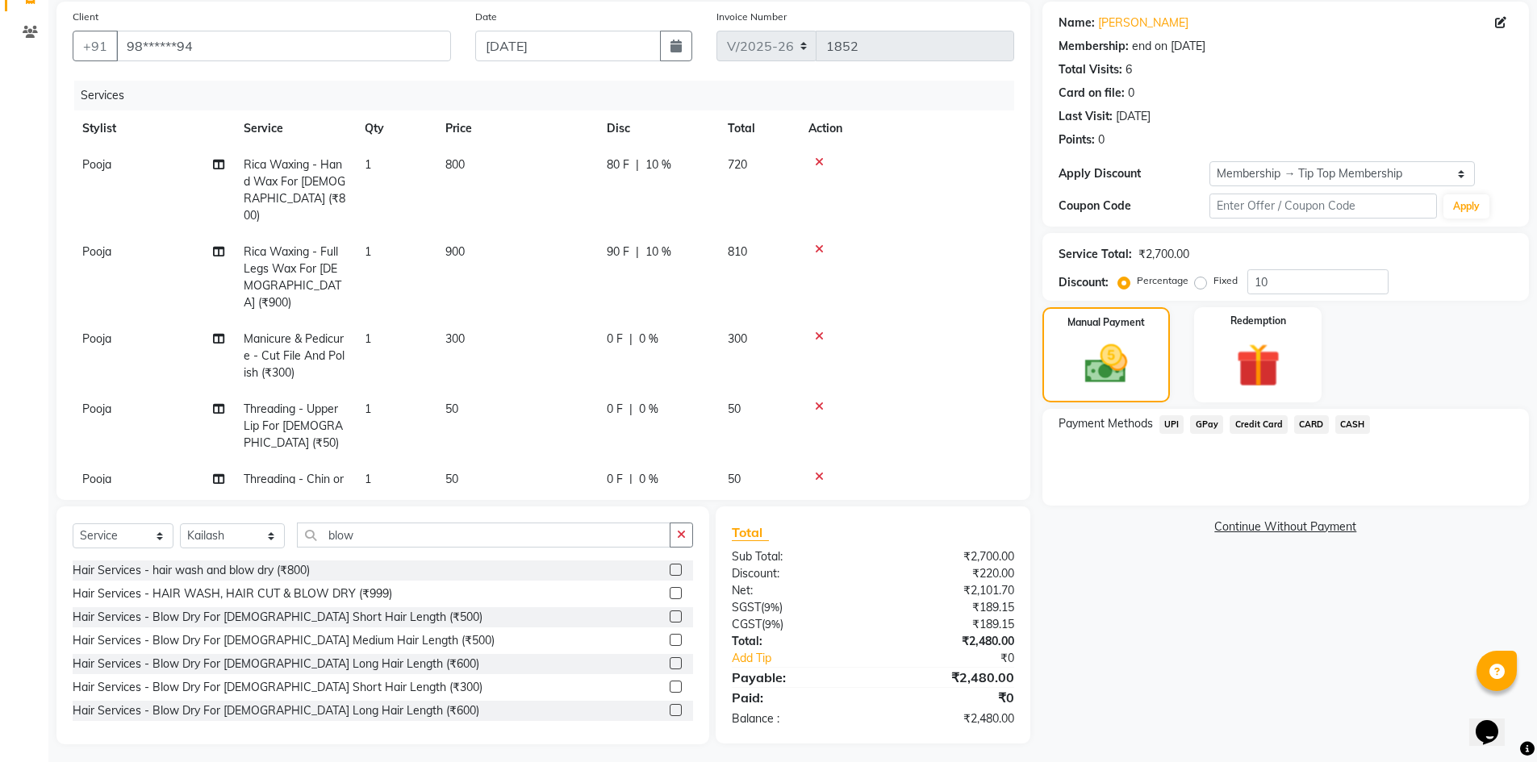
click at [1163, 422] on span "UPI" at bounding box center [1171, 425] width 25 height 19
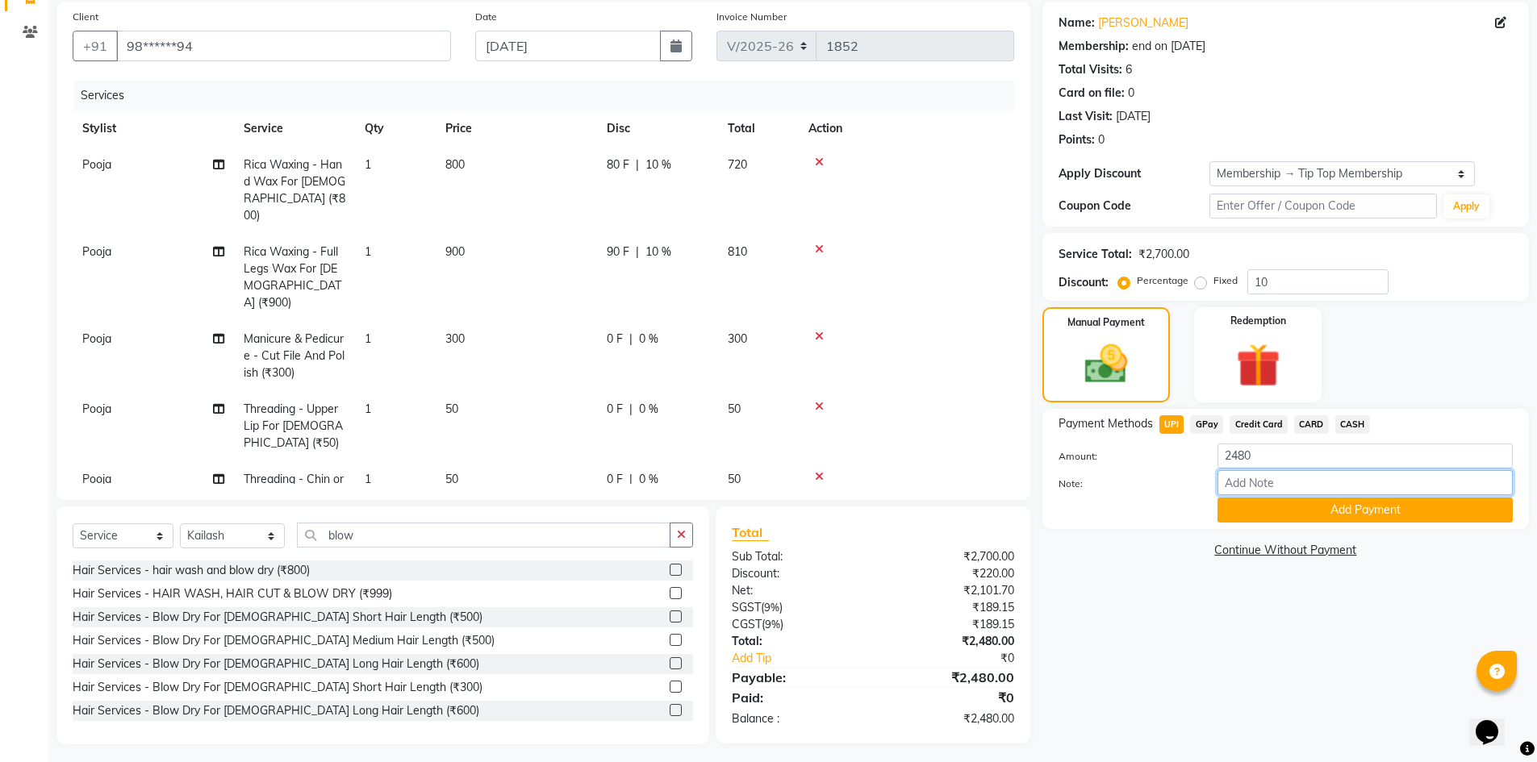
click at [1234, 486] on input "Note:" at bounding box center [1365, 482] width 295 height 25
click at [1222, 512] on button "Add Payment" at bounding box center [1365, 510] width 295 height 25
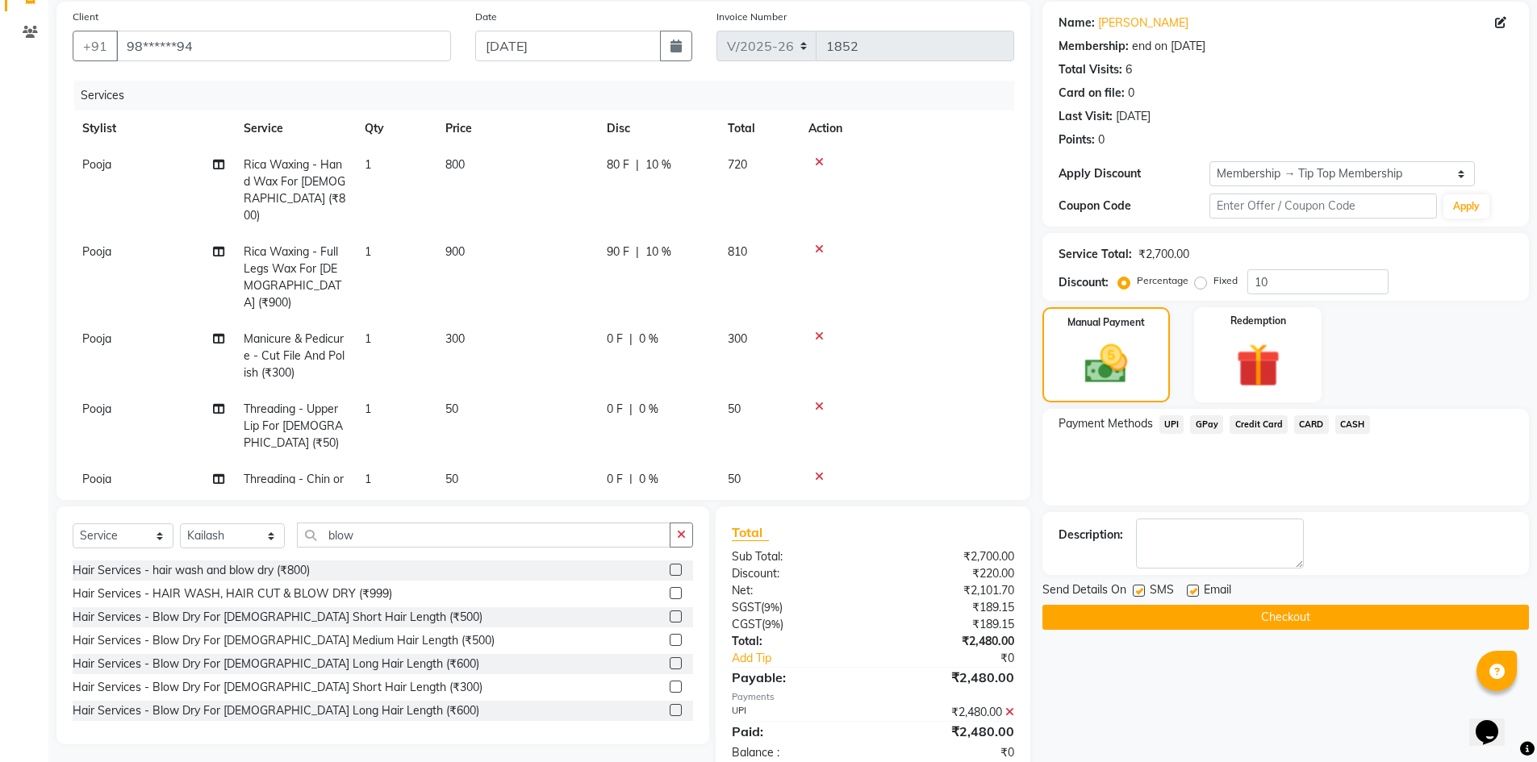
click at [1218, 636] on div "Name: Karuna Chhabria Membership: end on 01-07-2026 Total Visits: 6 Card on fil…" at bounding box center [1291, 390] width 499 height 776
click at [1203, 616] on button "Checkout" at bounding box center [1285, 617] width 487 height 25
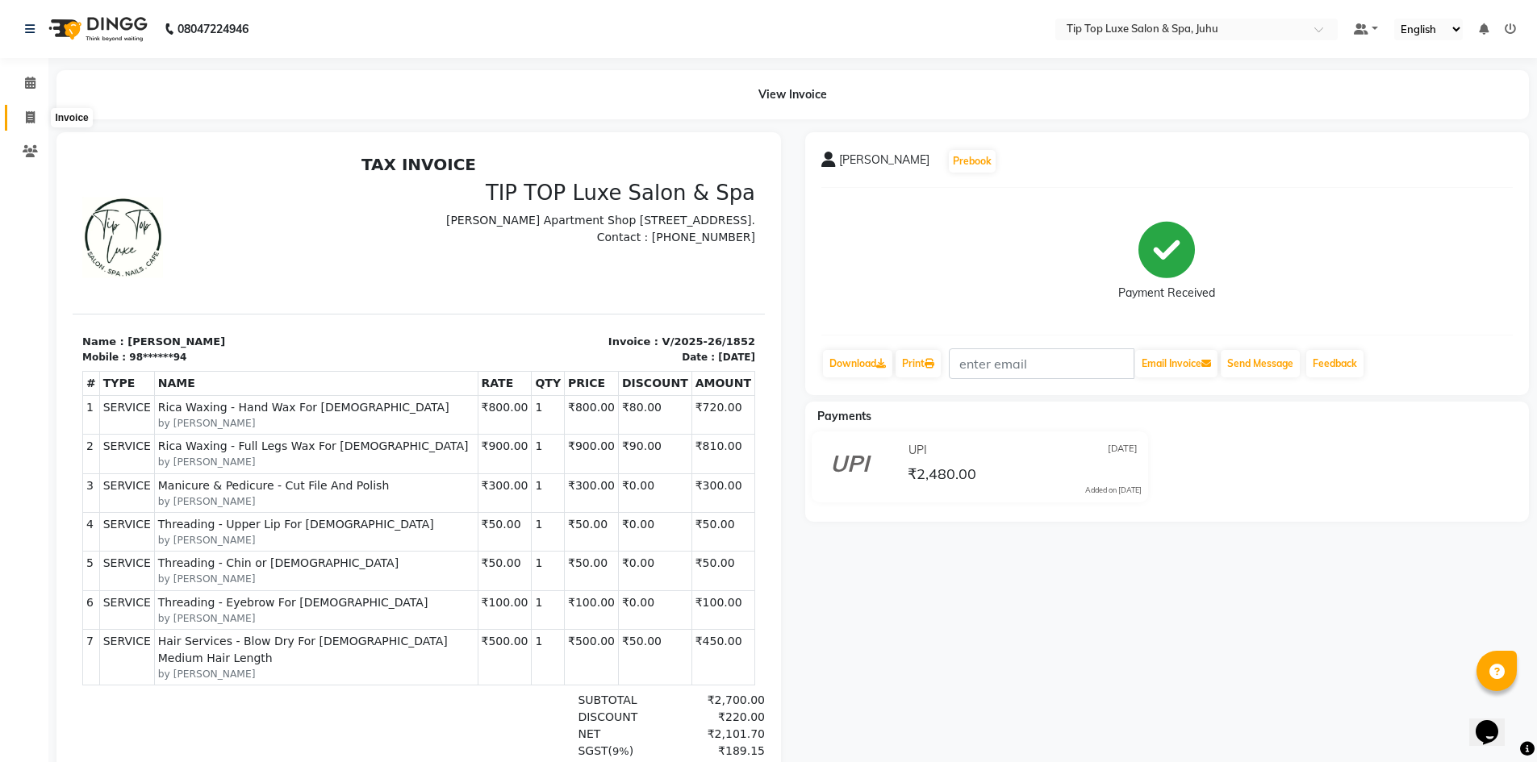
drag, startPoint x: 27, startPoint y: 109, endPoint x: 27, endPoint y: 118, distance: 8.9
click at [27, 109] on span at bounding box center [30, 118] width 28 height 19
select select "8298"
select select "service"
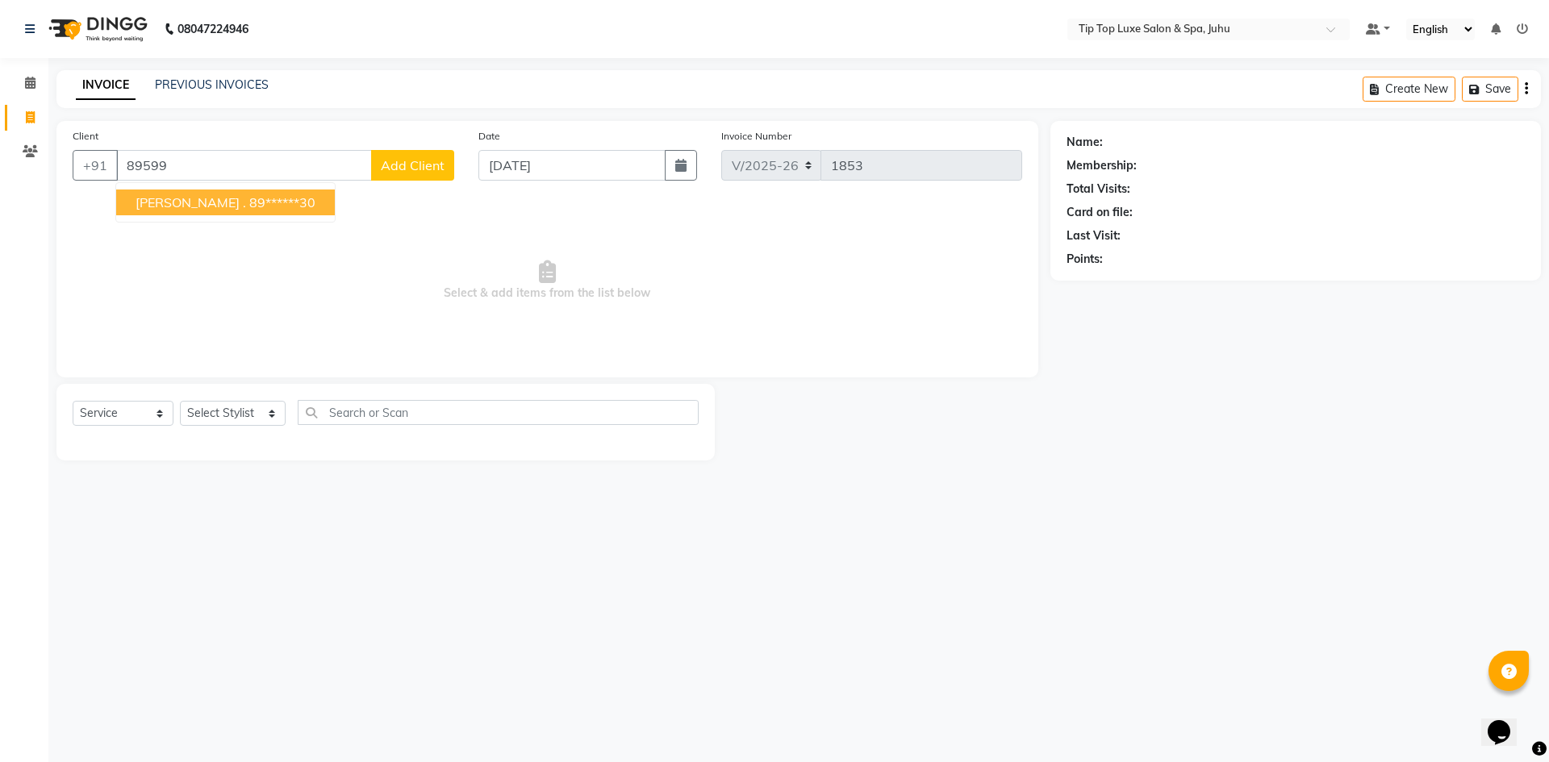
click at [249, 205] on ngb-highlight "89******30" at bounding box center [282, 202] width 66 height 16
type input "89******30"
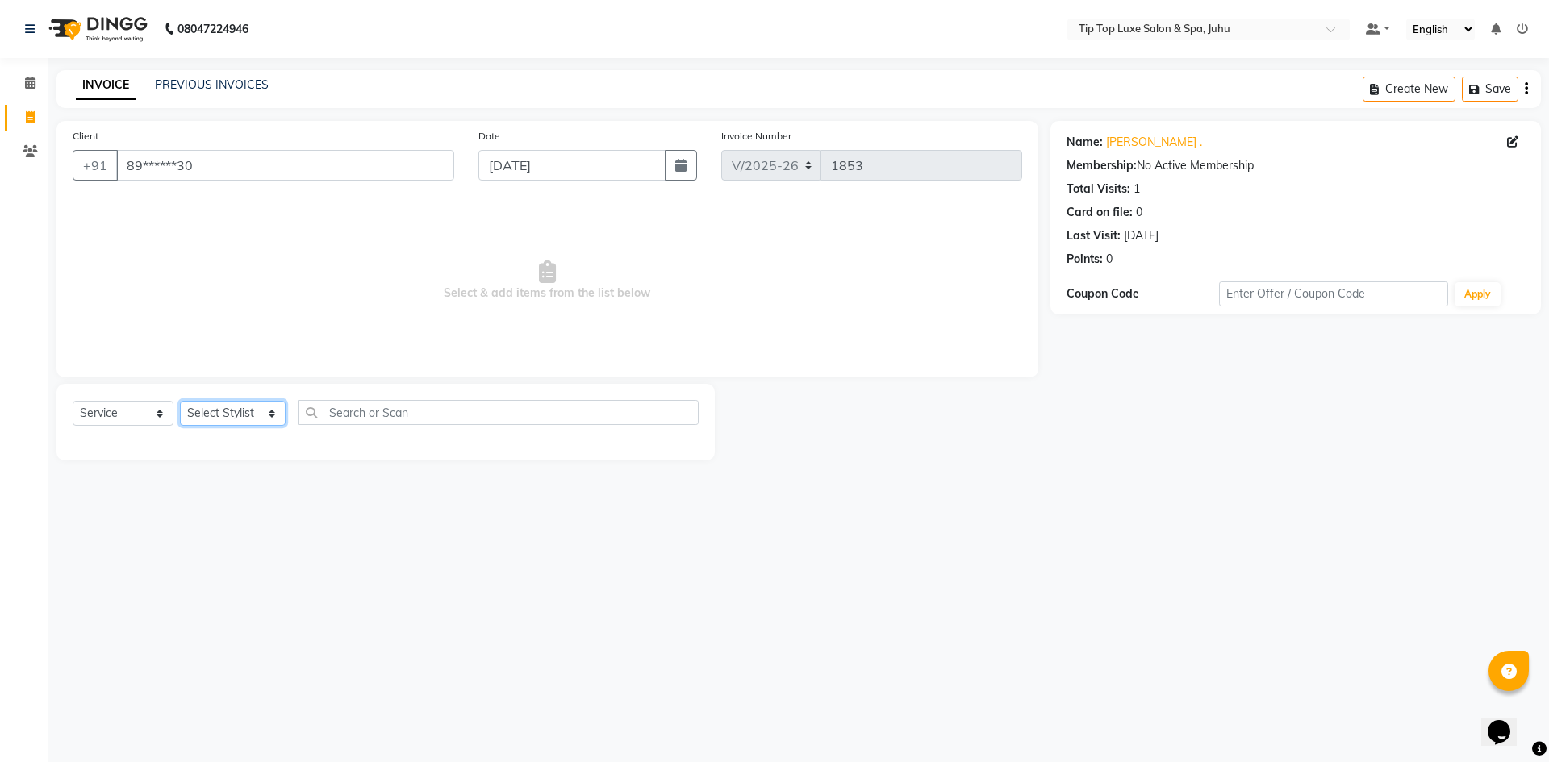
click at [249, 418] on select "Select Stylist [PERSON_NAME] admin [PERSON_NAME] creado ANAO [PERSON_NAME] Jyot…" at bounding box center [233, 413] width 106 height 25
click at [180, 401] on select "Select Stylist [PERSON_NAME] admin [PERSON_NAME] creado ANAO [PERSON_NAME] Jyot…" at bounding box center [233, 413] width 106 height 25
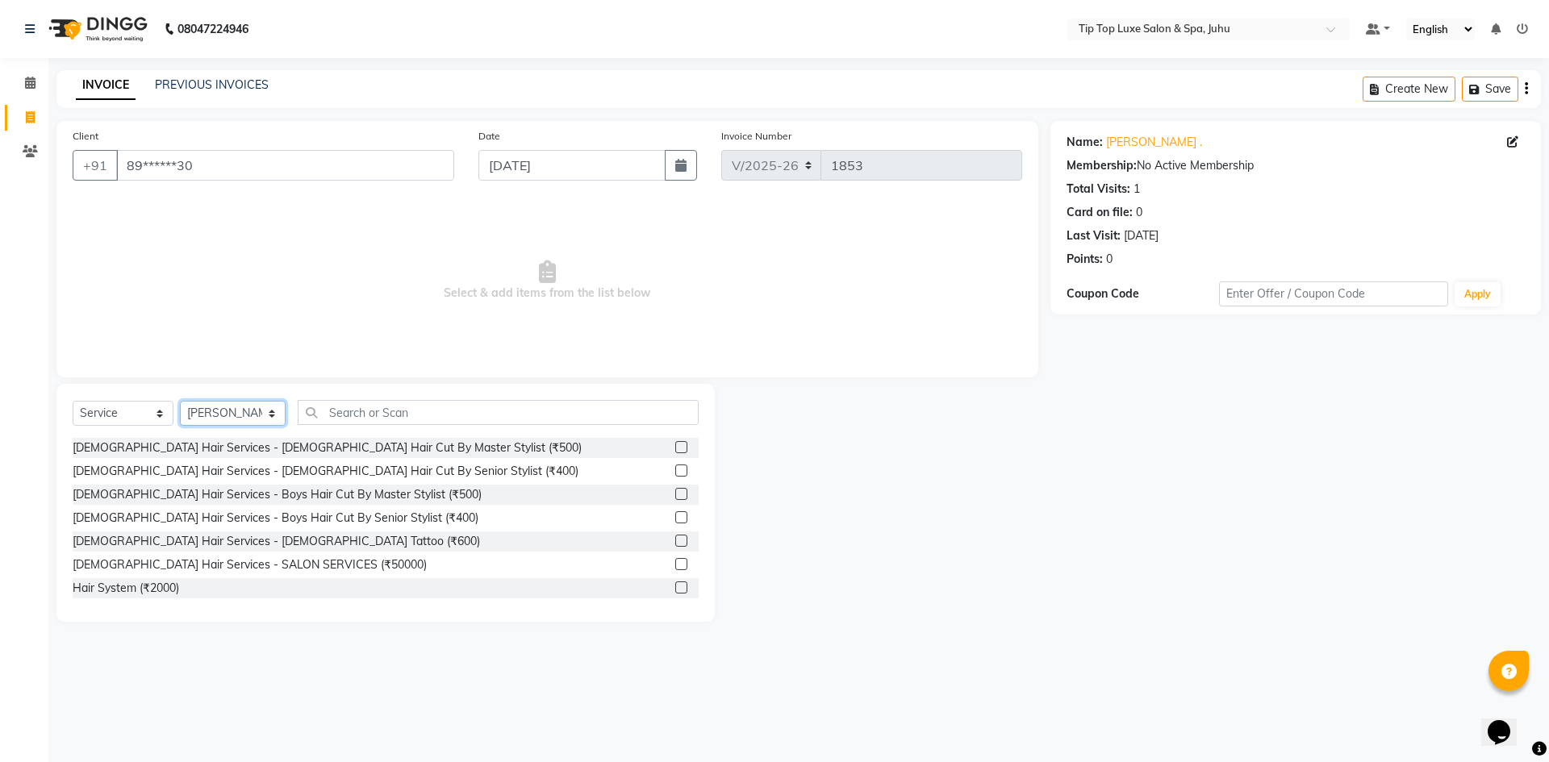
drag, startPoint x: 260, startPoint y: 408, endPoint x: 249, endPoint y: 403, distance: 12.6
click at [260, 408] on select "Select Stylist [PERSON_NAME] admin [PERSON_NAME] creado ANAO [PERSON_NAME] Jyot…" at bounding box center [233, 413] width 106 height 25
select select "82311"
click at [180, 401] on select "Select Stylist [PERSON_NAME] admin [PERSON_NAME] creado ANAO [PERSON_NAME] Jyot…" at bounding box center [233, 413] width 106 height 25
click at [675, 471] on label at bounding box center [681, 471] width 12 height 12
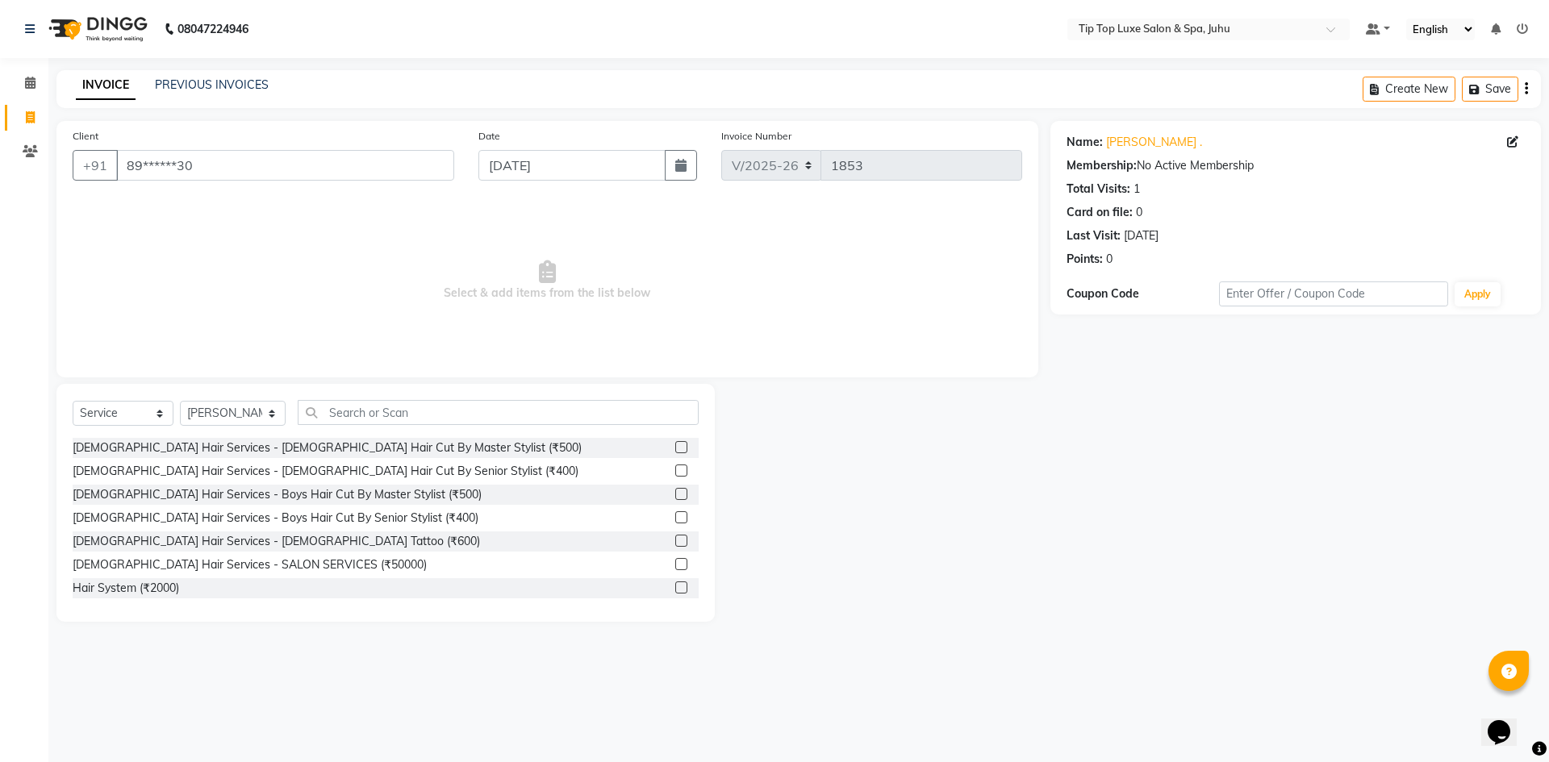
click at [675, 471] on input "checkbox" at bounding box center [680, 471] width 10 height 10
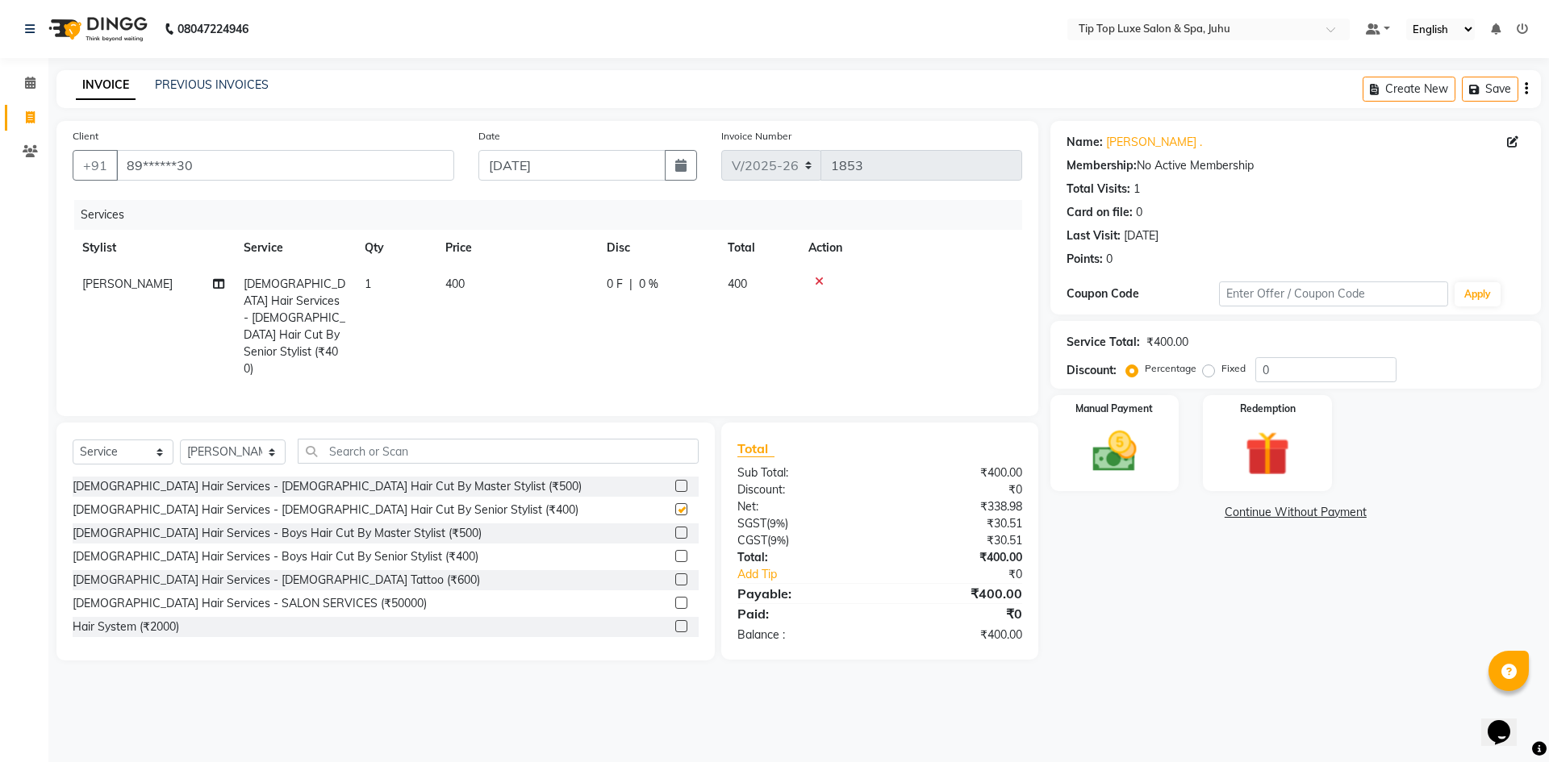
click at [639, 443] on div "Select Service Product Membership Package Voucher Prepaid Gift Card Select Styl…" at bounding box center [386, 458] width 626 height 38
checkbox input "false"
click at [633, 439] on input "text" at bounding box center [499, 451] width 402 height 25
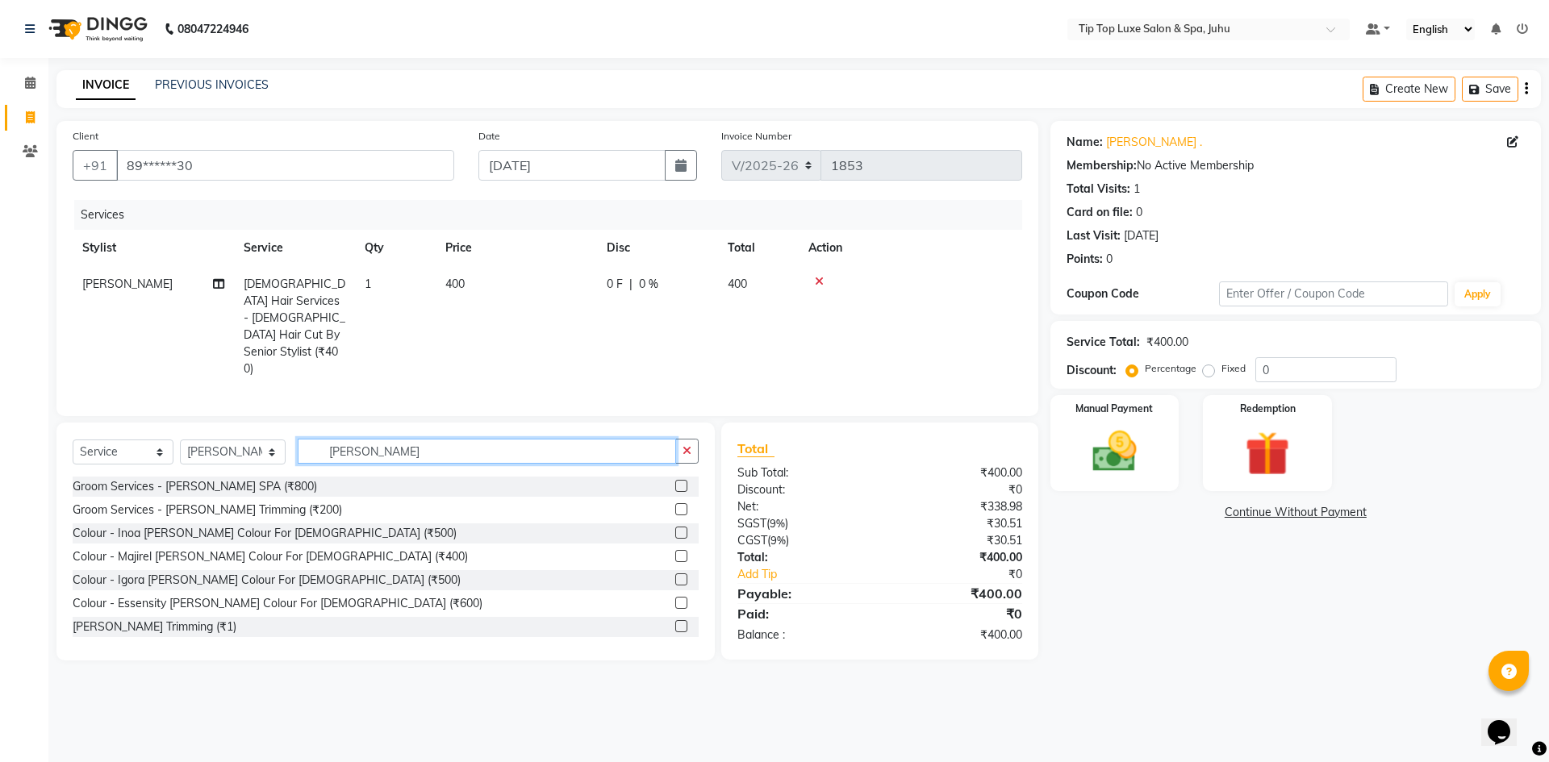
type input "beard"
click at [675, 503] on label at bounding box center [681, 509] width 12 height 12
click at [675, 505] on input "checkbox" at bounding box center [680, 510] width 10 height 10
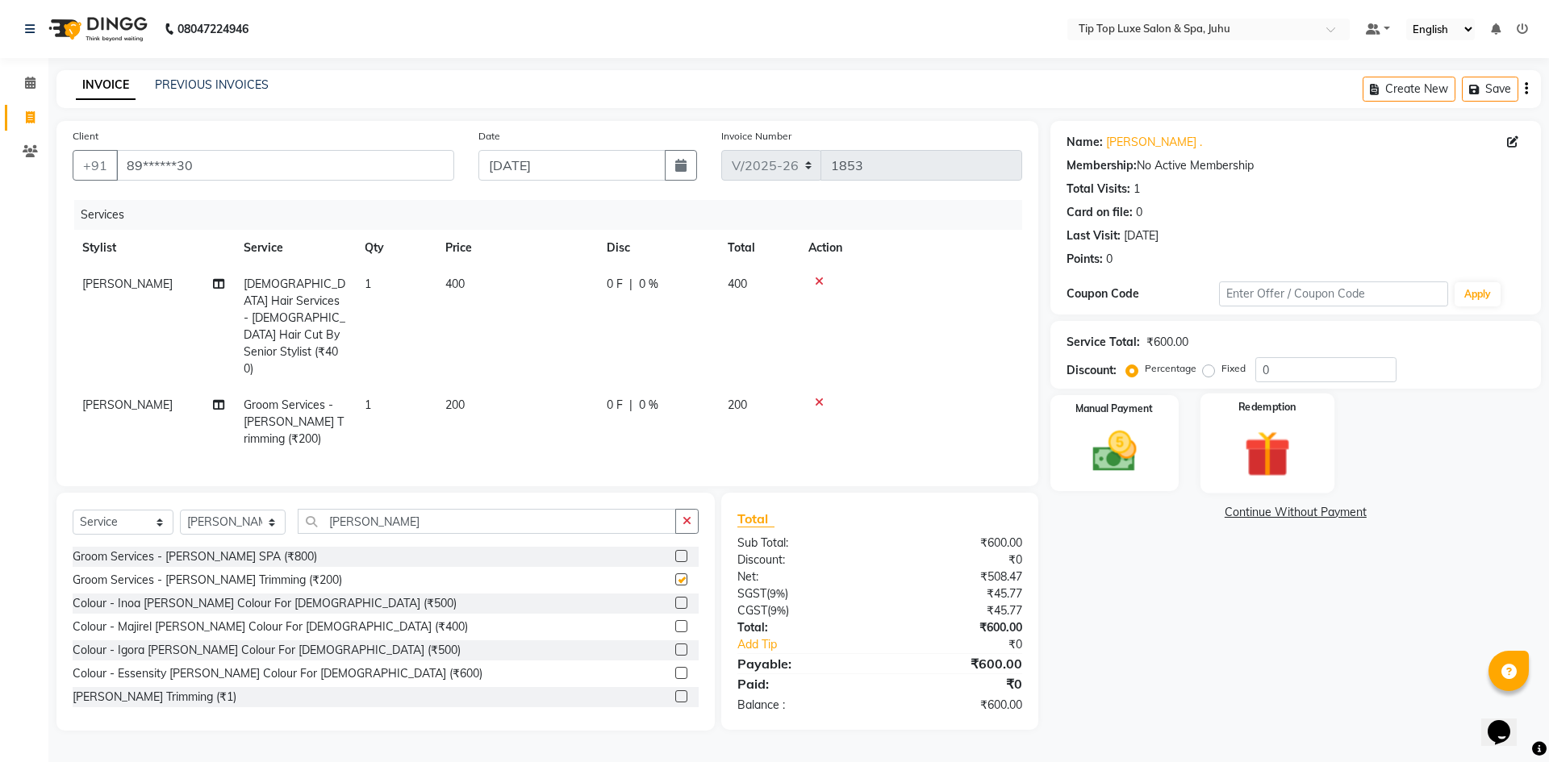
checkbox input "false"
click at [1130, 437] on img at bounding box center [1114, 451] width 75 height 53
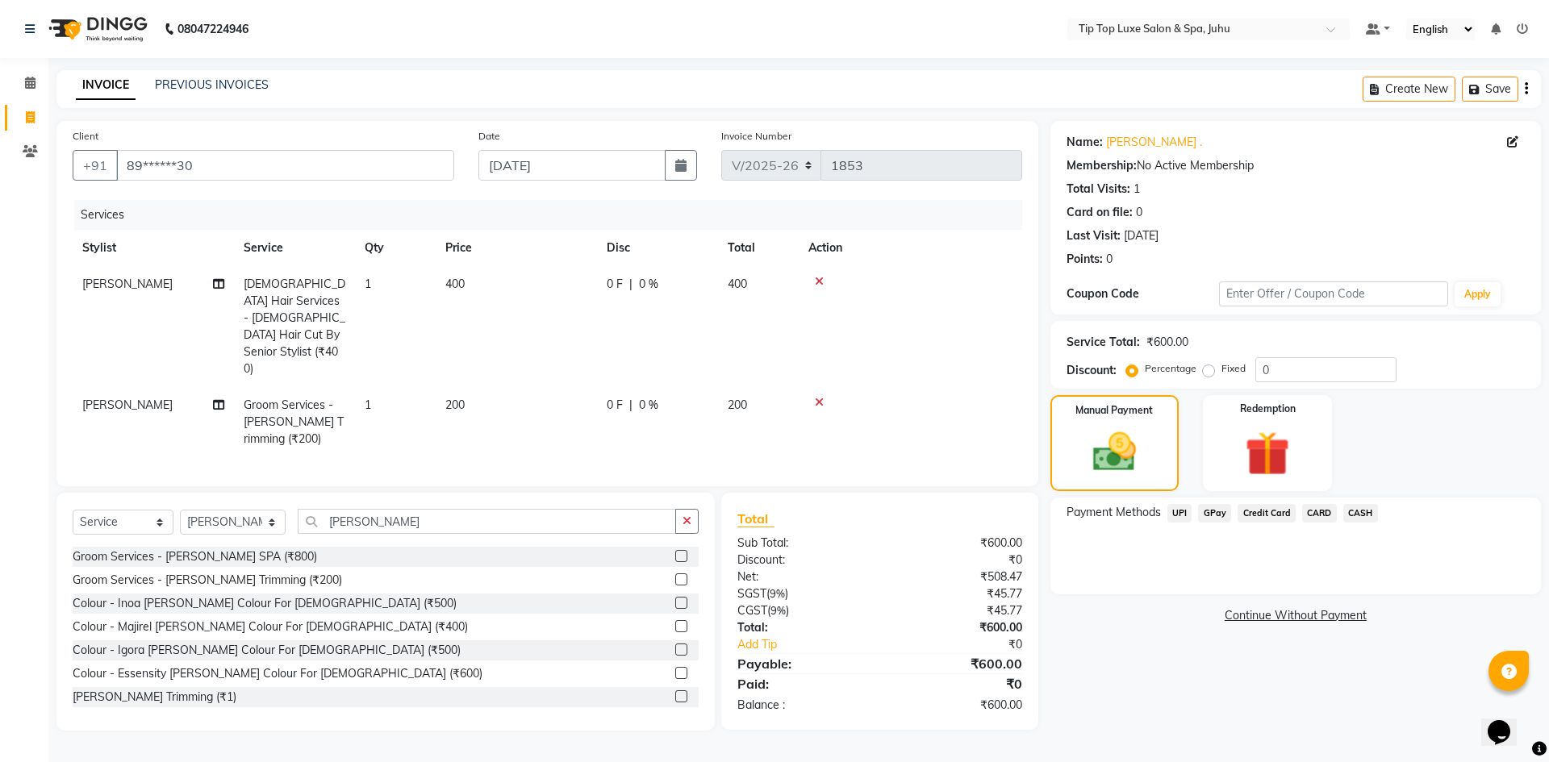
click at [1174, 519] on span "UPI" at bounding box center [1180, 513] width 25 height 19
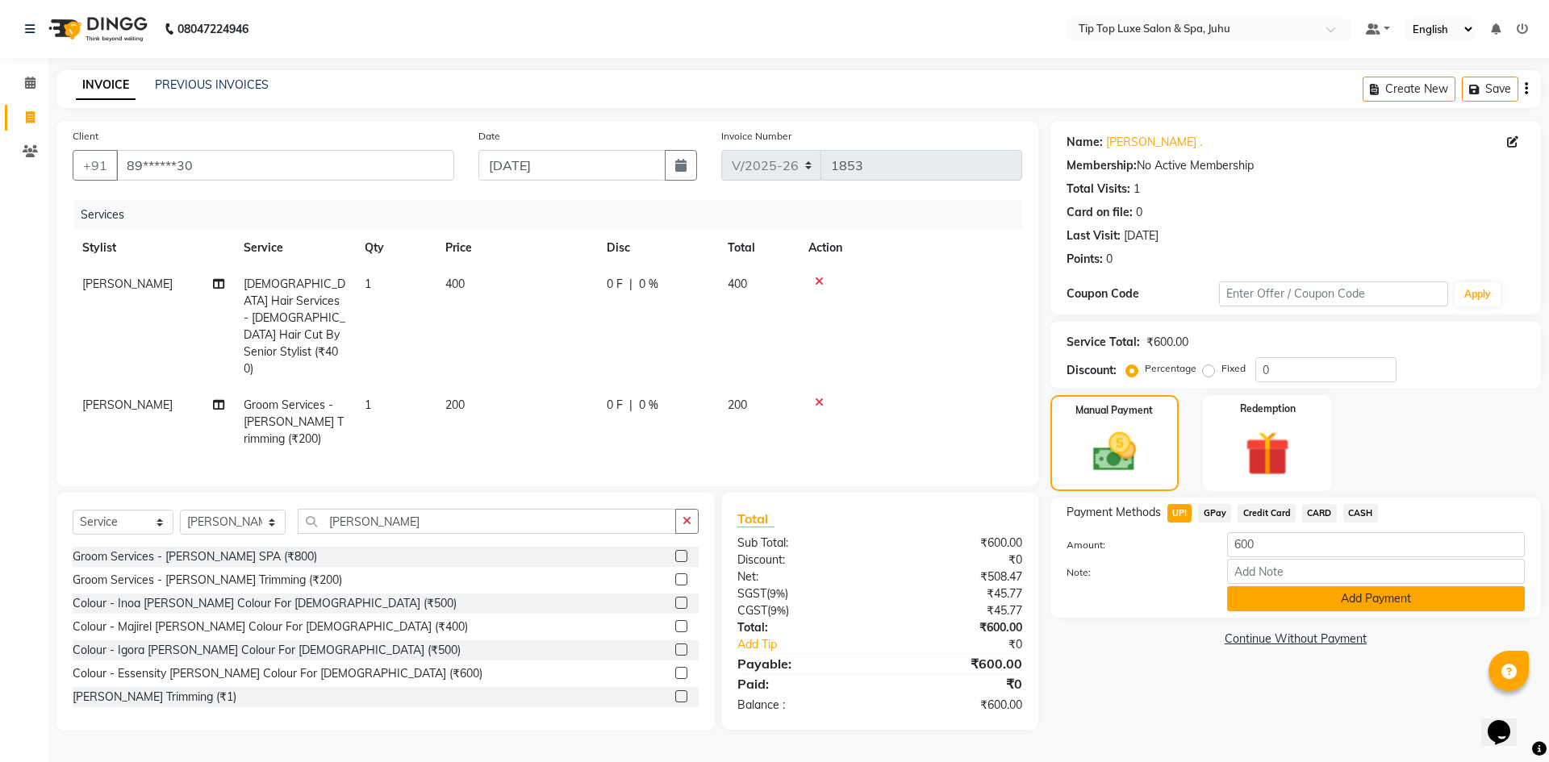
click at [1260, 591] on button "Add Payment" at bounding box center [1376, 599] width 298 height 25
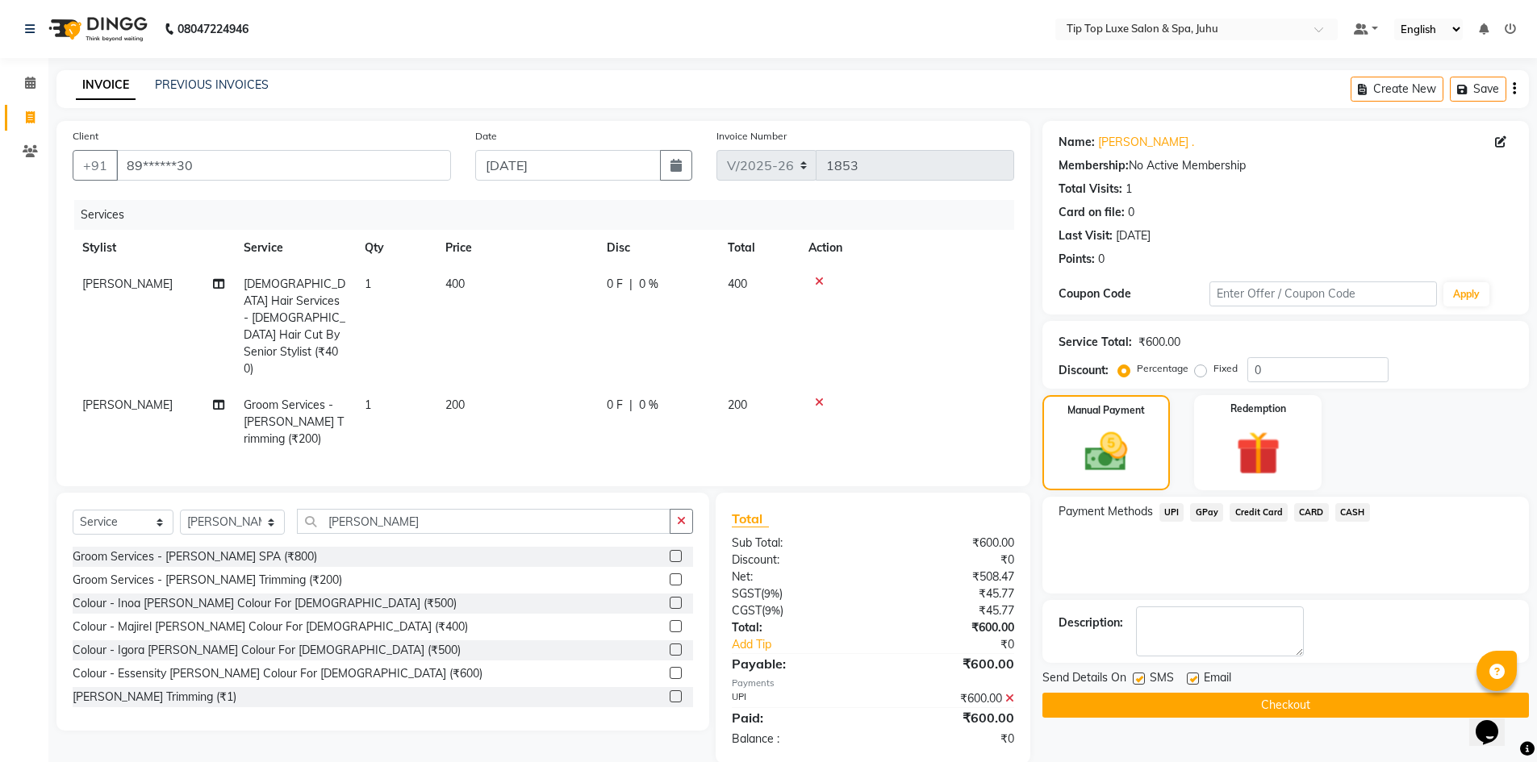
click at [1148, 704] on button "Checkout" at bounding box center [1285, 705] width 487 height 25
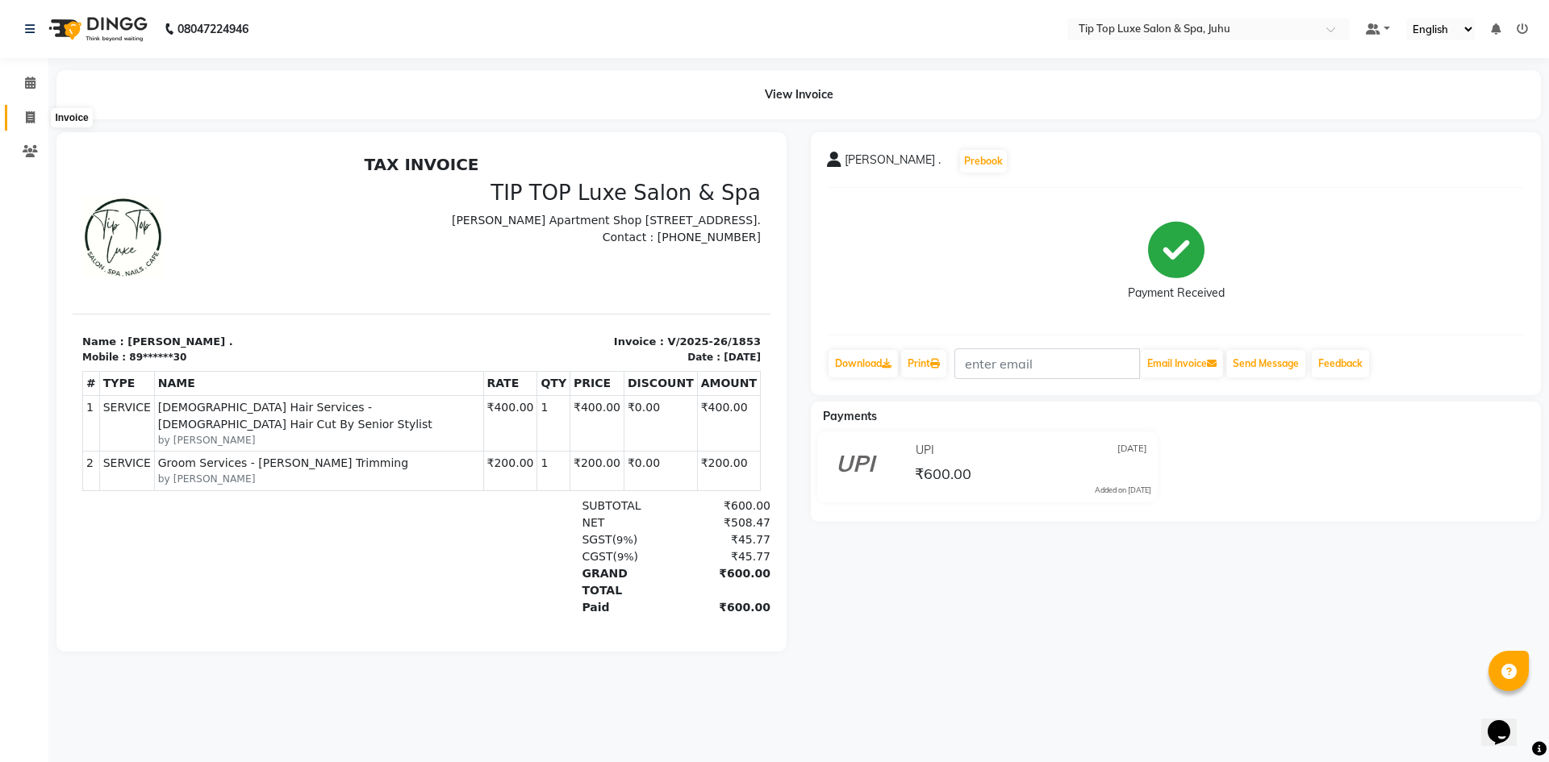
click at [29, 115] on icon at bounding box center [30, 117] width 9 height 12
select select "8298"
select select "service"
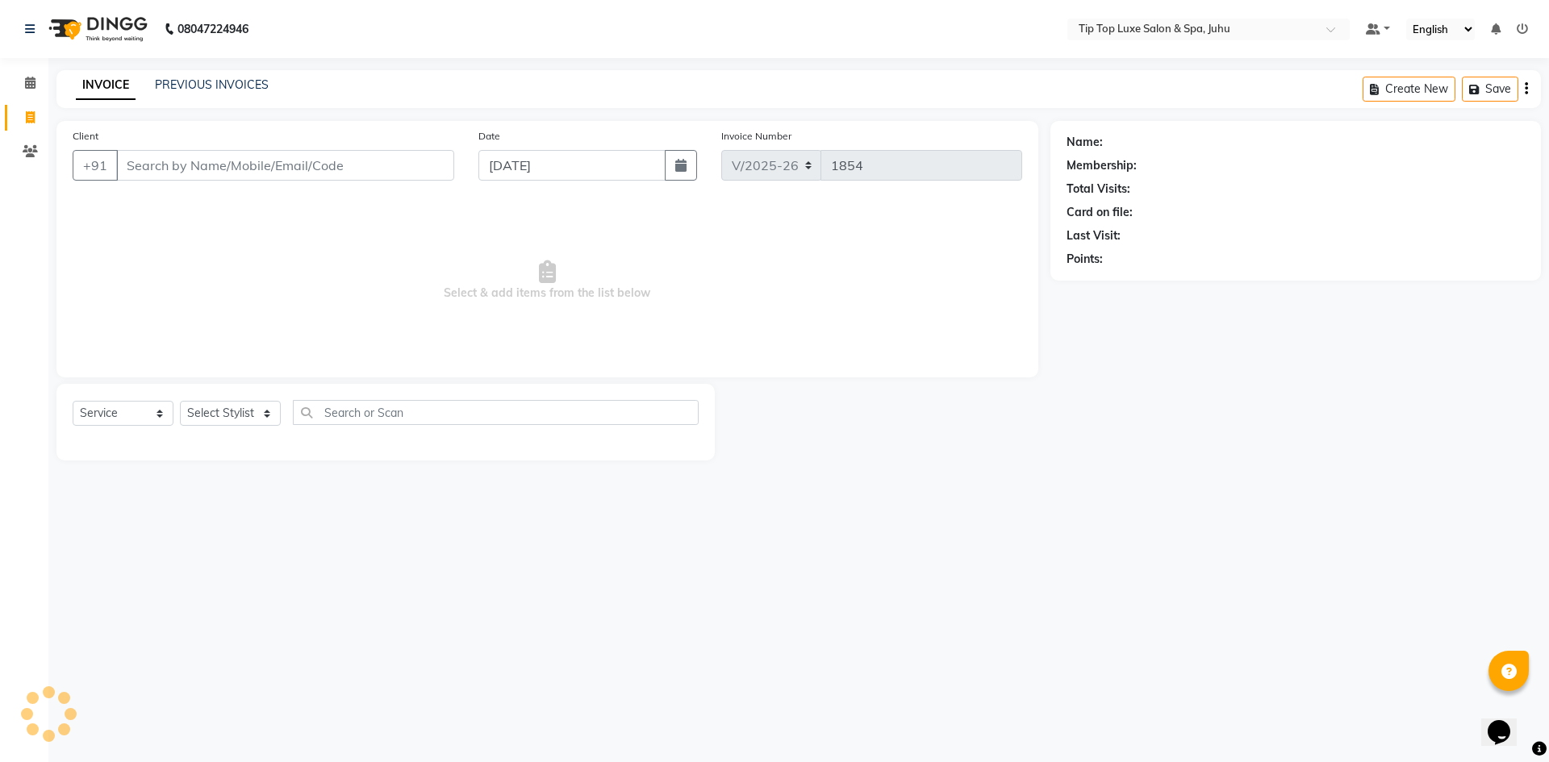
click at [29, 115] on icon at bounding box center [30, 117] width 9 height 12
select select "8298"
select select "service"
click at [31, 84] on icon at bounding box center [30, 83] width 10 height 12
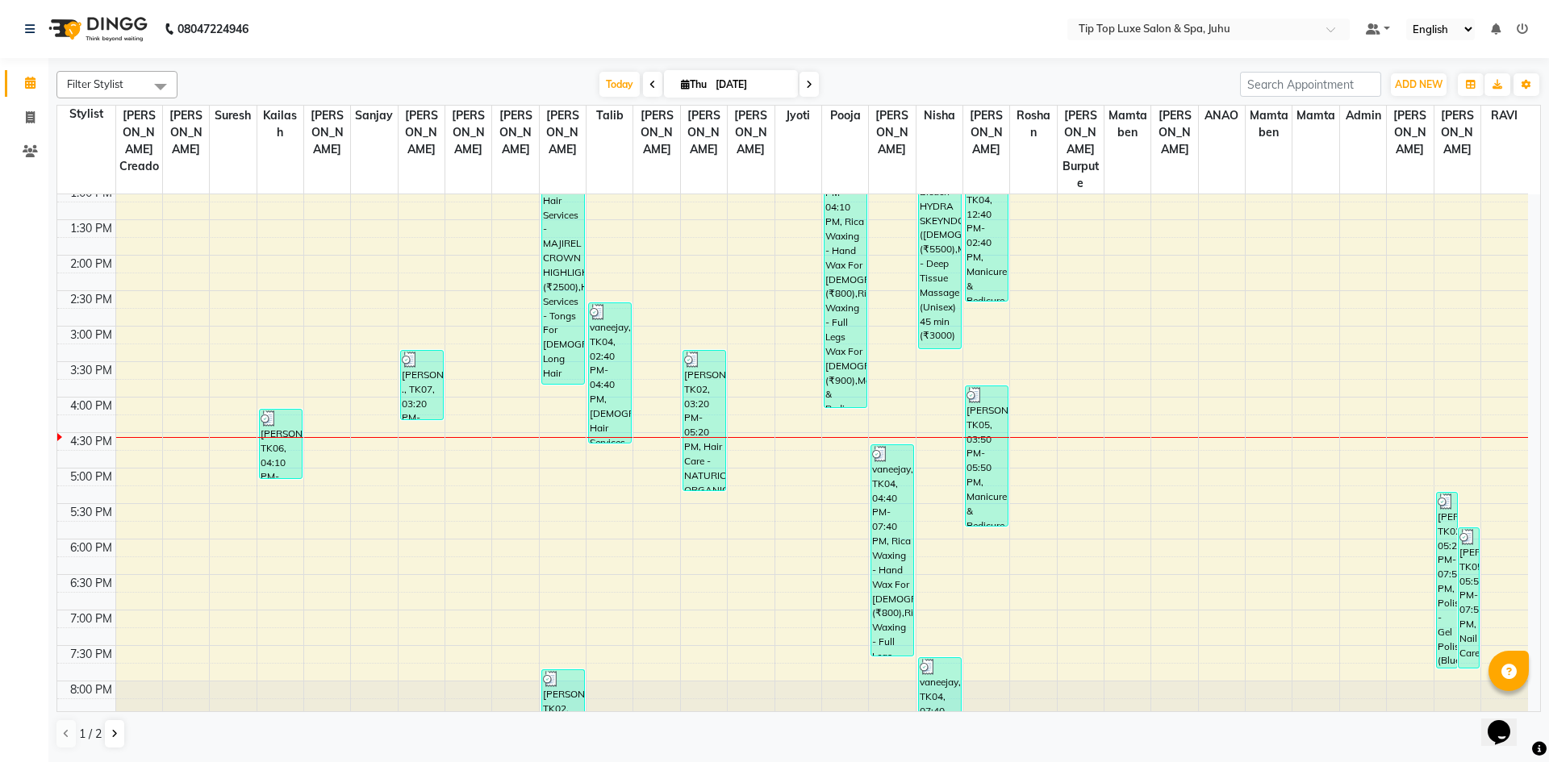
scroll to position [388, 0]
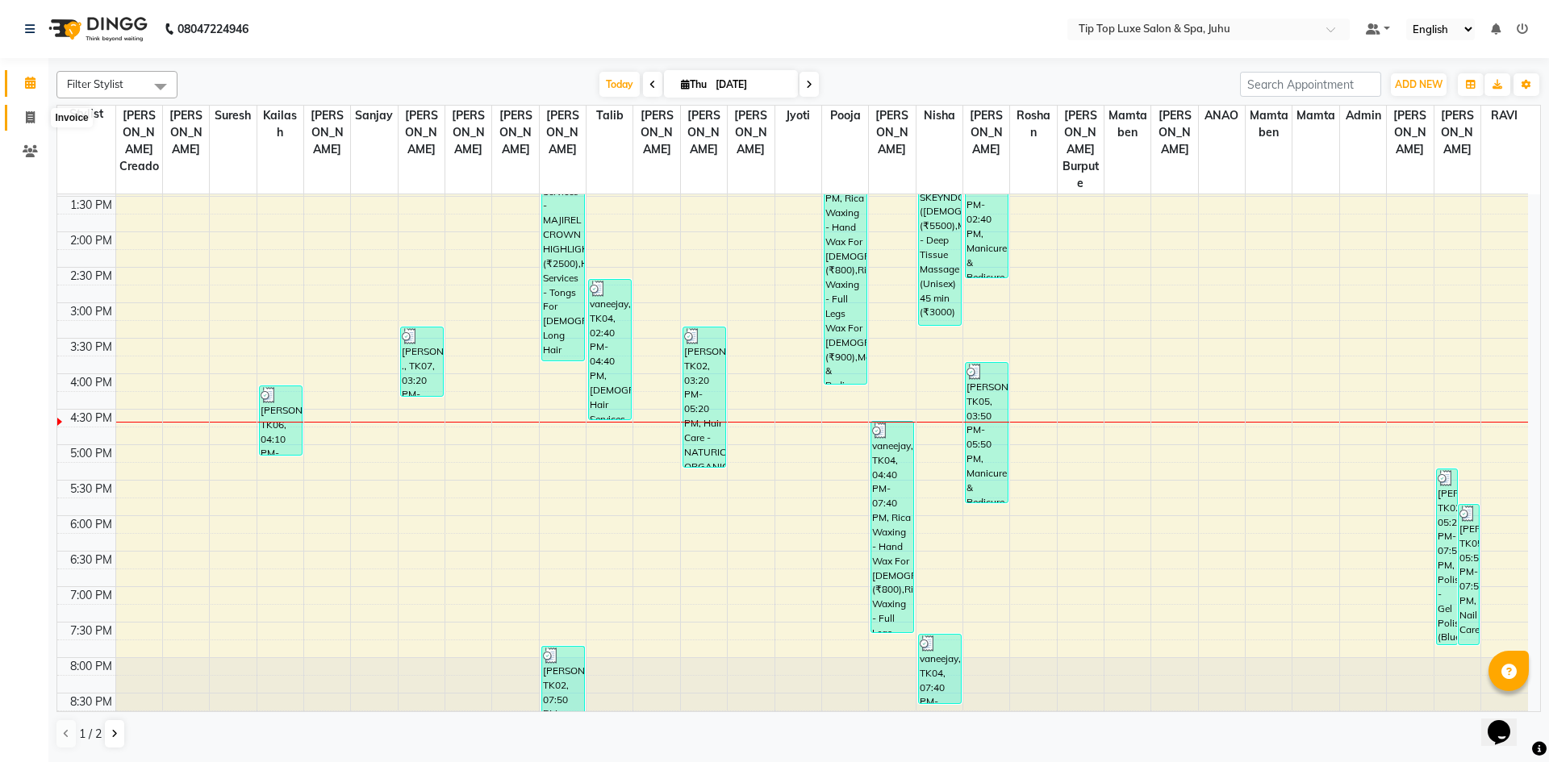
click at [38, 117] on span at bounding box center [30, 118] width 28 height 19
select select "service"
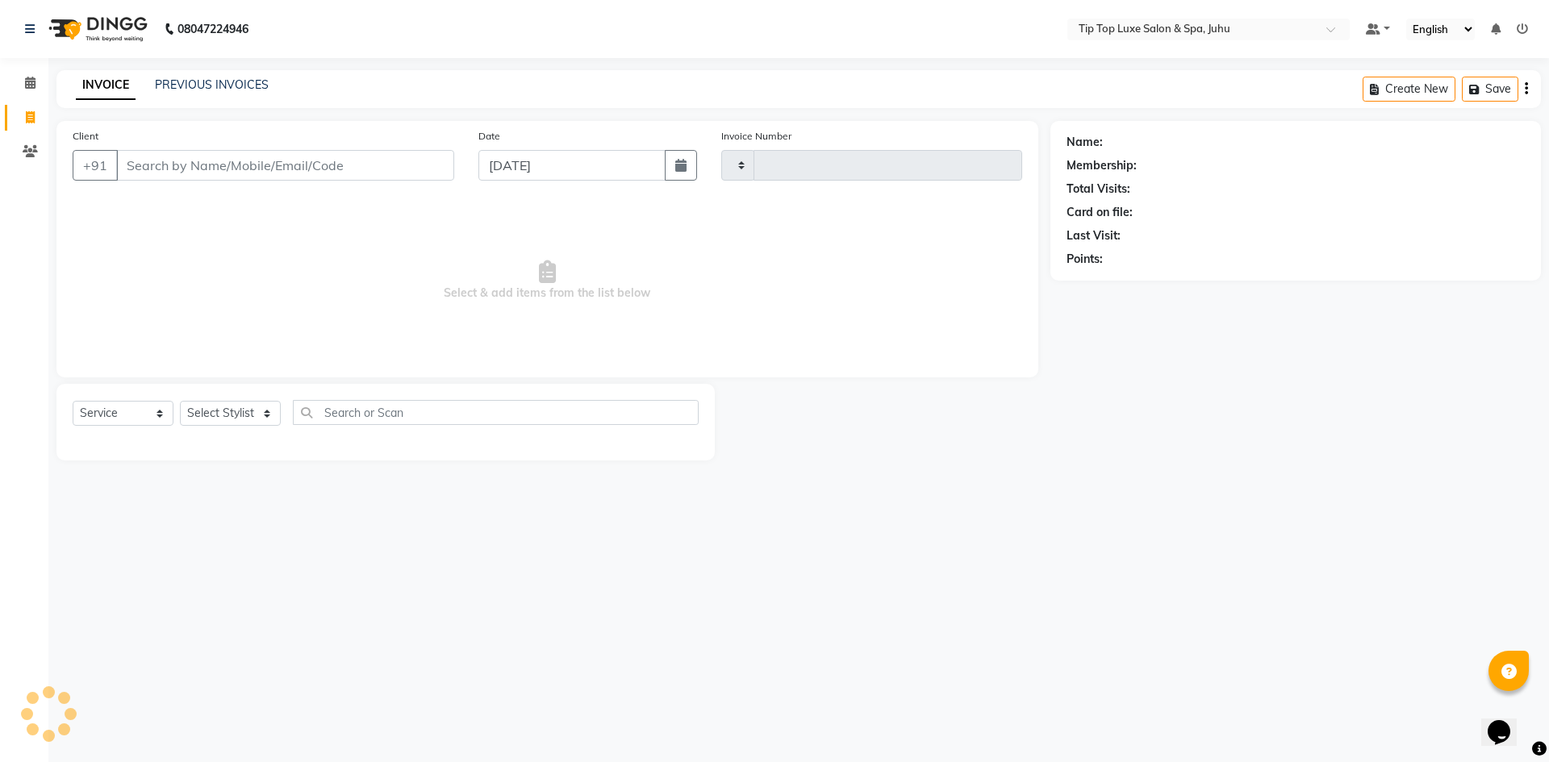
type input "1854"
select select "8298"
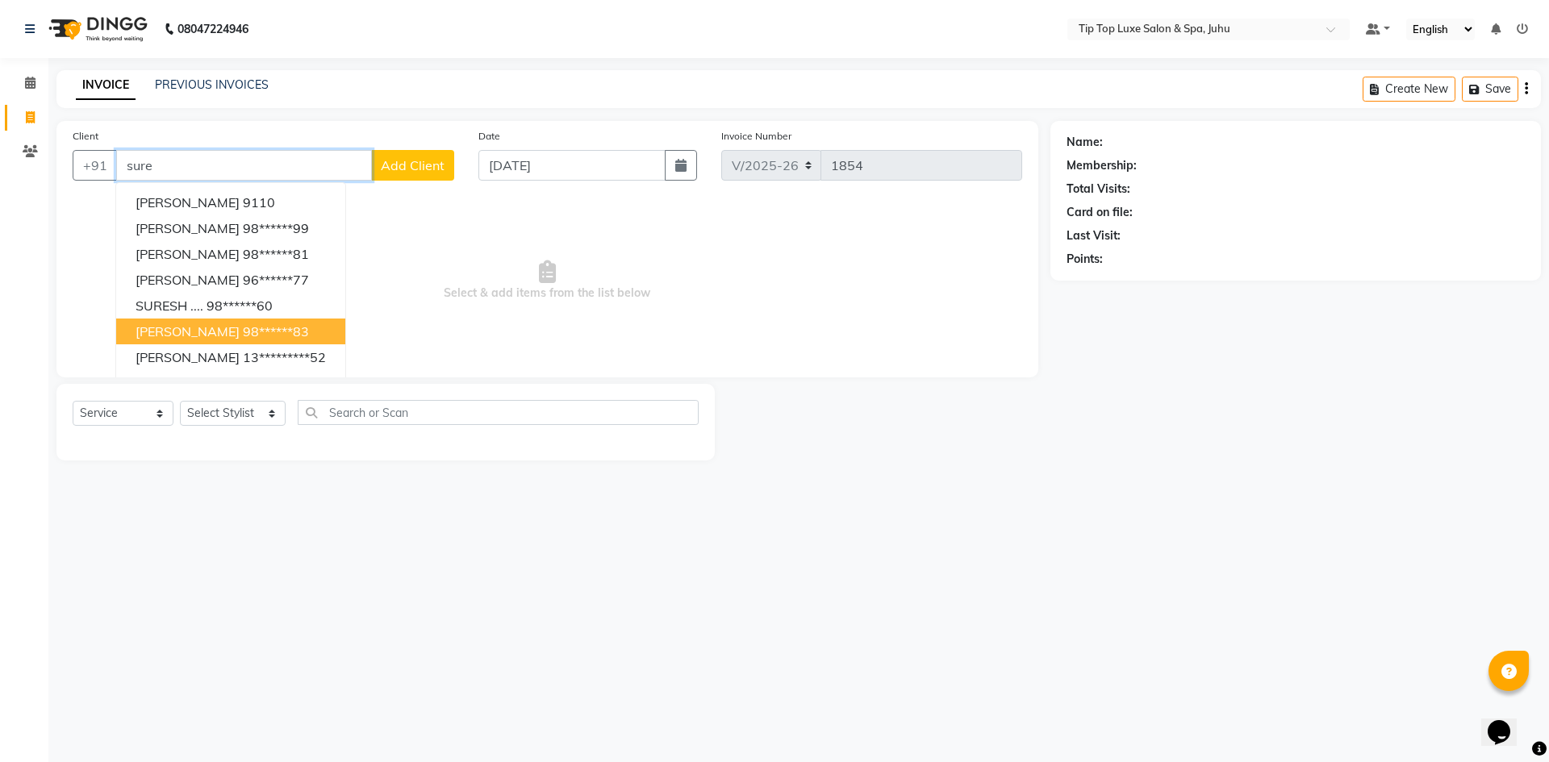
click at [266, 335] on ngb-highlight "98******83" at bounding box center [276, 332] width 66 height 16
type input "98******83"
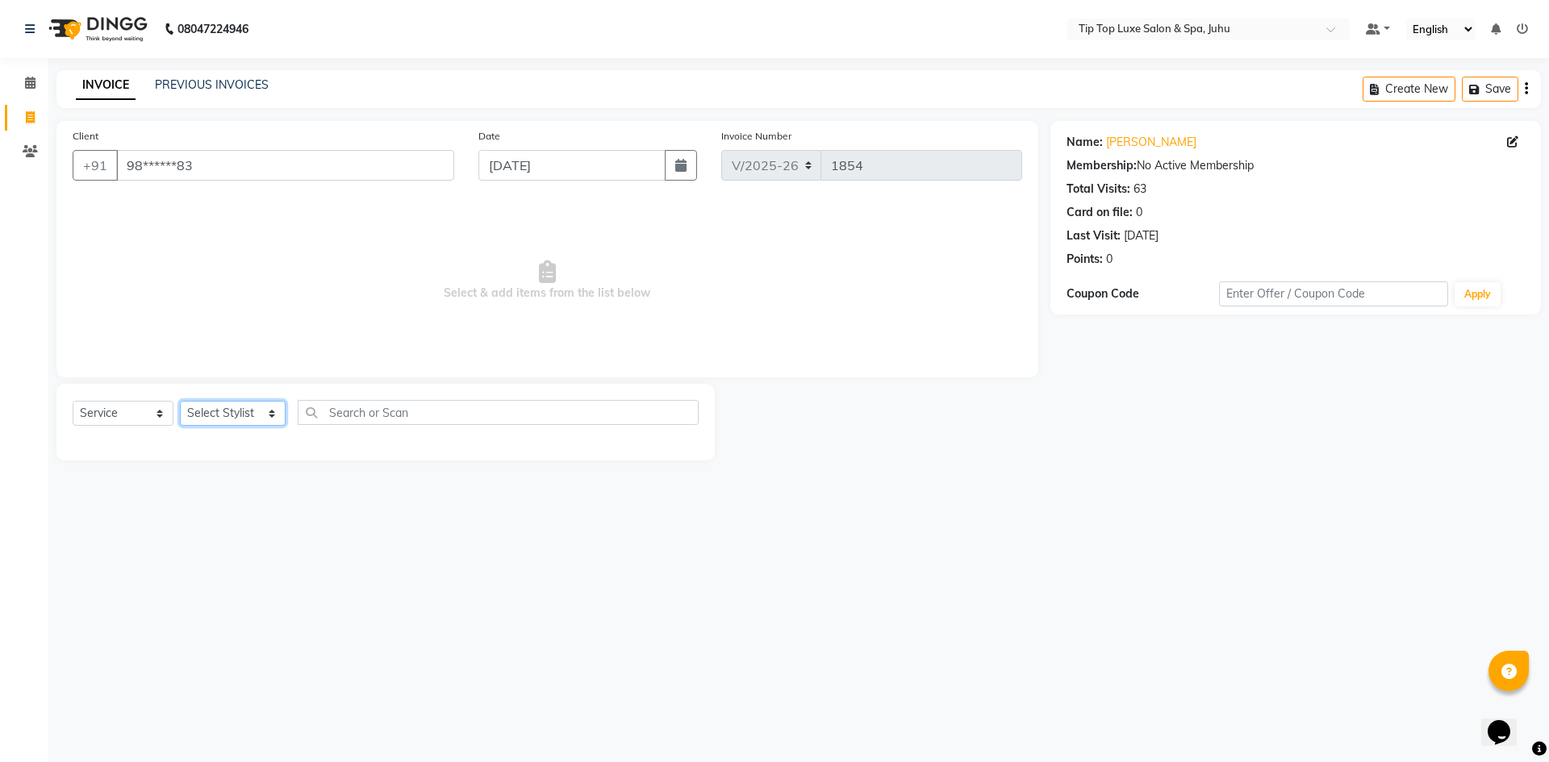
click at [251, 414] on select "Select Stylist [PERSON_NAME] admin [PERSON_NAME] creado ANAO [PERSON_NAME] Jyot…" at bounding box center [233, 413] width 106 height 25
select select "82311"
click at [180, 401] on select "Select Stylist [PERSON_NAME] admin [PERSON_NAME] creado ANAO [PERSON_NAME] Jyot…" at bounding box center [233, 413] width 106 height 25
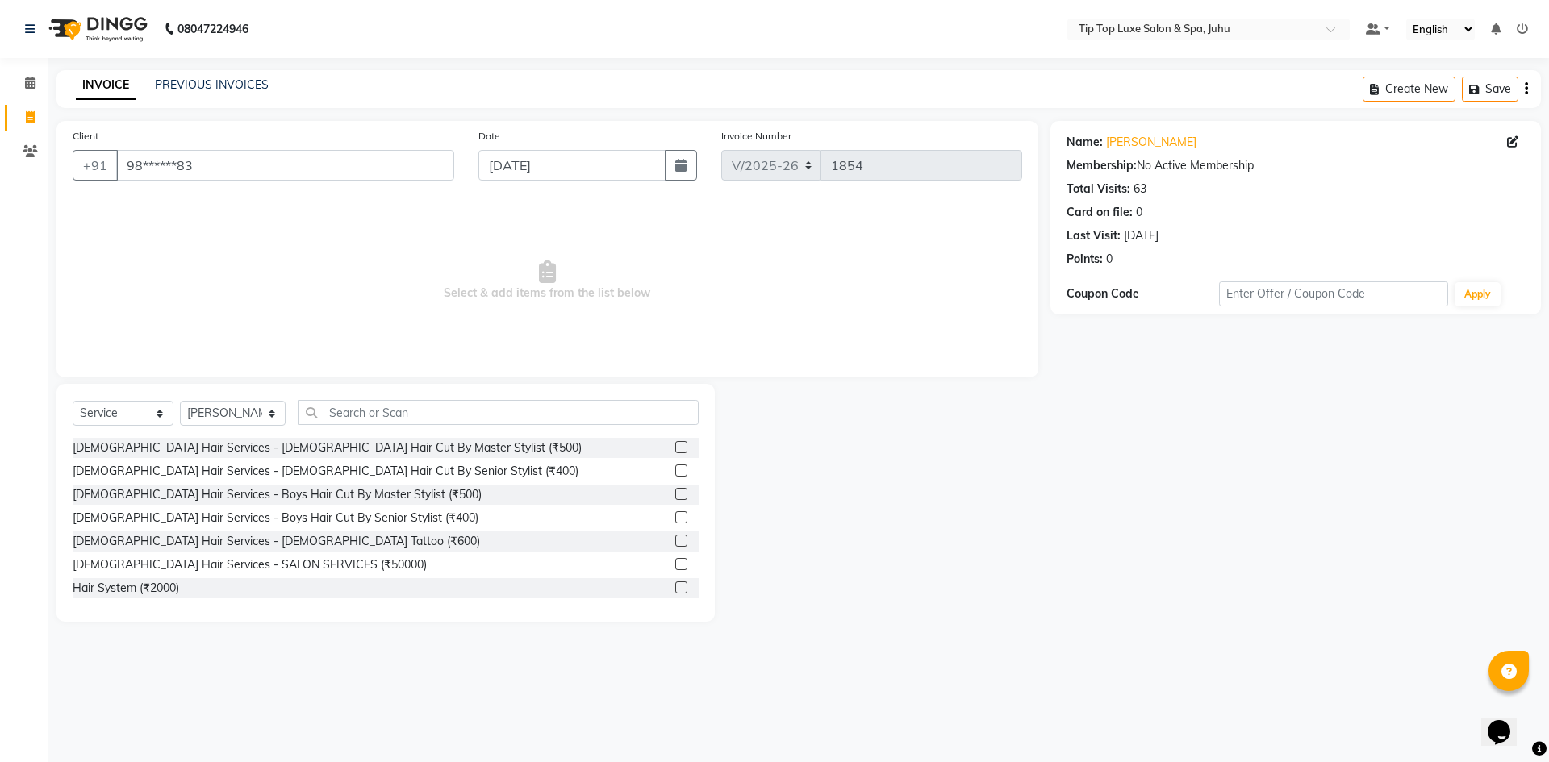
click at [675, 470] on label at bounding box center [681, 471] width 12 height 12
click at [675, 470] on input "checkbox" at bounding box center [680, 471] width 10 height 10
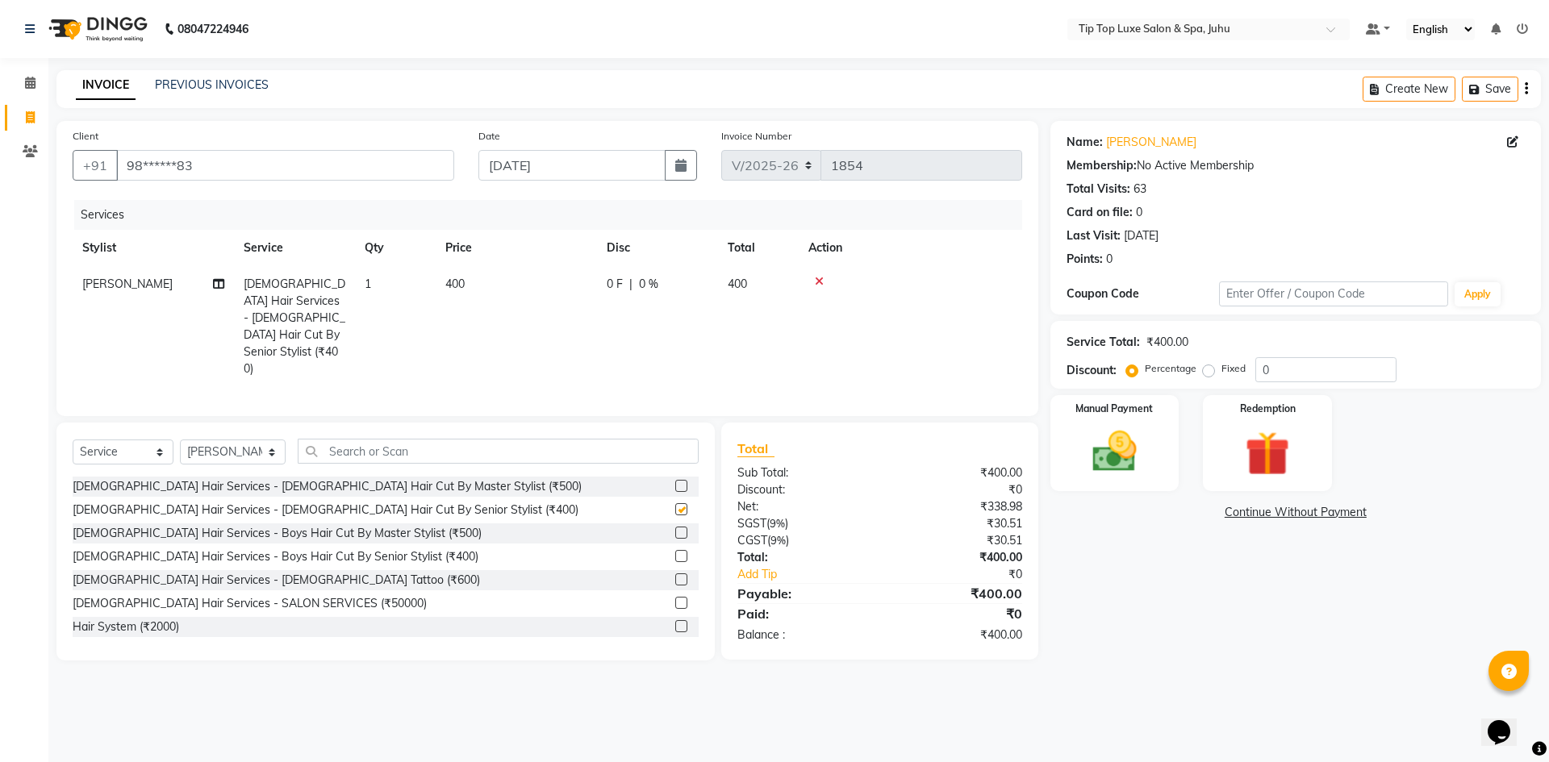
checkbox input "false"
click at [1081, 453] on img at bounding box center [1114, 451] width 75 height 53
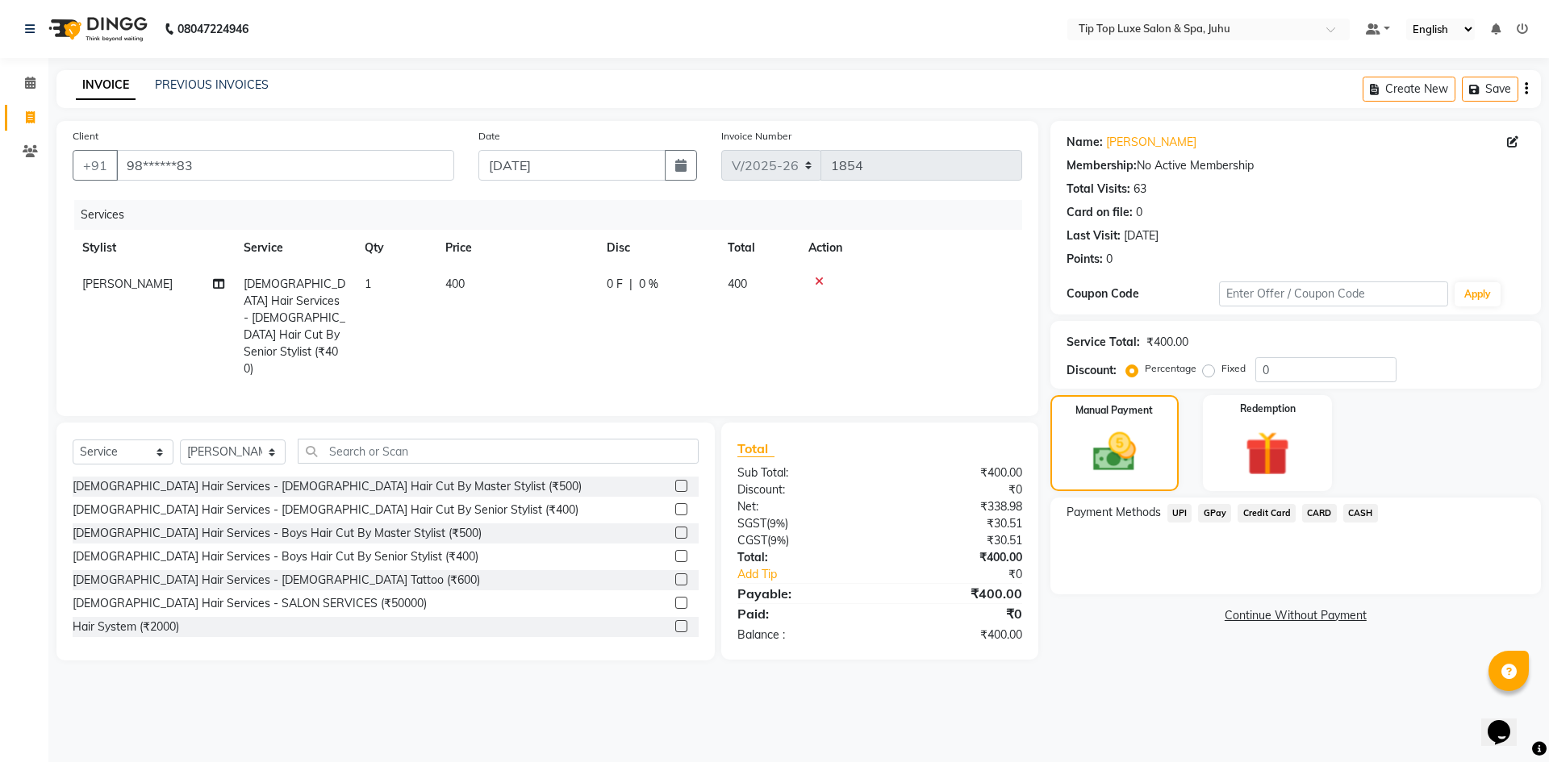
drag, startPoint x: 1176, startPoint y: 516, endPoint x: 1188, endPoint y: 522, distance: 12.6
click at [1183, 521] on span "UPI" at bounding box center [1180, 513] width 25 height 19
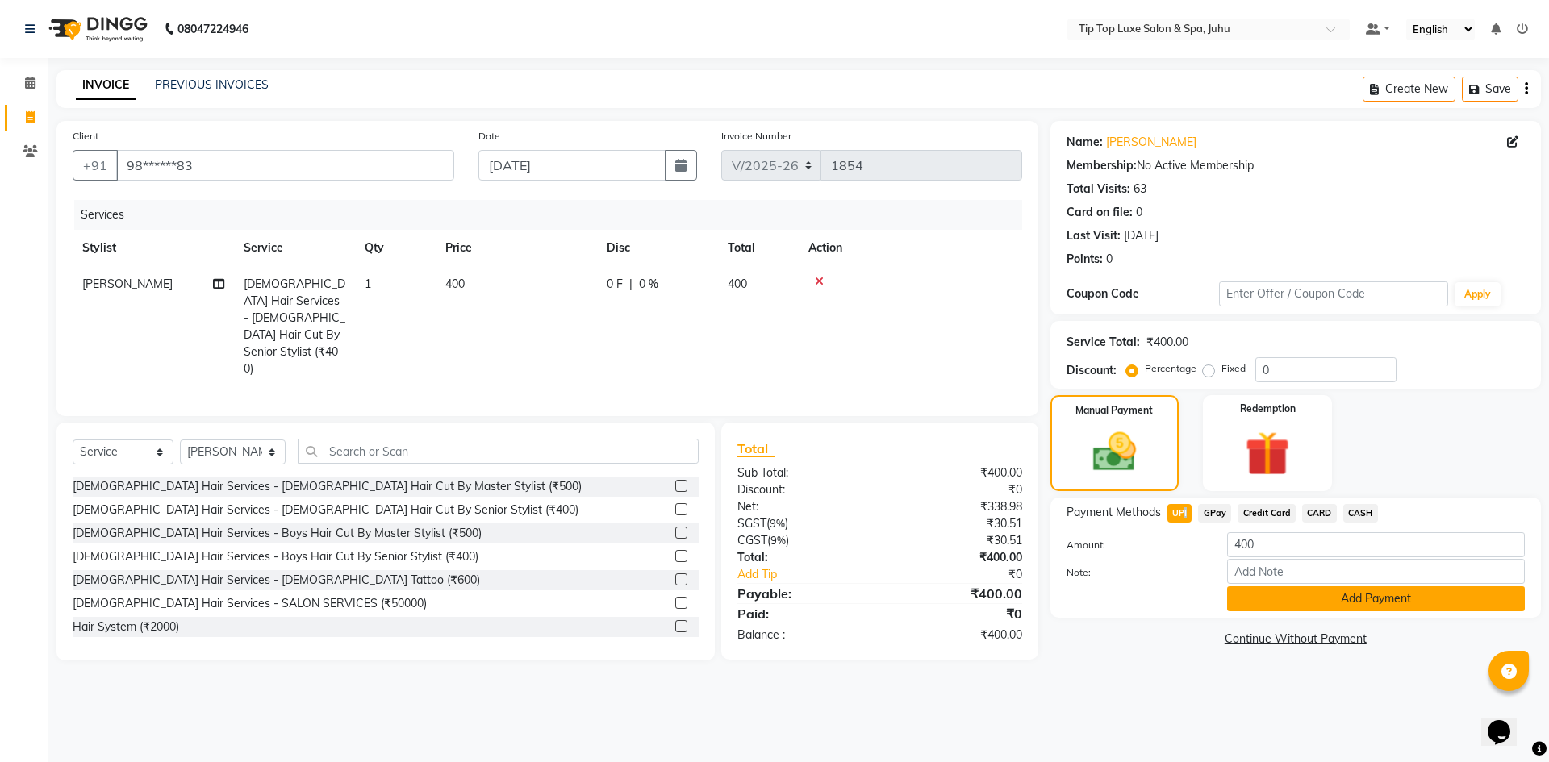
click at [1248, 606] on button "Add Payment" at bounding box center [1376, 599] width 298 height 25
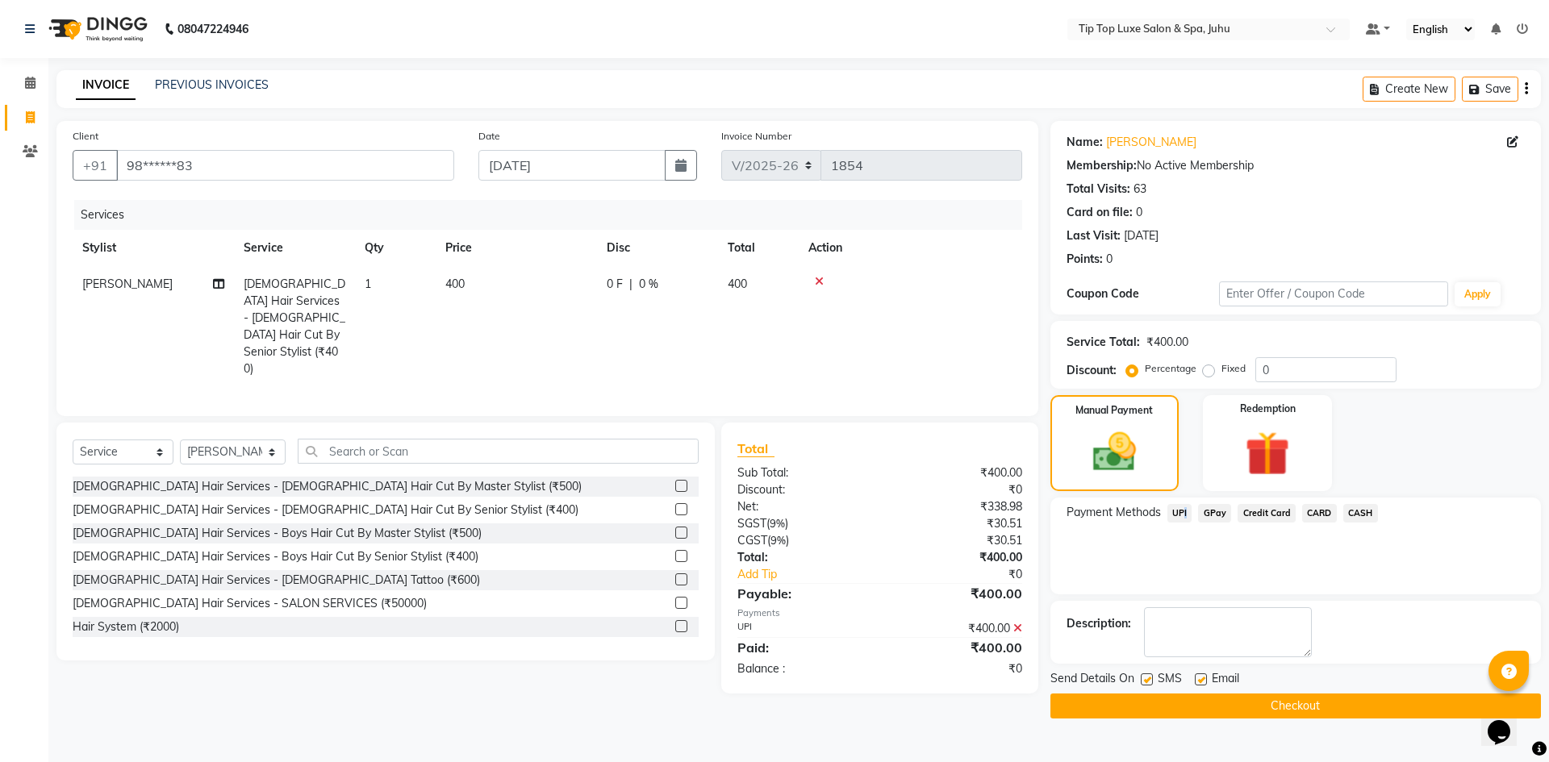
click at [1233, 712] on button "Checkout" at bounding box center [1296, 706] width 491 height 25
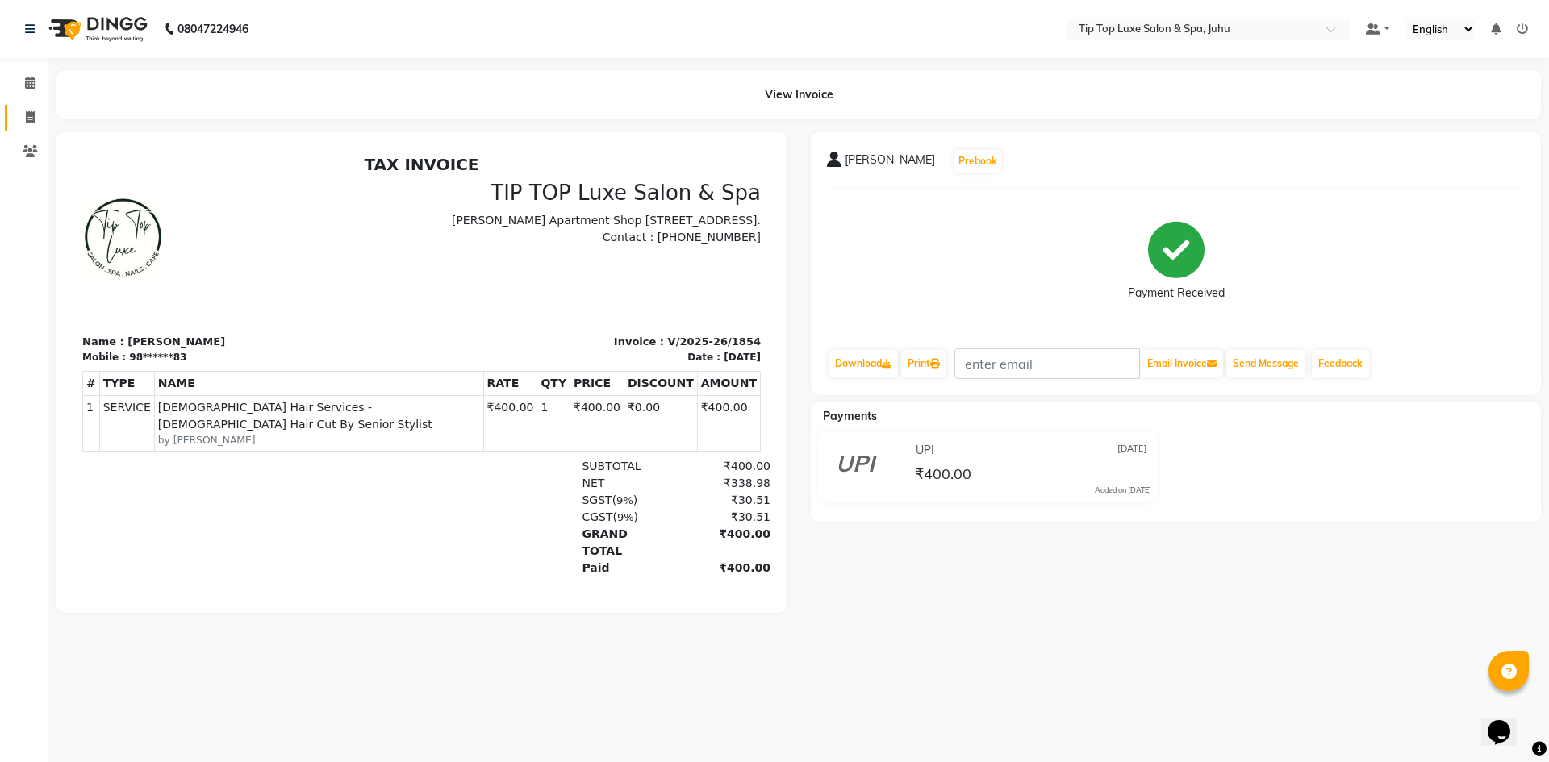
click at [24, 107] on link "Invoice" at bounding box center [24, 118] width 39 height 27
select select "8298"
select select "service"
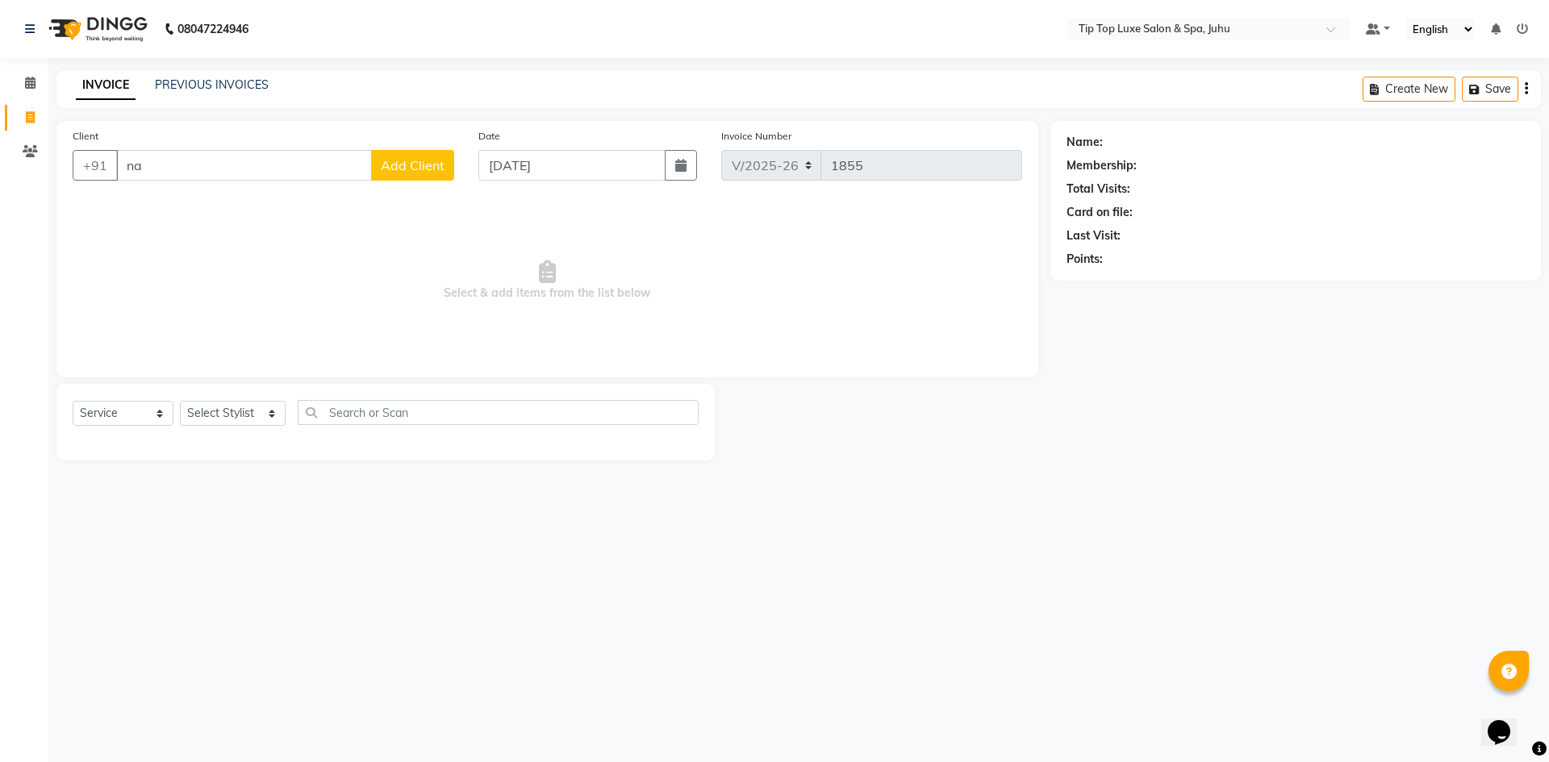
type input "n"
click at [189, 209] on span "NAZNEEN BEDI" at bounding box center [188, 202] width 104 height 16
type input "98******86"
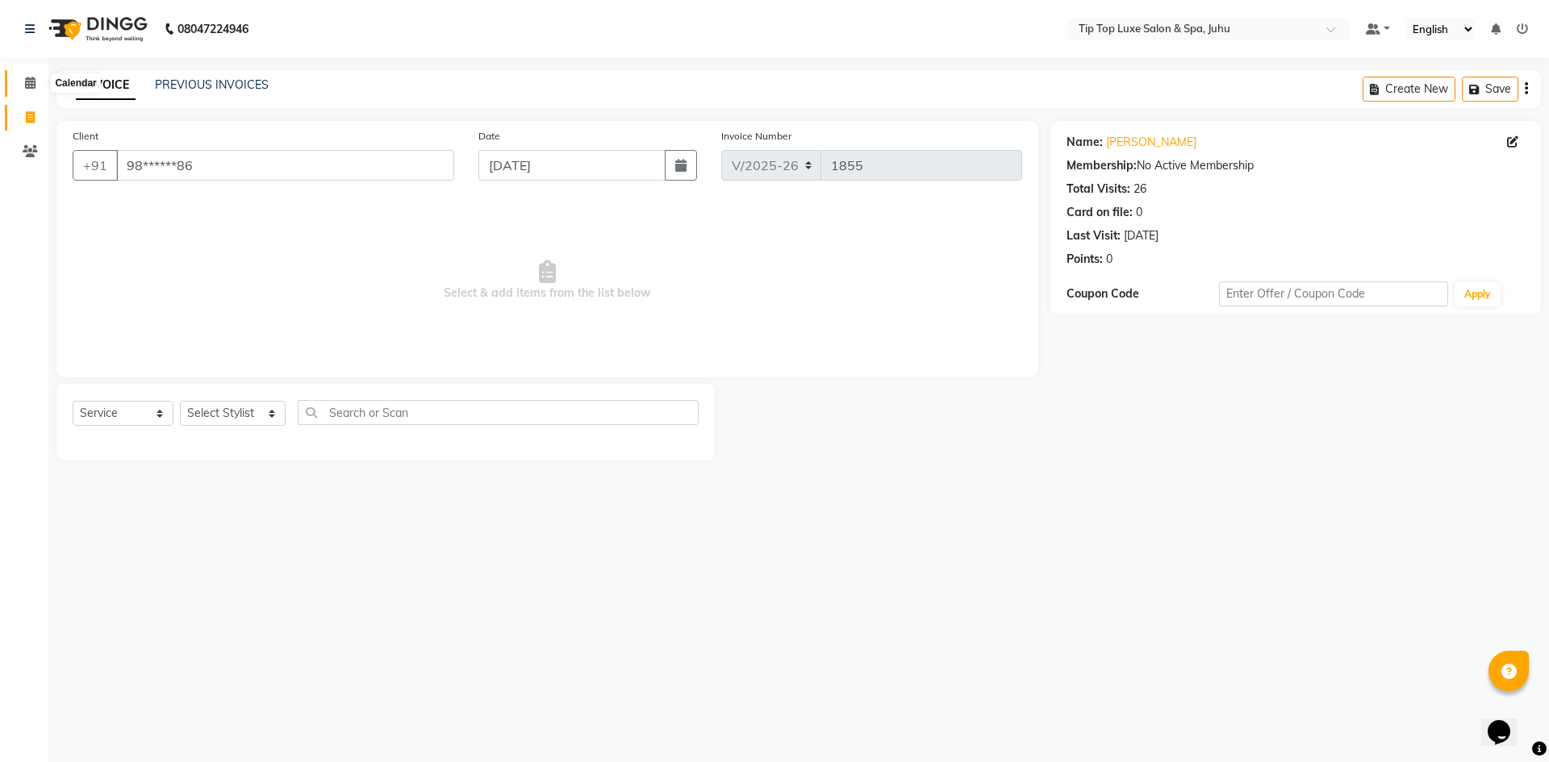
click at [26, 81] on icon at bounding box center [30, 83] width 10 height 12
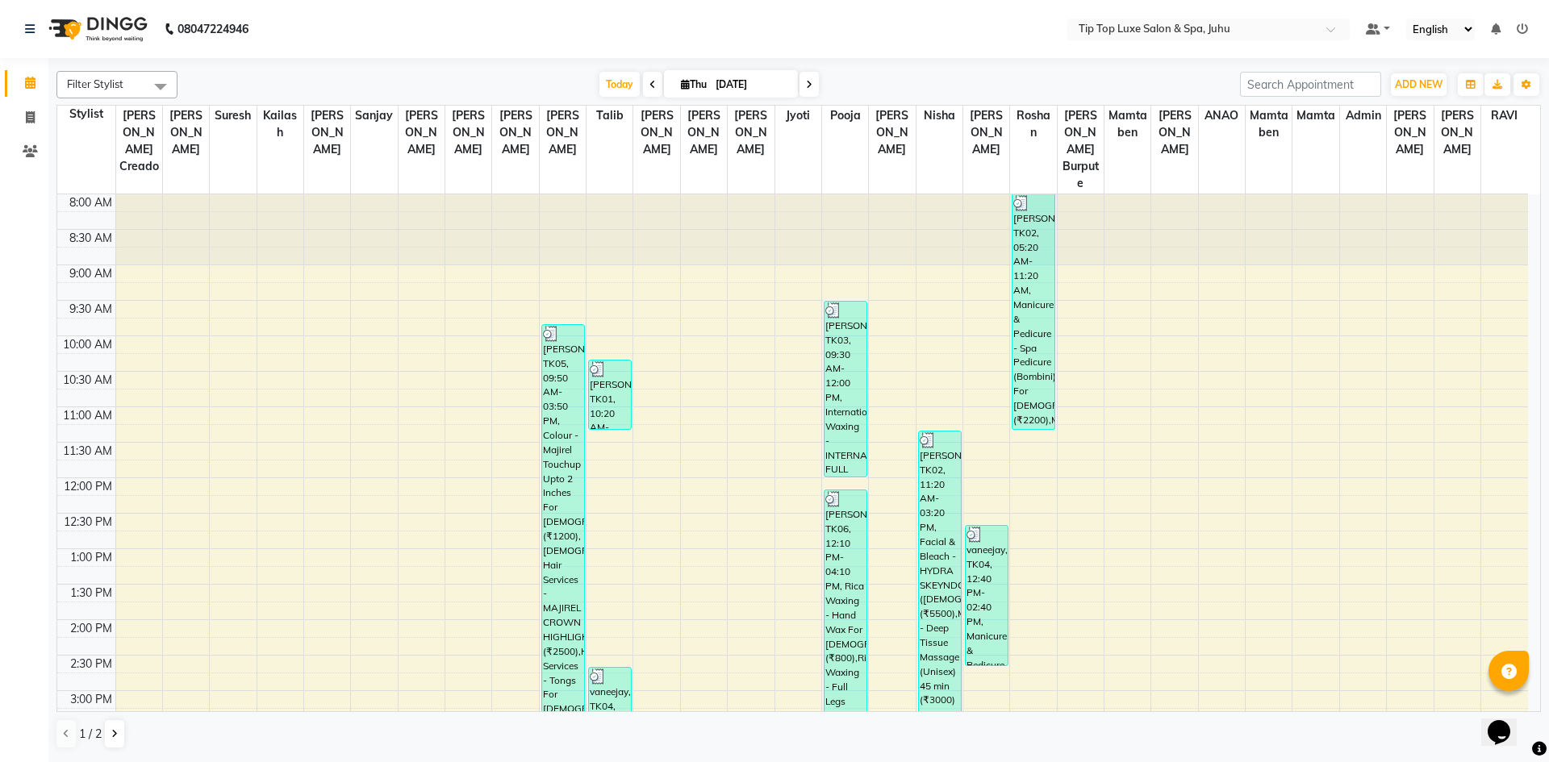
drag, startPoint x: 1548, startPoint y: 341, endPoint x: 1548, endPoint y: 386, distance: 44.4
click at [1548, 386] on div "Filter Stylist Select All AAYUSHREE admin Alisha creado ANAO Angela Jyoti Kaila…" at bounding box center [798, 409] width 1501 height 702
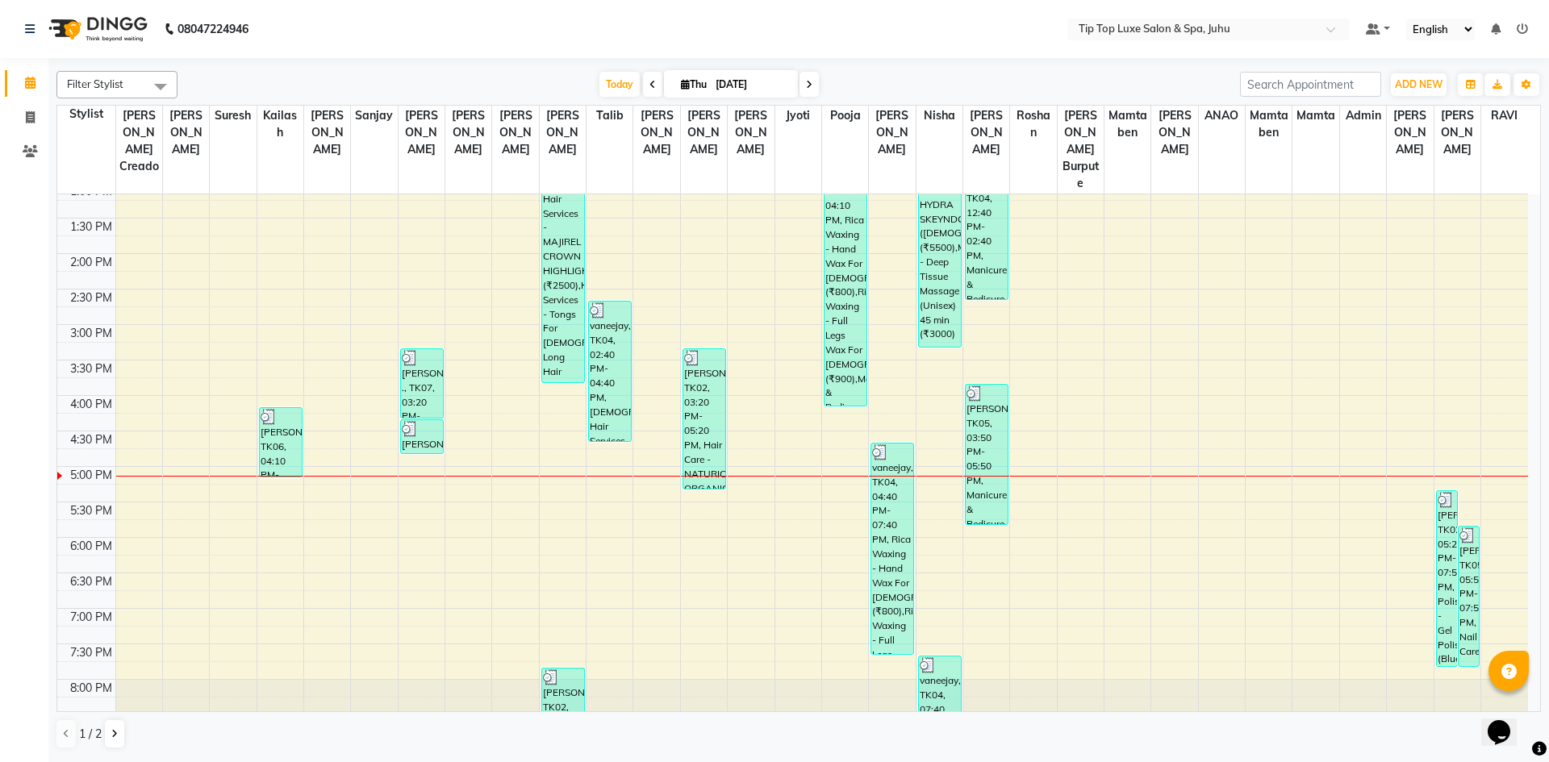
scroll to position [388, 0]
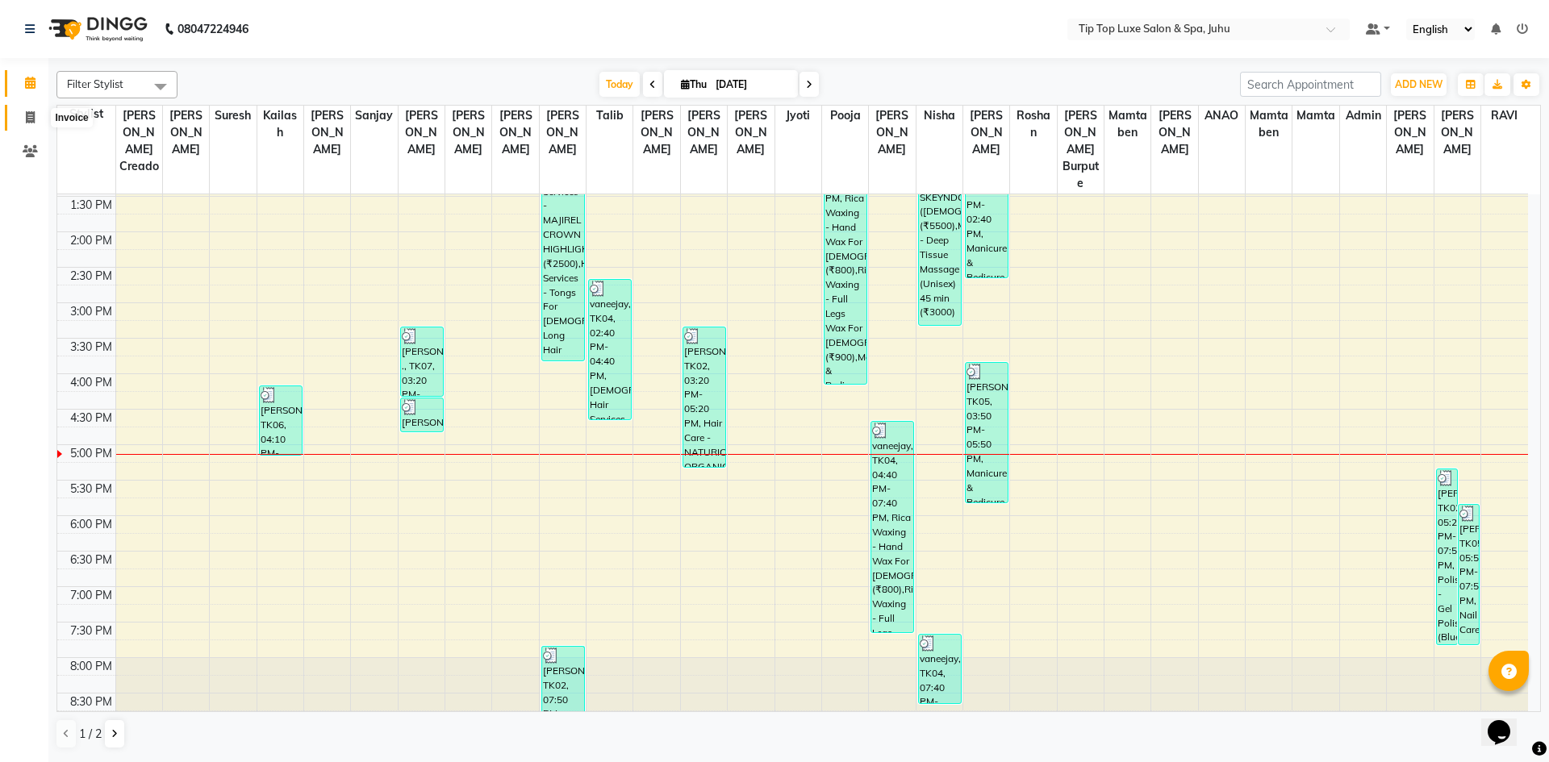
click at [40, 120] on span at bounding box center [30, 118] width 28 height 19
select select "service"
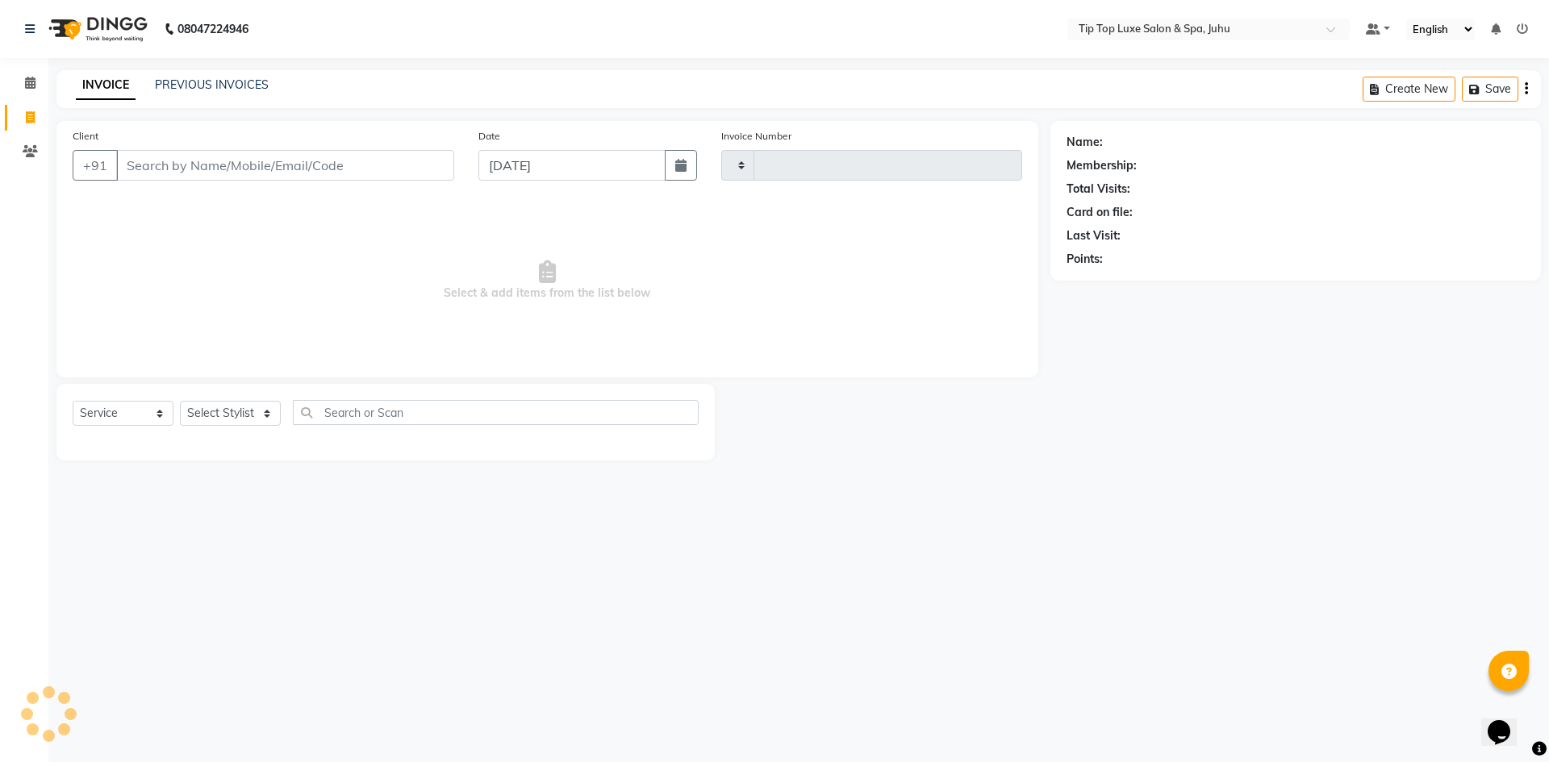
type input "1855"
select select "8298"
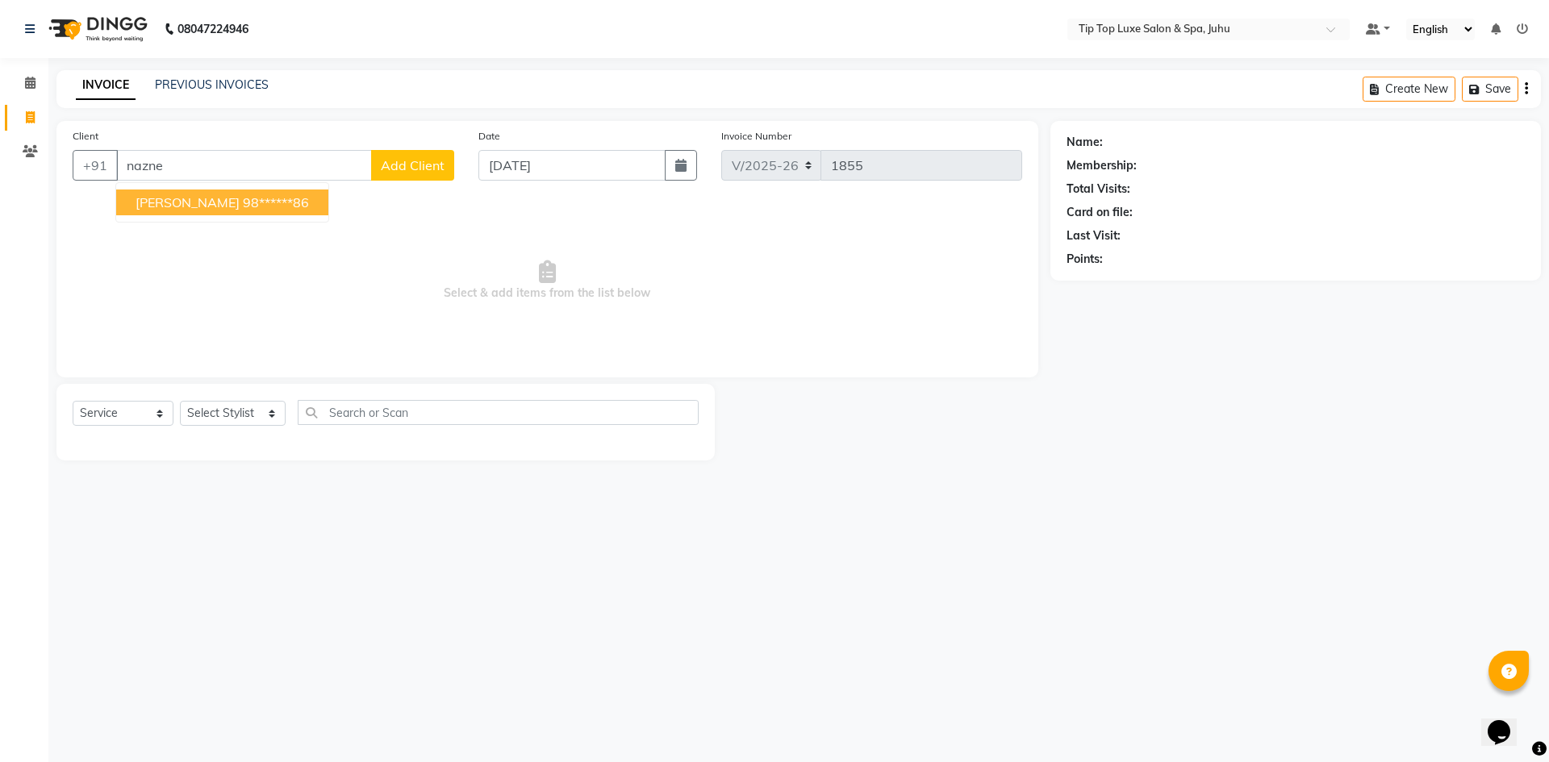
click at [247, 206] on ngb-highlight "98******86" at bounding box center [276, 202] width 66 height 16
type input "98******86"
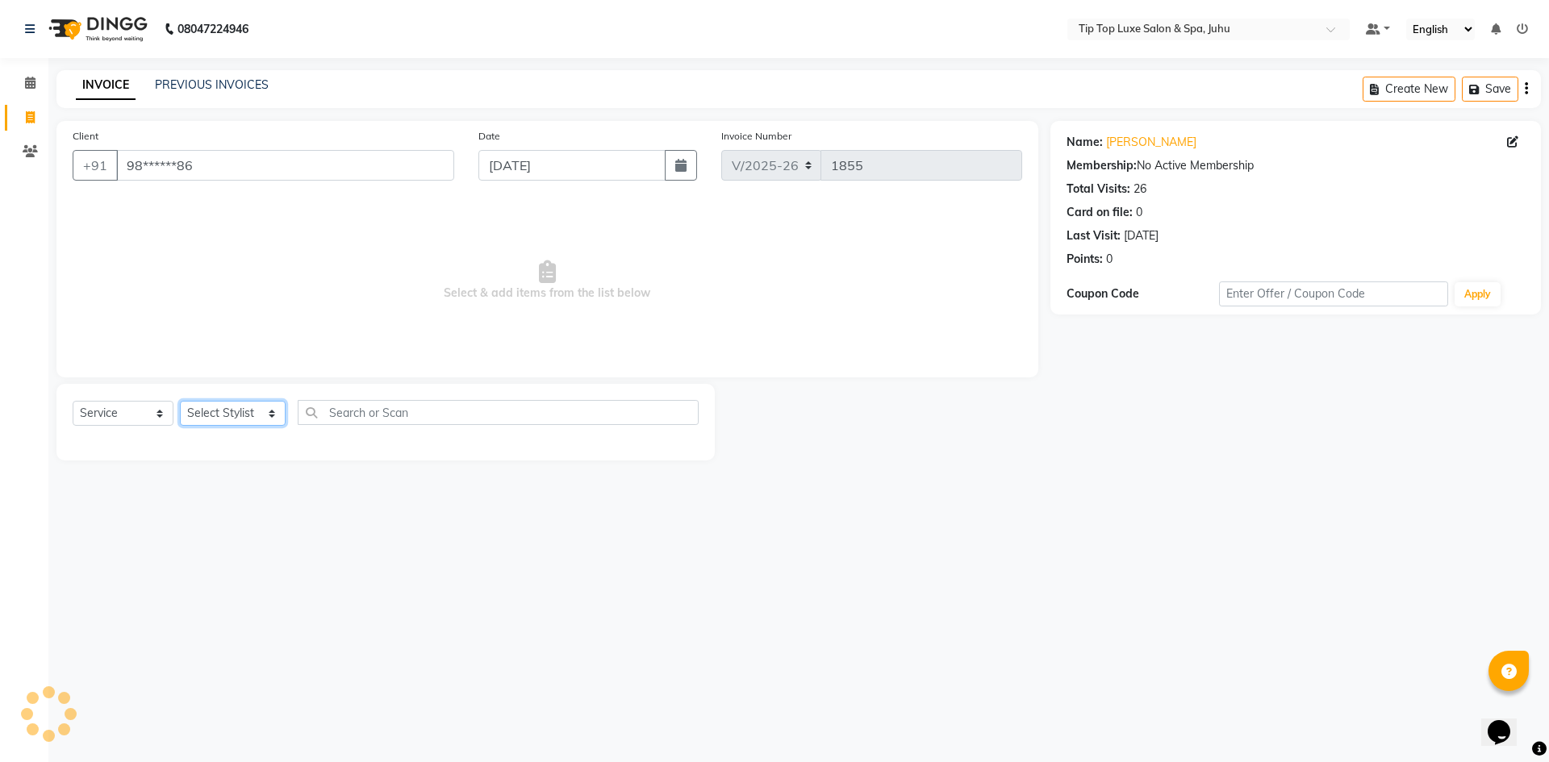
click at [242, 409] on select "Select Stylist [PERSON_NAME] admin [PERSON_NAME] creado ANAO [PERSON_NAME] Jyot…" at bounding box center [233, 413] width 106 height 25
select select "82326"
click at [180, 401] on select "Select Stylist [PERSON_NAME] admin [PERSON_NAME] creado ANAO [PERSON_NAME] Jyot…" at bounding box center [233, 413] width 106 height 25
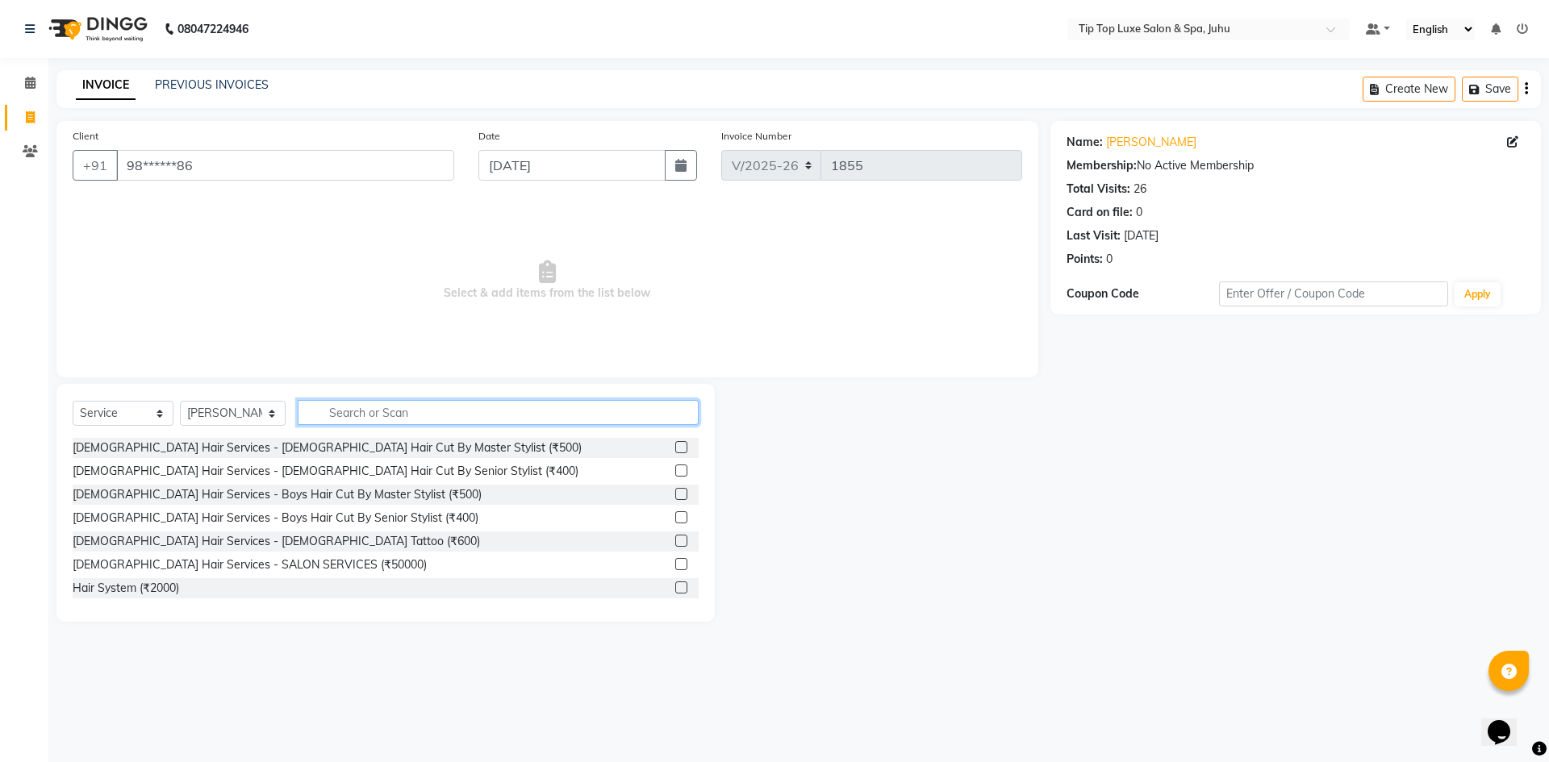
click at [391, 416] on input "text" at bounding box center [499, 412] width 402 height 25
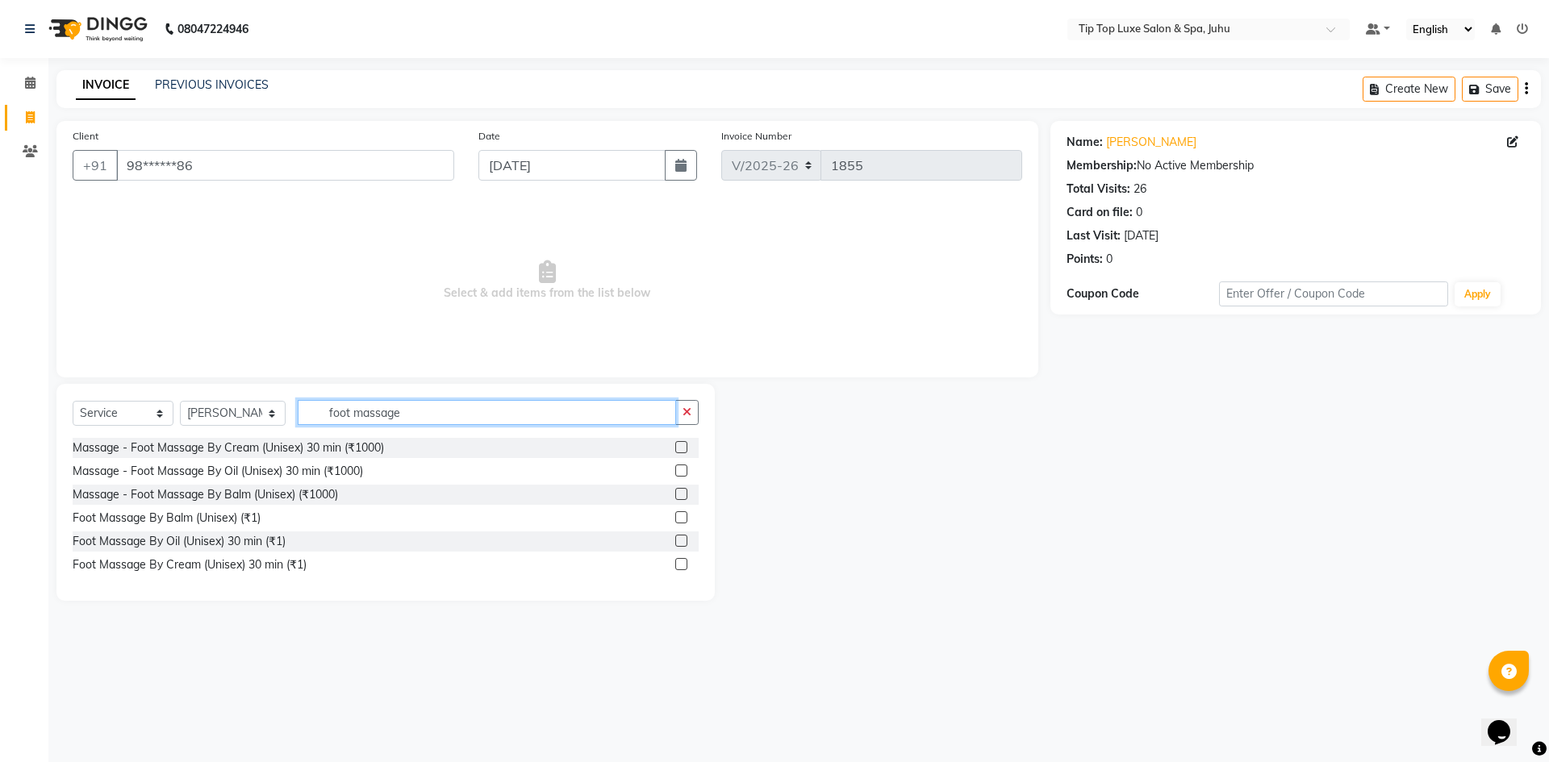
type input "foot massage"
click at [679, 473] on label at bounding box center [681, 471] width 12 height 12
click at [679, 473] on input "checkbox" at bounding box center [680, 471] width 10 height 10
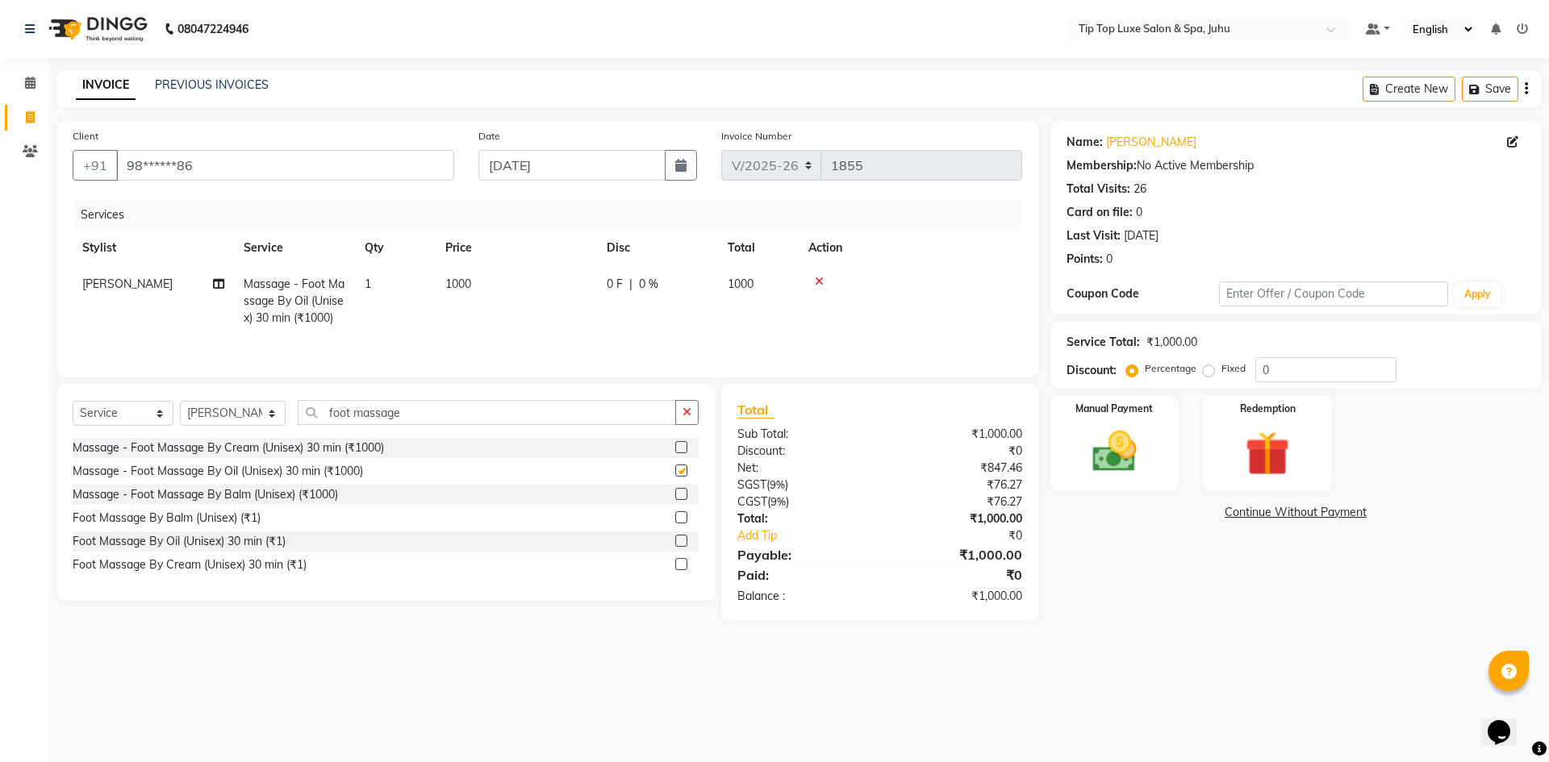
checkbox input "false"
click at [462, 283] on span "1000" at bounding box center [458, 284] width 26 height 15
select select "82326"
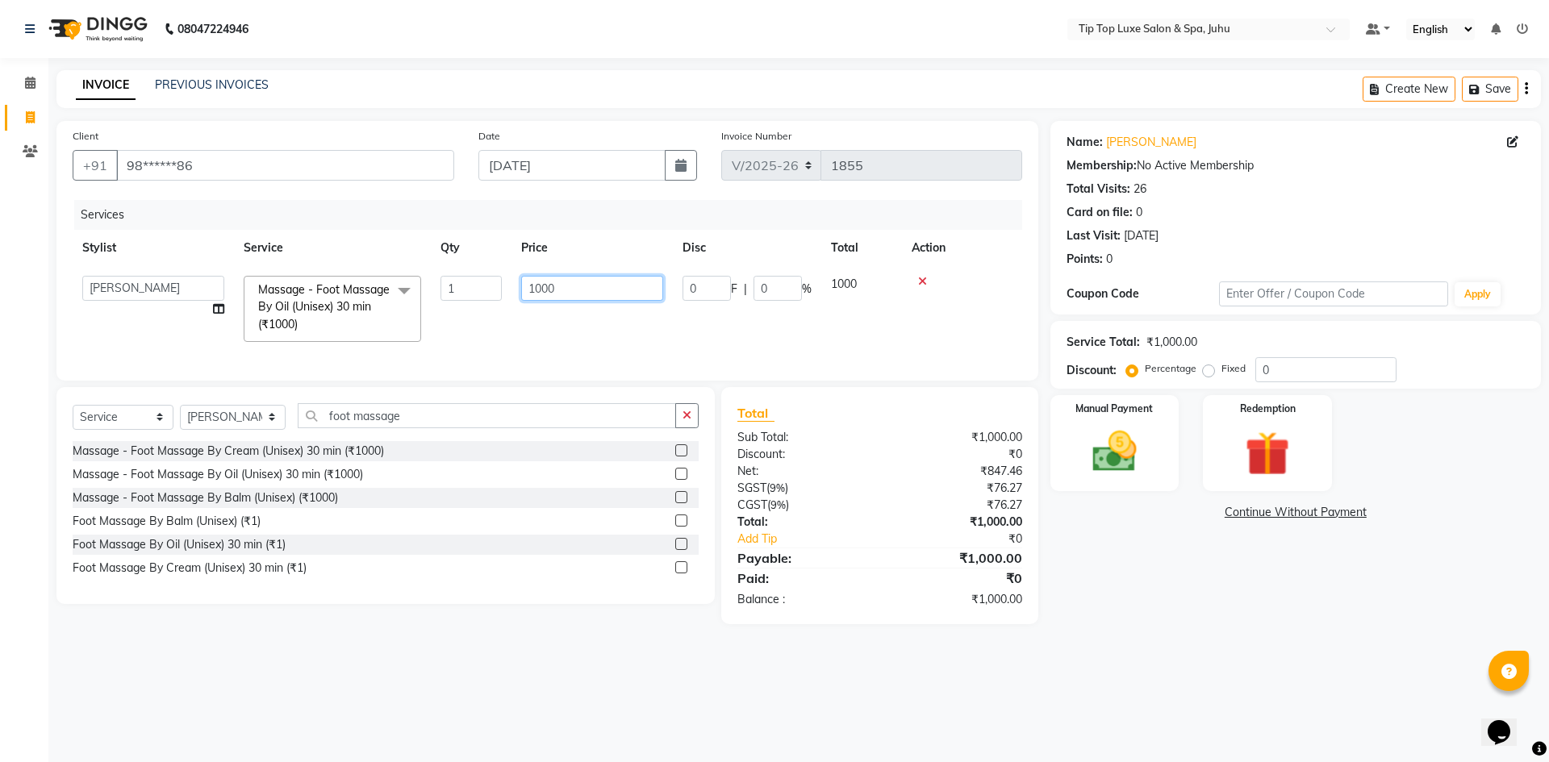
click at [542, 290] on input "1000" at bounding box center [592, 288] width 142 height 25
type input "2400"
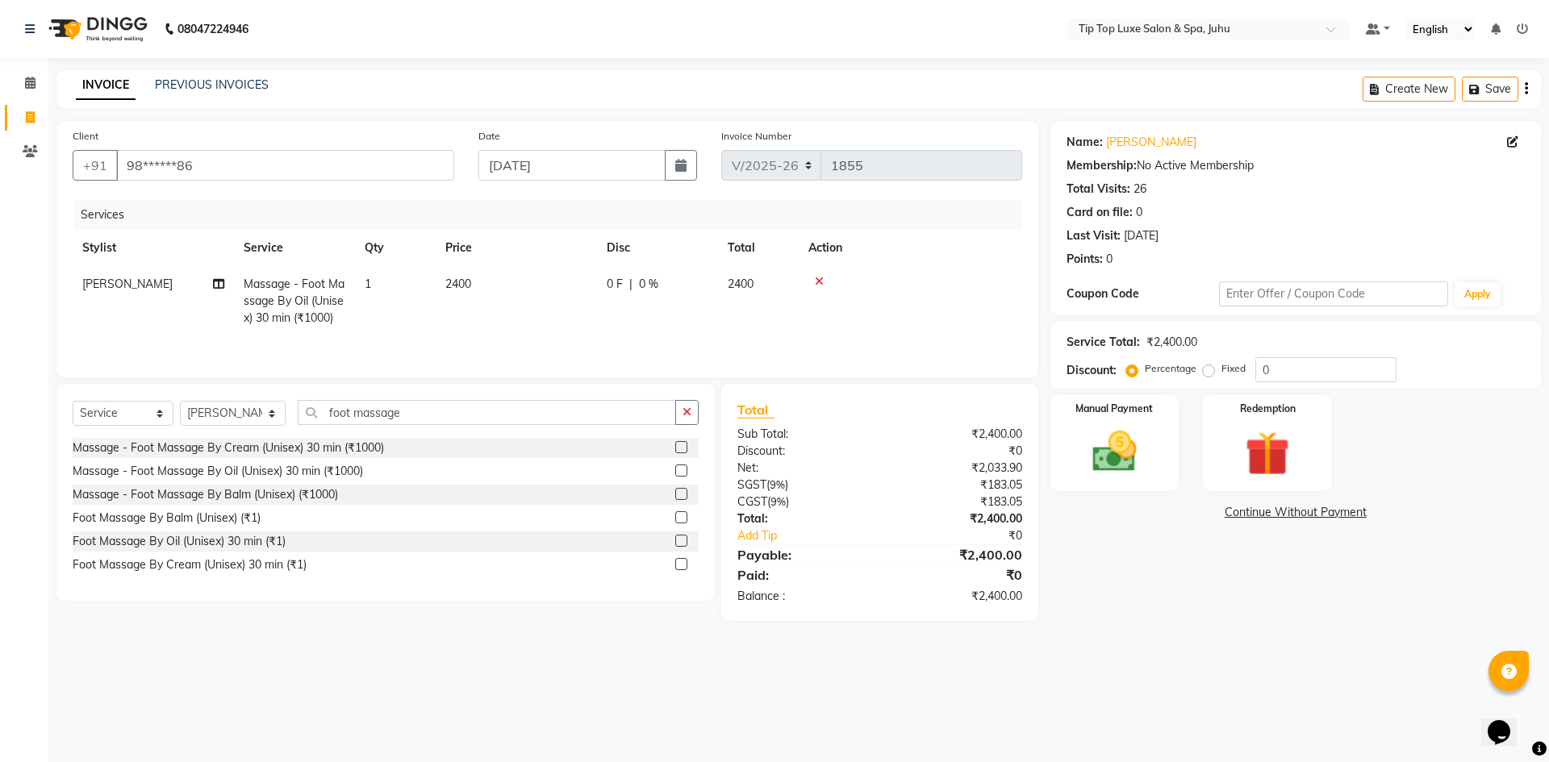
drag, startPoint x: 687, startPoint y: 424, endPoint x: 689, endPoint y: 411, distance: 13.0
click at [688, 420] on button "button" at bounding box center [686, 412] width 23 height 25
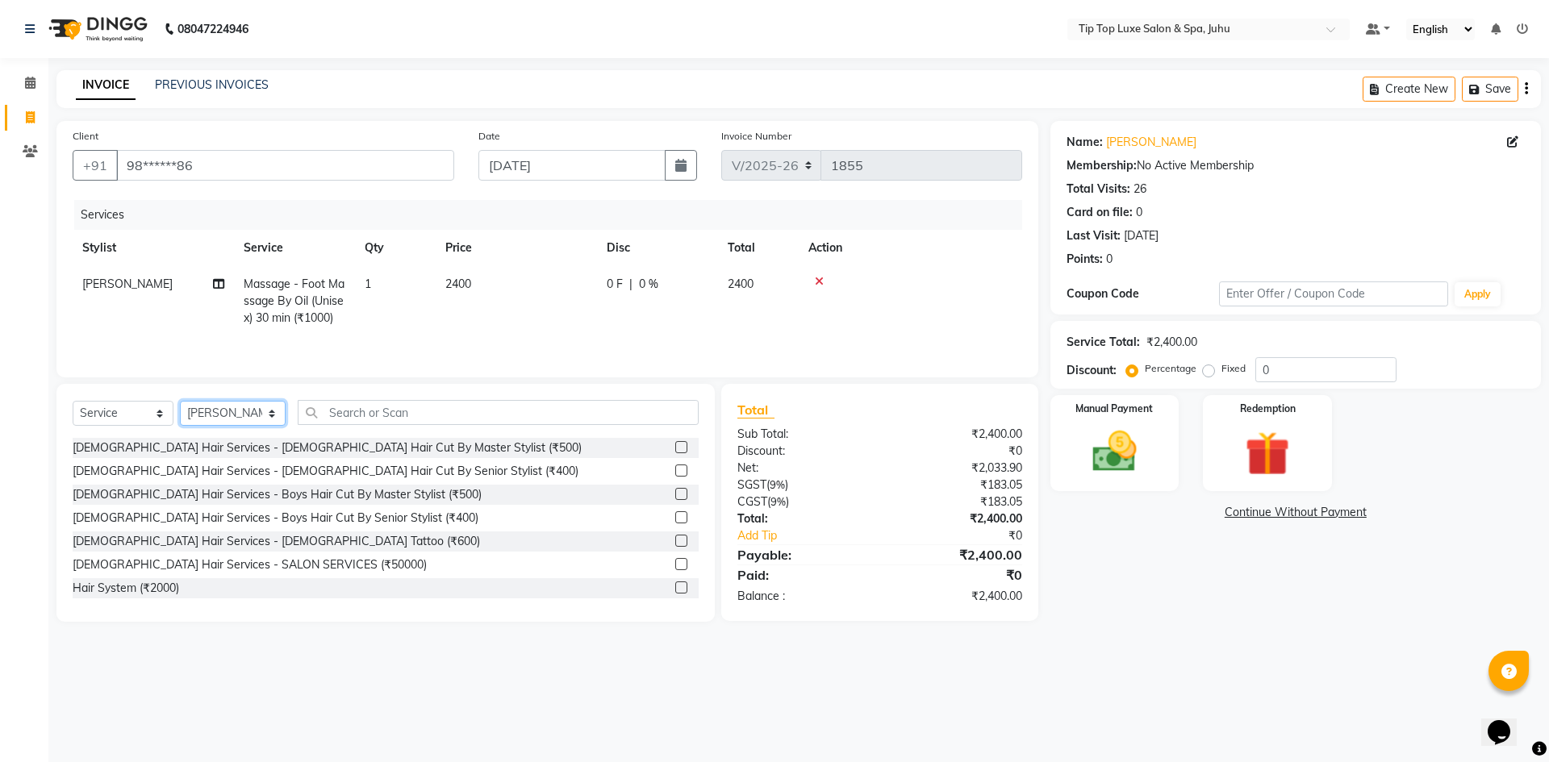
drag, startPoint x: 261, startPoint y: 417, endPoint x: 252, endPoint y: 425, distance: 12.0
click at [261, 417] on select "Select Stylist [PERSON_NAME] admin [PERSON_NAME] creado ANAO [PERSON_NAME] Jyot…" at bounding box center [233, 413] width 106 height 25
select select "82314"
click at [180, 401] on select "Select Stylist [PERSON_NAME] admin [PERSON_NAME] creado ANAO [PERSON_NAME] Jyot…" at bounding box center [233, 413] width 106 height 25
click at [324, 414] on input "text" at bounding box center [499, 412] width 402 height 25
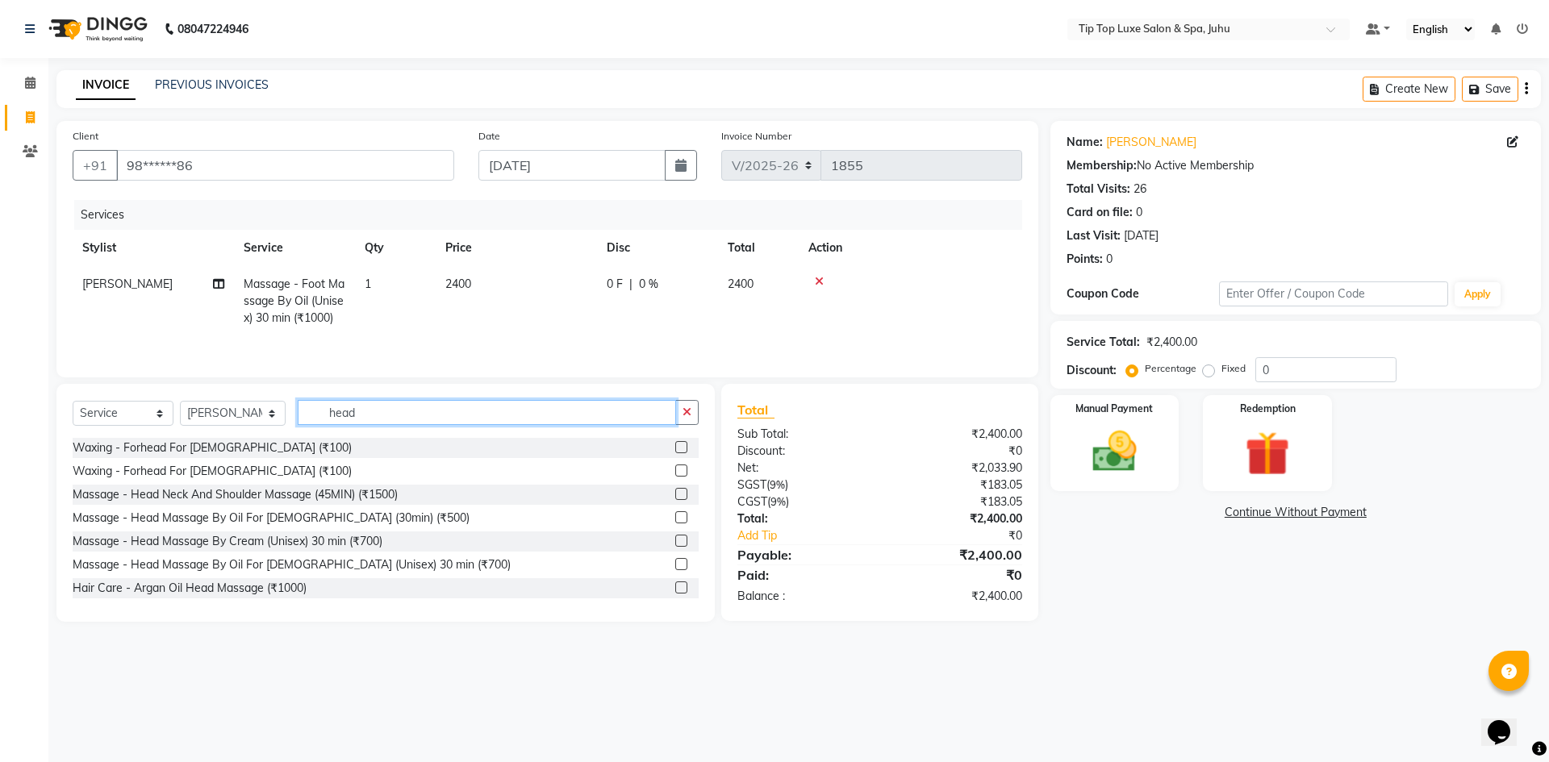
type input "head"
click at [675, 492] on label at bounding box center [681, 494] width 12 height 12
click at [675, 492] on input "checkbox" at bounding box center [680, 495] width 10 height 10
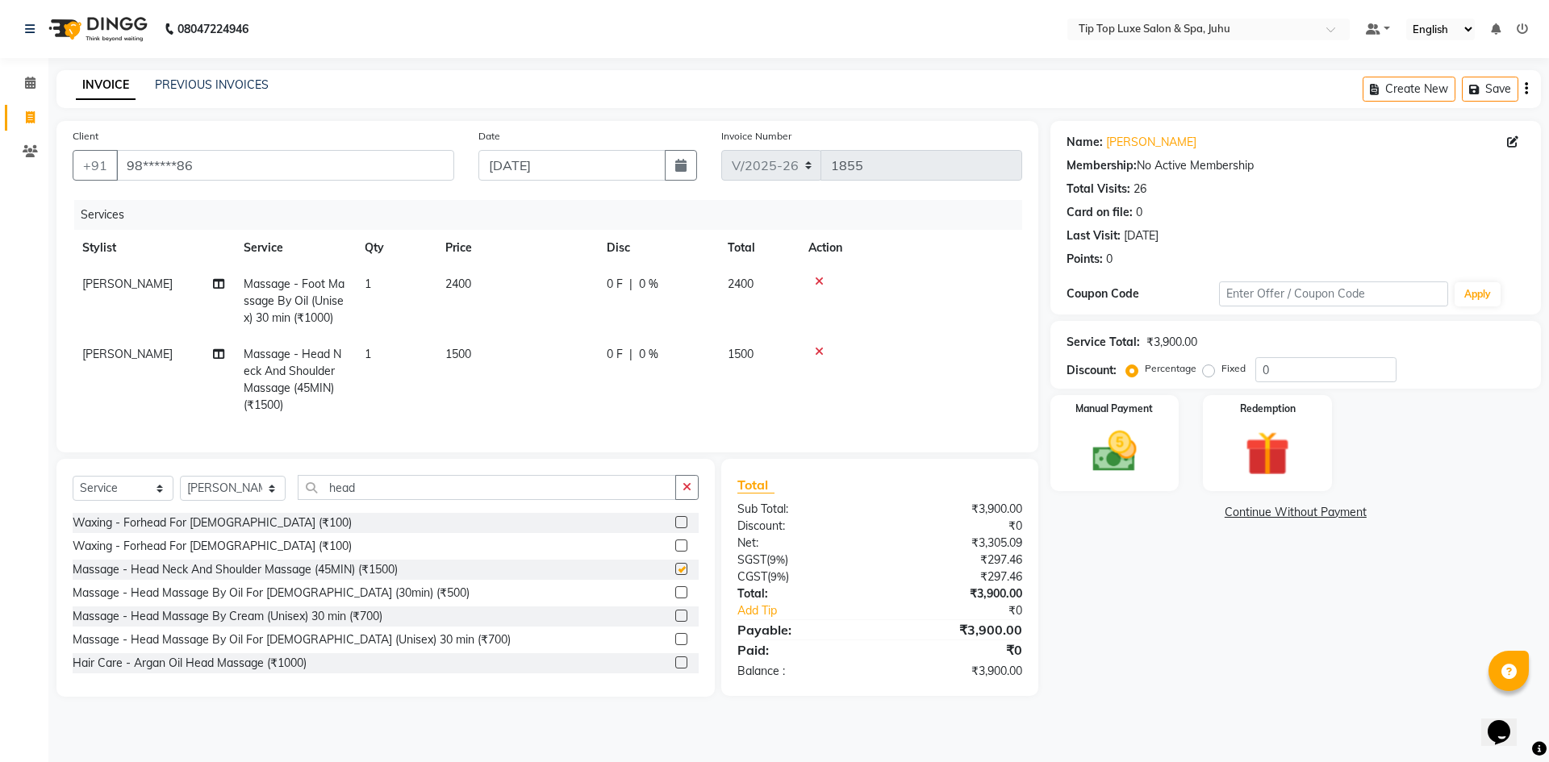
checkbox input "false"
click at [464, 347] on span "1500" at bounding box center [458, 354] width 26 height 15
select select "82314"
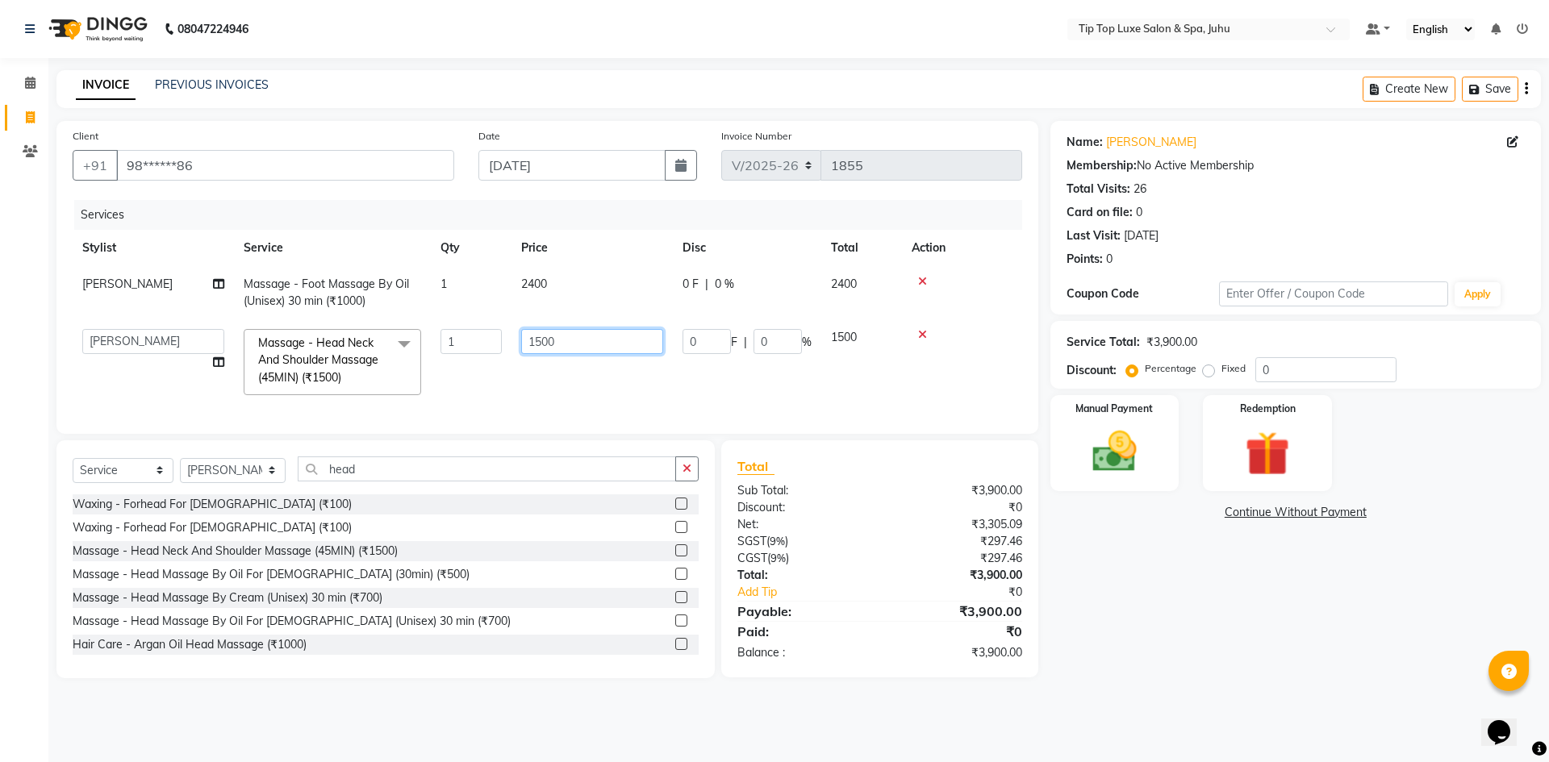
click at [542, 348] on input "1500" at bounding box center [592, 341] width 142 height 25
type input "1600"
click at [1239, 588] on div "Name: Nazneen Bedi Membership: No Active Membership Total Visits: 26 Card on fi…" at bounding box center [1302, 400] width 503 height 558
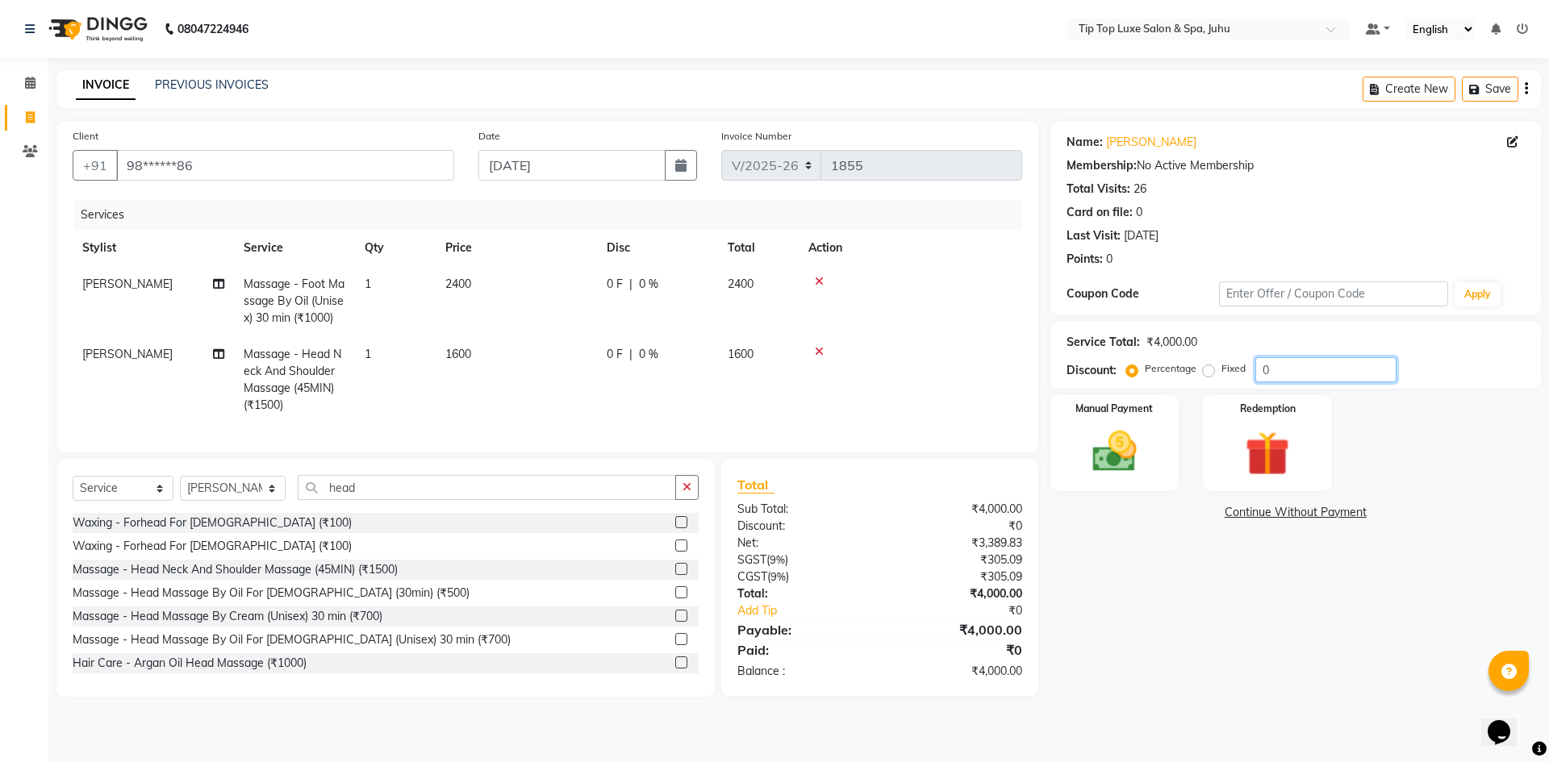
click at [1368, 370] on input "0" at bounding box center [1325, 369] width 141 height 25
type input "20"
click at [1219, 577] on div "Name: Nazneen Bedi Membership: No Active Membership Total Visits: 26 Card on fi…" at bounding box center [1302, 409] width 503 height 576
click at [1093, 428] on img at bounding box center [1114, 451] width 75 height 53
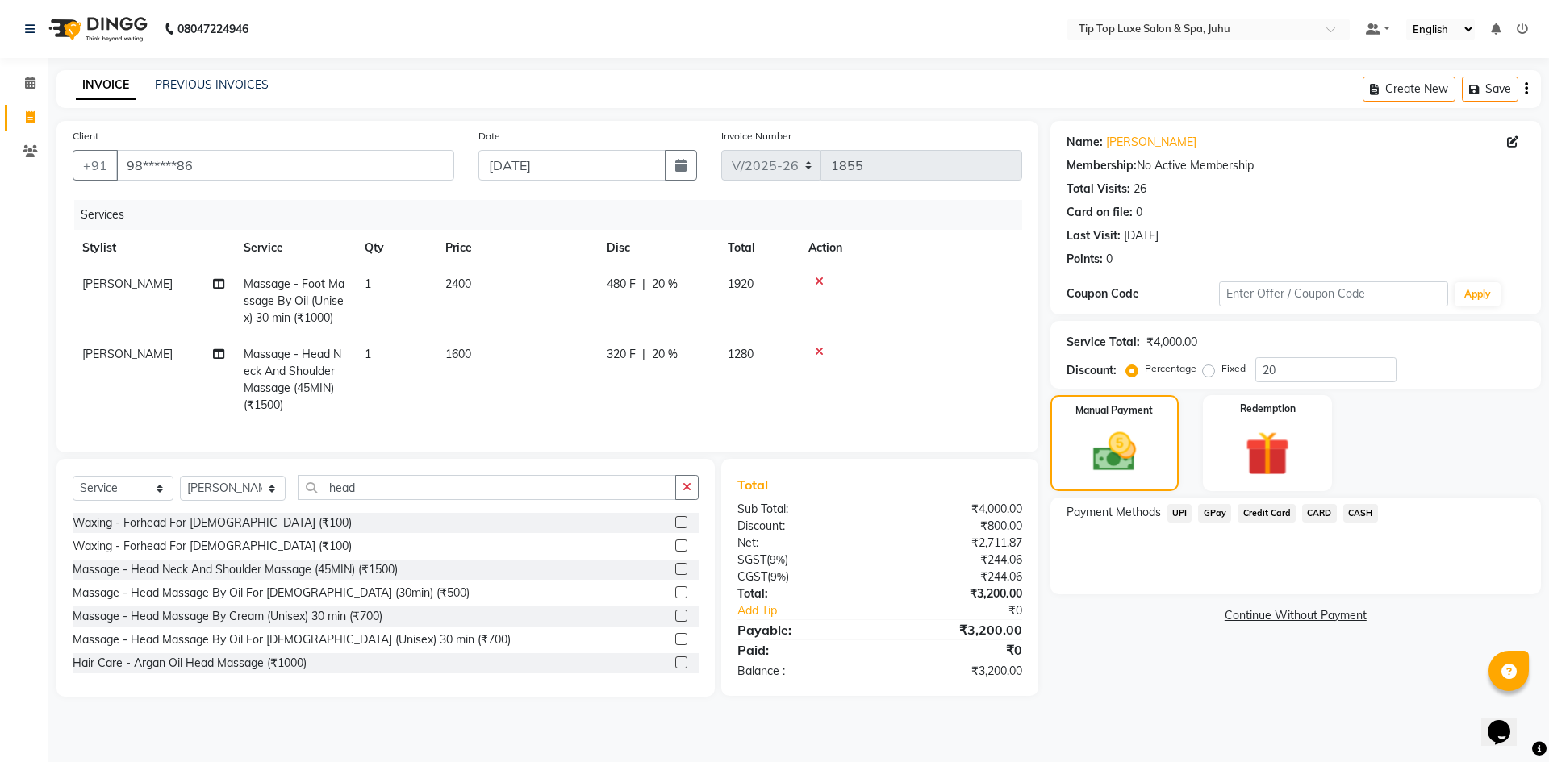
click at [1316, 516] on span "CARD" at bounding box center [1319, 513] width 35 height 19
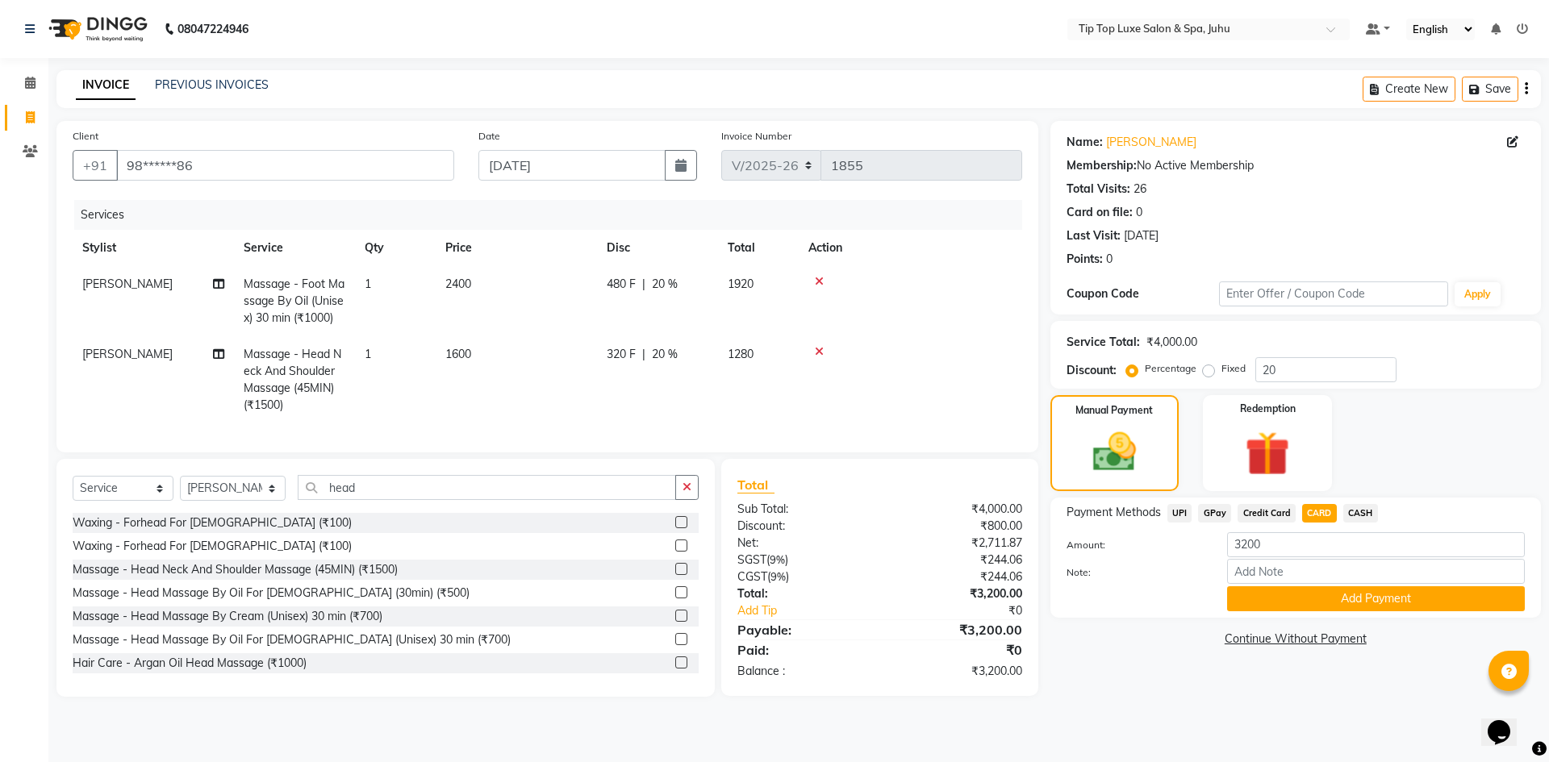
click at [1356, 612] on div "Payment Methods UPI GPay Credit Card CARD CASH Amount: 3200 Note: Add Payment" at bounding box center [1296, 558] width 491 height 120
click at [1347, 604] on button "Add Payment" at bounding box center [1376, 599] width 298 height 25
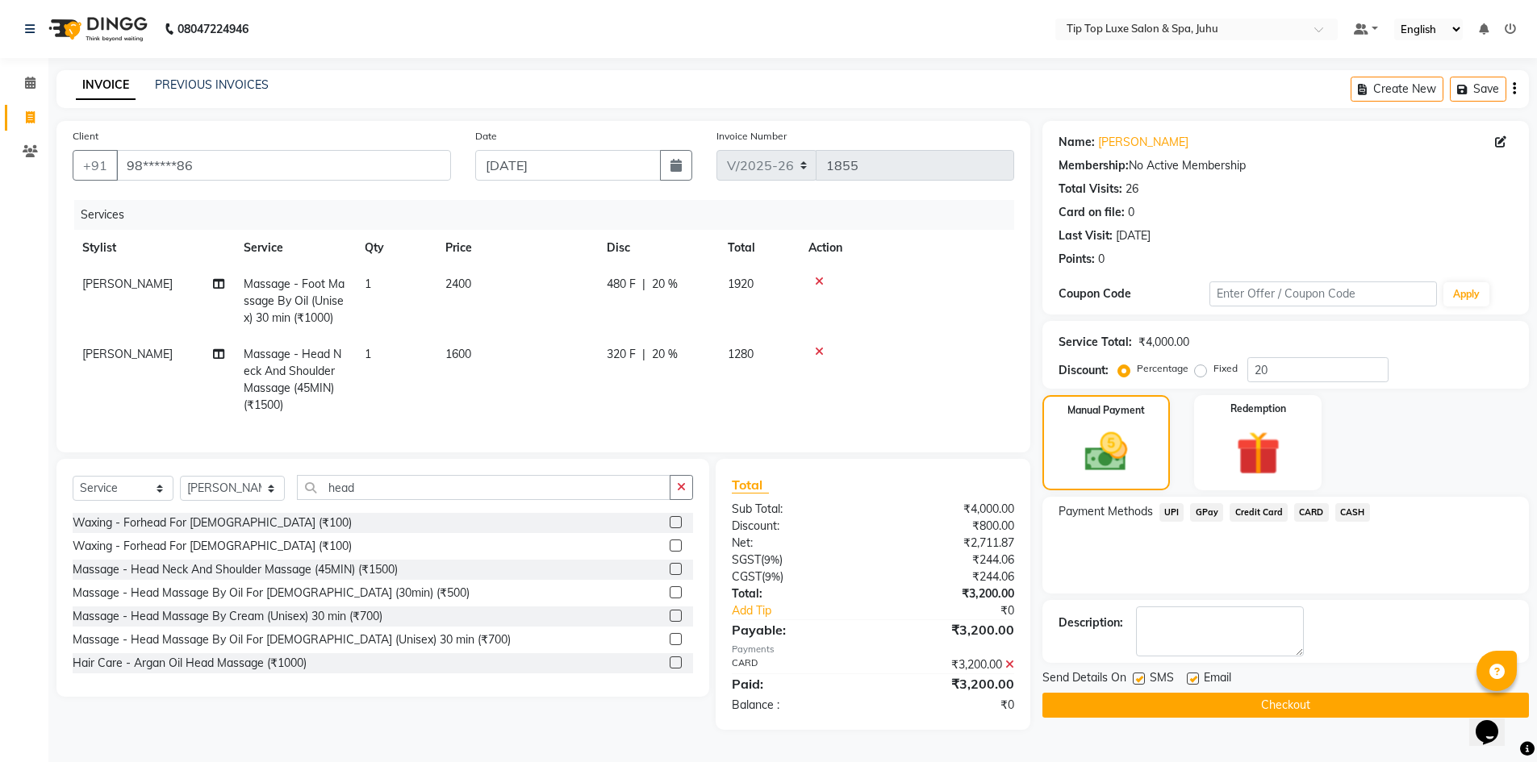
click at [1268, 708] on button "Checkout" at bounding box center [1285, 705] width 487 height 25
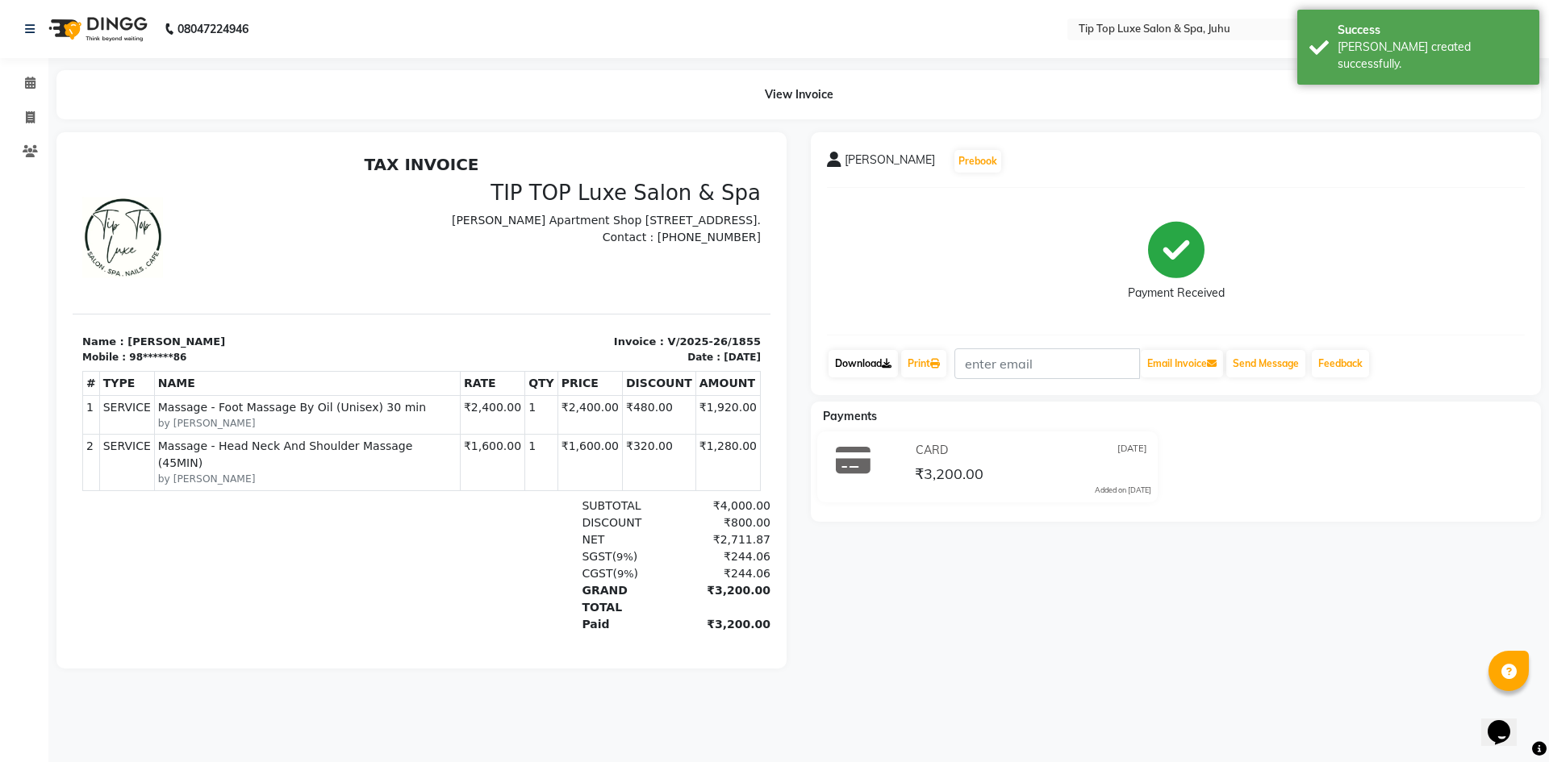
click at [879, 366] on link "Download" at bounding box center [863, 363] width 69 height 27
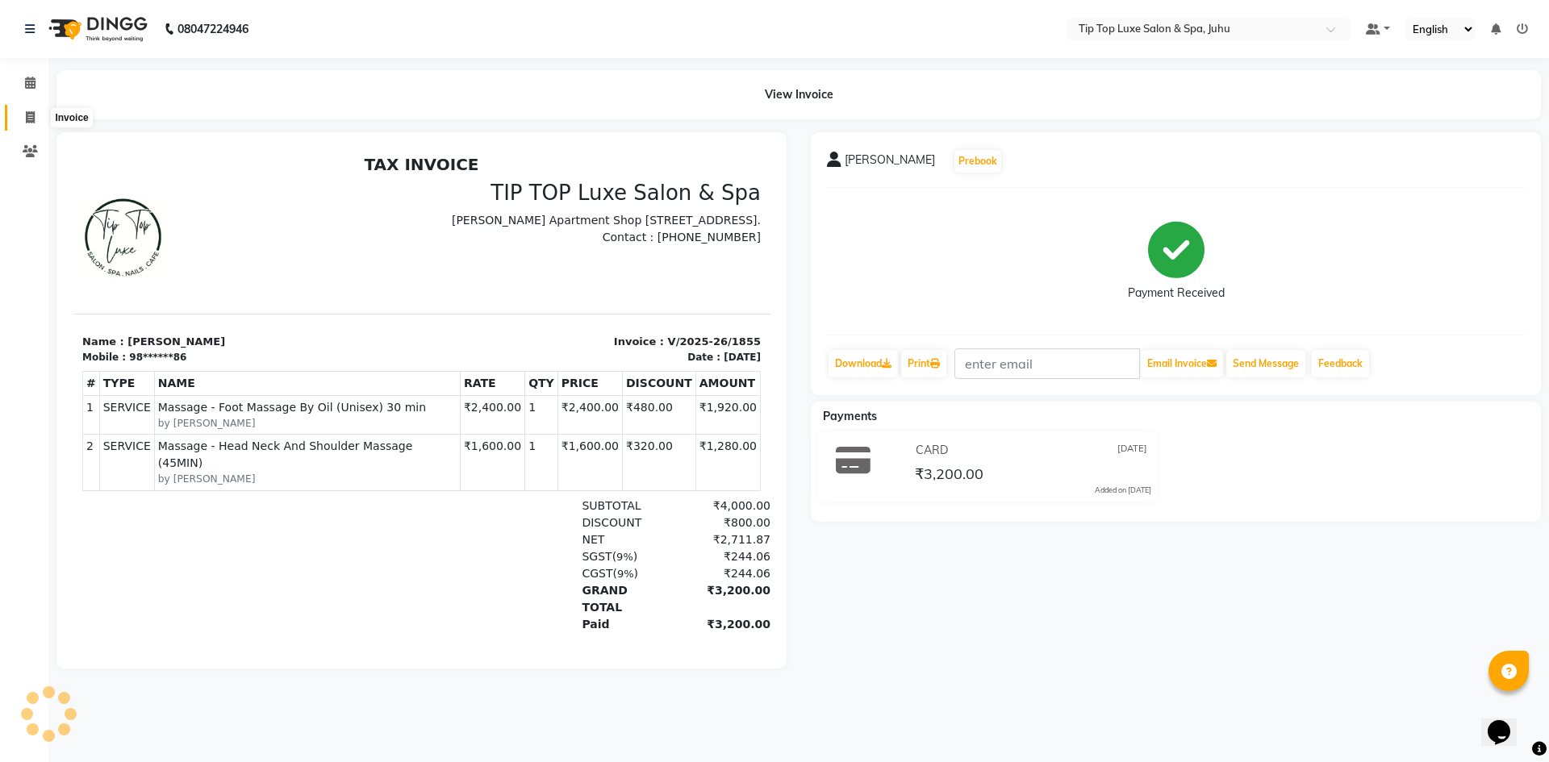
click at [26, 122] on icon at bounding box center [30, 117] width 9 height 12
select select "service"
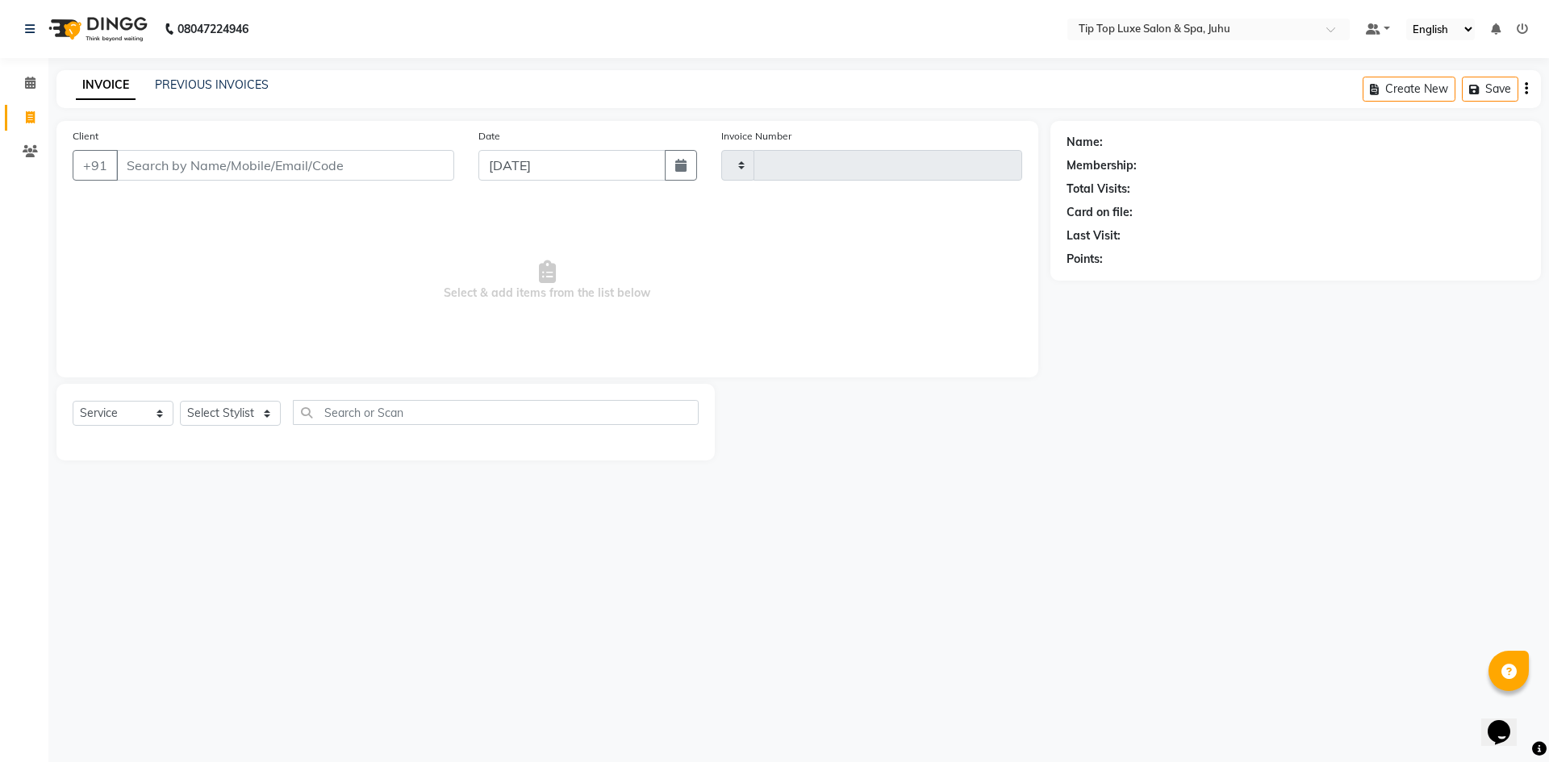
type input "1856"
select select "8298"
type input "9860063227"
click at [424, 166] on span "Add Client" at bounding box center [413, 165] width 64 height 16
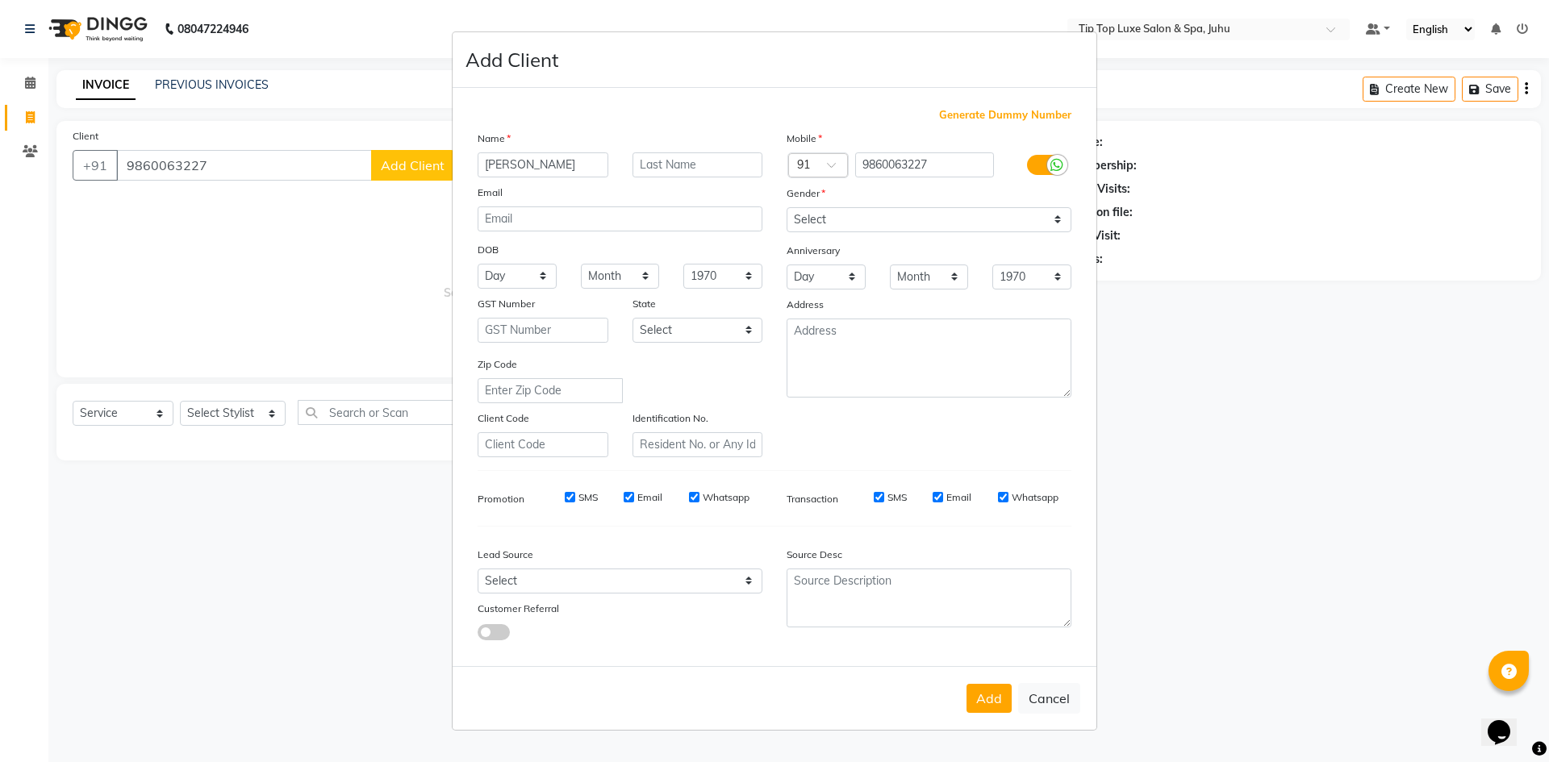
type input "parshwa"
click at [1051, 223] on select "Select Male Female Other Prefer Not To Say" at bounding box center [929, 219] width 285 height 25
select select "male"
click at [787, 207] on select "Select Male Female Other Prefer Not To Say" at bounding box center [929, 219] width 285 height 25
click at [986, 698] on button "Add" at bounding box center [989, 698] width 45 height 29
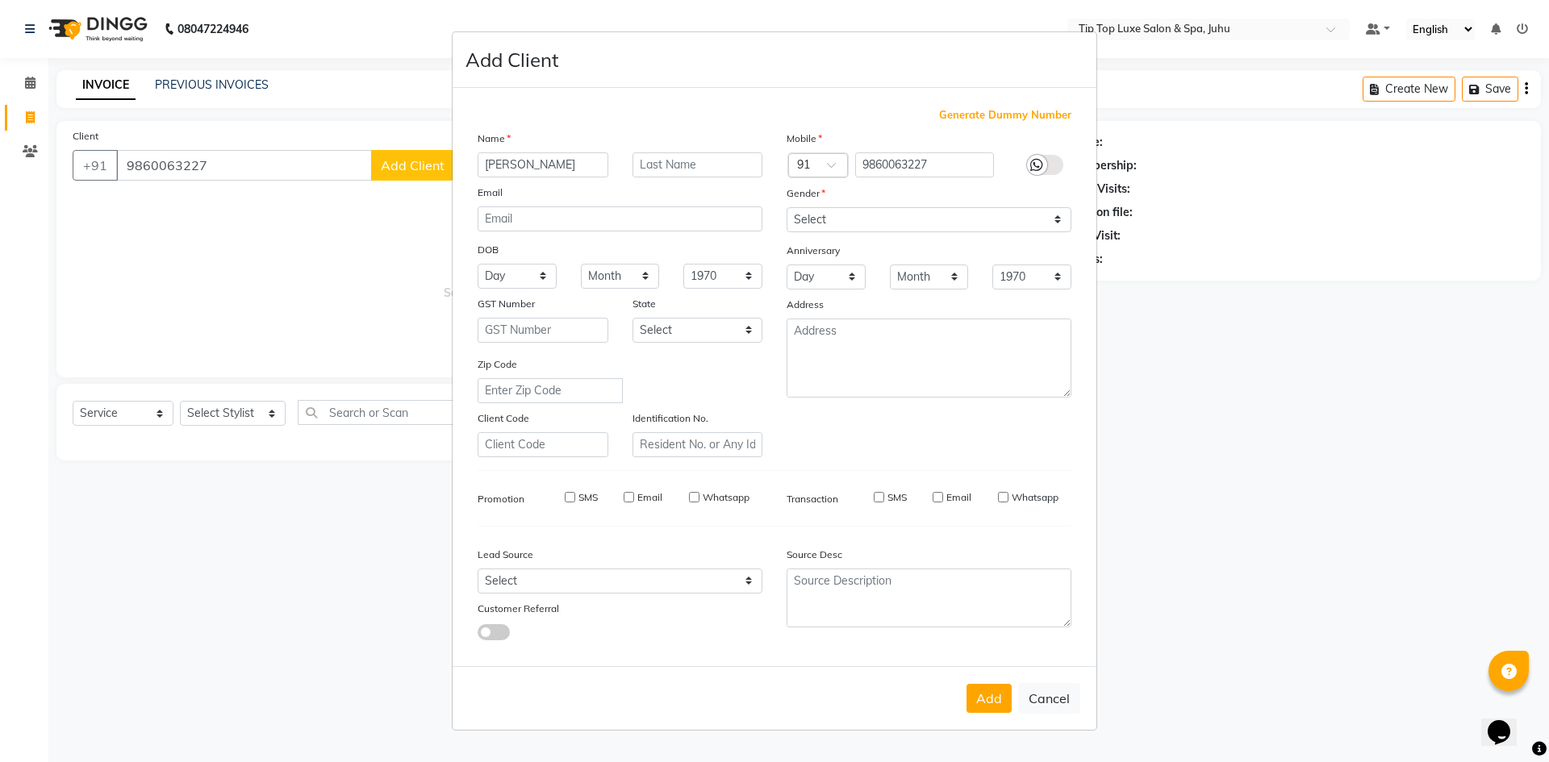
type input "98******27"
select select
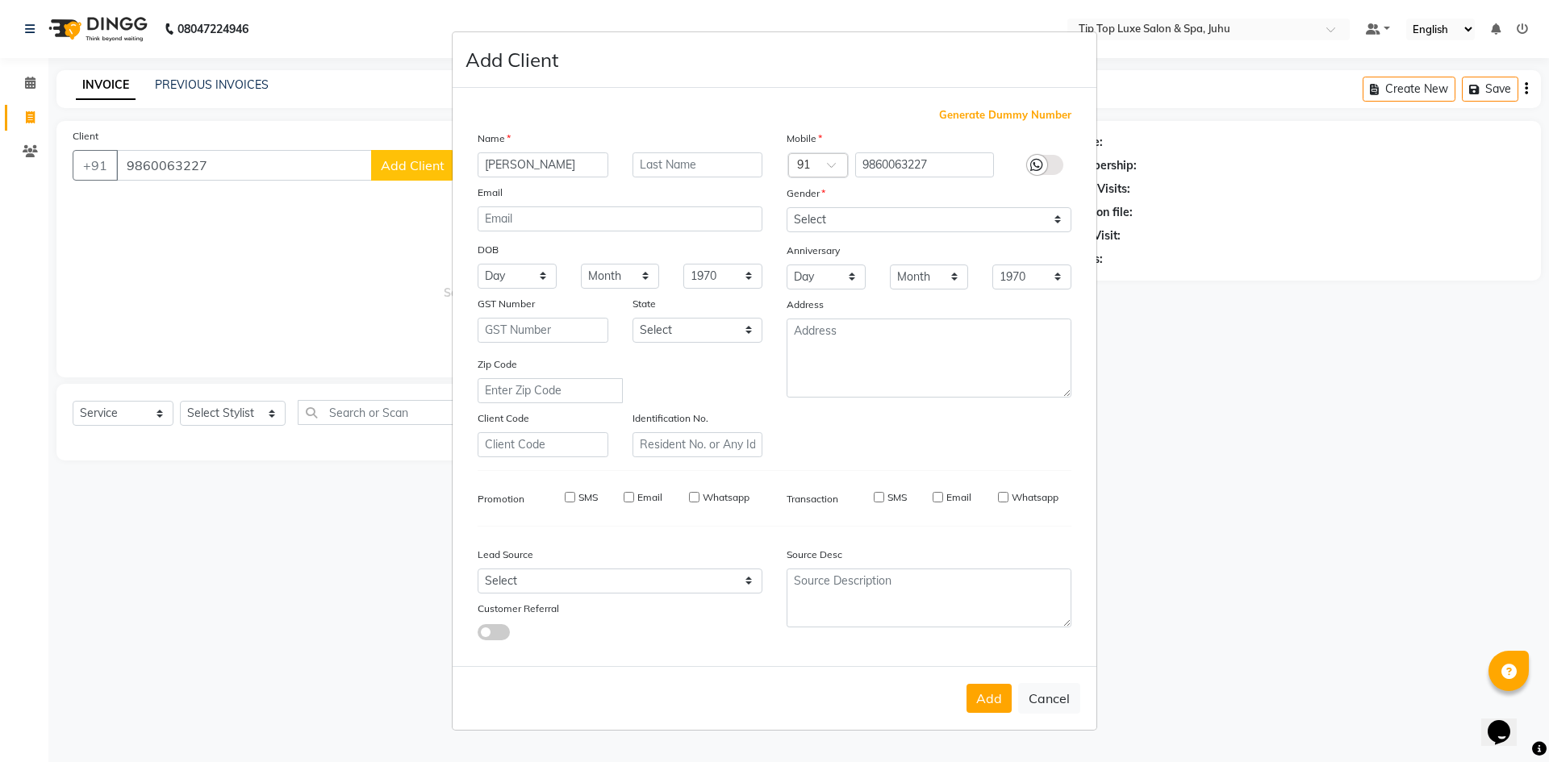
select select
checkbox input "false"
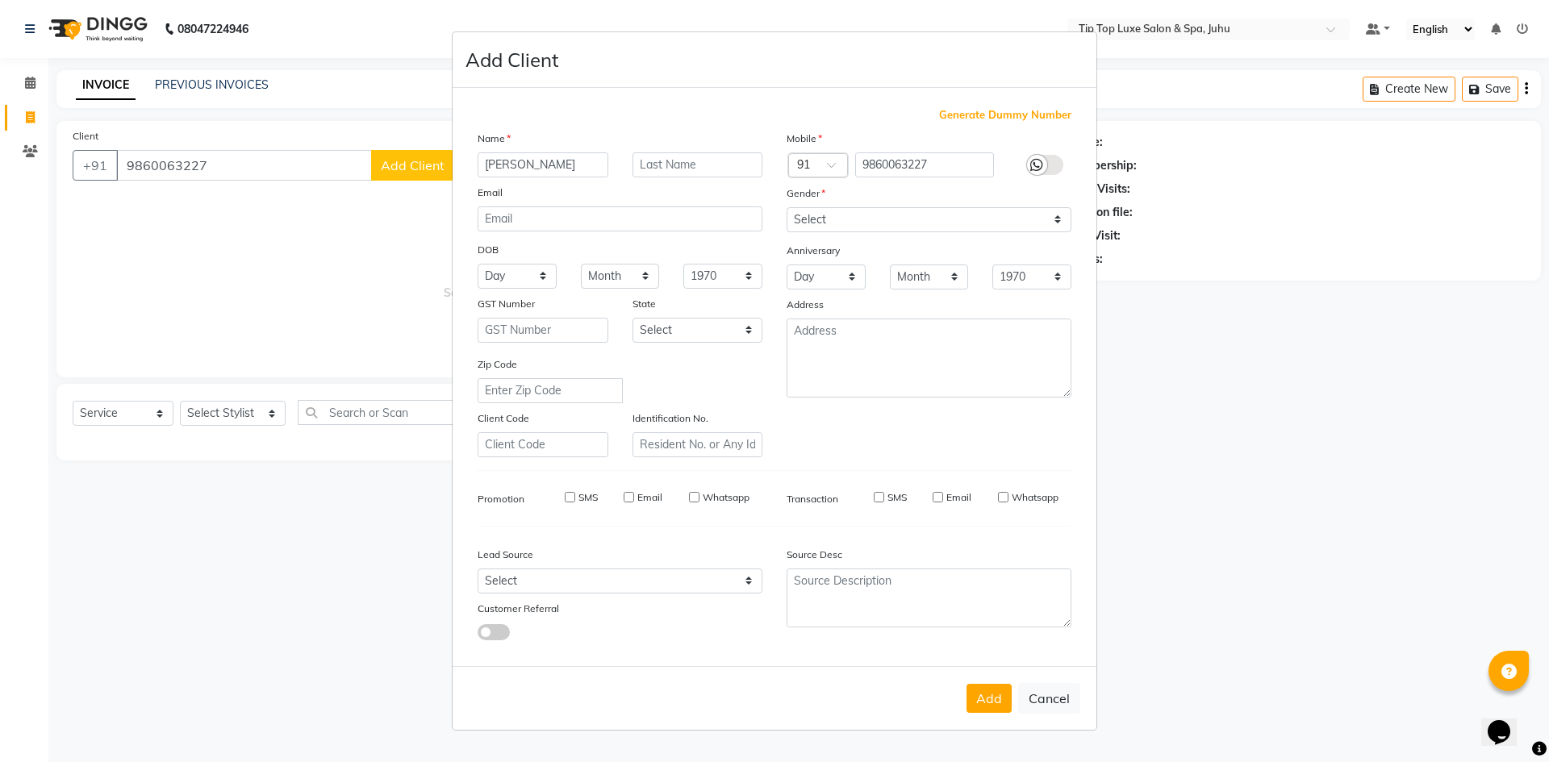
checkbox input "false"
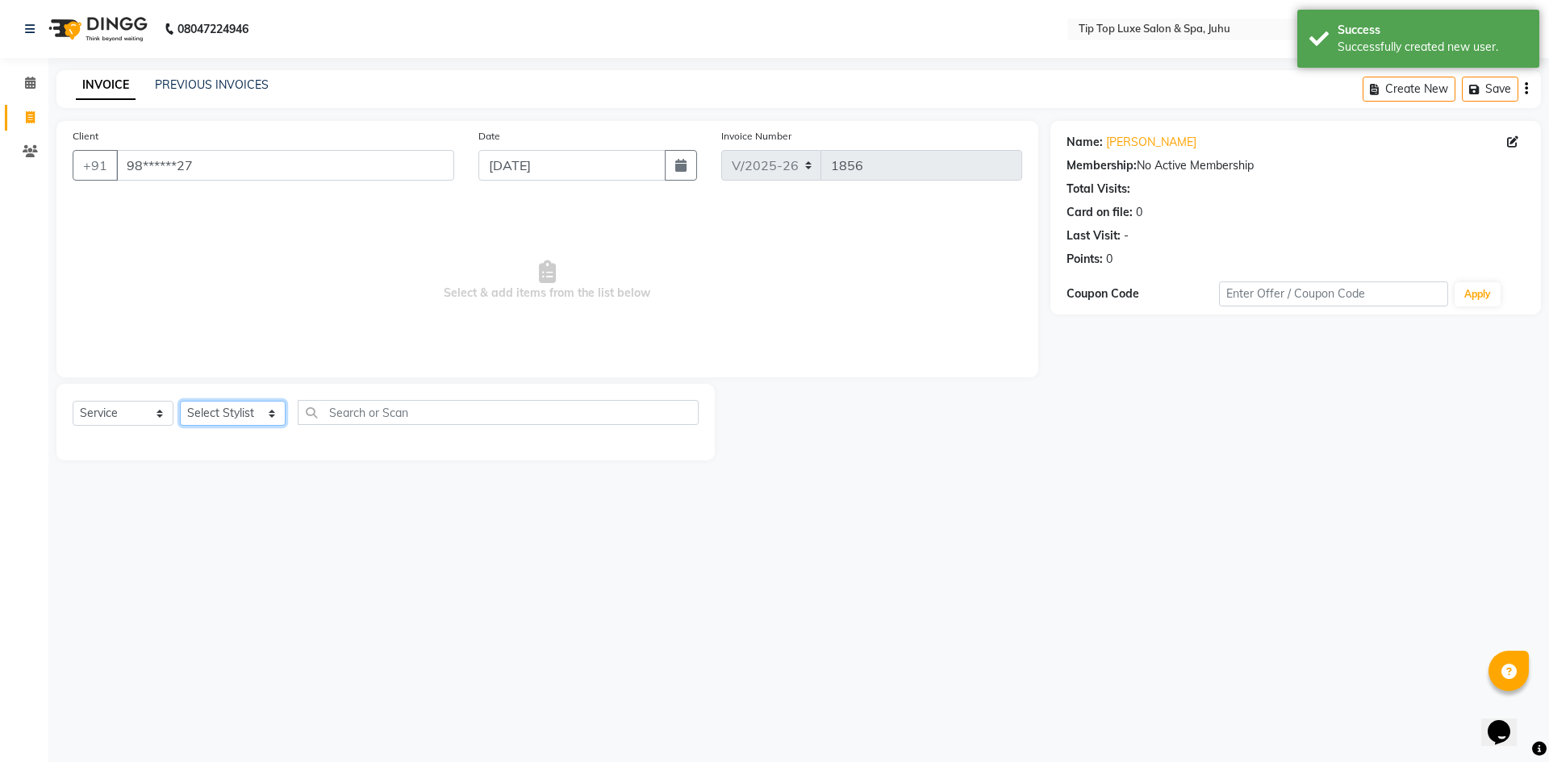
click at [235, 408] on select "Select Stylist [PERSON_NAME] admin [PERSON_NAME] creado ANAO [PERSON_NAME] Jyot…" at bounding box center [233, 413] width 106 height 25
select select "82310"
click at [180, 401] on select "Select Stylist [PERSON_NAME] admin [PERSON_NAME] creado ANAO [PERSON_NAME] Jyot…" at bounding box center [233, 413] width 106 height 25
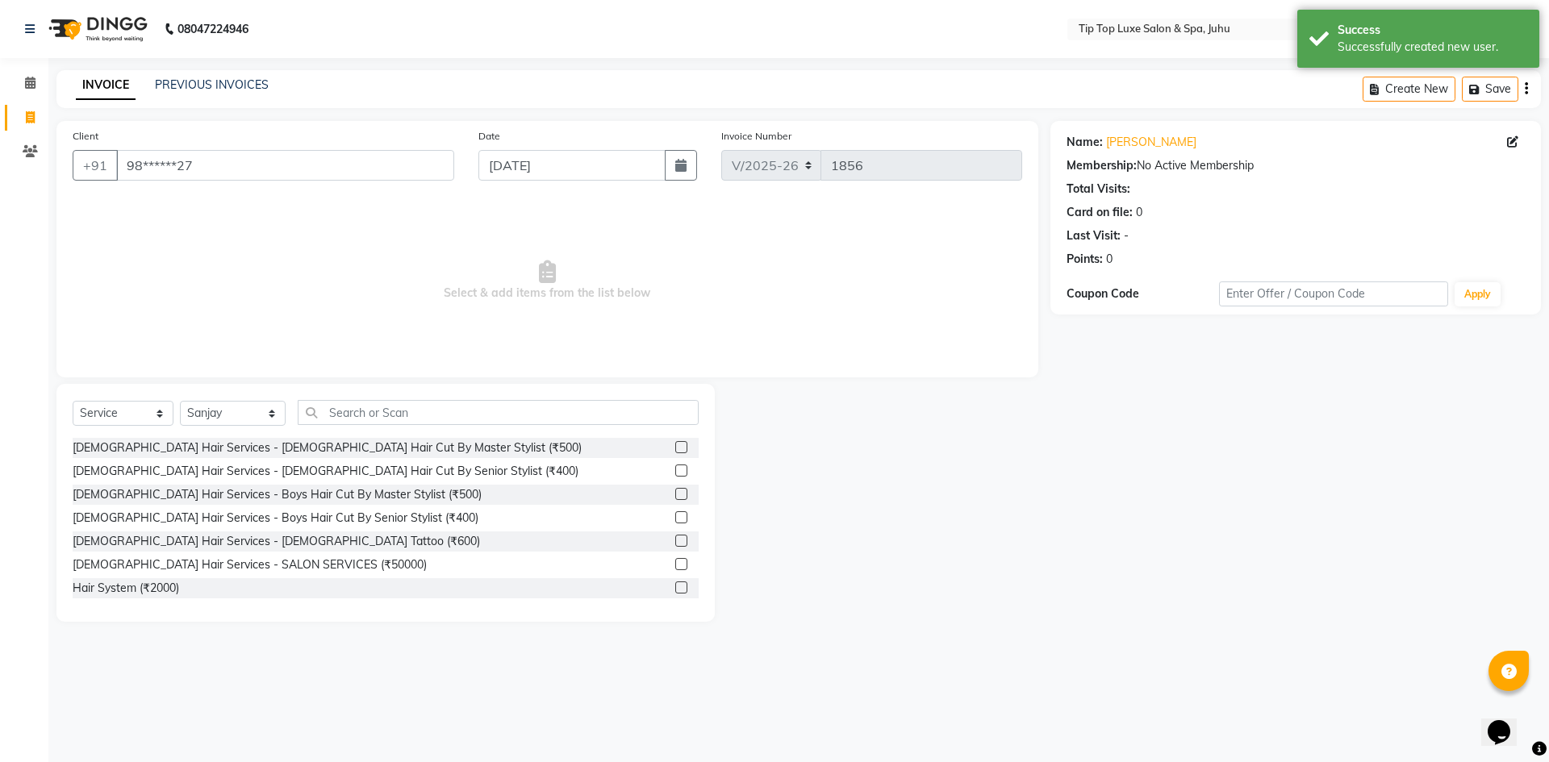
click at [675, 470] on label at bounding box center [681, 471] width 12 height 12
click at [675, 470] on input "checkbox" at bounding box center [680, 471] width 10 height 10
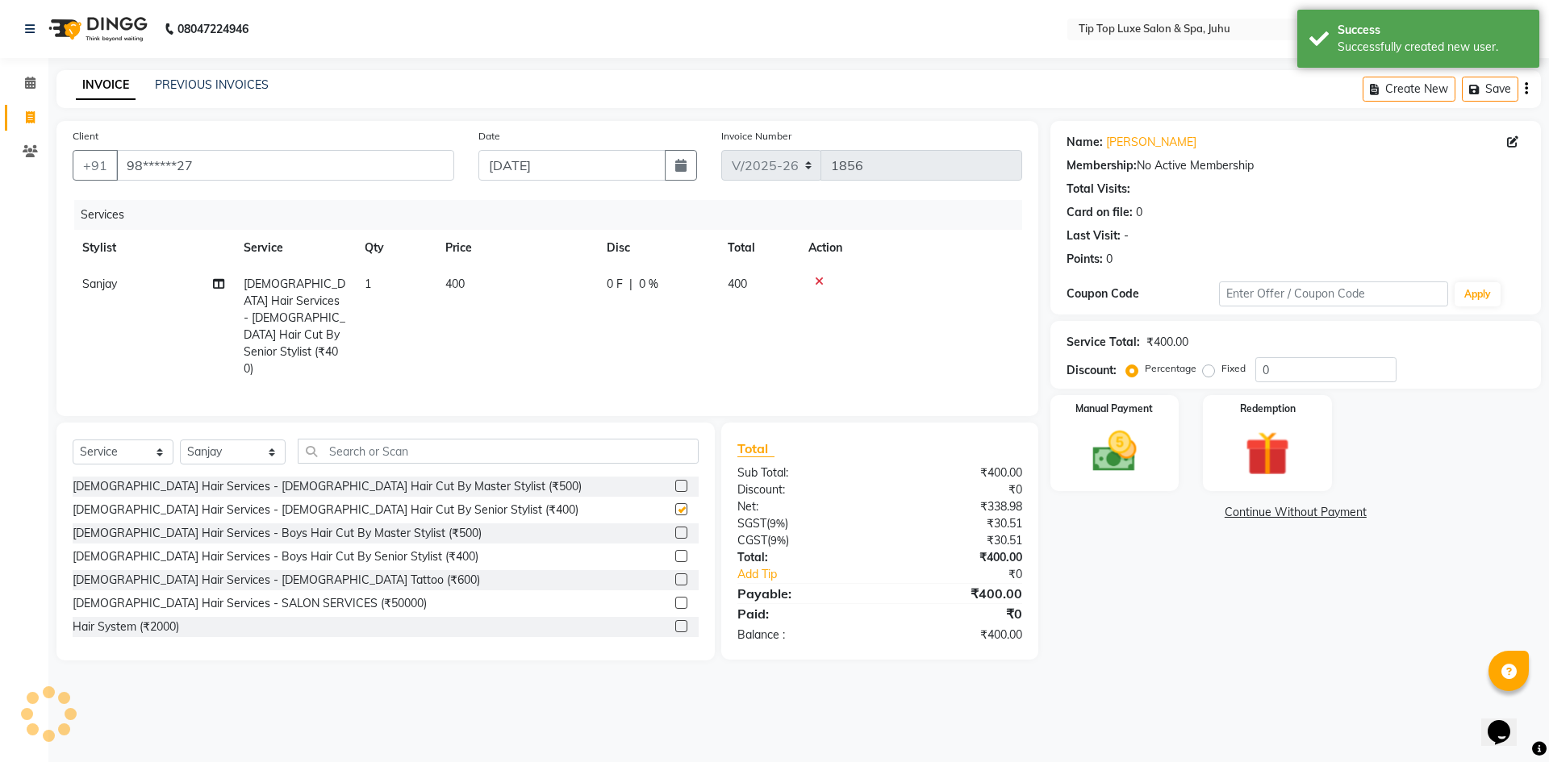
checkbox input "false"
click at [509, 439] on input "text" at bounding box center [499, 451] width 402 height 25
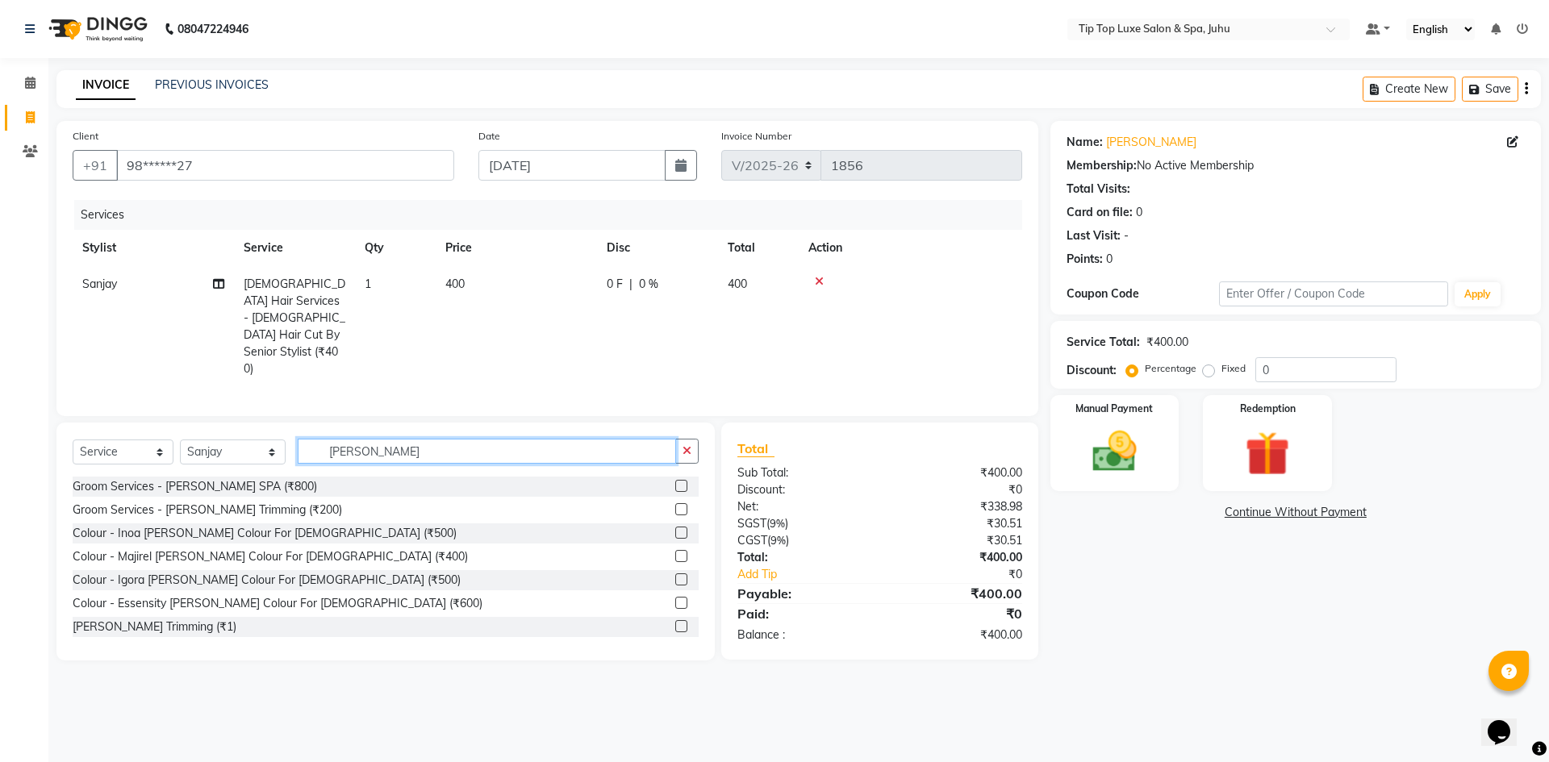
type input "beard"
click at [675, 503] on label at bounding box center [681, 509] width 12 height 12
click at [675, 505] on input "checkbox" at bounding box center [680, 510] width 10 height 10
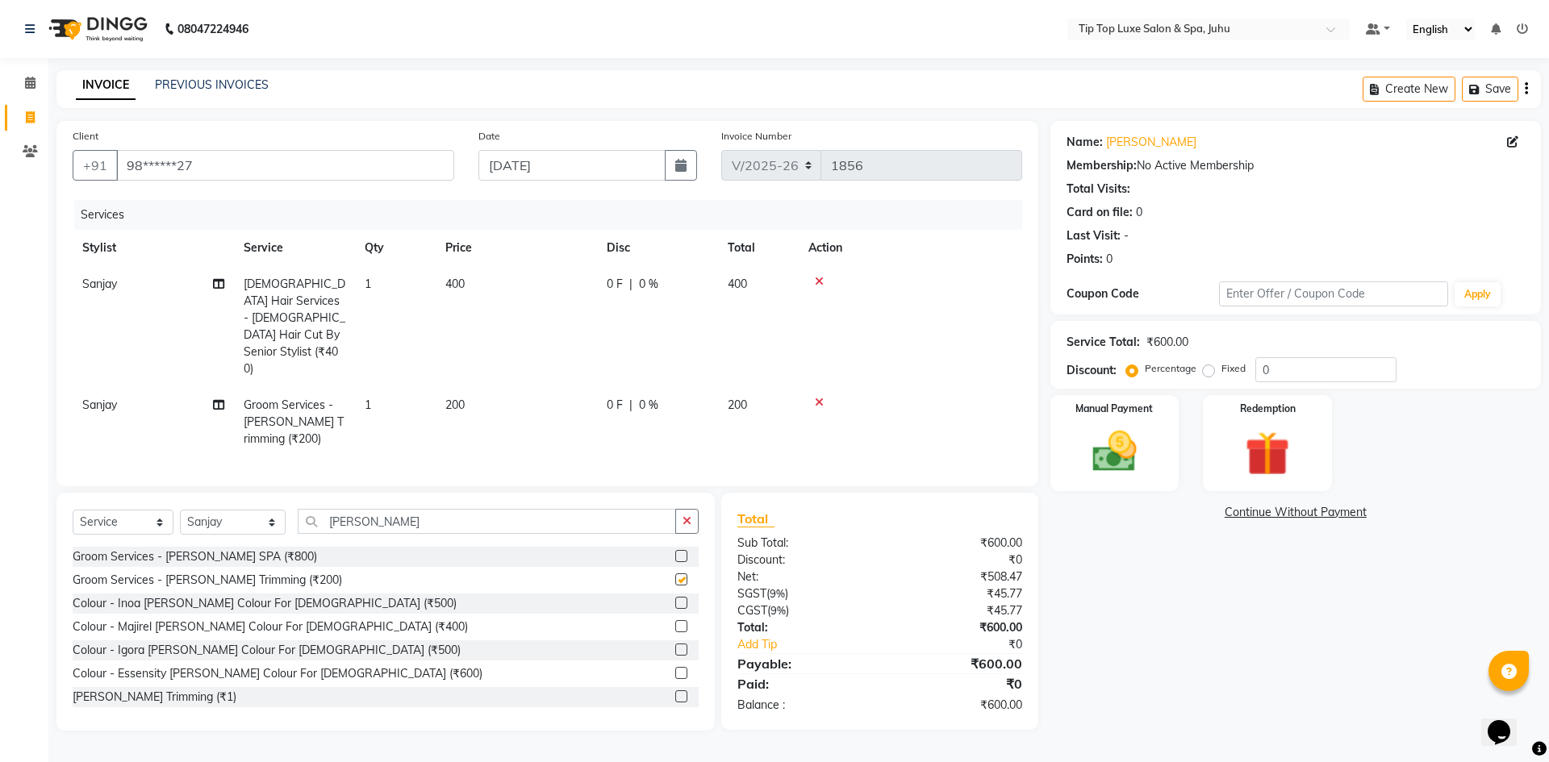
checkbox input "false"
click at [1090, 461] on img at bounding box center [1114, 451] width 75 height 53
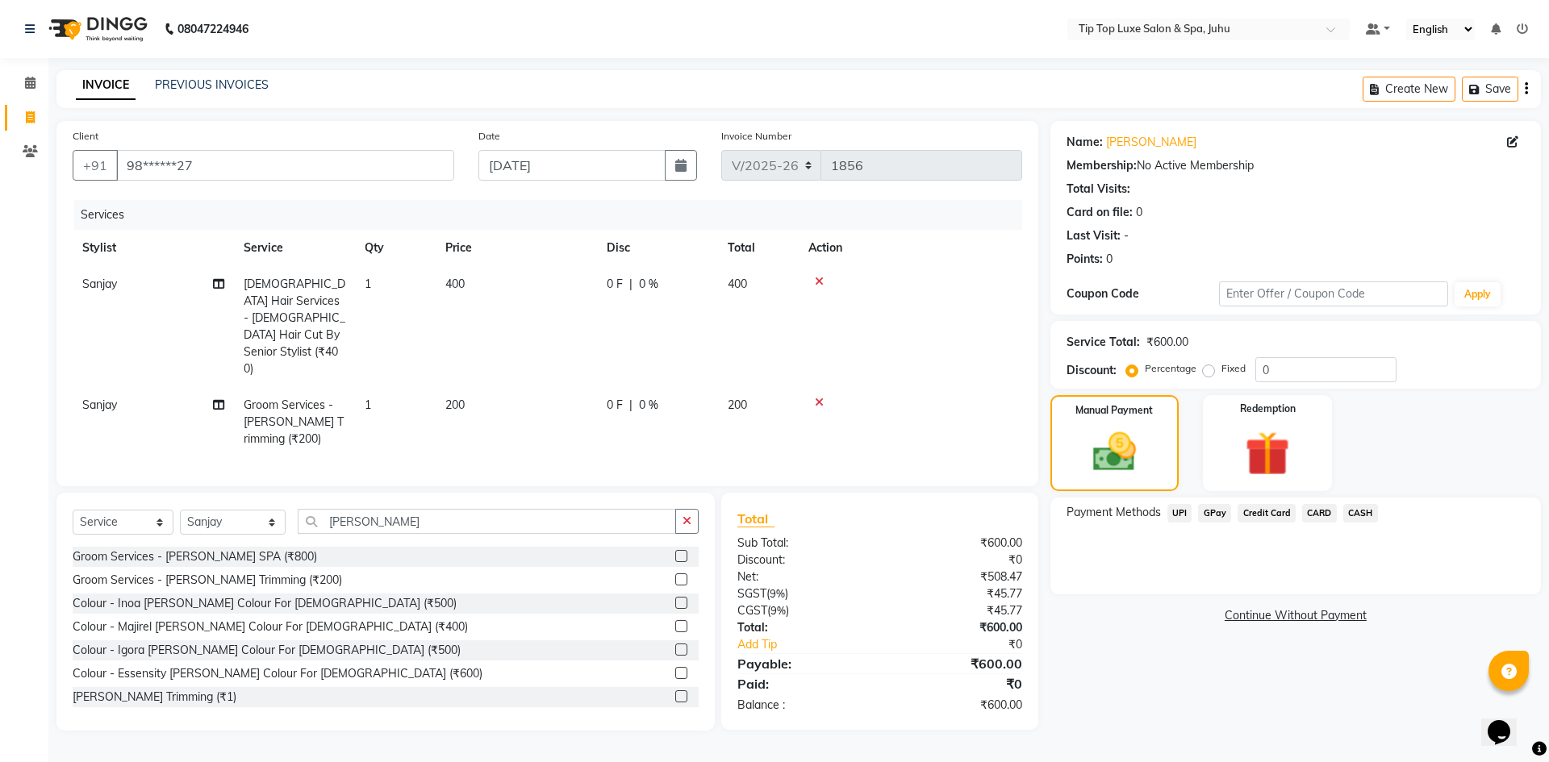
click at [1322, 514] on span "CARD" at bounding box center [1319, 513] width 35 height 19
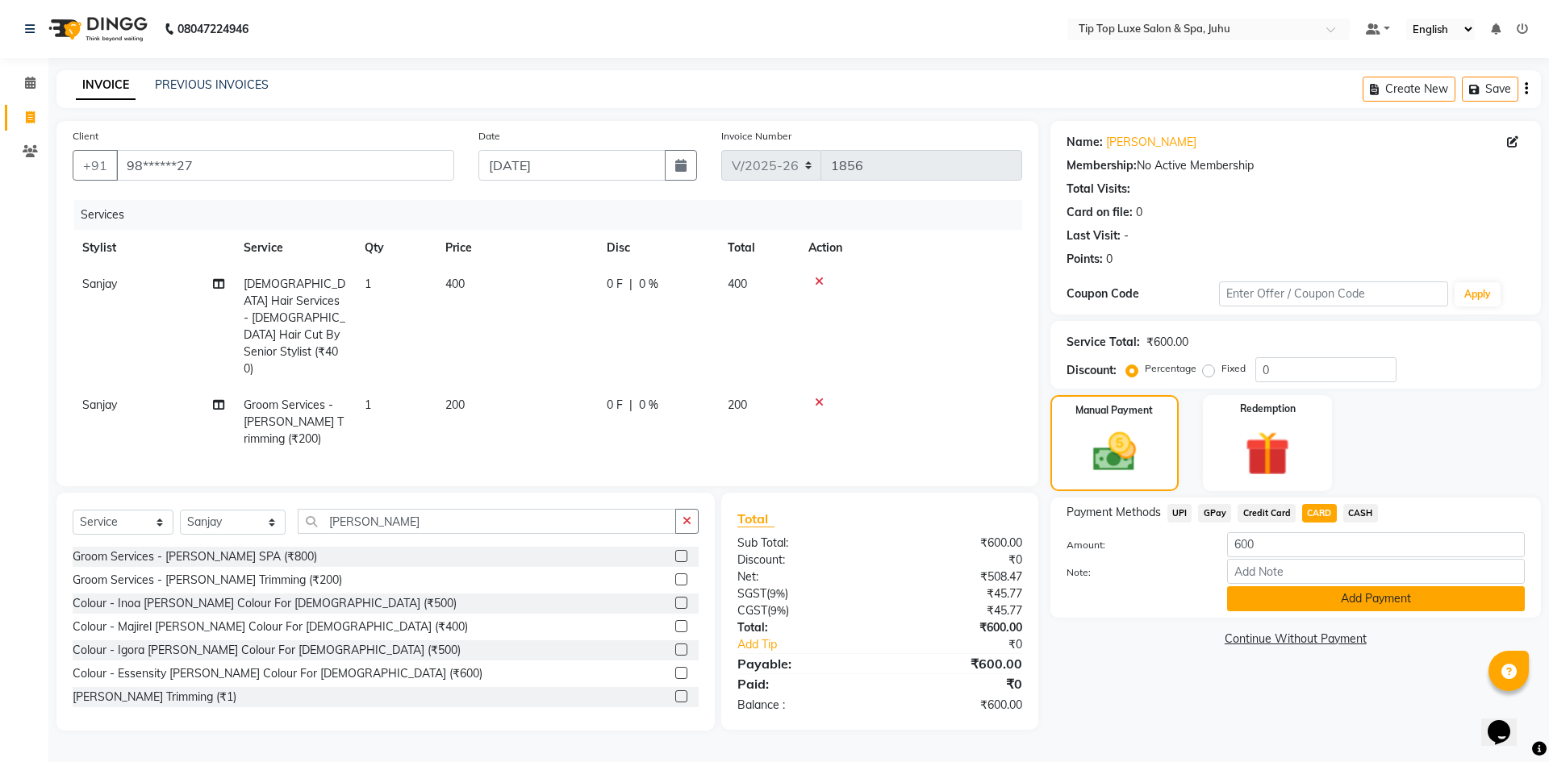
click at [1348, 594] on button "Add Payment" at bounding box center [1376, 599] width 298 height 25
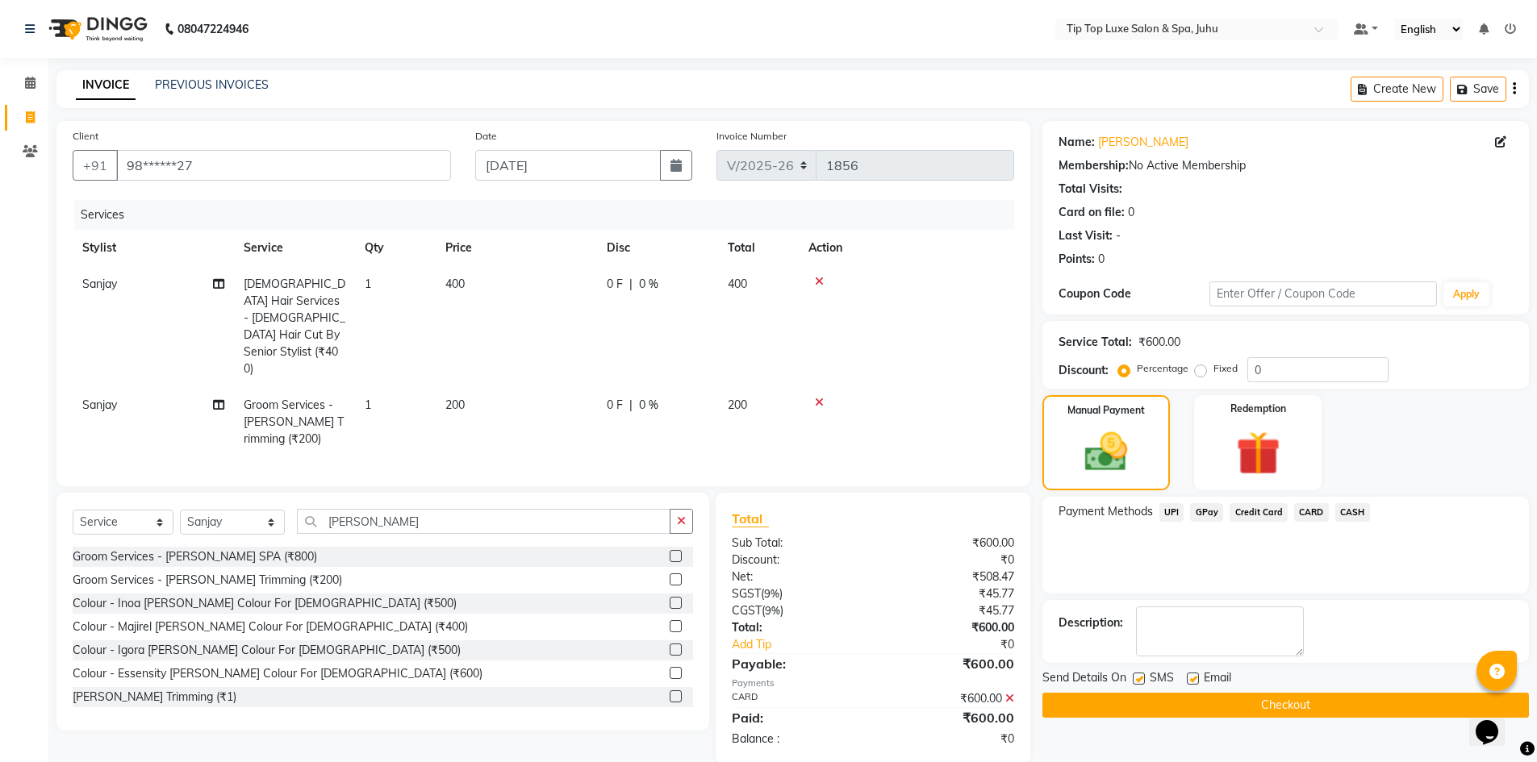
click at [1273, 699] on button "Checkout" at bounding box center [1285, 705] width 487 height 25
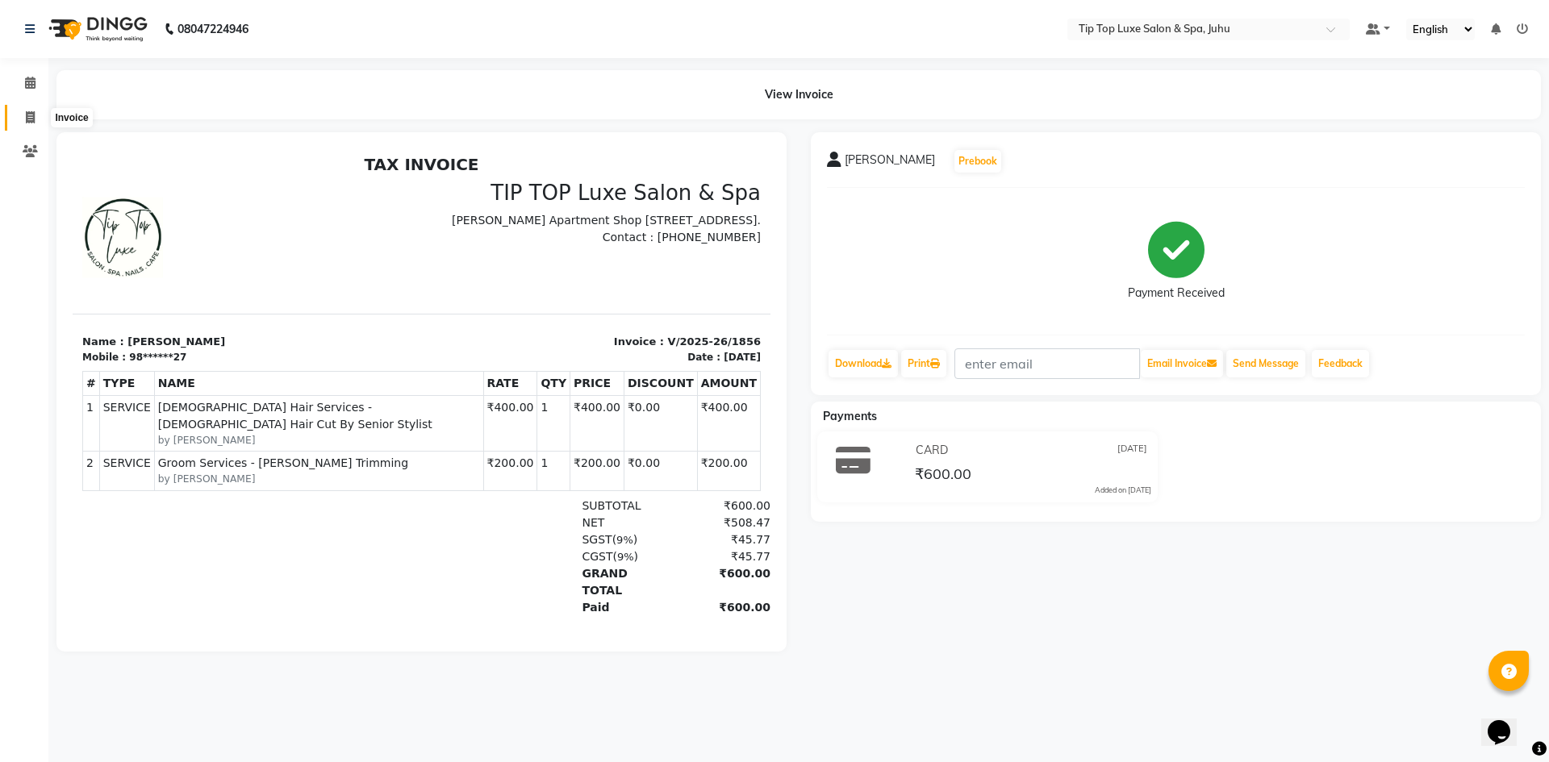
click at [23, 117] on span at bounding box center [30, 118] width 28 height 19
select select "8298"
select select "service"
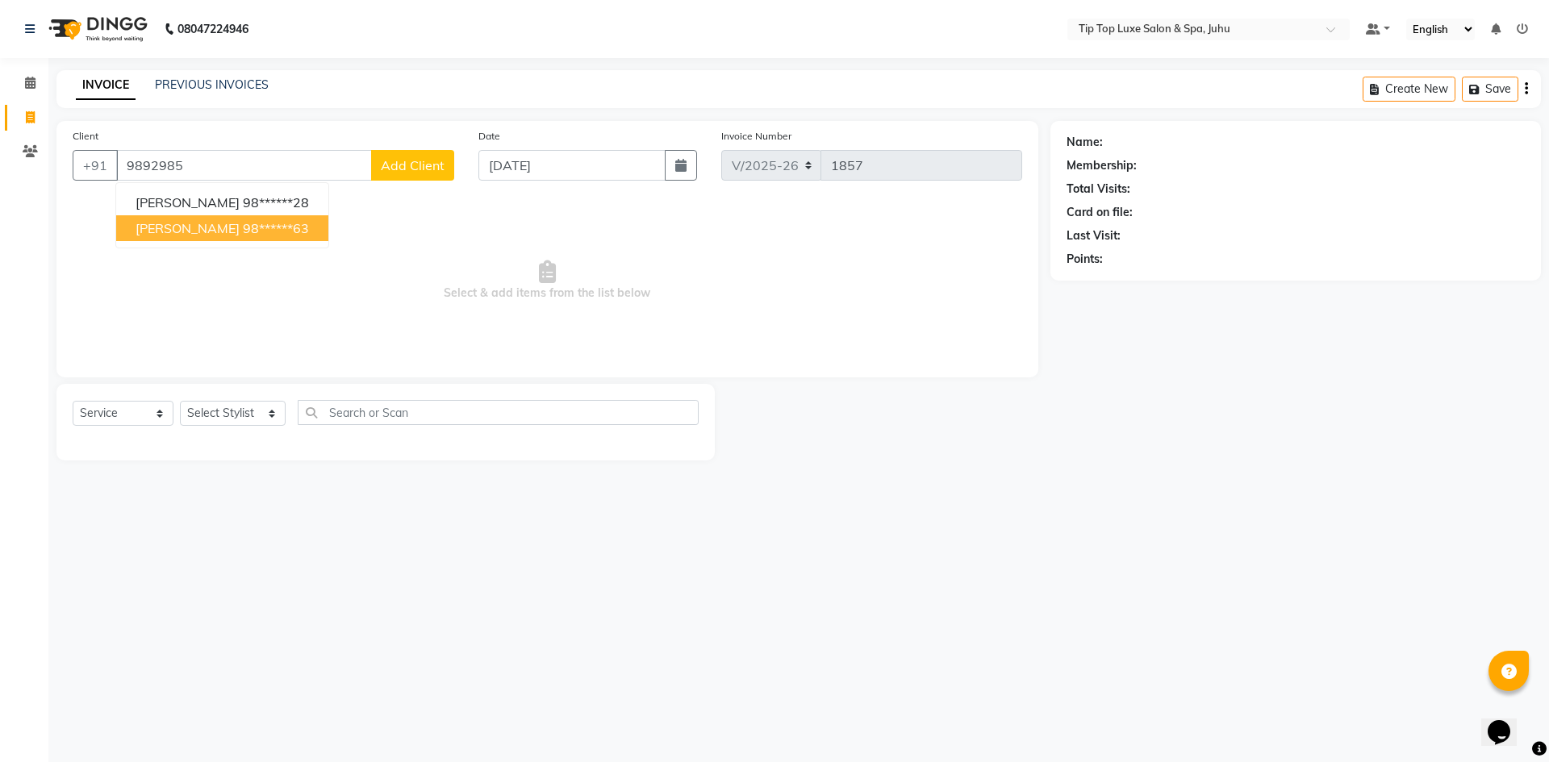
click at [265, 228] on ngb-highlight "98******63" at bounding box center [276, 228] width 66 height 16
type input "98******63"
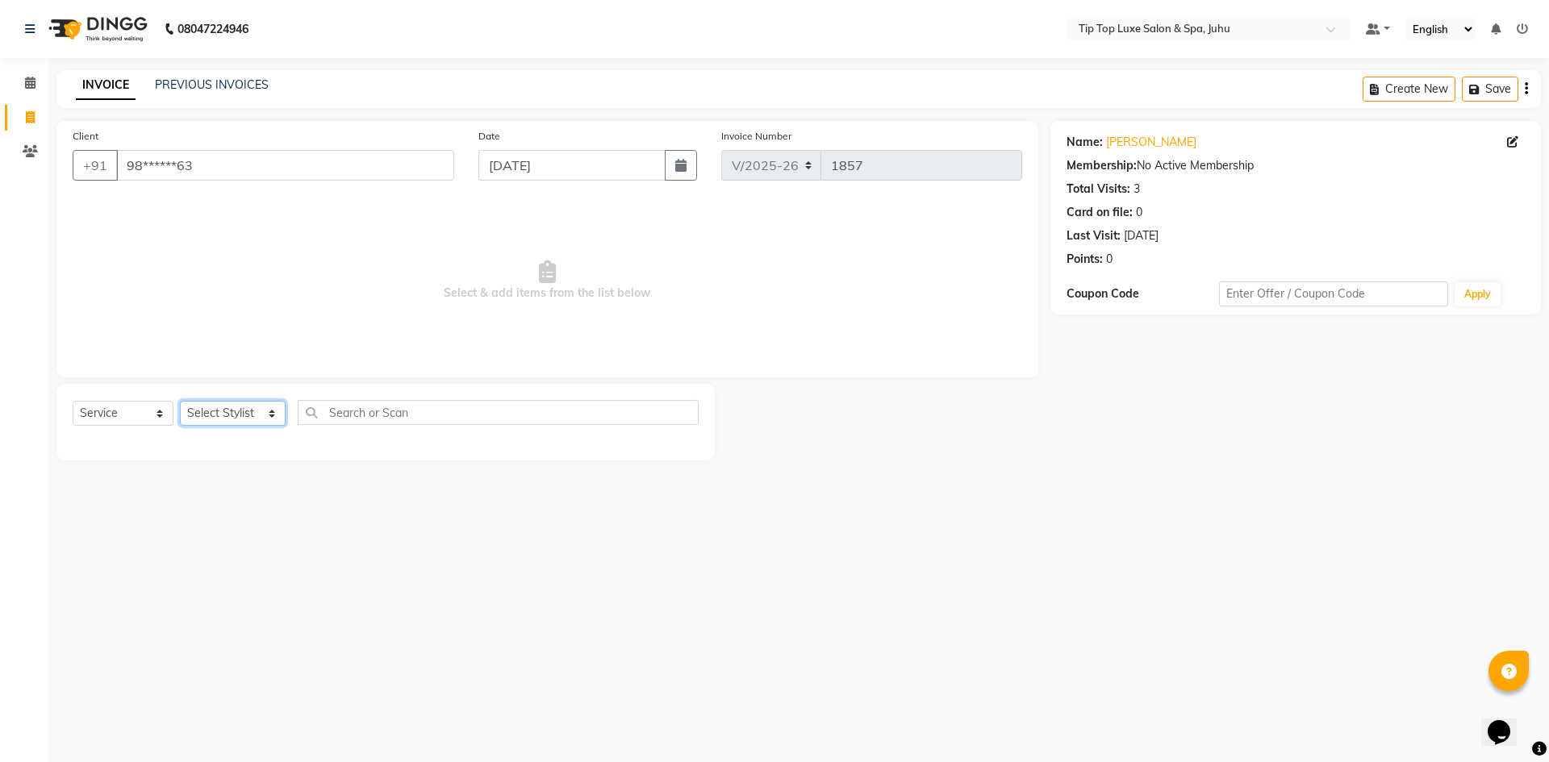
click at [247, 414] on select "Select Stylist [PERSON_NAME] admin [PERSON_NAME] creado ANAO [PERSON_NAME] Jyot…" at bounding box center [233, 413] width 106 height 25
select select "82322"
click at [180, 401] on select "Select Stylist [PERSON_NAME] admin [PERSON_NAME] creado ANAO [PERSON_NAME] Jyot…" at bounding box center [233, 413] width 106 height 25
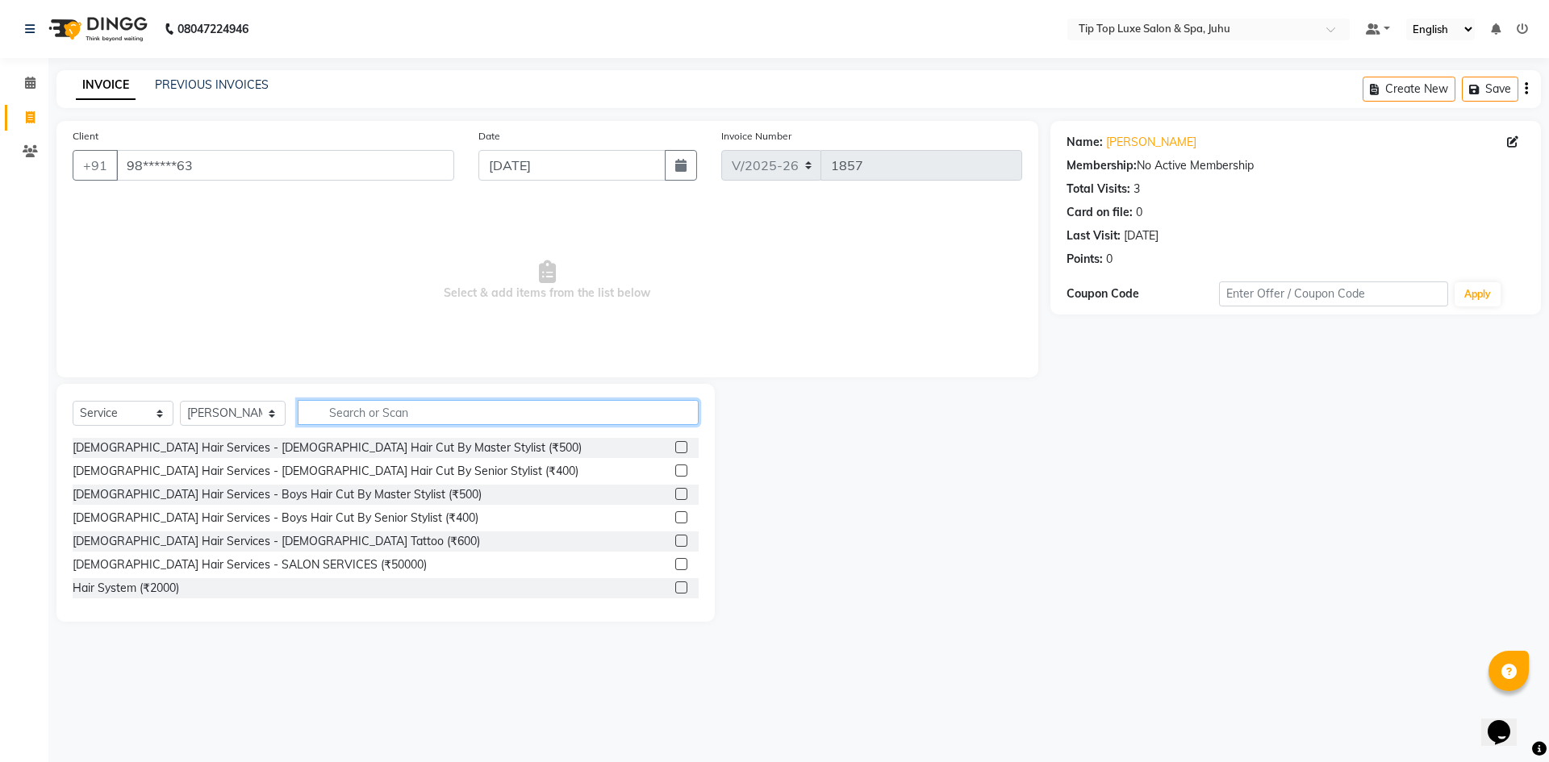
click at [367, 414] on input "text" at bounding box center [499, 412] width 402 height 25
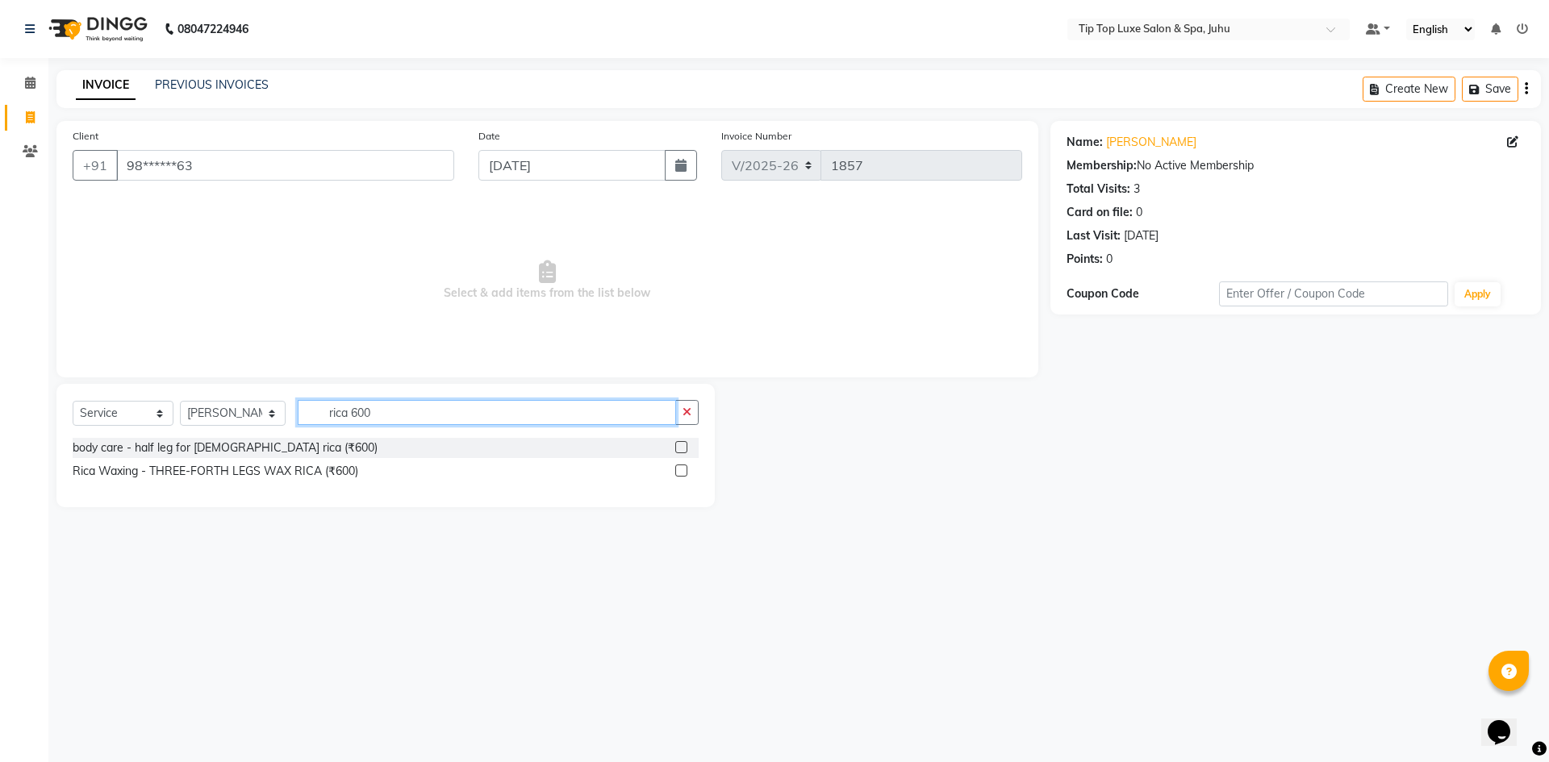
type input "rica 600"
click at [684, 445] on label at bounding box center [681, 447] width 12 height 12
click at [684, 445] on input "checkbox" at bounding box center [680, 448] width 10 height 10
checkbox input "true"
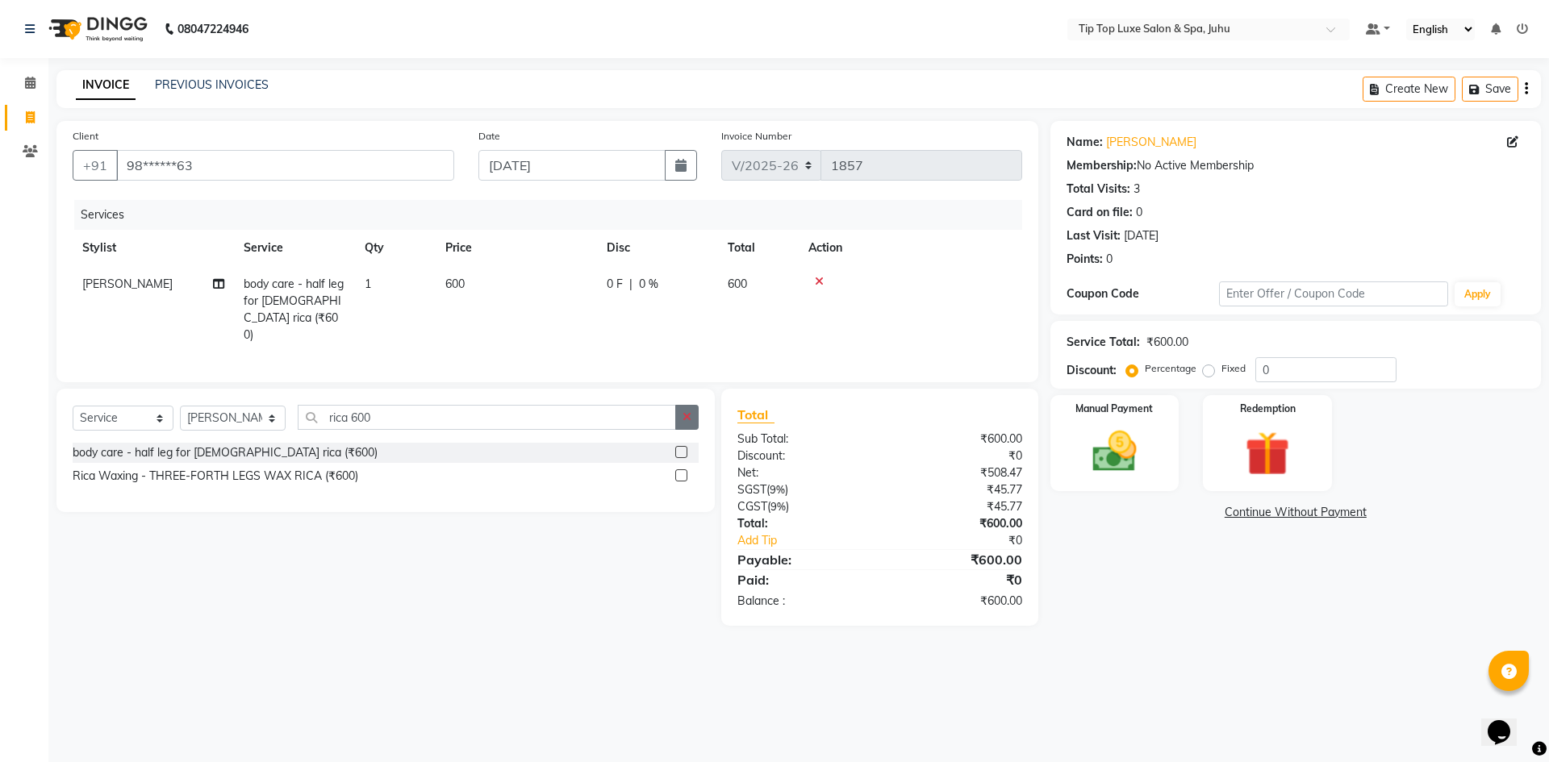
click at [689, 418] on button "button" at bounding box center [686, 417] width 23 height 25
type input "face wax"
click at [683, 446] on label at bounding box center [681, 452] width 12 height 12
click at [683, 448] on input "checkbox" at bounding box center [680, 453] width 10 height 10
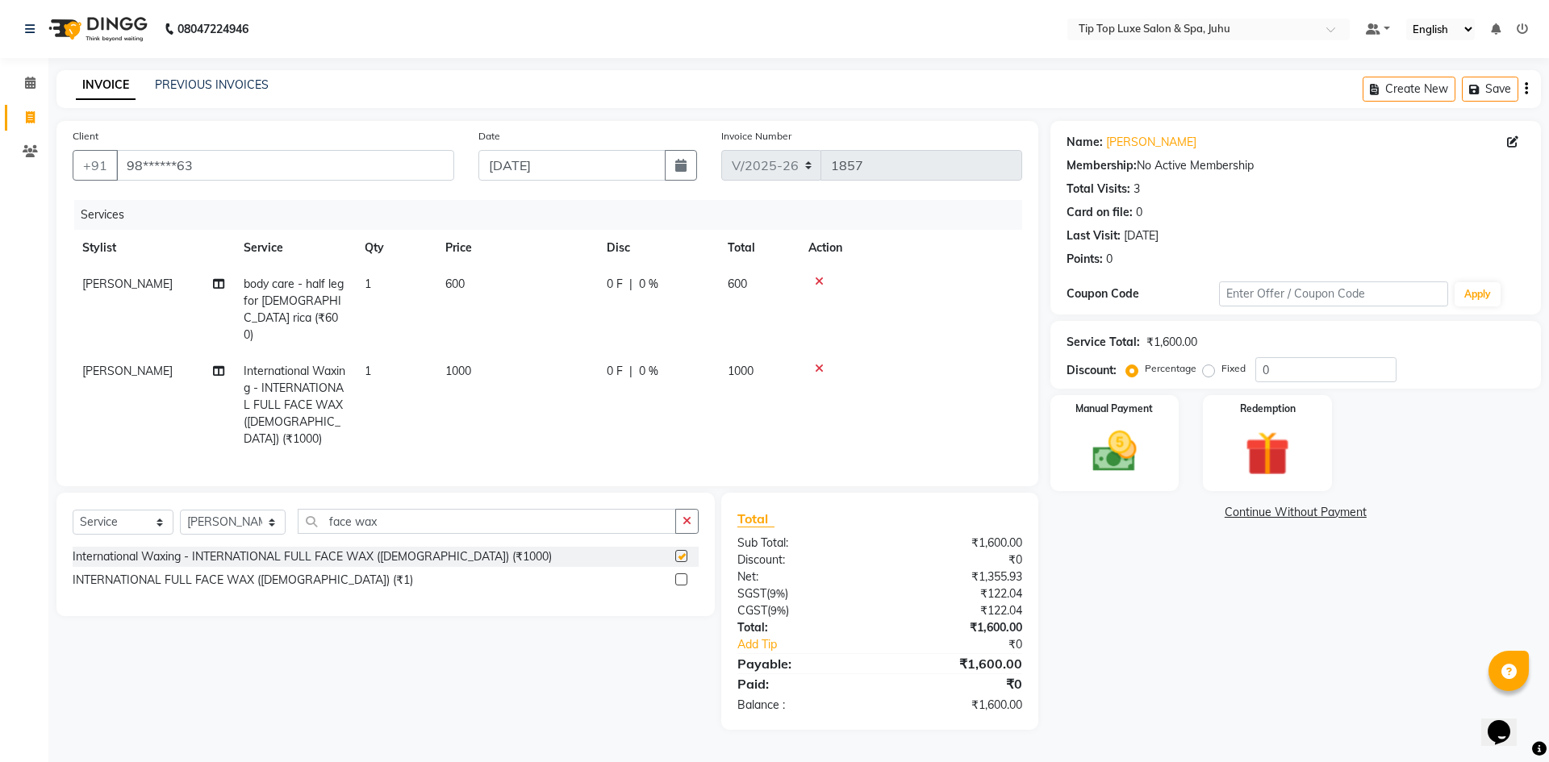
checkbox input "false"
click at [460, 364] on span "1000" at bounding box center [458, 371] width 26 height 15
select select "82322"
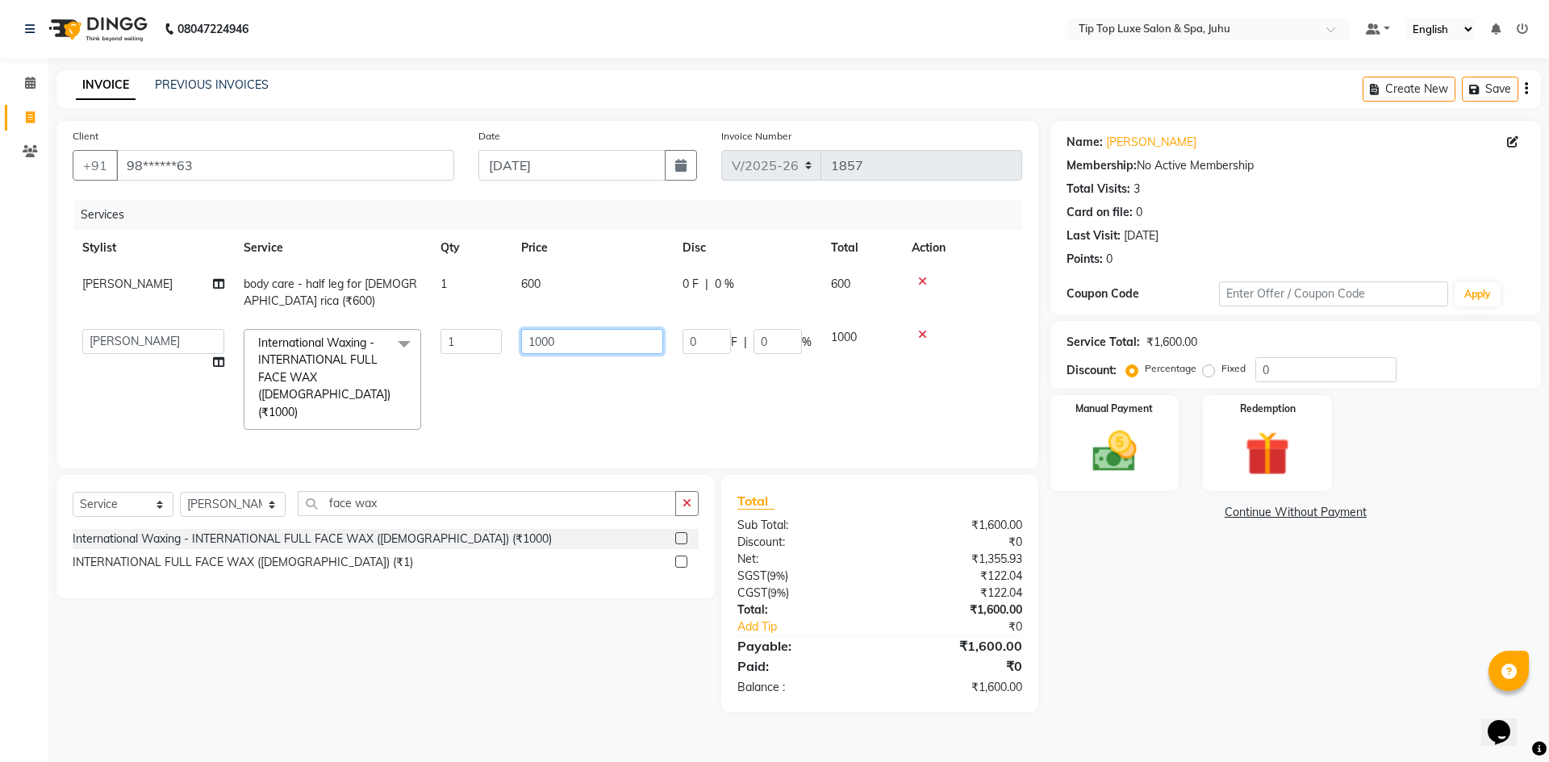
click at [545, 346] on input "1000" at bounding box center [592, 341] width 142 height 25
click at [541, 346] on input "1000" at bounding box center [592, 341] width 142 height 25
type input "700"
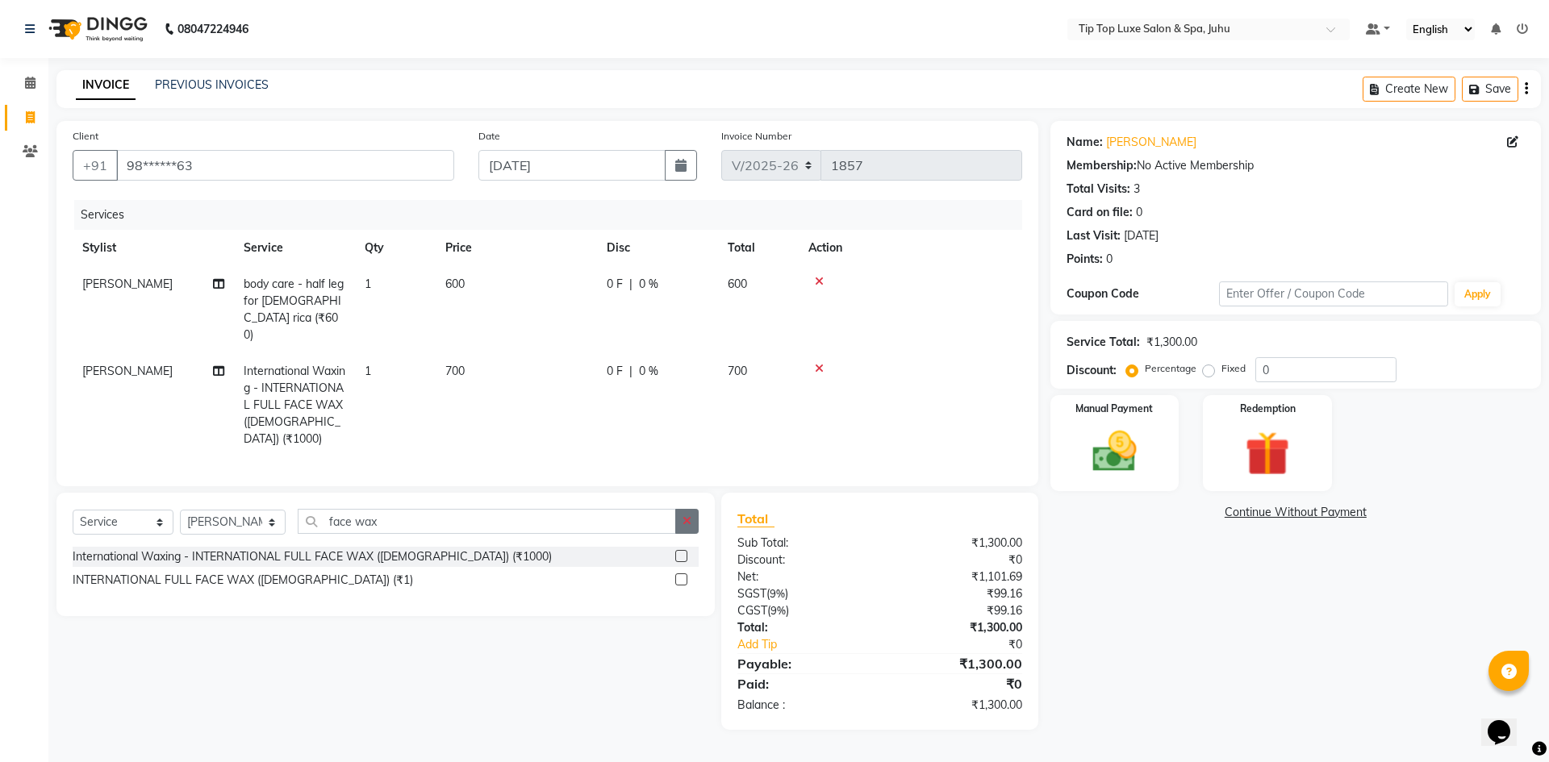
click at [679, 509] on button "button" at bounding box center [686, 521] width 23 height 25
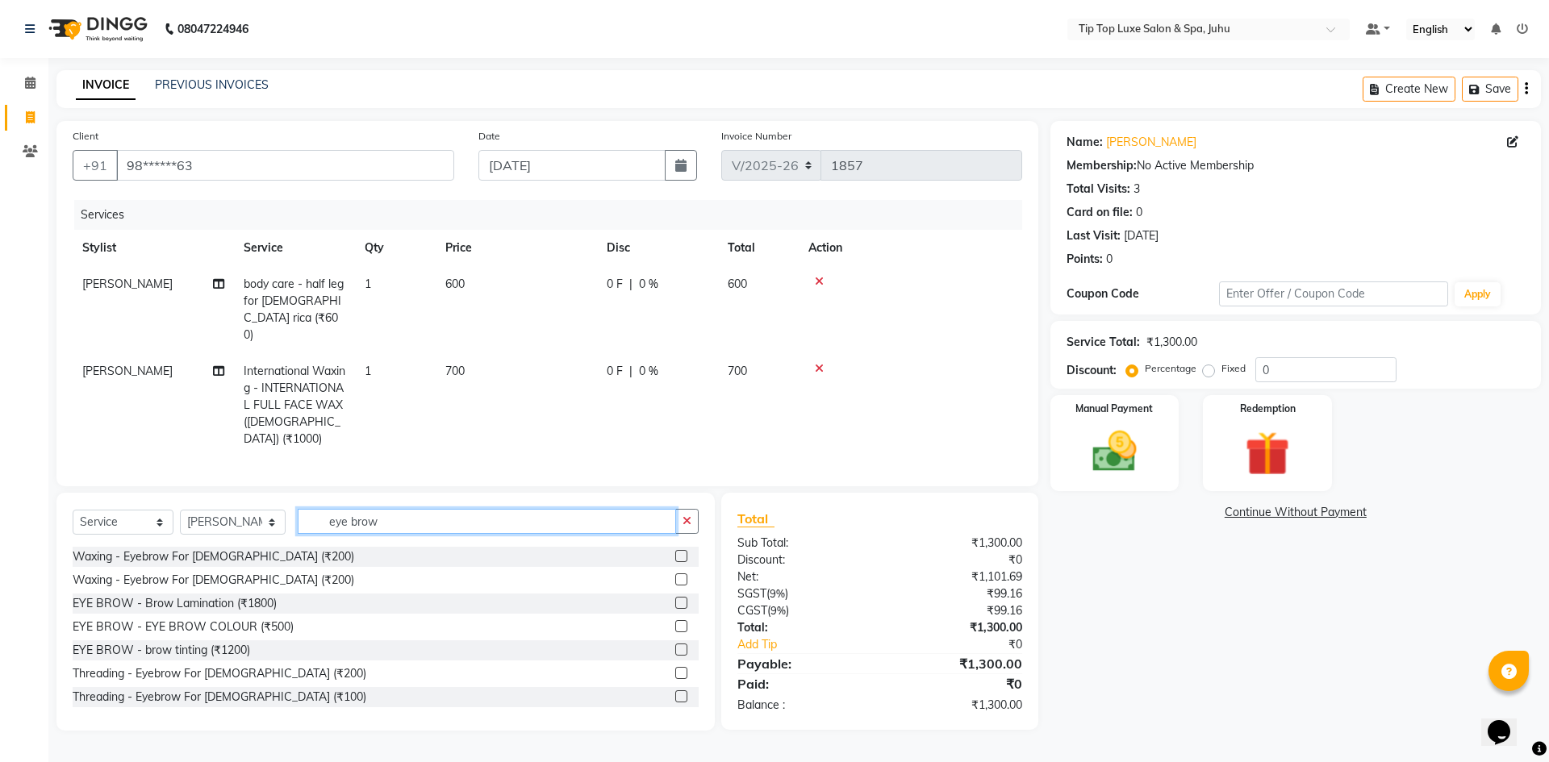
type input "eye brow"
click at [675, 691] on label at bounding box center [681, 697] width 12 height 12
click at [675, 692] on input "checkbox" at bounding box center [680, 697] width 10 height 10
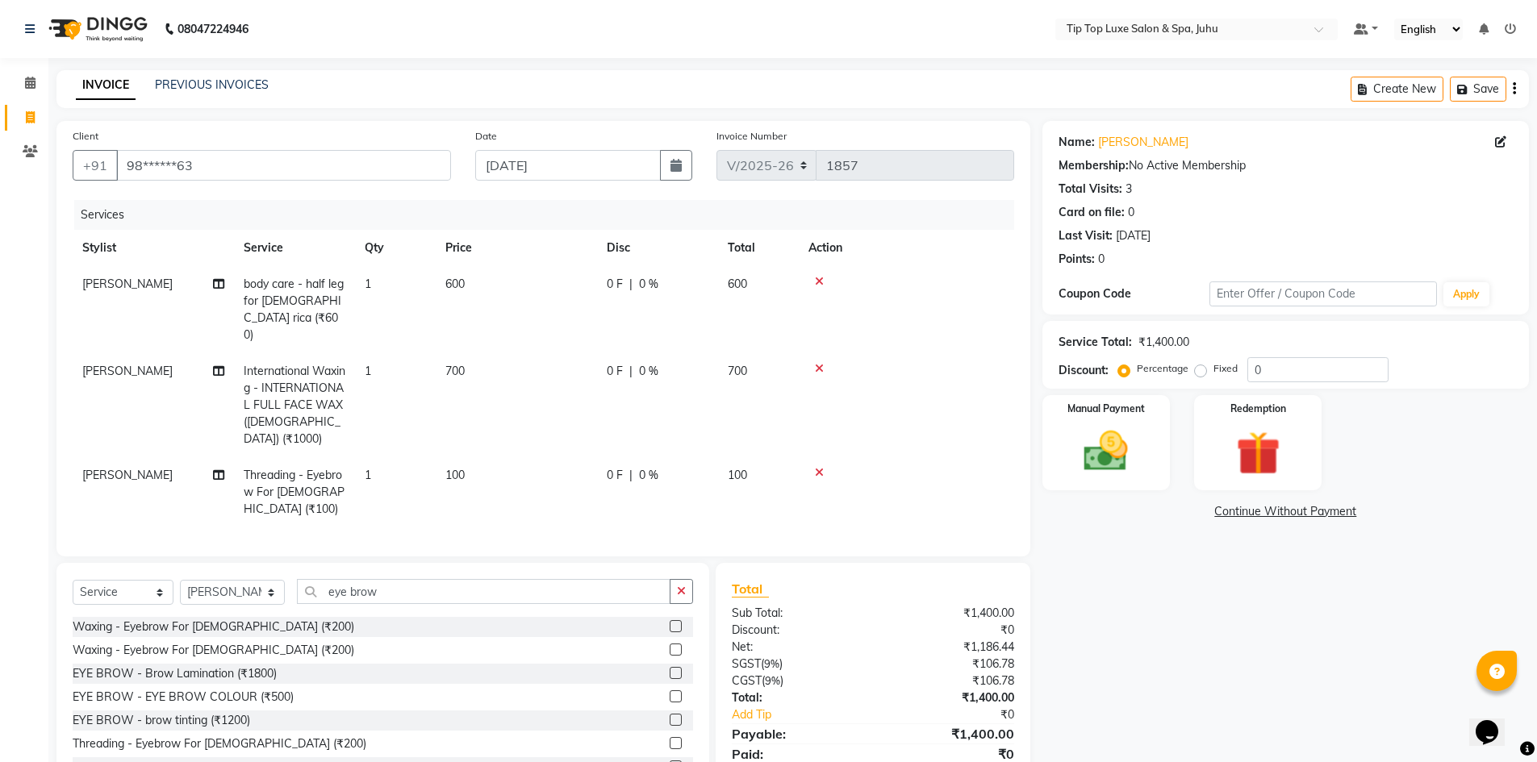
checkbox input "false"
click at [679, 579] on button "button" at bounding box center [681, 591] width 23 height 25
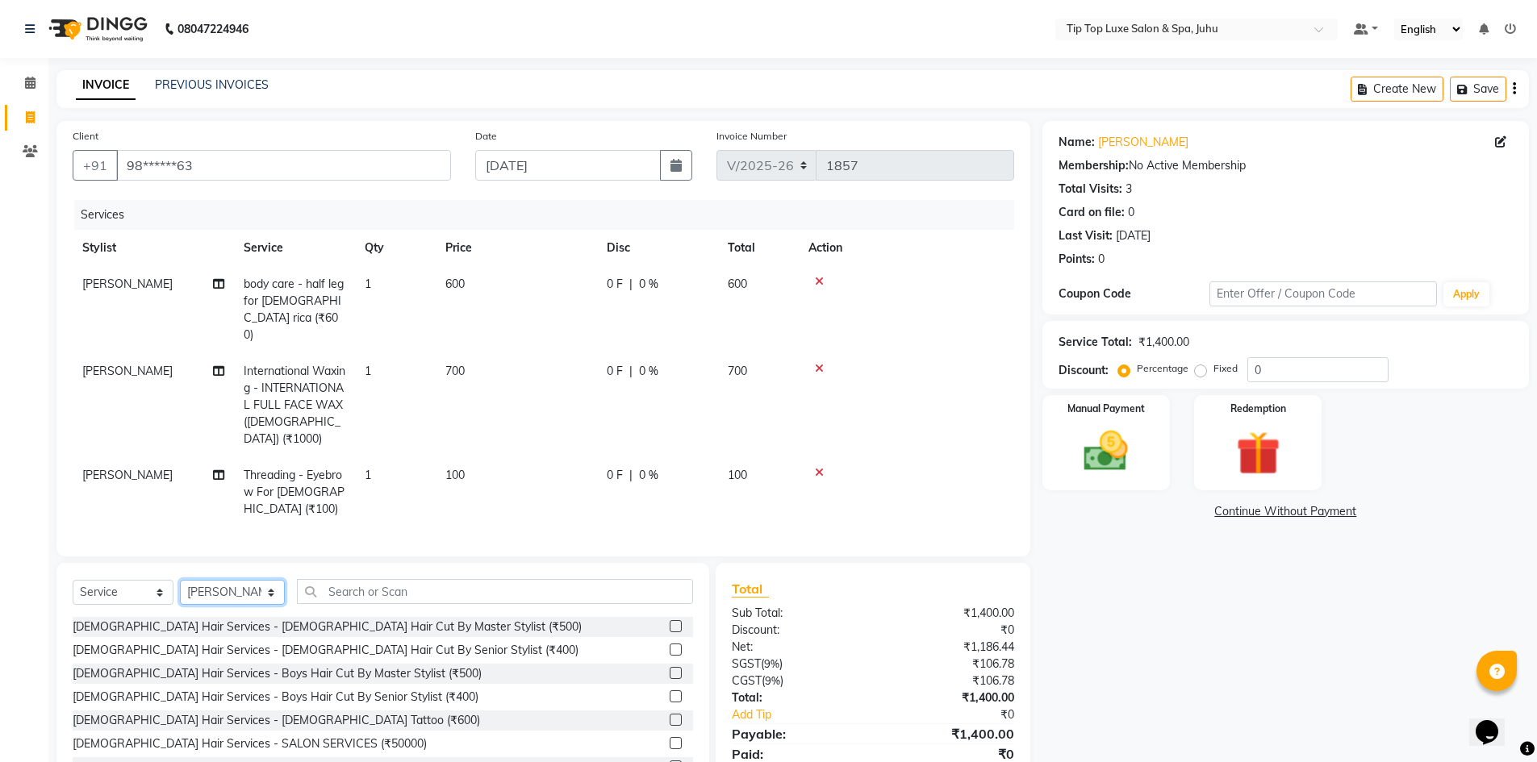
click at [261, 580] on select "Select Stylist [PERSON_NAME] admin [PERSON_NAME] creado ANAO [PERSON_NAME] Jyot…" at bounding box center [232, 592] width 105 height 25
select select "88924"
click at [180, 580] on select "Select Stylist [PERSON_NAME] admin [PERSON_NAME] creado ANAO [PERSON_NAME] Jyot…" at bounding box center [232, 592] width 105 height 25
click at [397, 580] on input "text" at bounding box center [495, 591] width 396 height 25
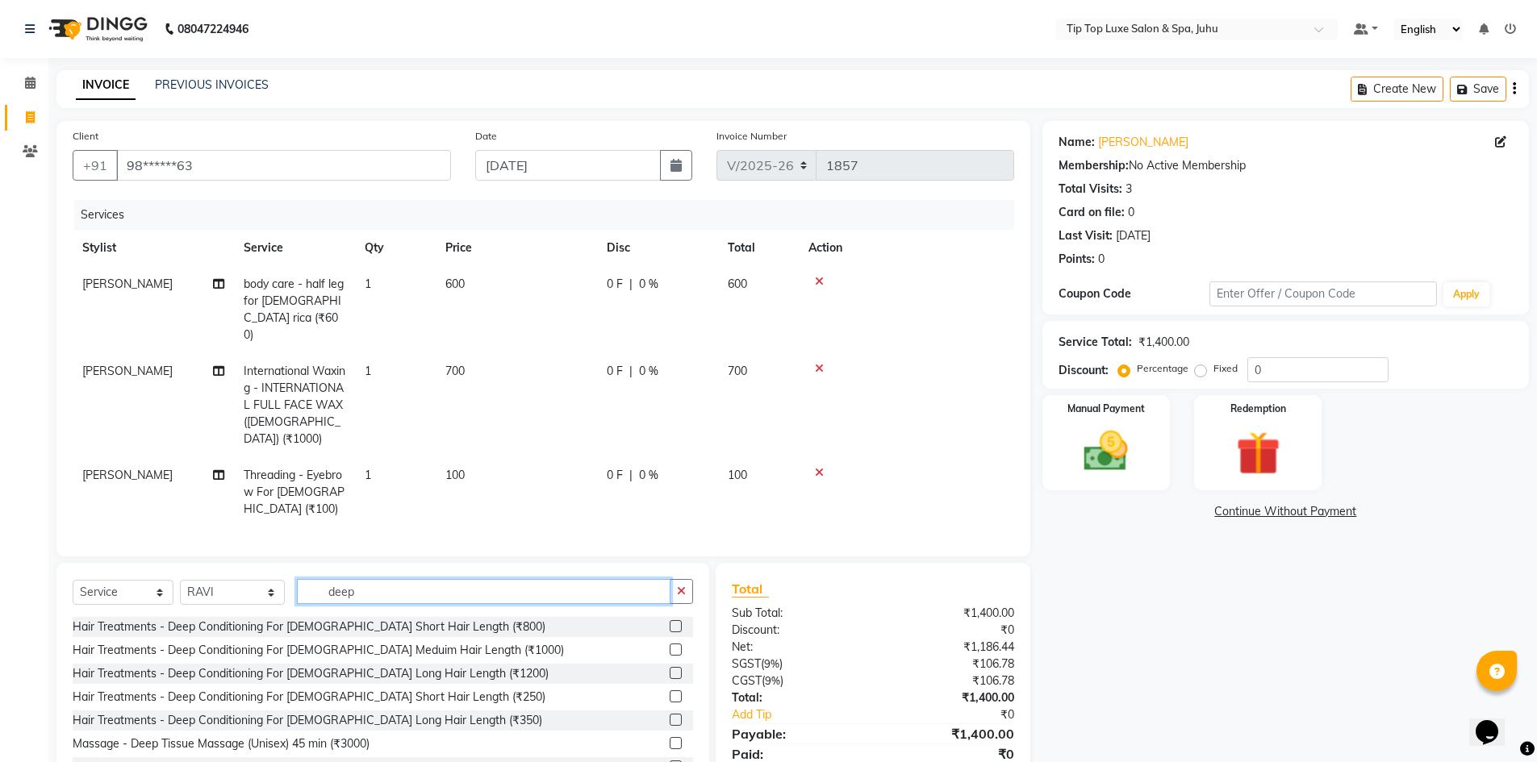
type input "deep"
click at [670, 667] on label at bounding box center [676, 673] width 12 height 12
click at [670, 669] on input "checkbox" at bounding box center [675, 674] width 10 height 10
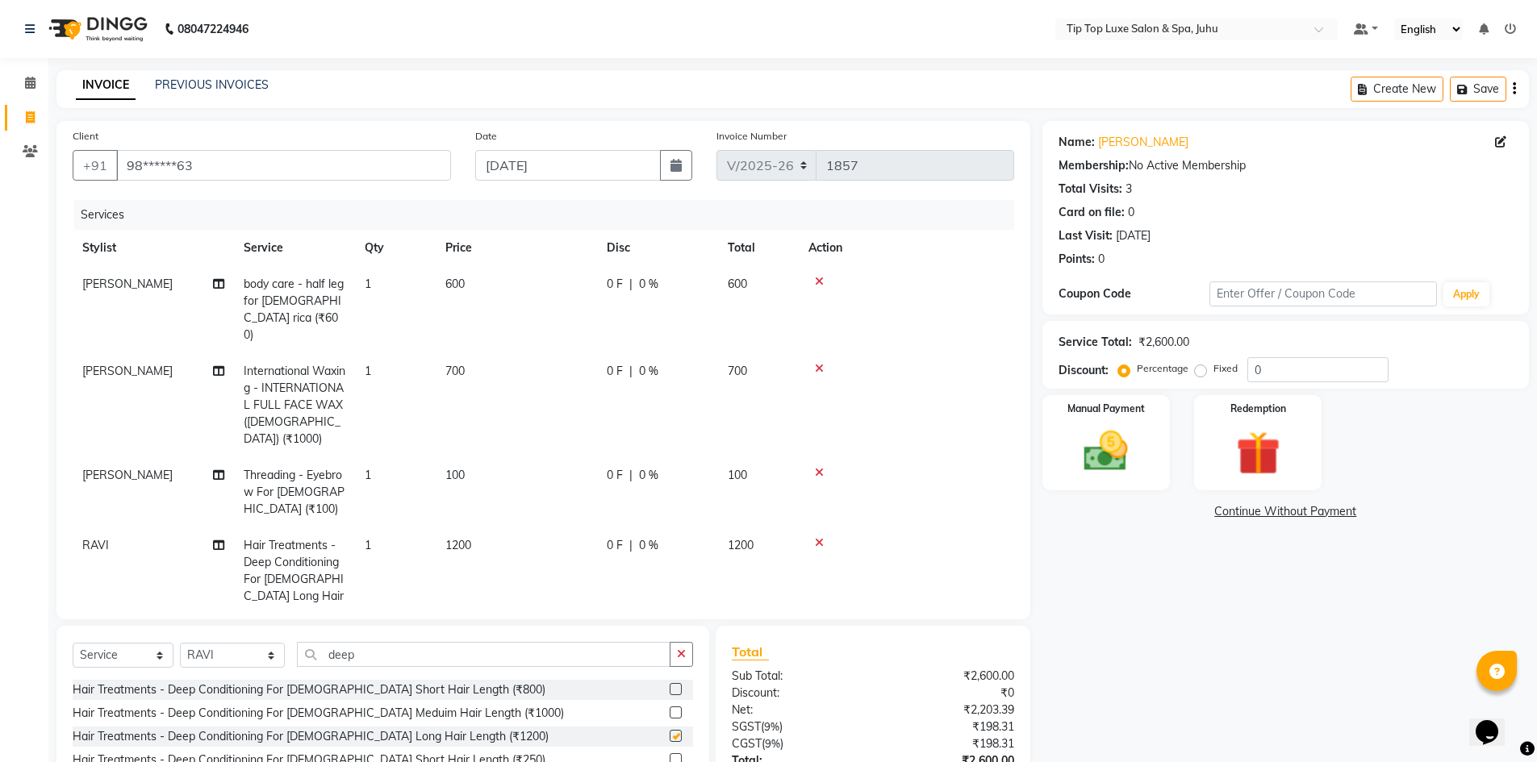
checkbox input "false"
click at [462, 538] on span "1200" at bounding box center [458, 545] width 26 height 15
select select "88924"
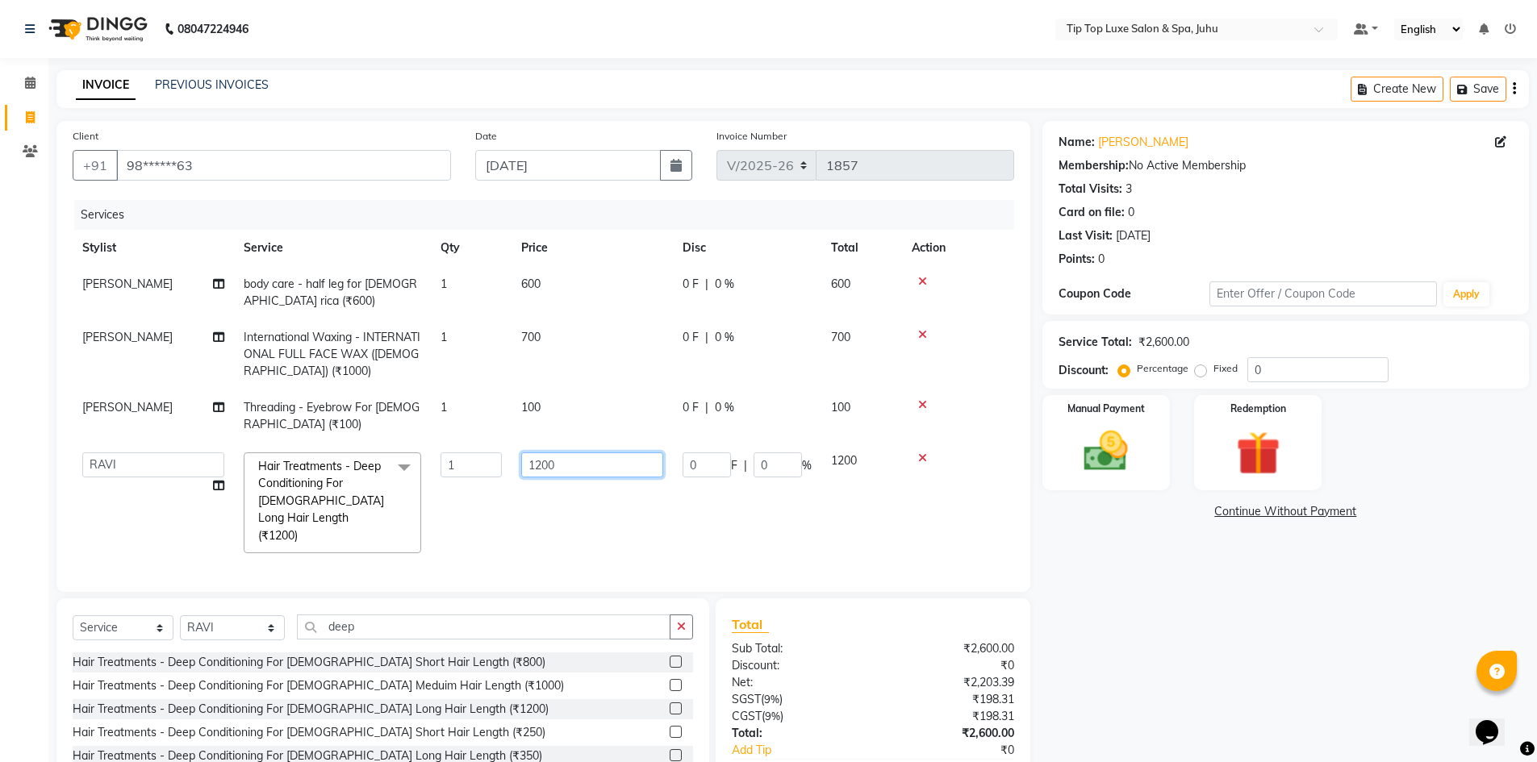
click at [541, 466] on input "1200" at bounding box center [592, 465] width 142 height 25
type input "1800"
click at [654, 545] on tr "AAYUSHREE admin Alisha creado ANAO Angela Jyoti Kailash Komal mamta Mamtaben Ma…" at bounding box center [544, 503] width 942 height 120
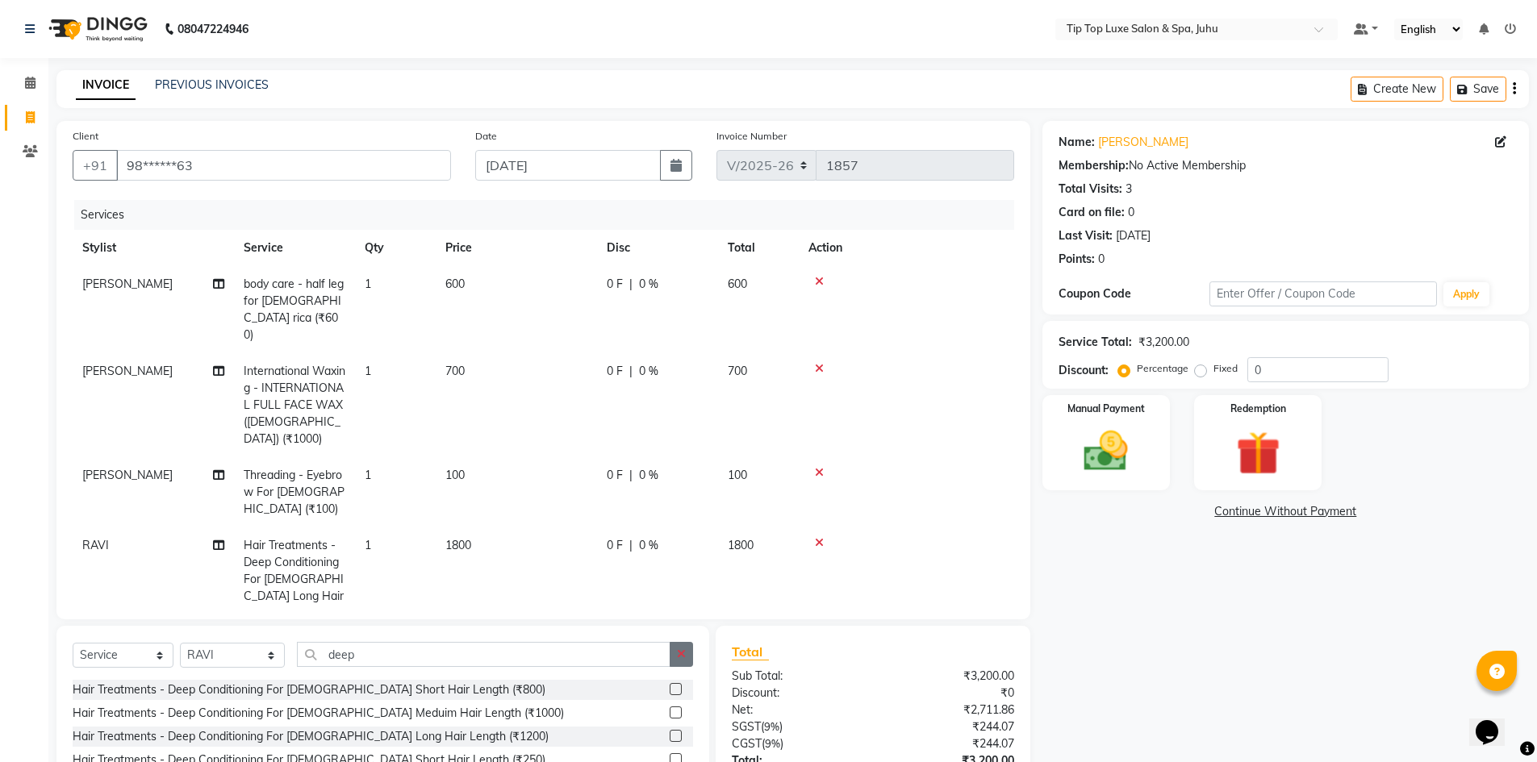
click at [692, 659] on button "button" at bounding box center [681, 654] width 23 height 25
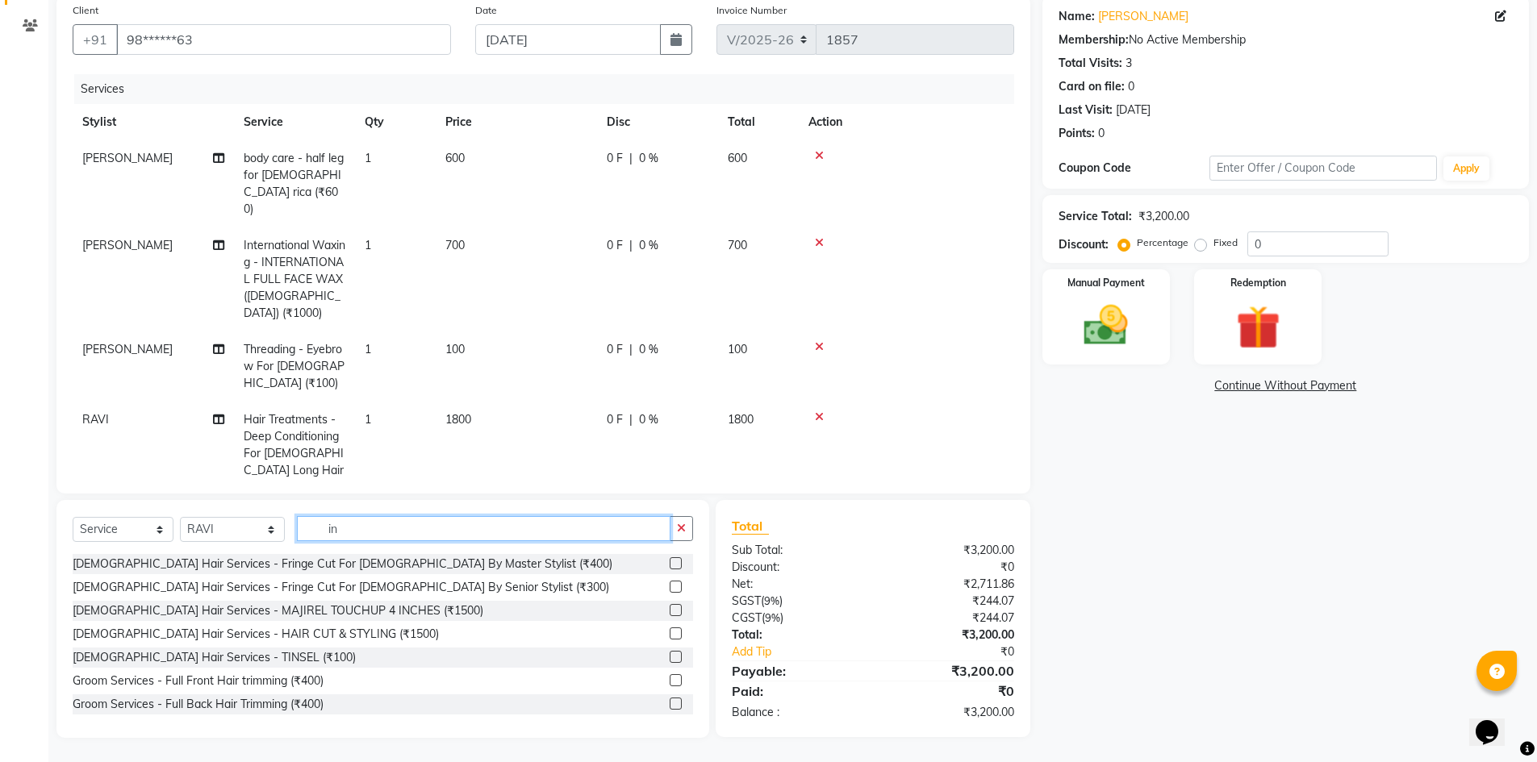
type input "i"
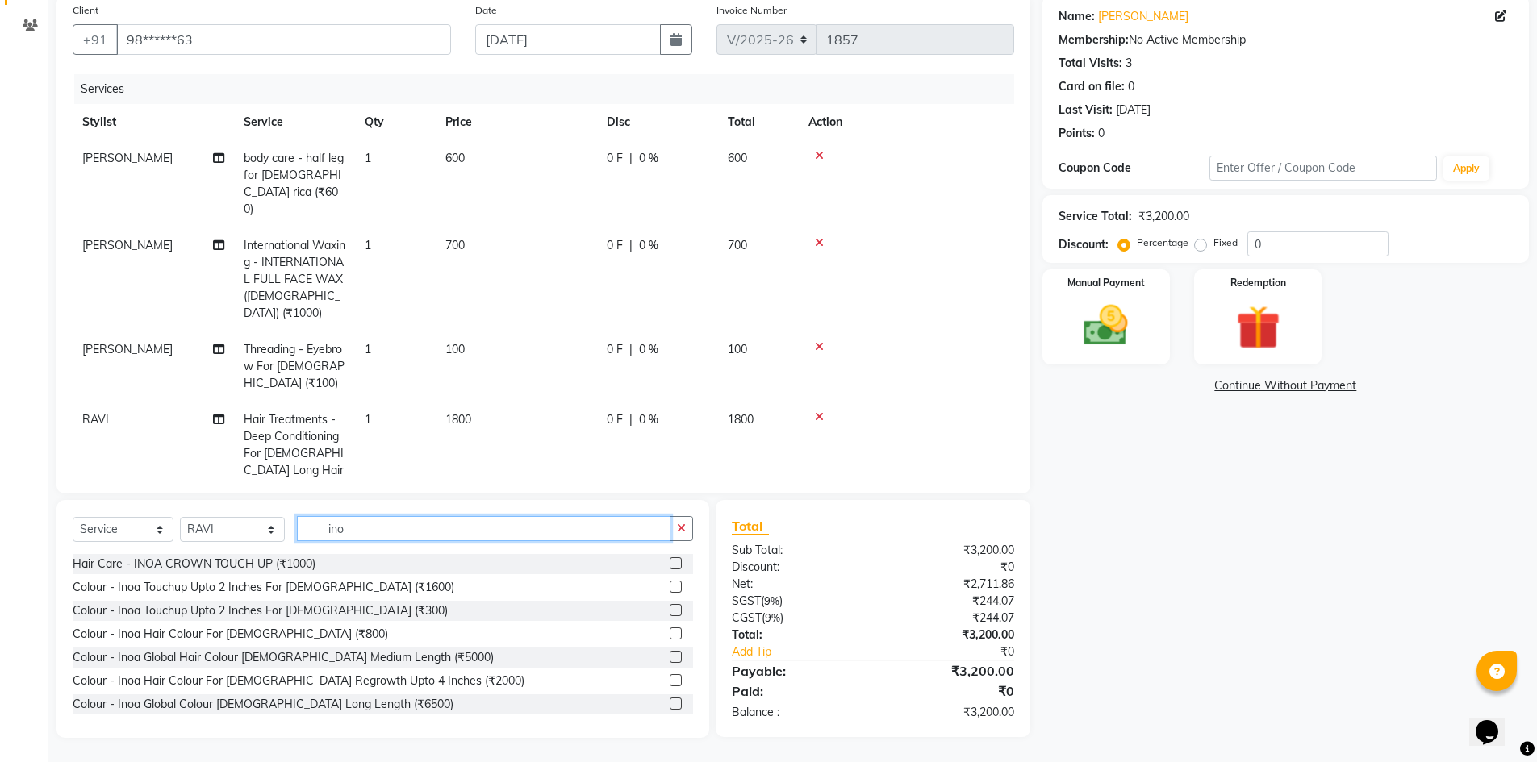
type input "ino"
click at [670, 585] on label at bounding box center [676, 587] width 12 height 12
click at [670, 585] on input "checkbox" at bounding box center [675, 588] width 10 height 10
checkbox input "false"
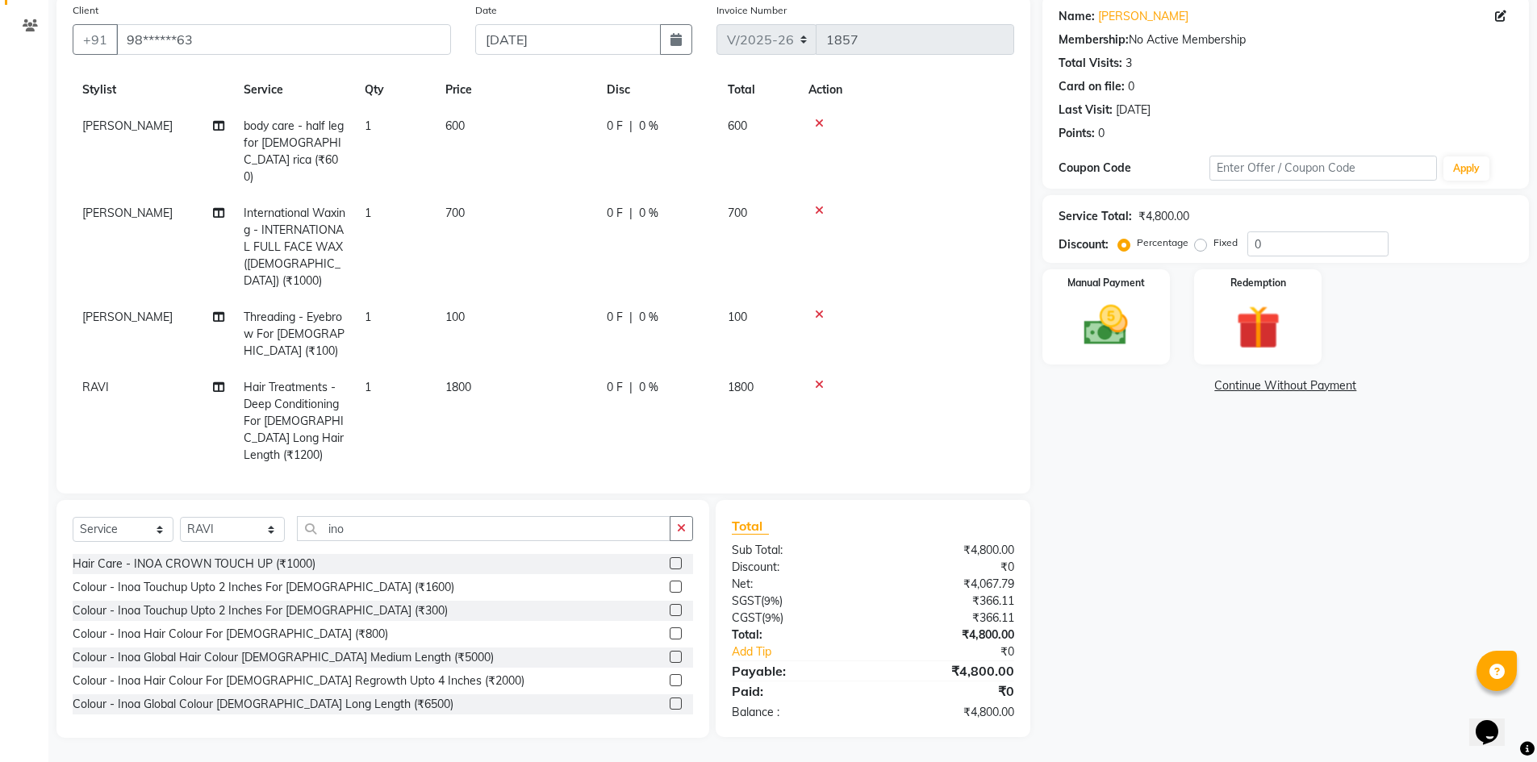
scroll to position [73, 0]
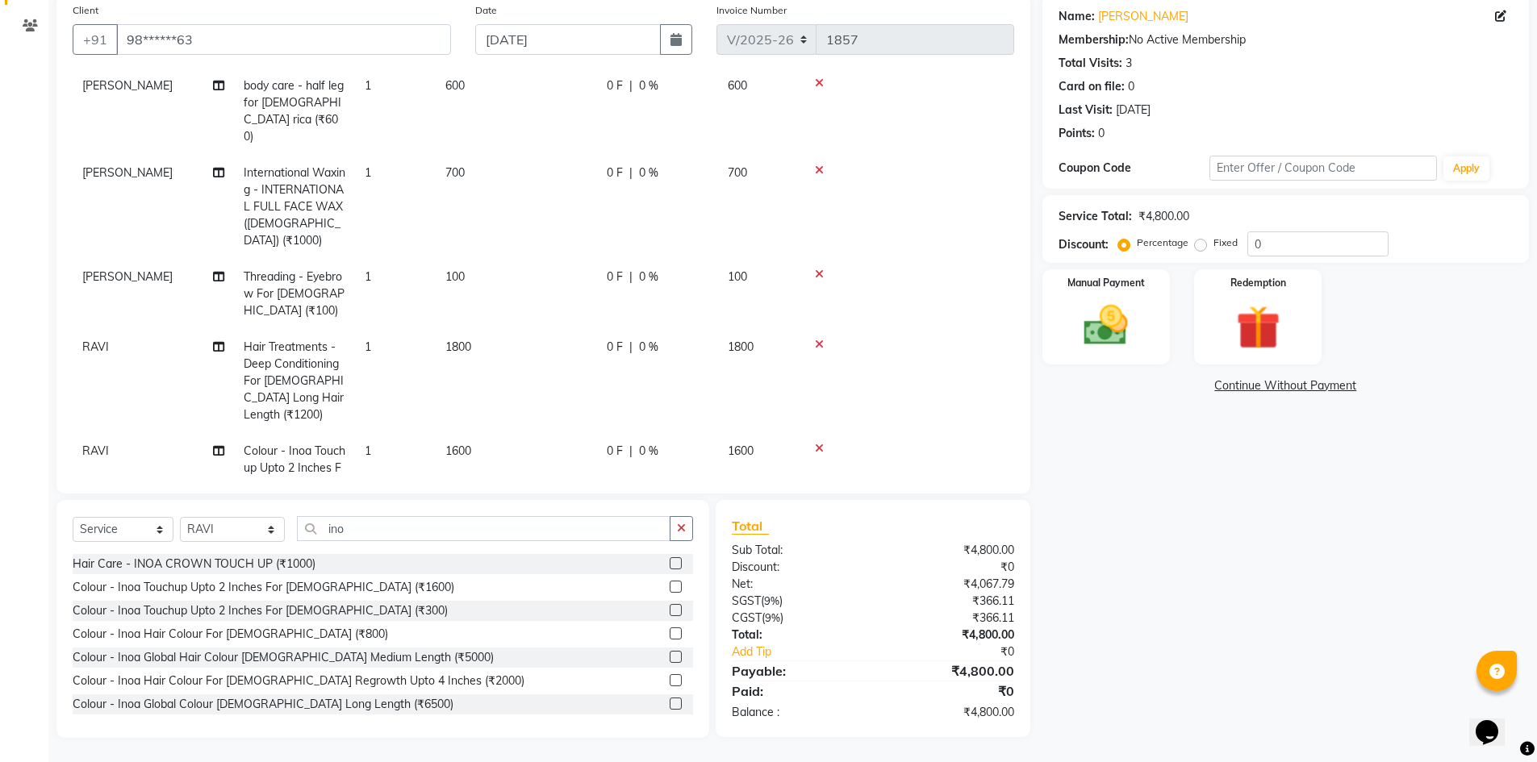
click at [817, 443] on icon at bounding box center [819, 448] width 9 height 11
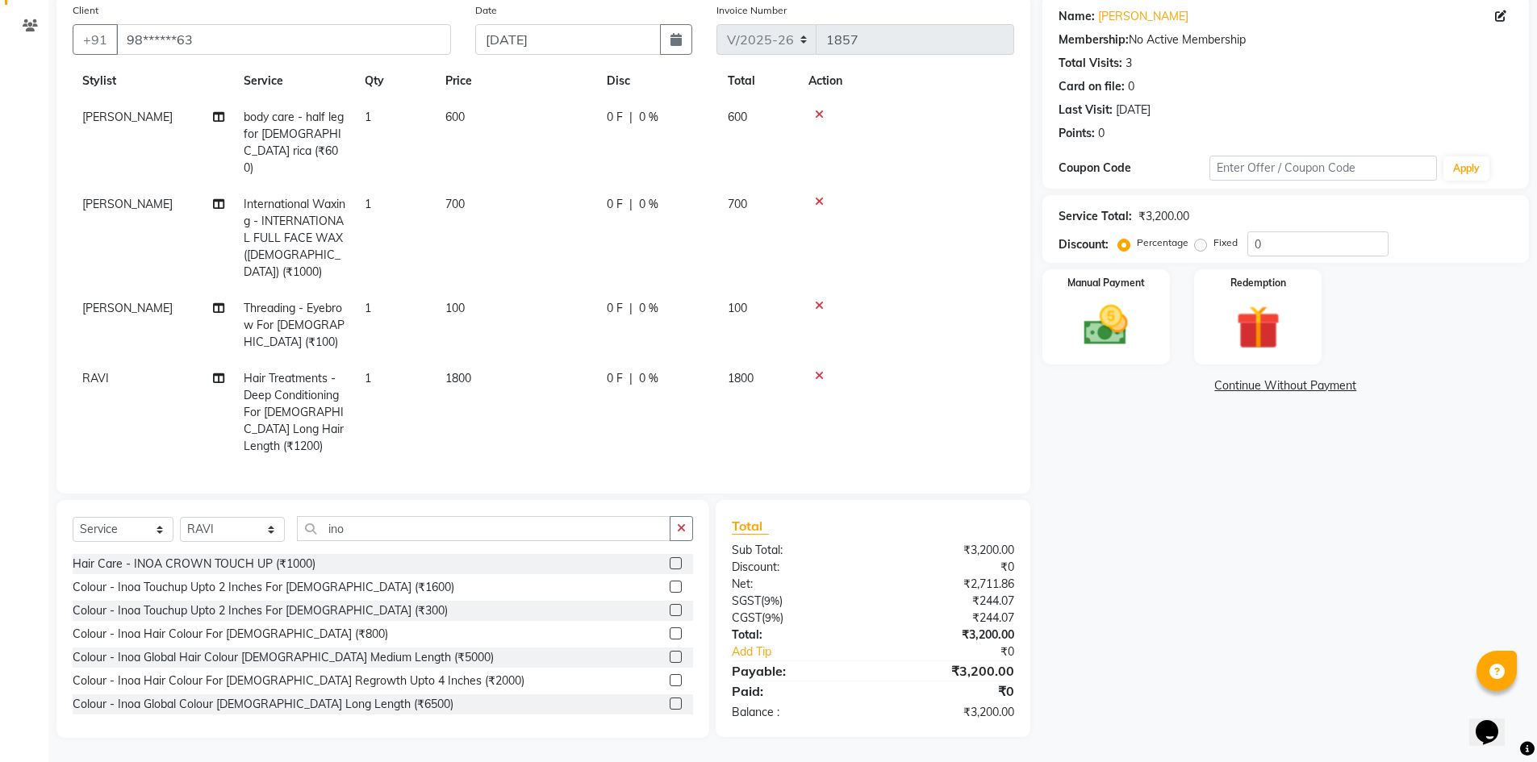
scroll to position [116, 0]
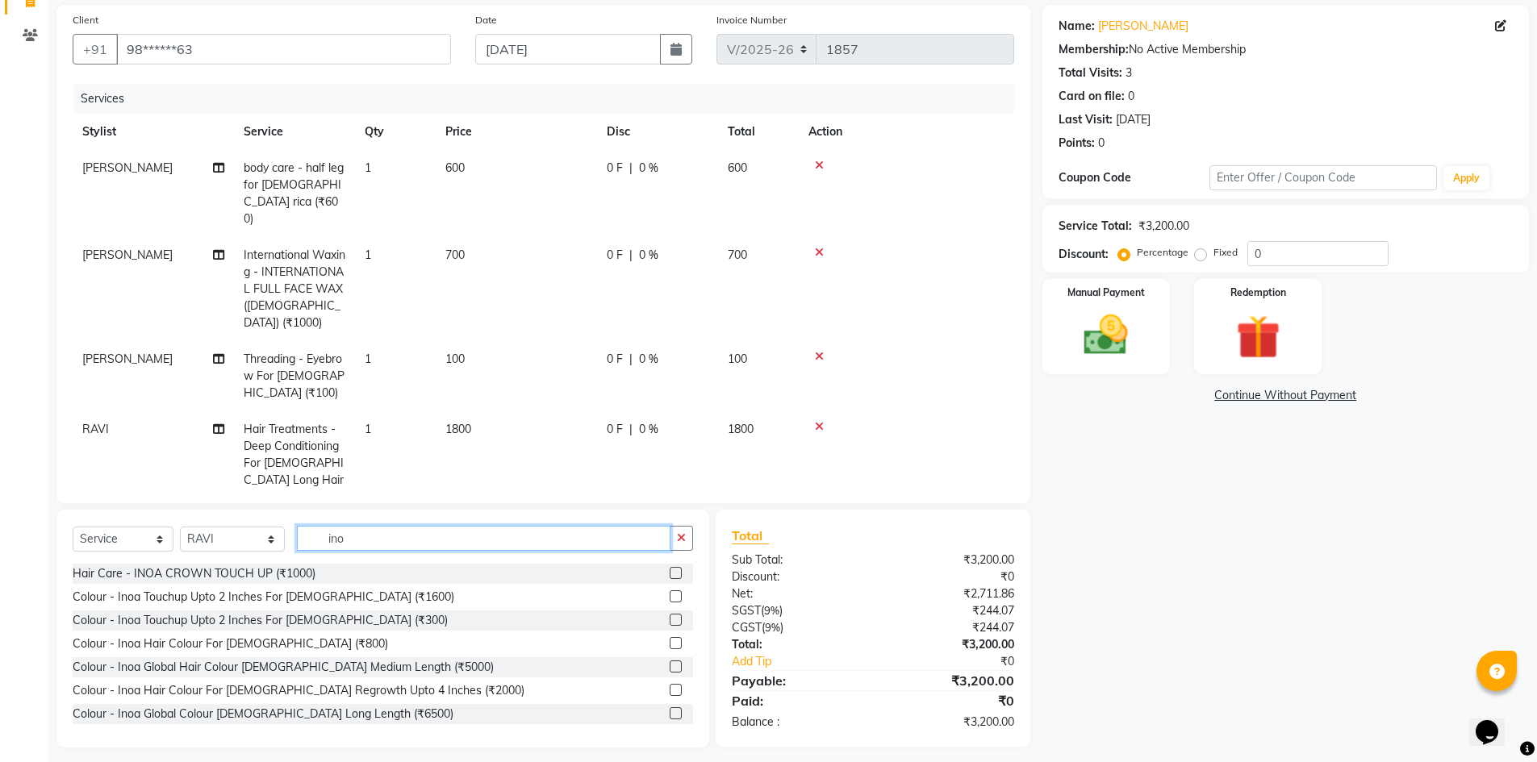
click at [659, 533] on input "ino" at bounding box center [484, 538] width 374 height 25
click at [680, 533] on icon "button" at bounding box center [681, 538] width 9 height 11
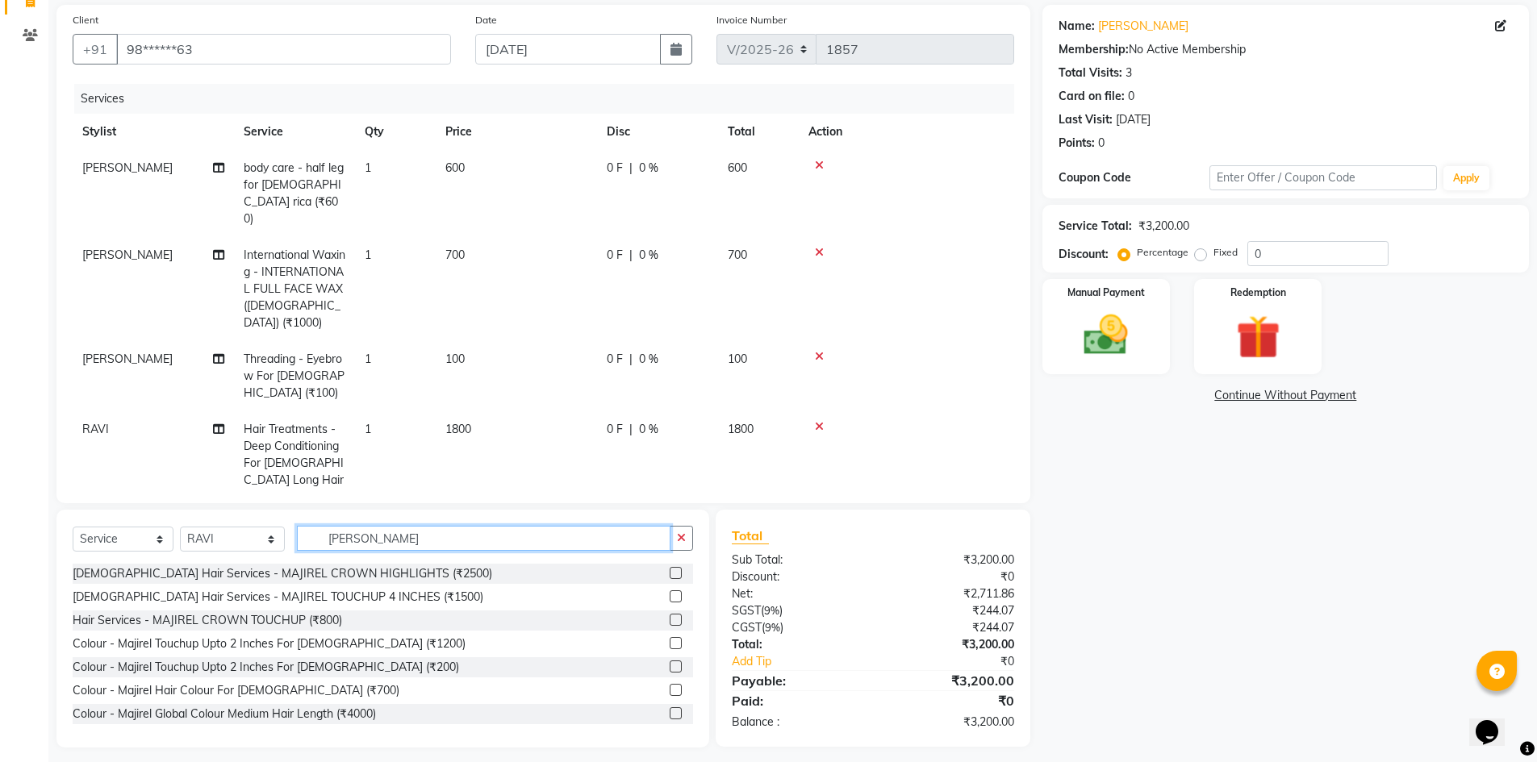
type input "maji"
click at [670, 637] on label at bounding box center [676, 643] width 12 height 12
click at [670, 639] on input "checkbox" at bounding box center [675, 644] width 10 height 10
checkbox input "false"
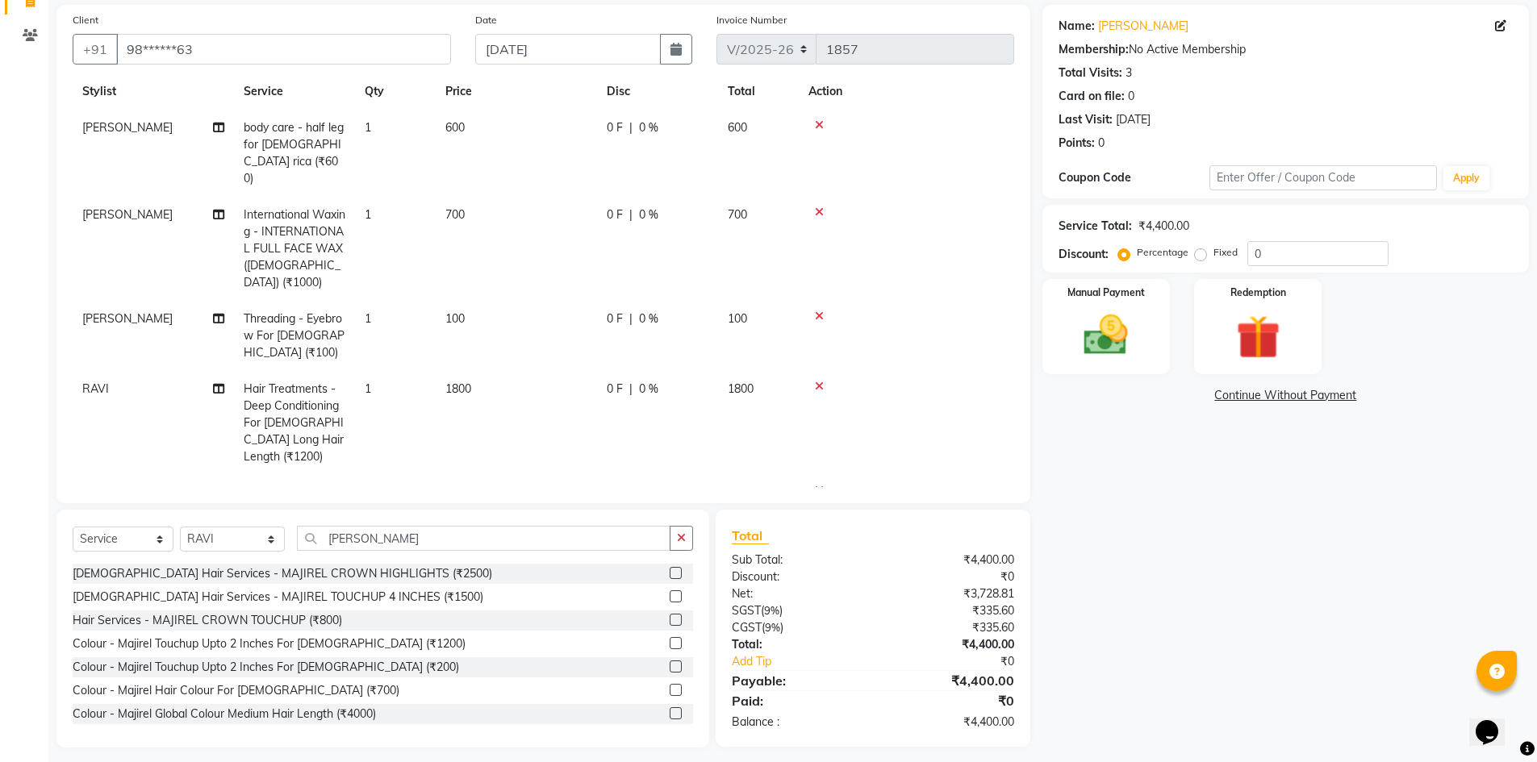
scroll to position [0, 0]
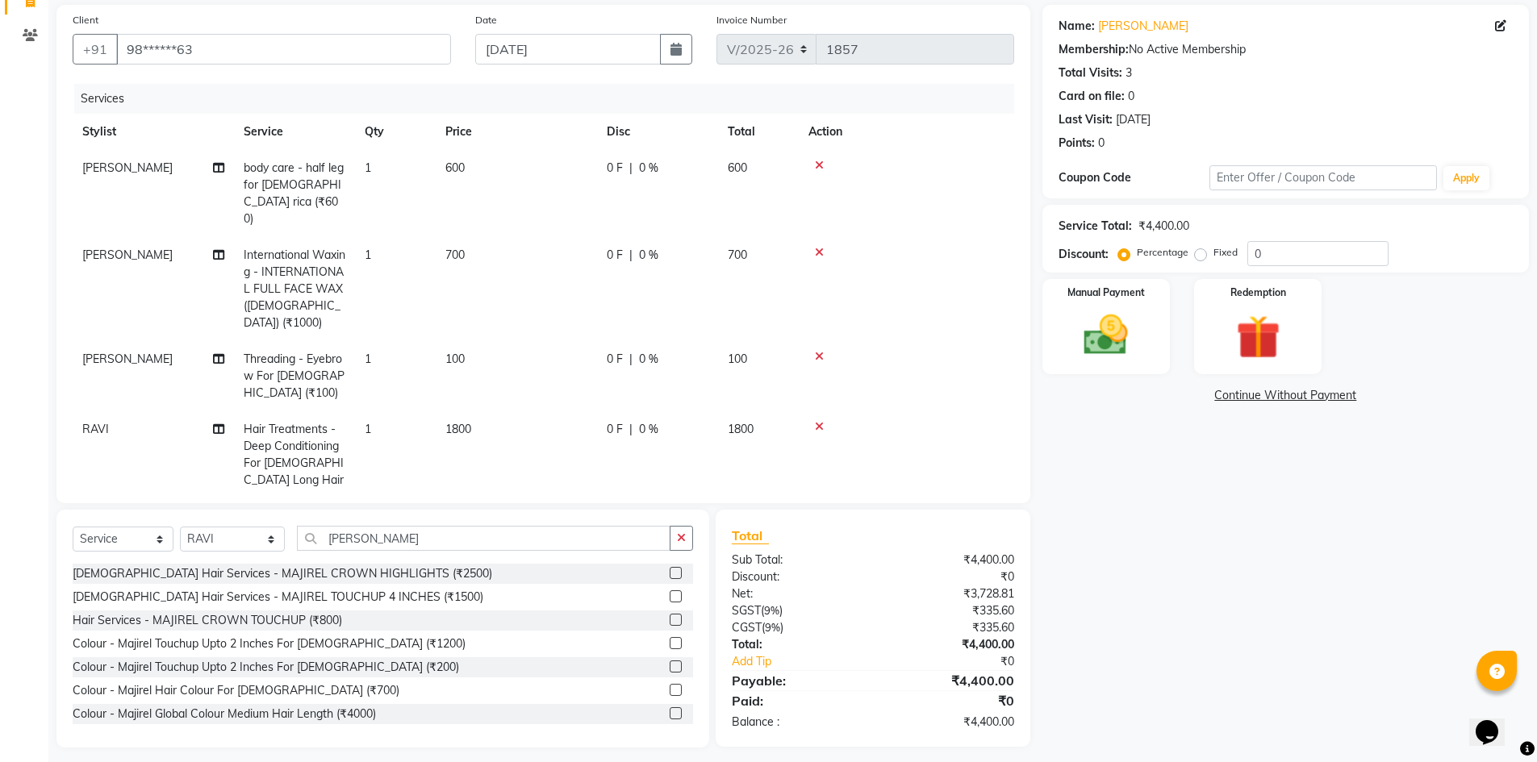
click at [439, 169] on td "600" at bounding box center [516, 193] width 161 height 87
select select "82322"
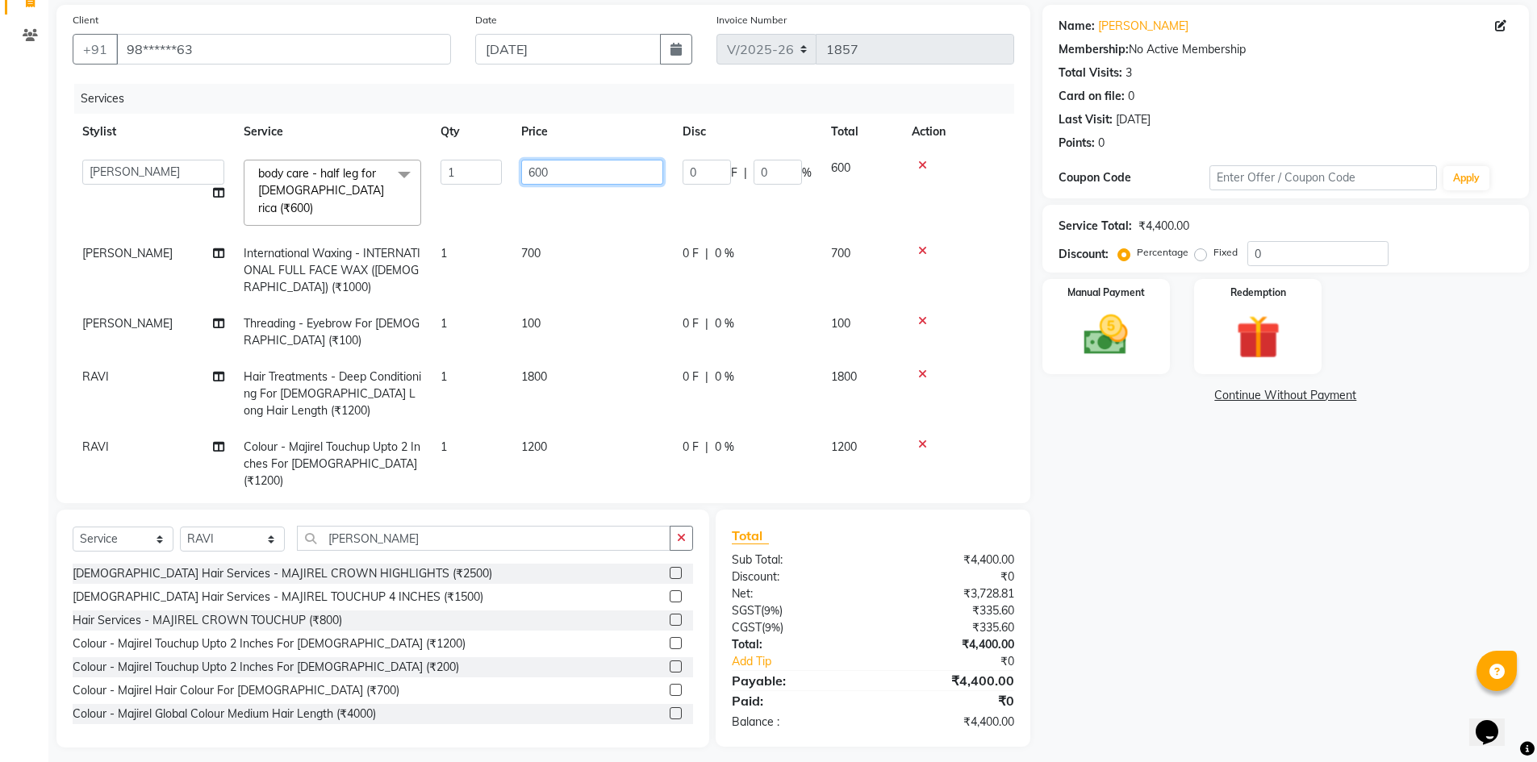
click at [537, 173] on input "600" at bounding box center [592, 172] width 142 height 25
type input "700"
click at [620, 266] on tr "Angela International Waxing - INTERNATIONAL FULL FACE WAX (female) (₹1000) 1 70…" at bounding box center [544, 271] width 942 height 70
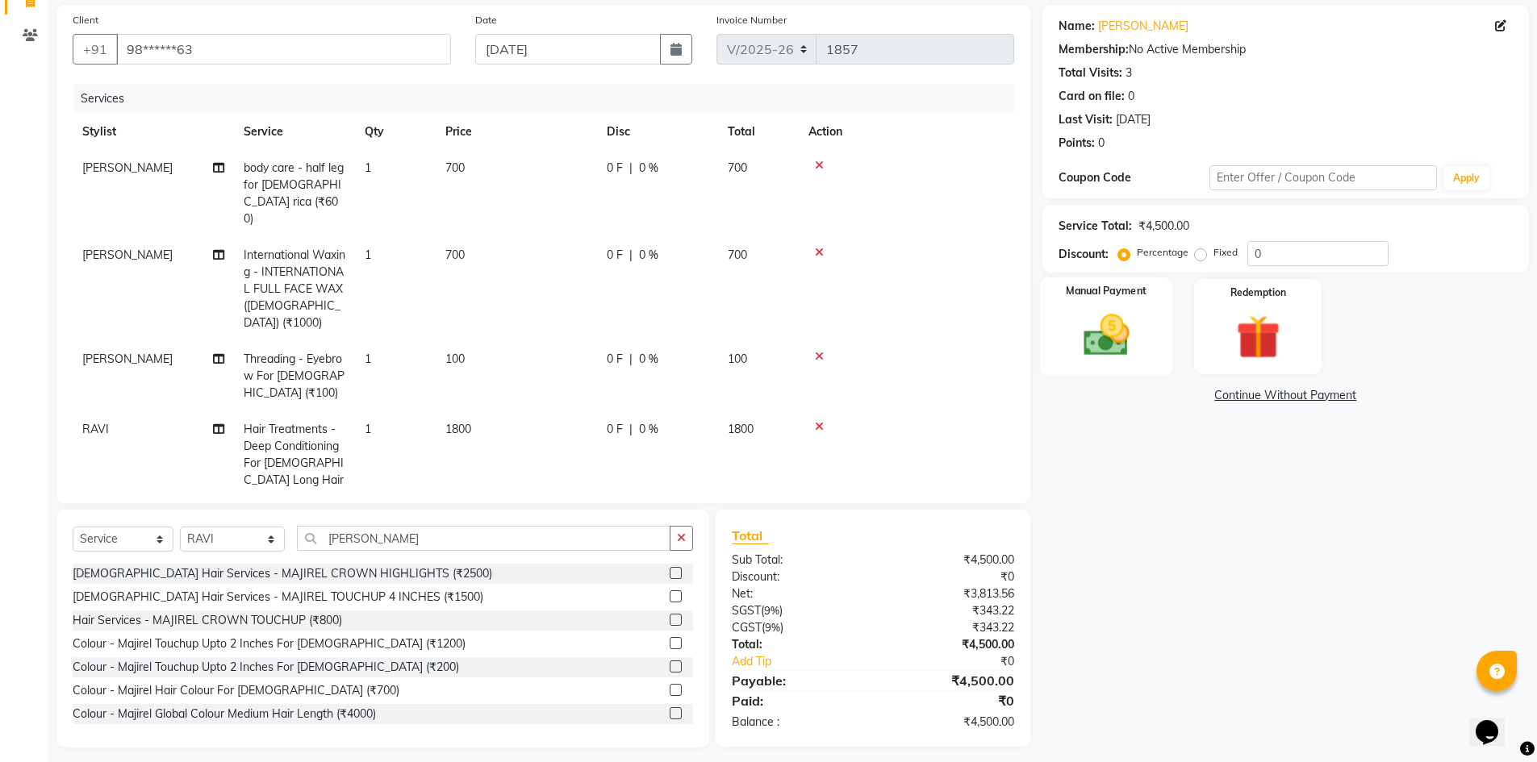
click at [1115, 345] on img at bounding box center [1106, 335] width 74 height 52
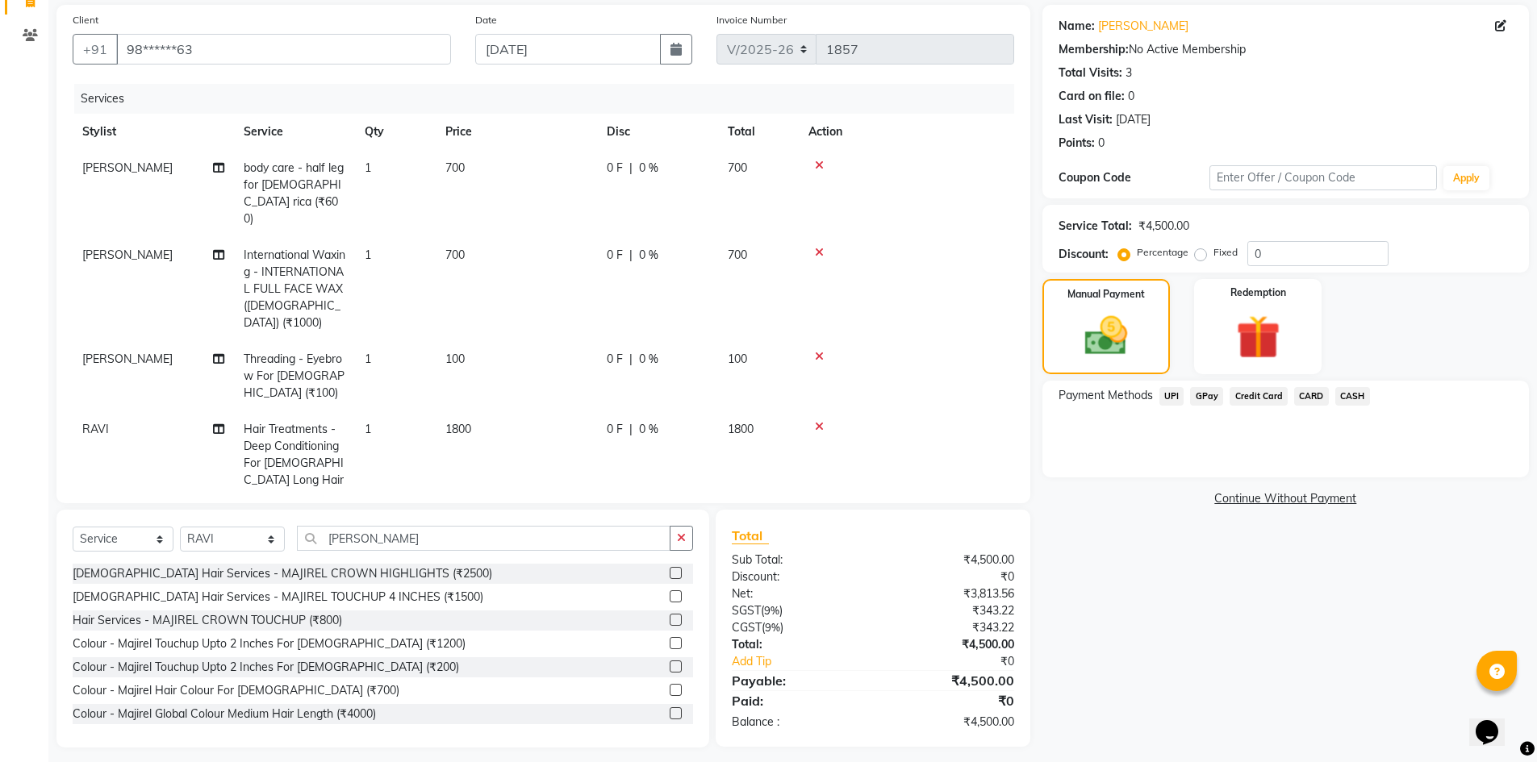
click at [1304, 395] on span "CARD" at bounding box center [1311, 396] width 35 height 19
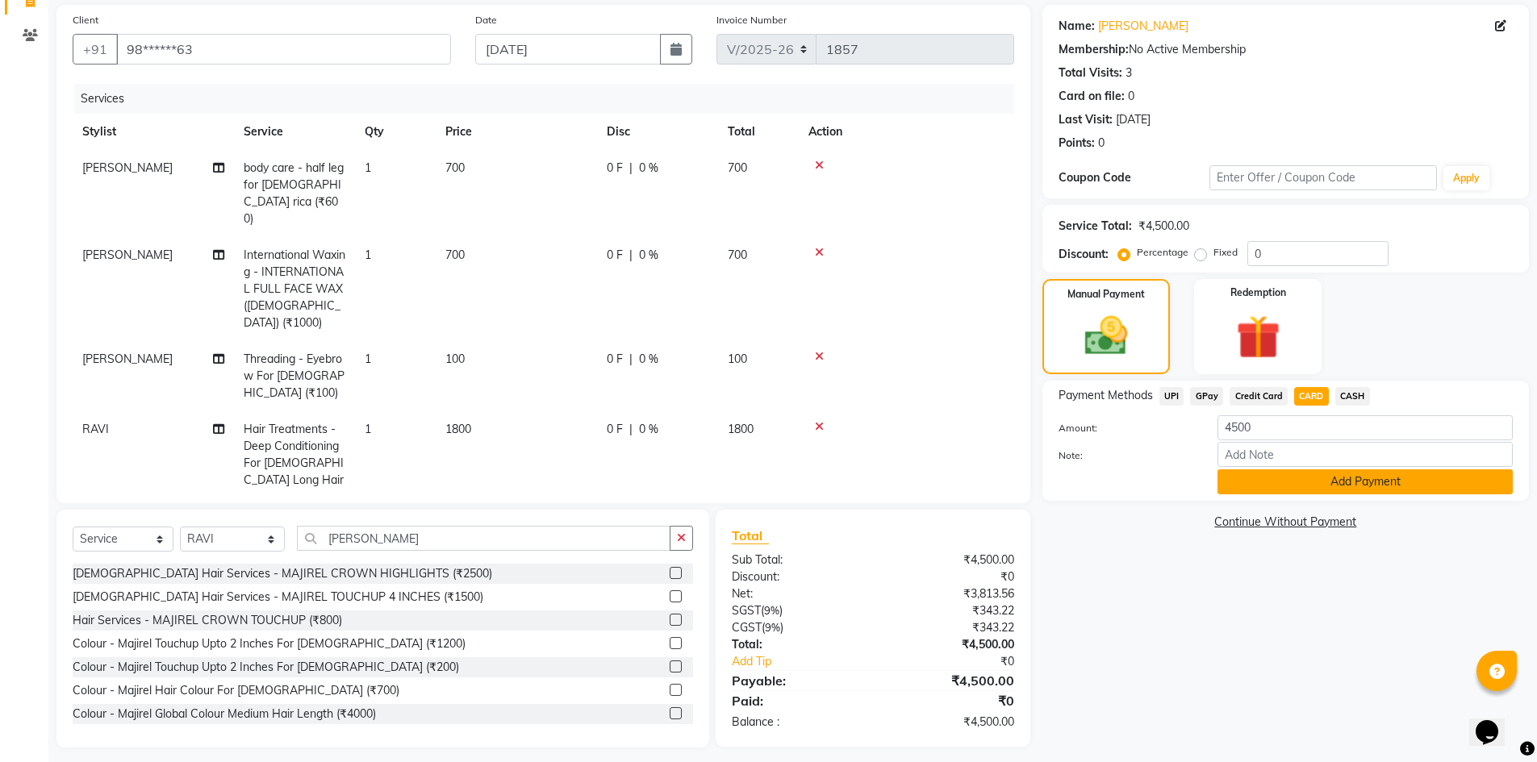
click at [1314, 486] on button "Add Payment" at bounding box center [1365, 482] width 295 height 25
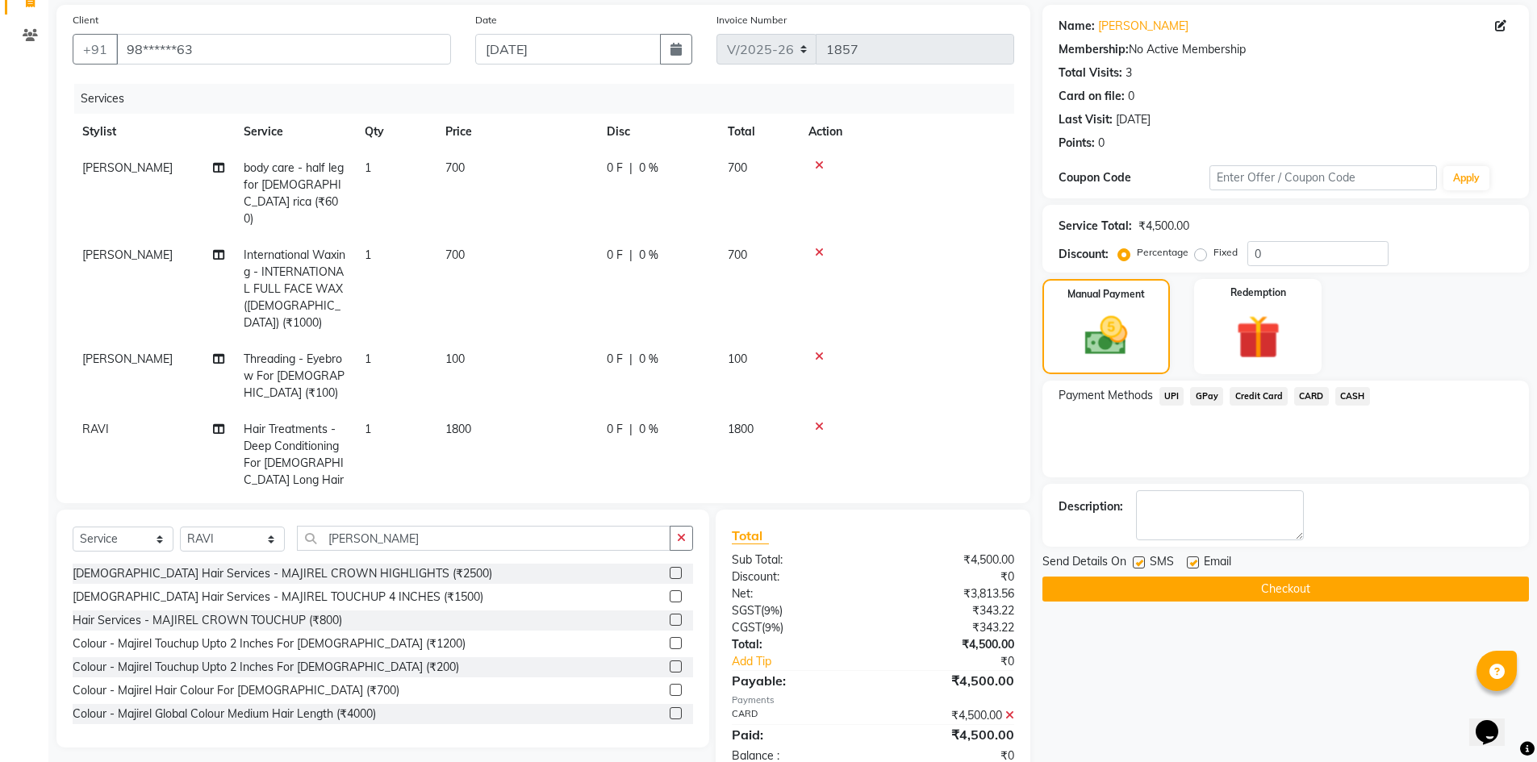
click at [1230, 600] on button "Checkout" at bounding box center [1285, 589] width 487 height 25
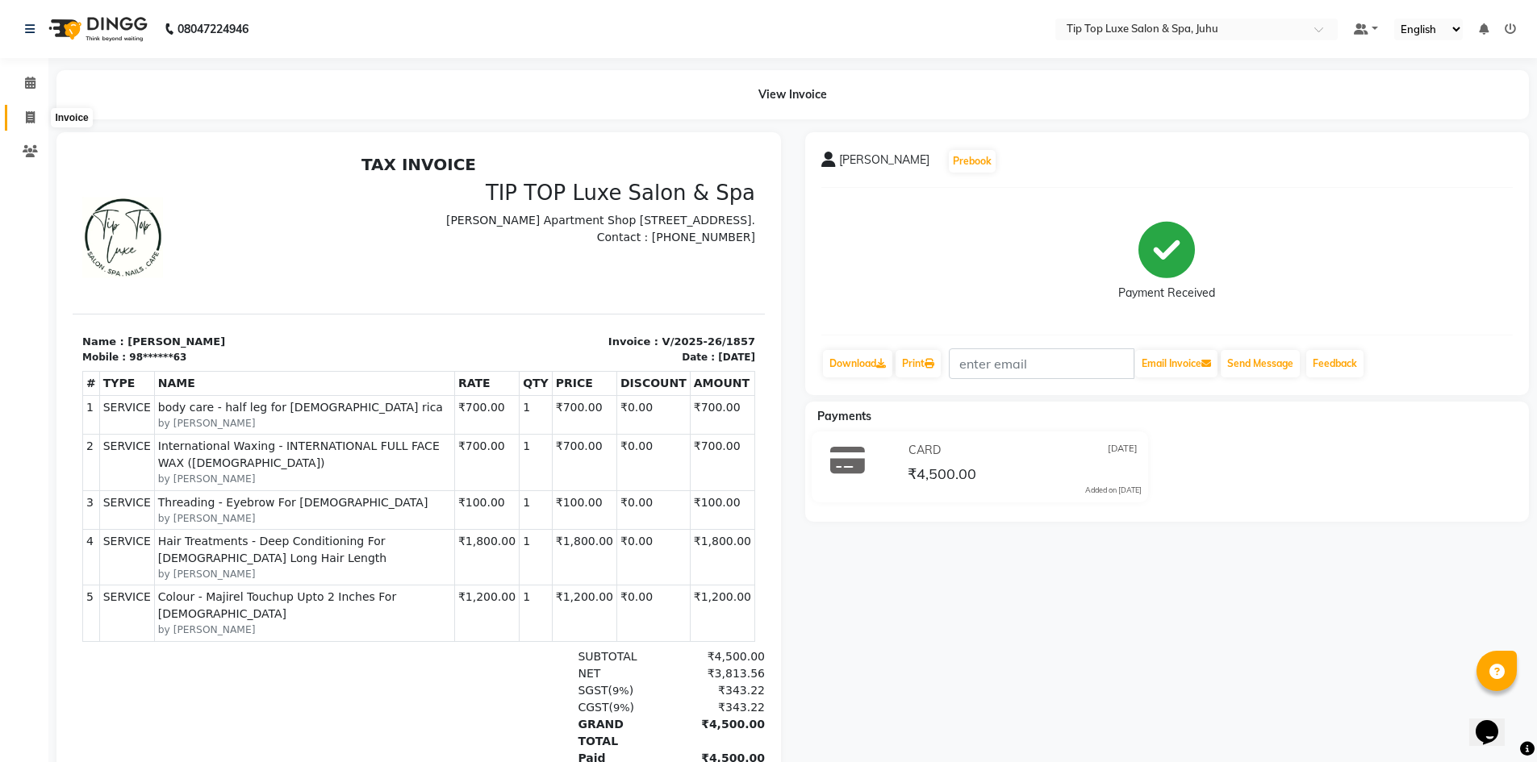
click at [31, 118] on icon at bounding box center [30, 117] width 9 height 12
select select "service"
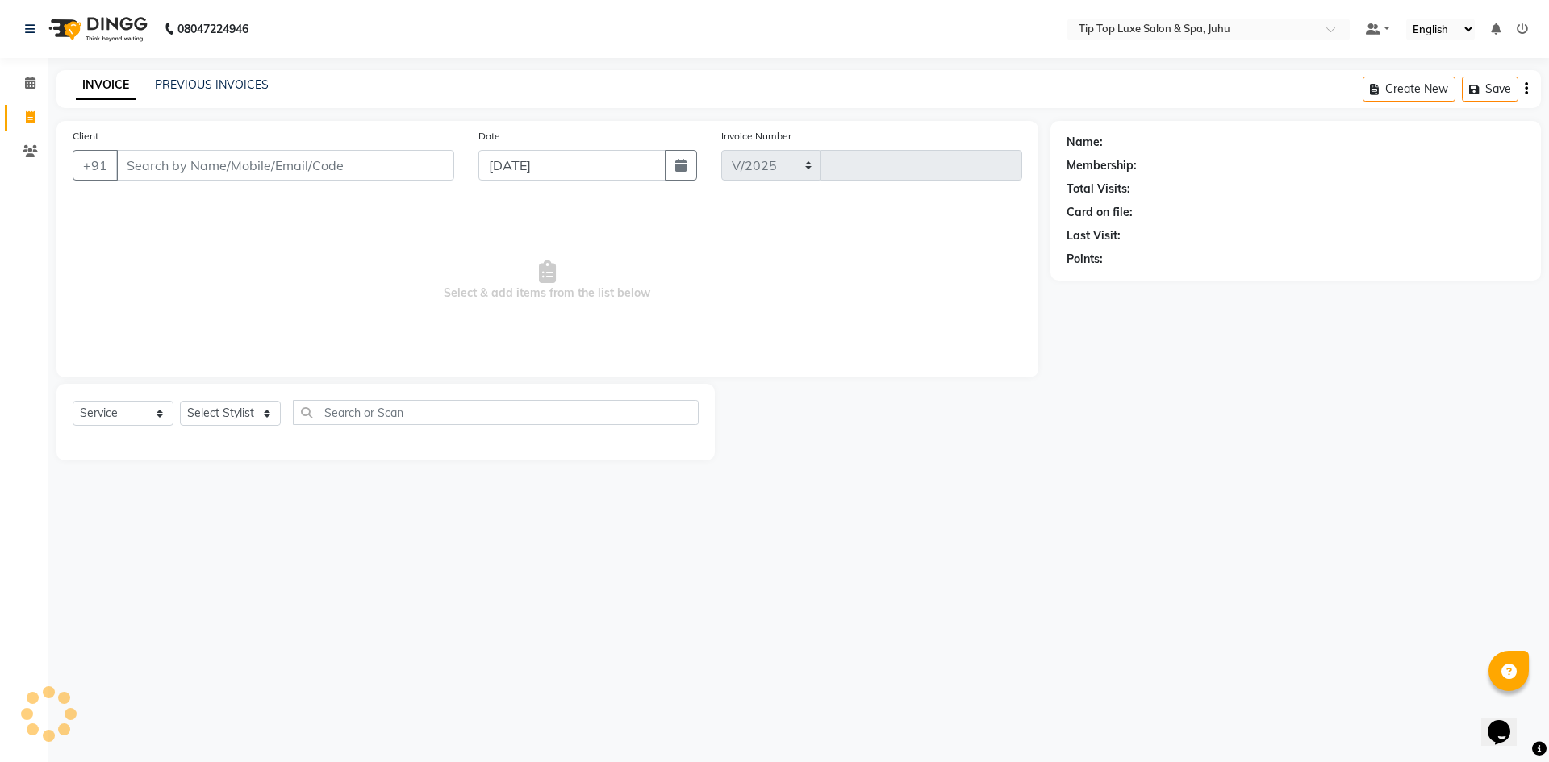
select select "8298"
type input "1858"
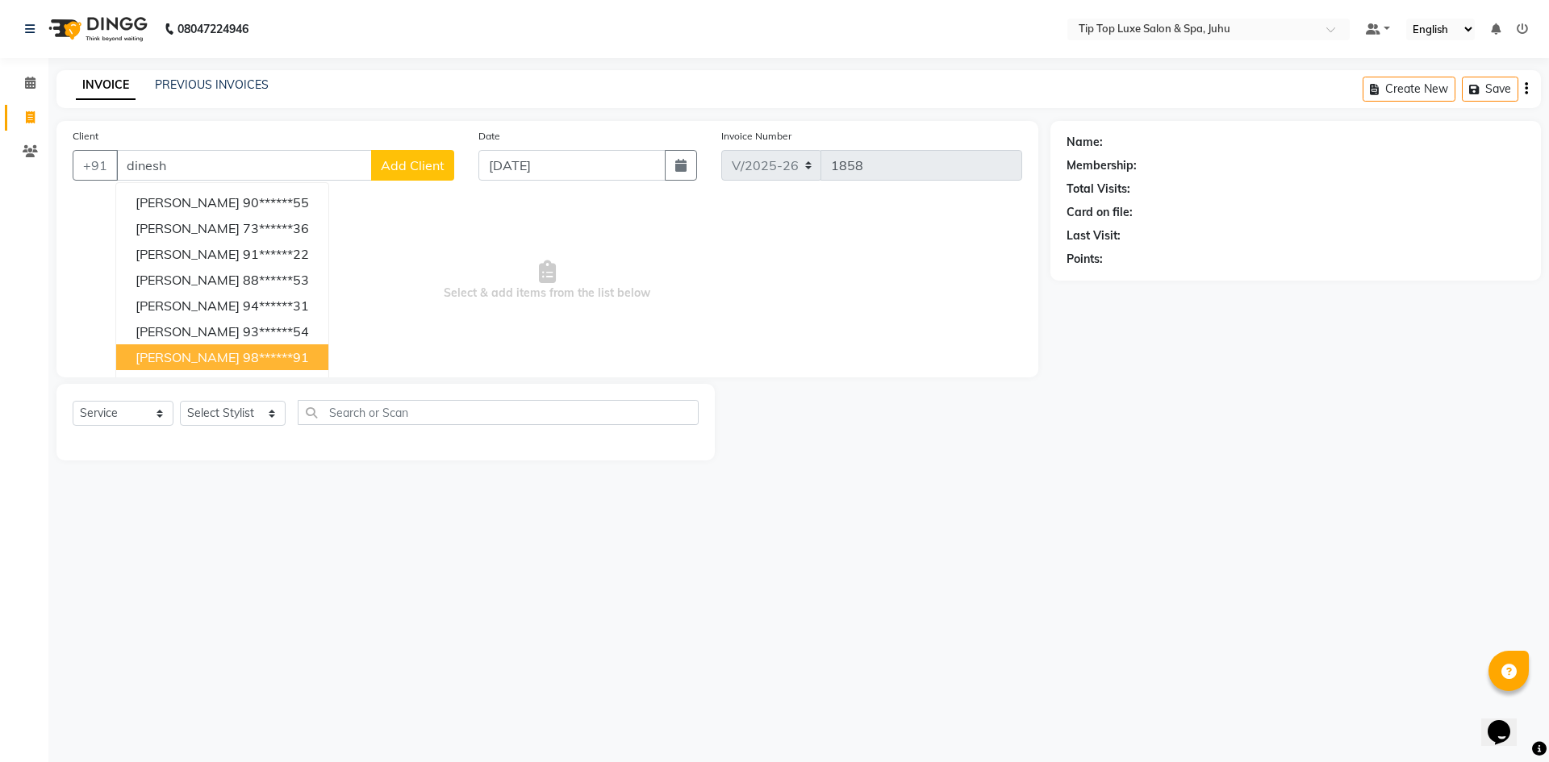
click at [243, 353] on ngb-highlight "98******91" at bounding box center [276, 357] width 66 height 16
type input "98******91"
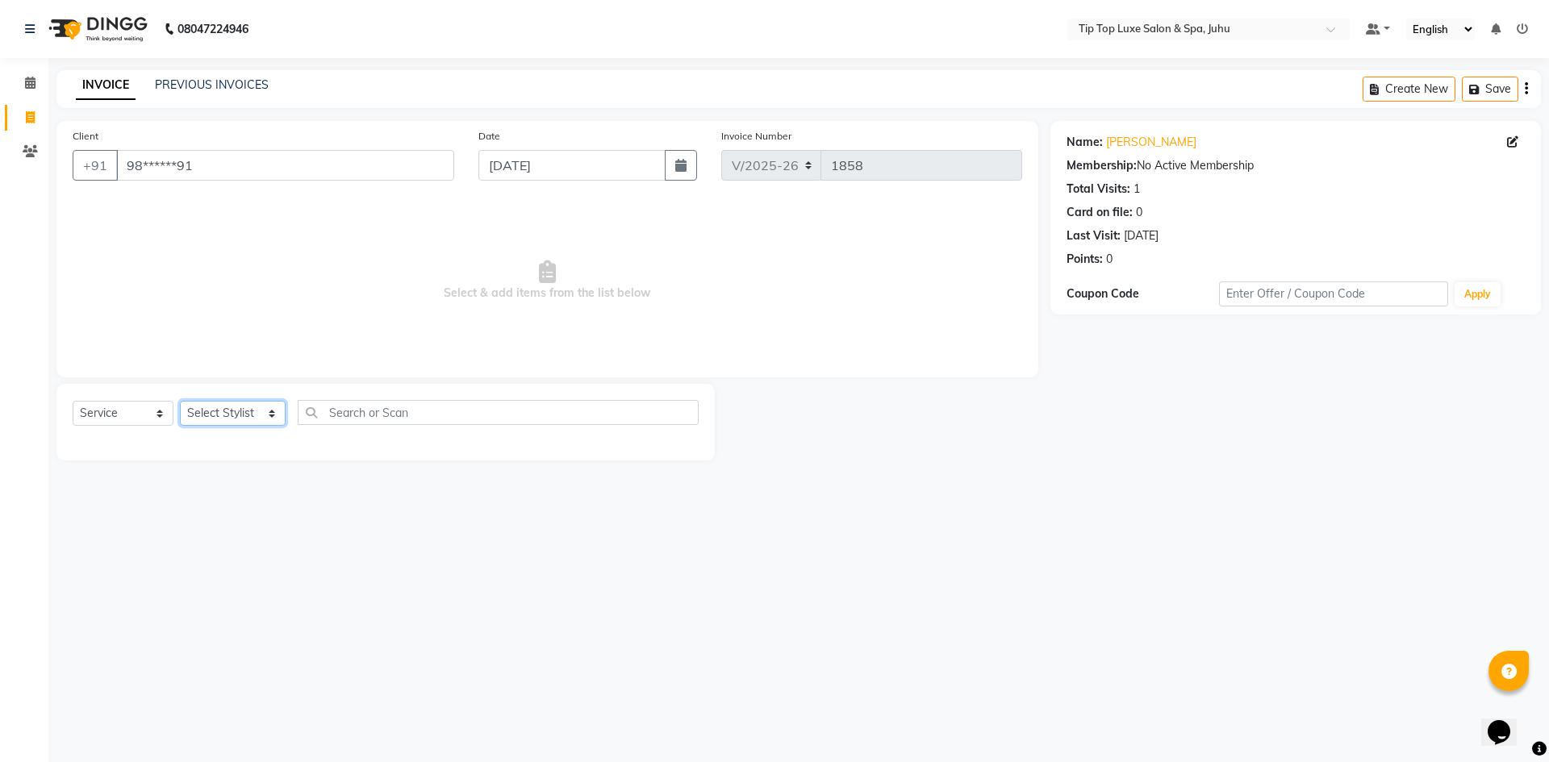
click at [254, 420] on select "Select Stylist [PERSON_NAME] admin [PERSON_NAME] creado ANAO [PERSON_NAME] Jyot…" at bounding box center [233, 413] width 106 height 25
select select "82307"
click at [180, 401] on select "Select Stylist [PERSON_NAME] admin [PERSON_NAME] creado ANAO [PERSON_NAME] Jyot…" at bounding box center [233, 413] width 106 height 25
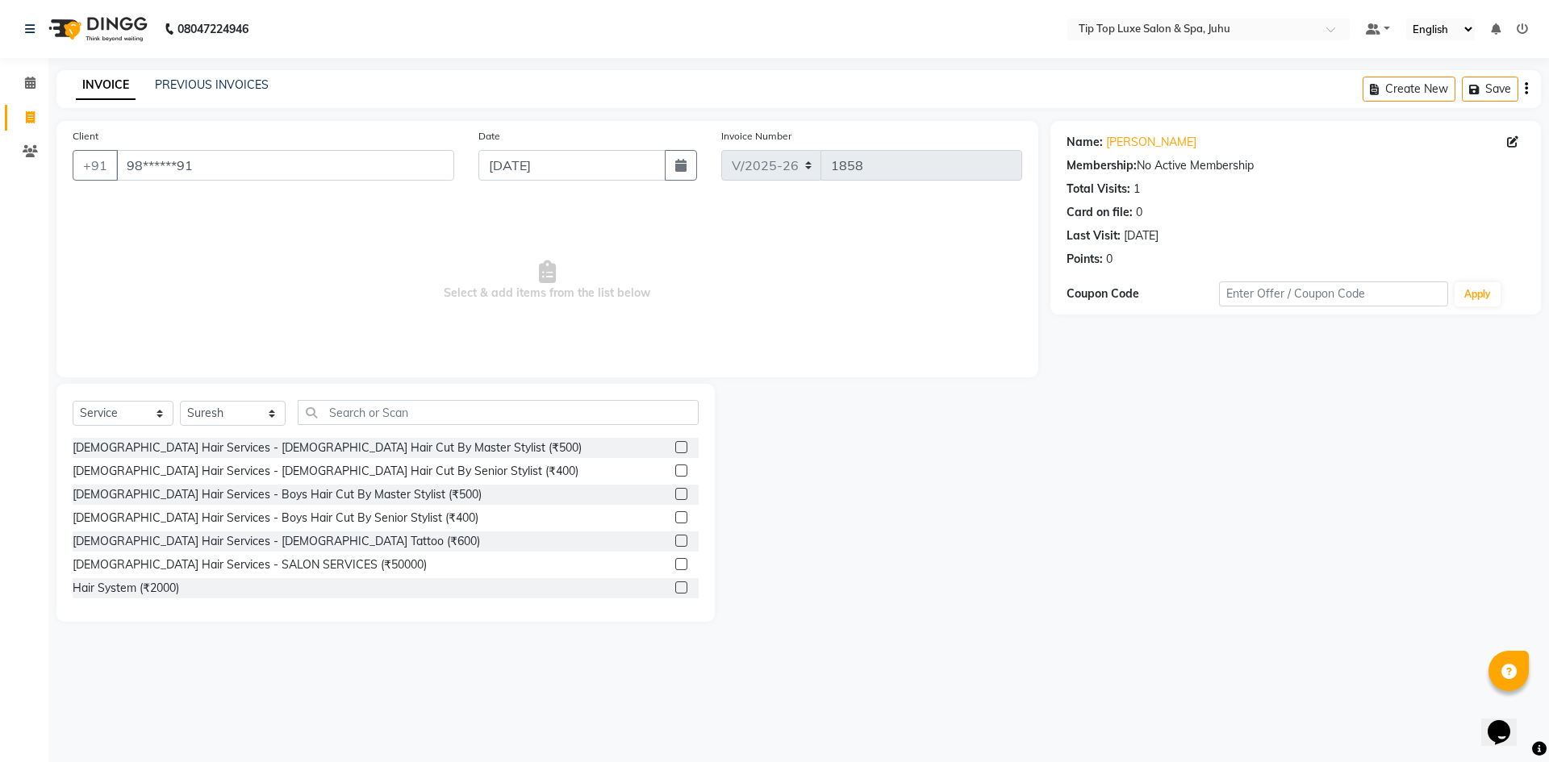
click at [675, 446] on label at bounding box center [681, 447] width 12 height 12
click at [675, 446] on input "checkbox" at bounding box center [680, 448] width 10 height 10
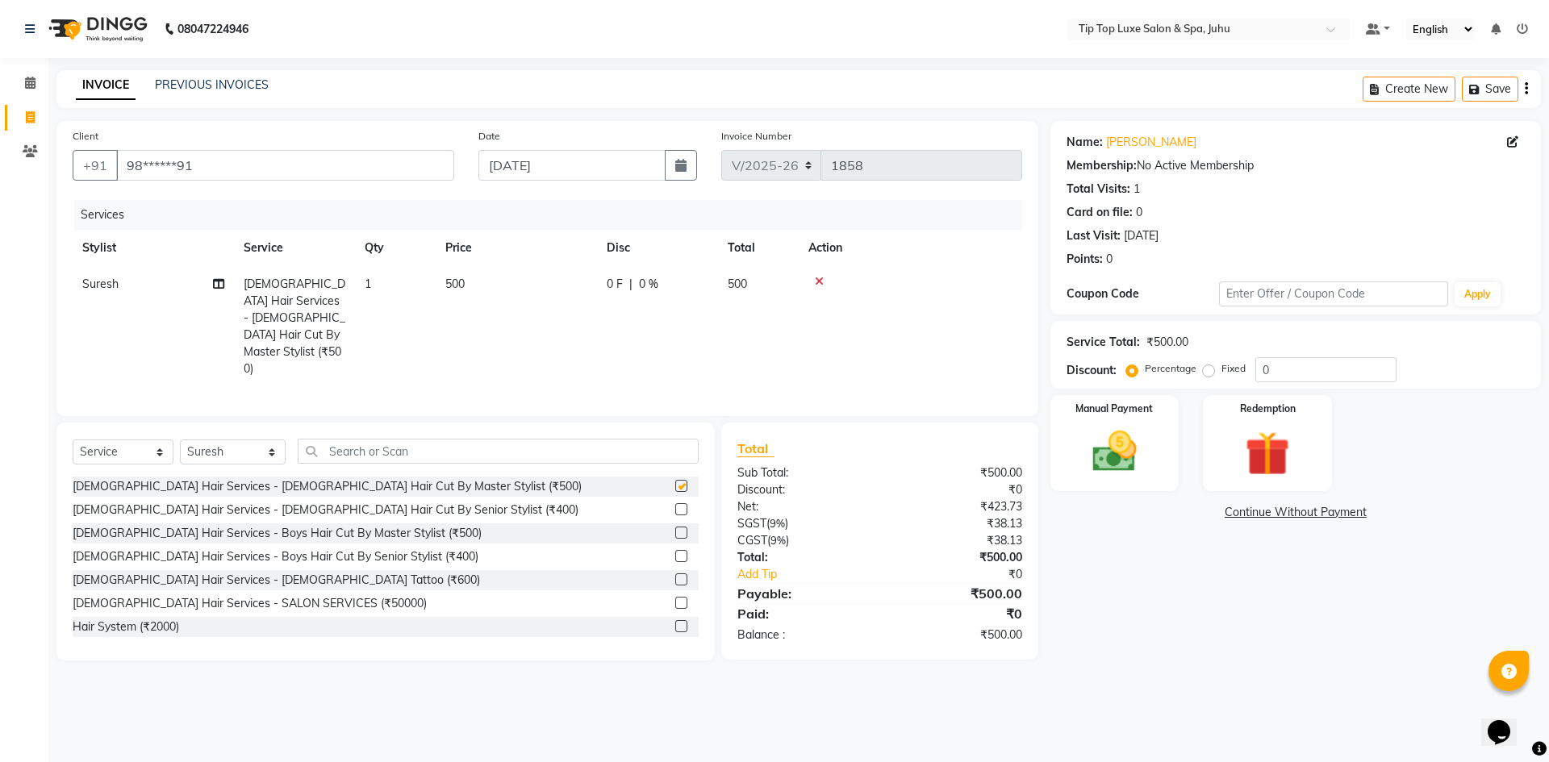
checkbox input "false"
click at [1099, 434] on img at bounding box center [1114, 451] width 75 height 53
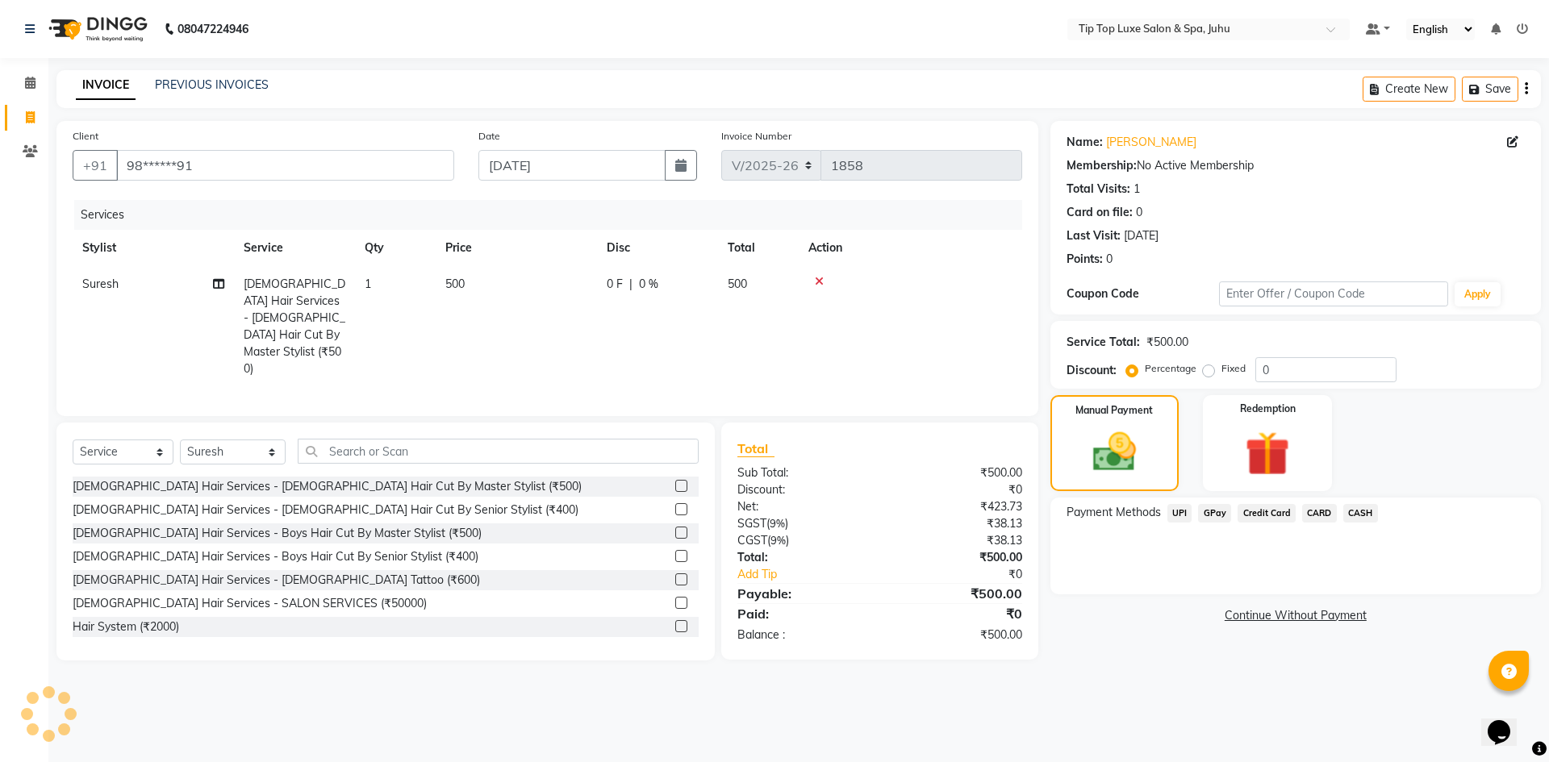
click at [1182, 516] on span "UPI" at bounding box center [1180, 513] width 25 height 19
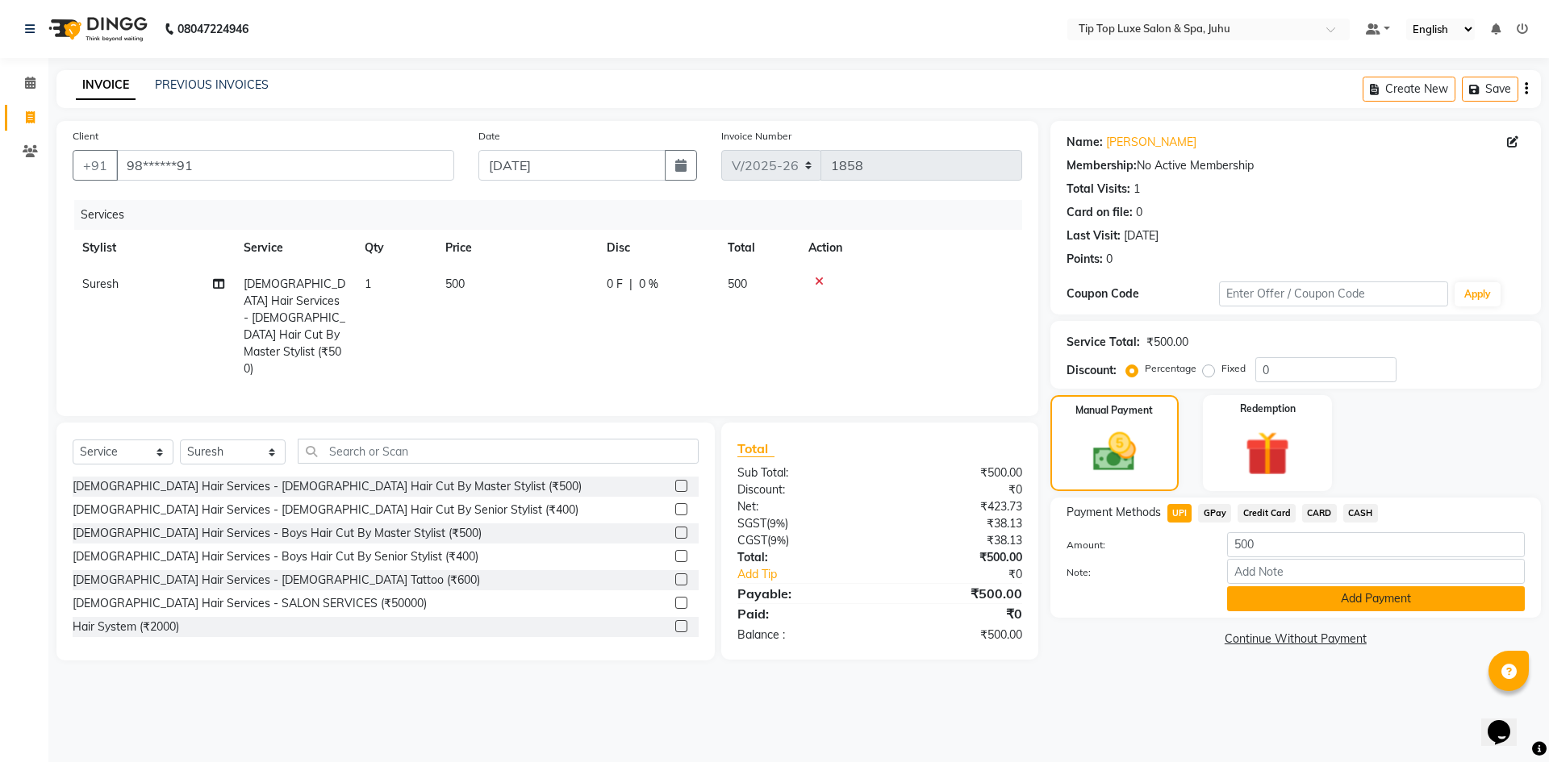
click at [1284, 601] on button "Add Payment" at bounding box center [1376, 599] width 298 height 25
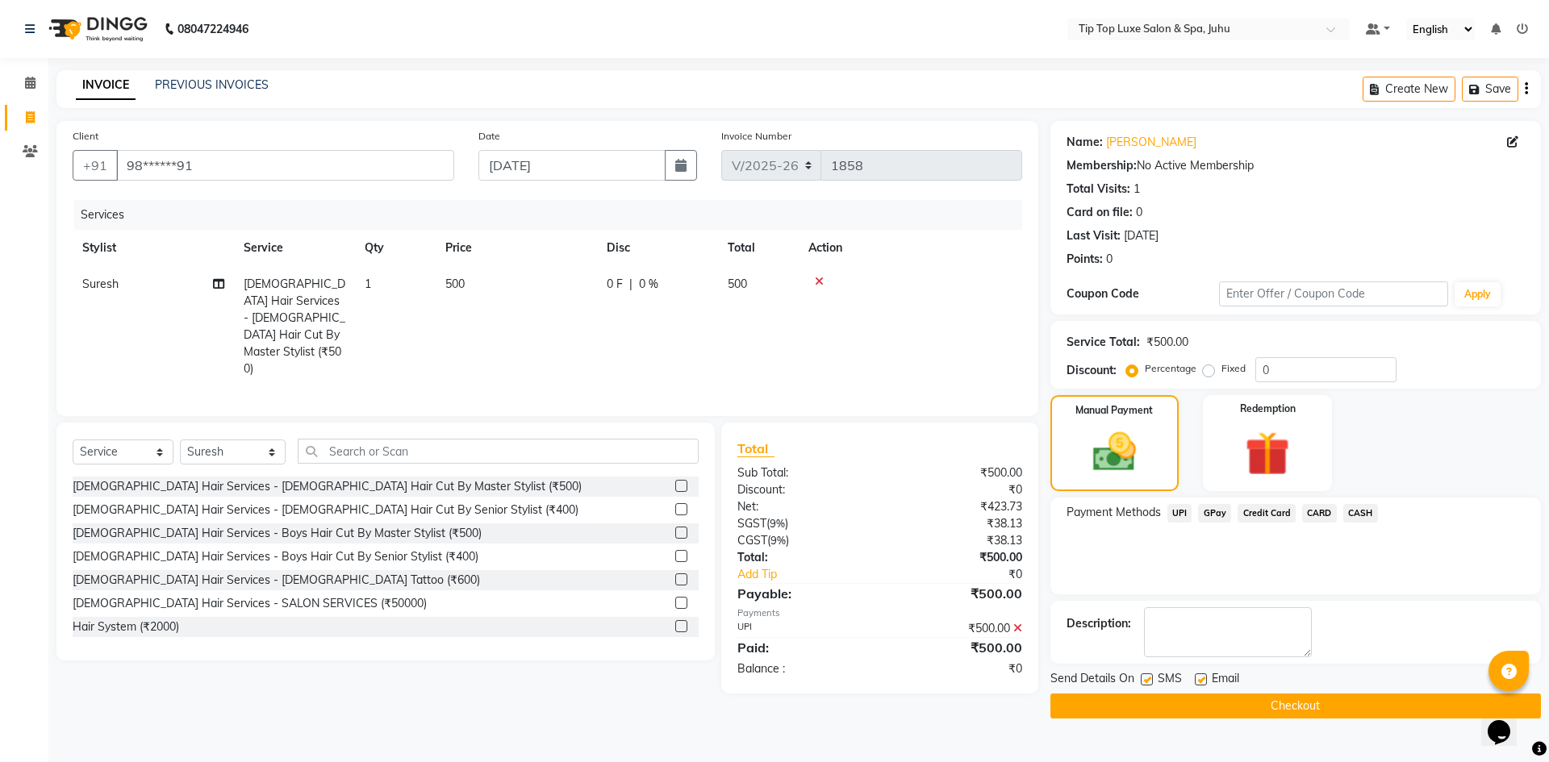
click at [1255, 707] on button "Checkout" at bounding box center [1296, 706] width 491 height 25
